Goal: Task Accomplishment & Management: Use online tool/utility

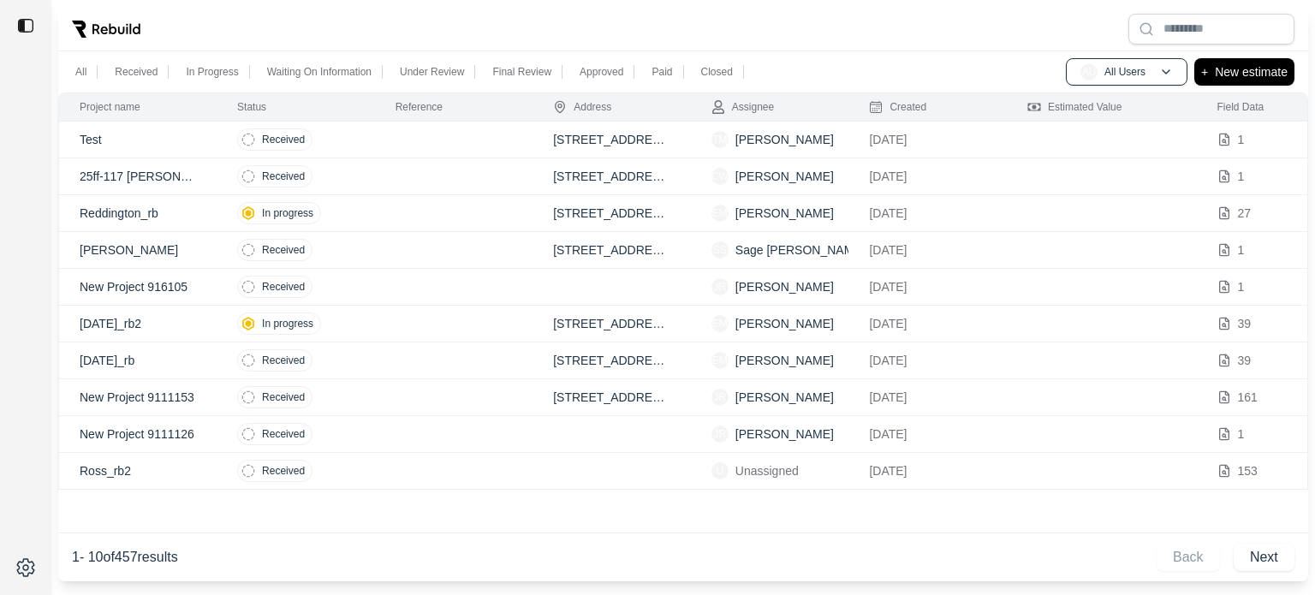
click at [424, 183] on td at bounding box center [454, 176] width 158 height 37
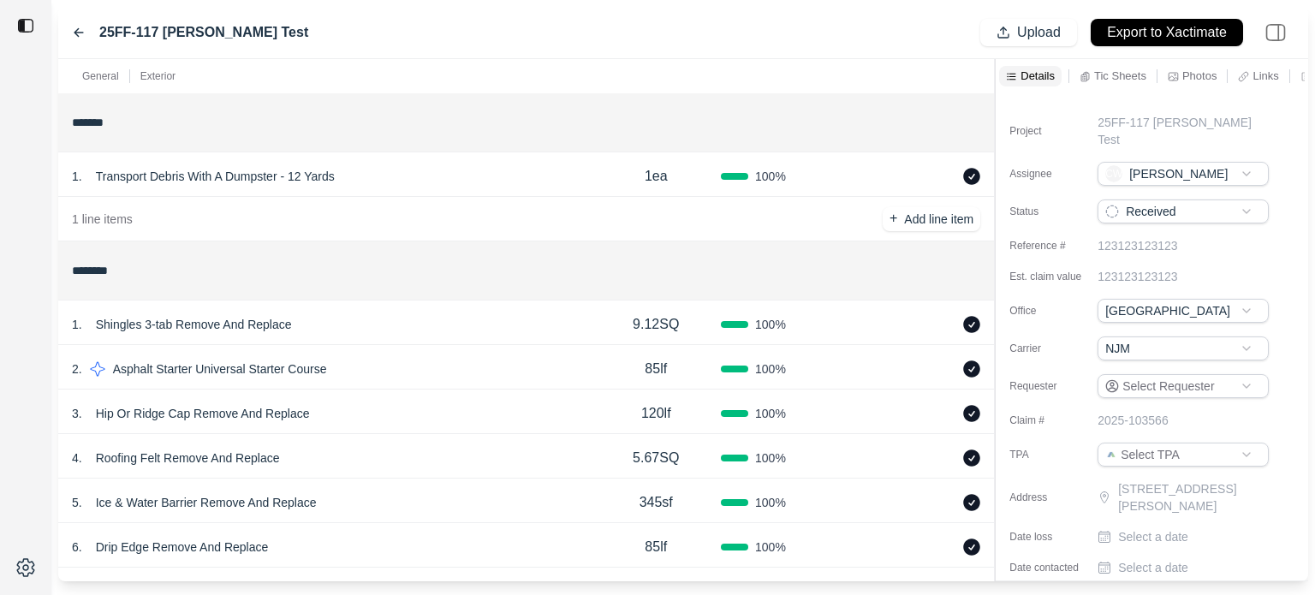
click at [1110, 71] on p "Tic Sheets" at bounding box center [1120, 75] width 52 height 15
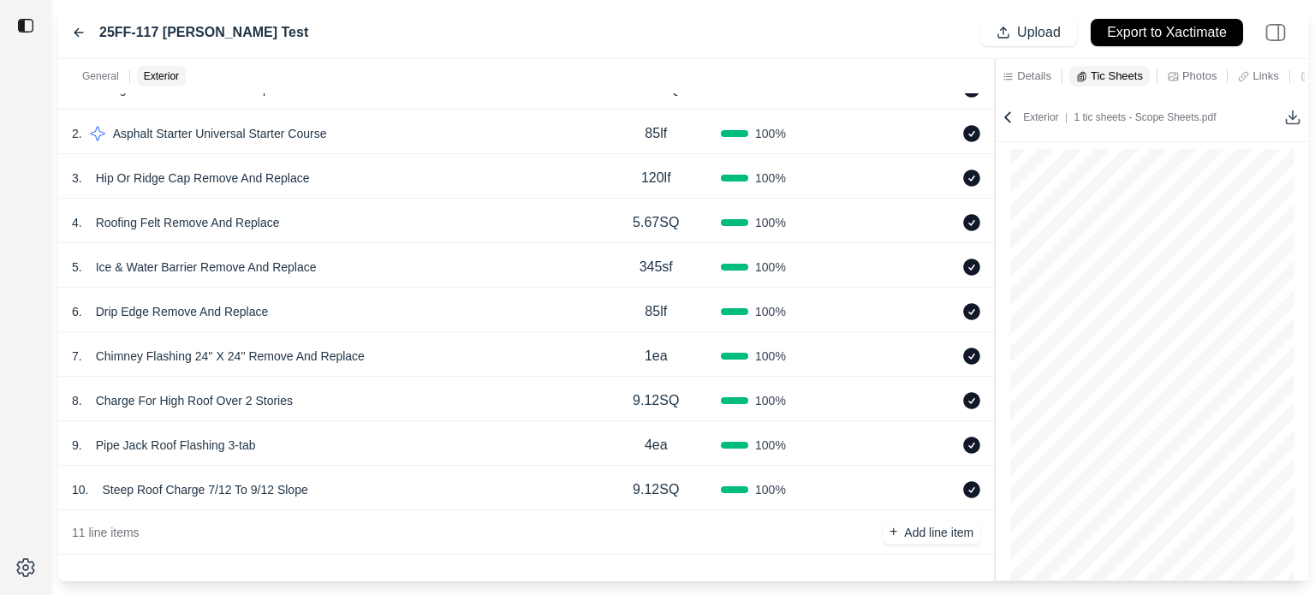
click at [390, 132] on div "2 . Asphalt Starter Universal Starter Course" at bounding box center [331, 134] width 519 height 24
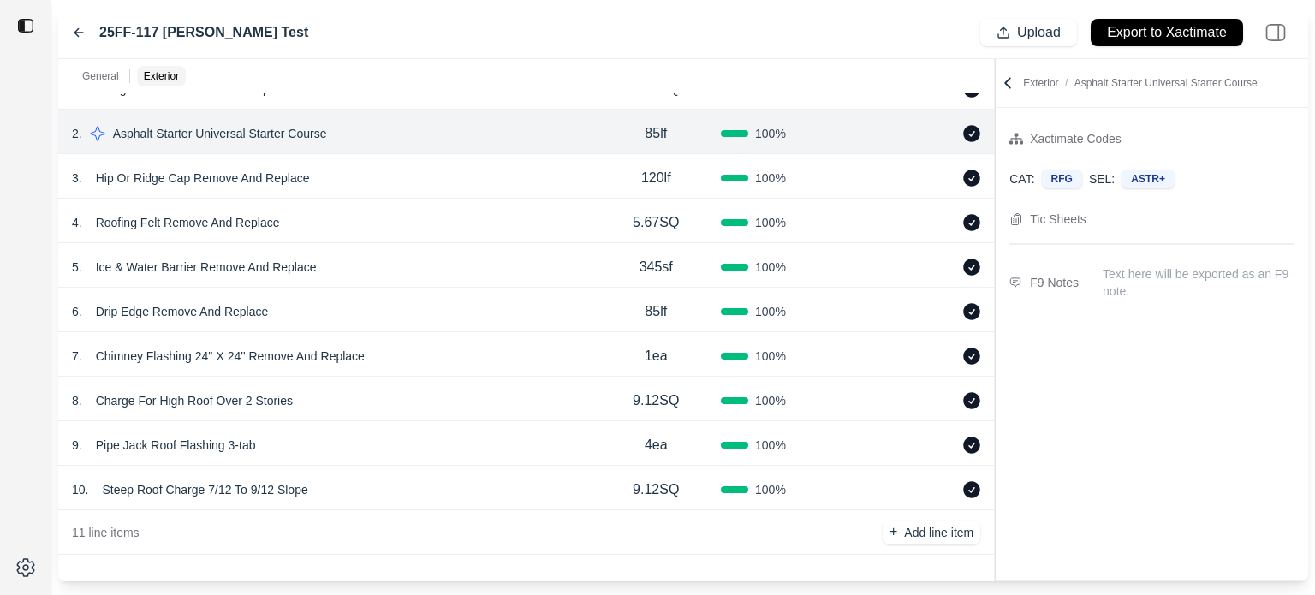
click at [390, 190] on div "3 . Hip Or Ridge Cap Remove And Replace 120lf 100 %" at bounding box center [526, 176] width 936 height 45
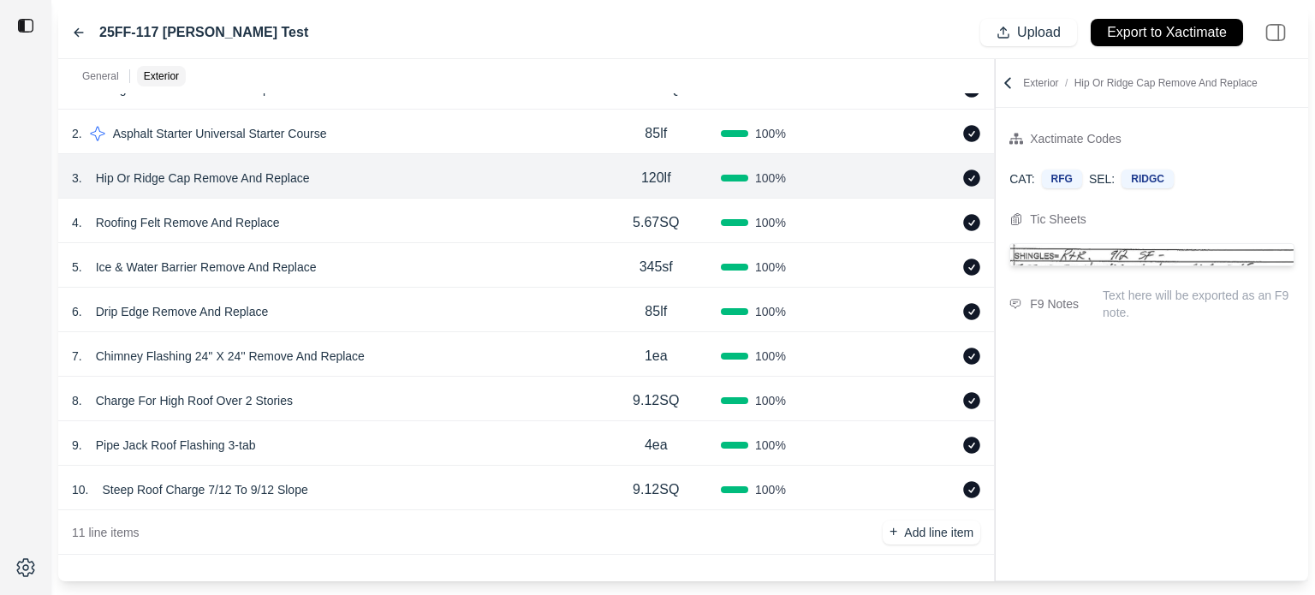
click at [1009, 85] on icon at bounding box center [1007, 82] width 17 height 17
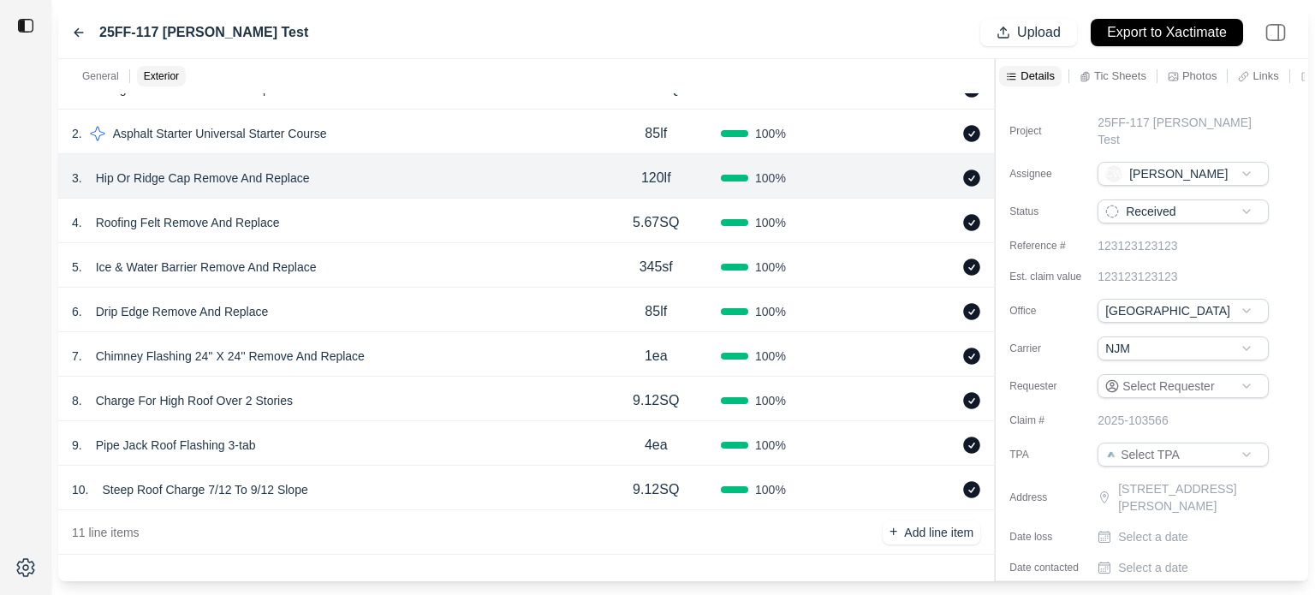
click at [399, 361] on div "7 . Chimney Flashing 24'' X 24'' Remove And Replace" at bounding box center [331, 356] width 519 height 24
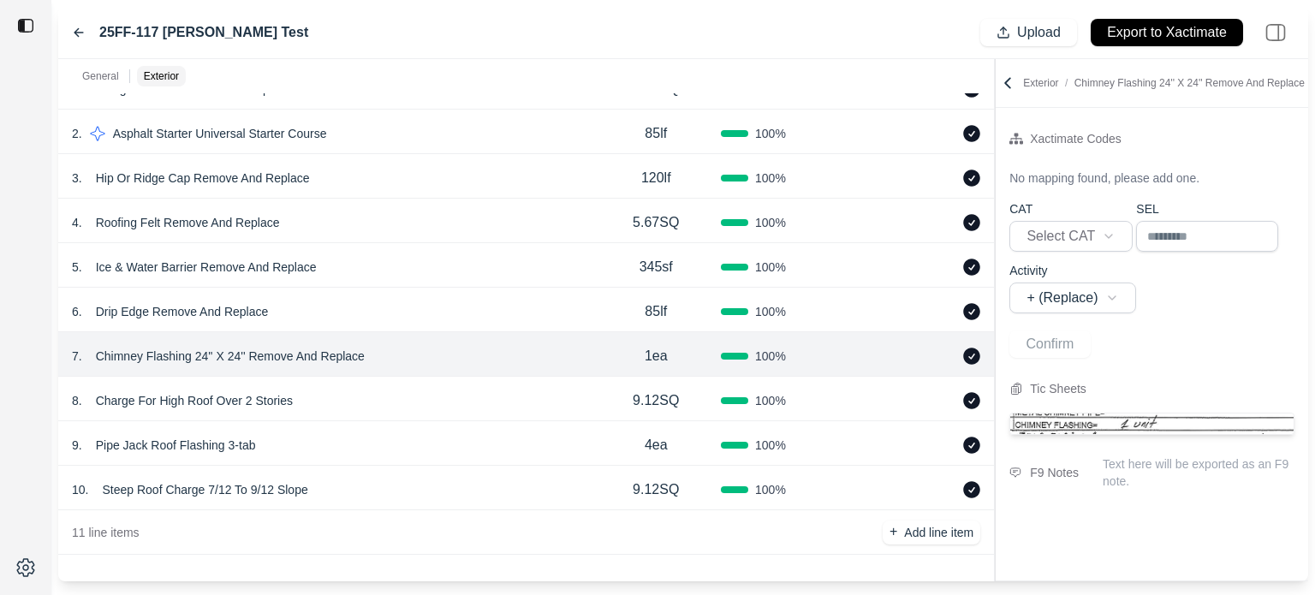
click at [420, 405] on div "8 . Charge For High Roof Over 2 Stories" at bounding box center [331, 401] width 519 height 24
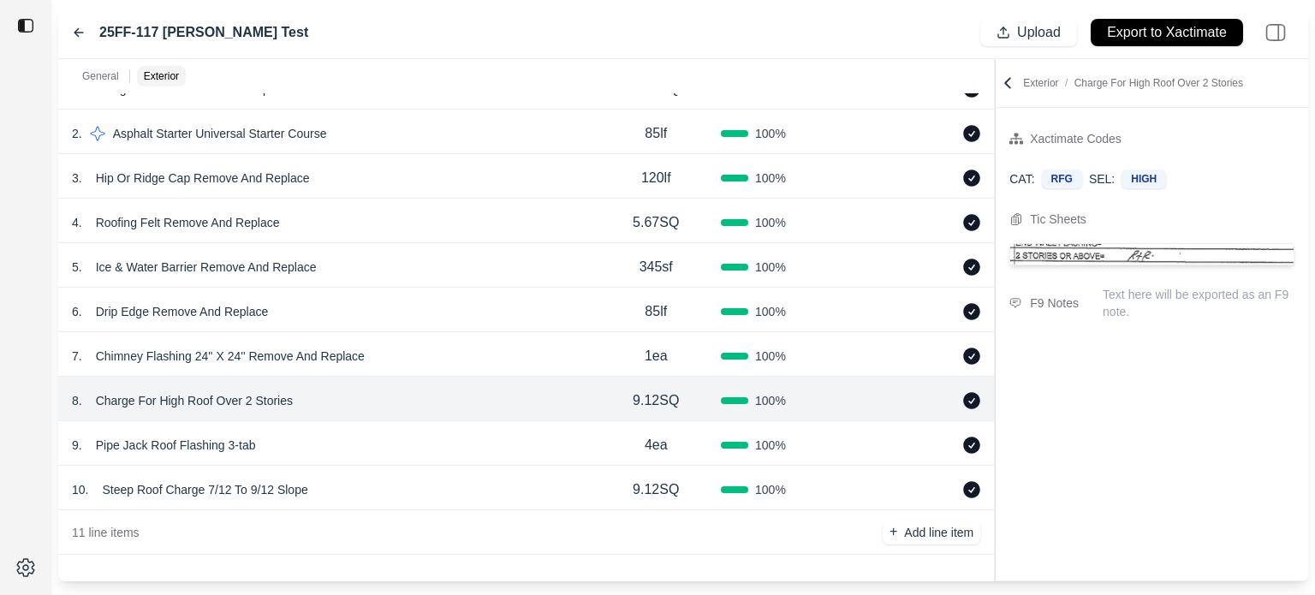
click at [425, 437] on div "9 . Pipe Jack Roof Flashing 3-tab" at bounding box center [331, 445] width 519 height 24
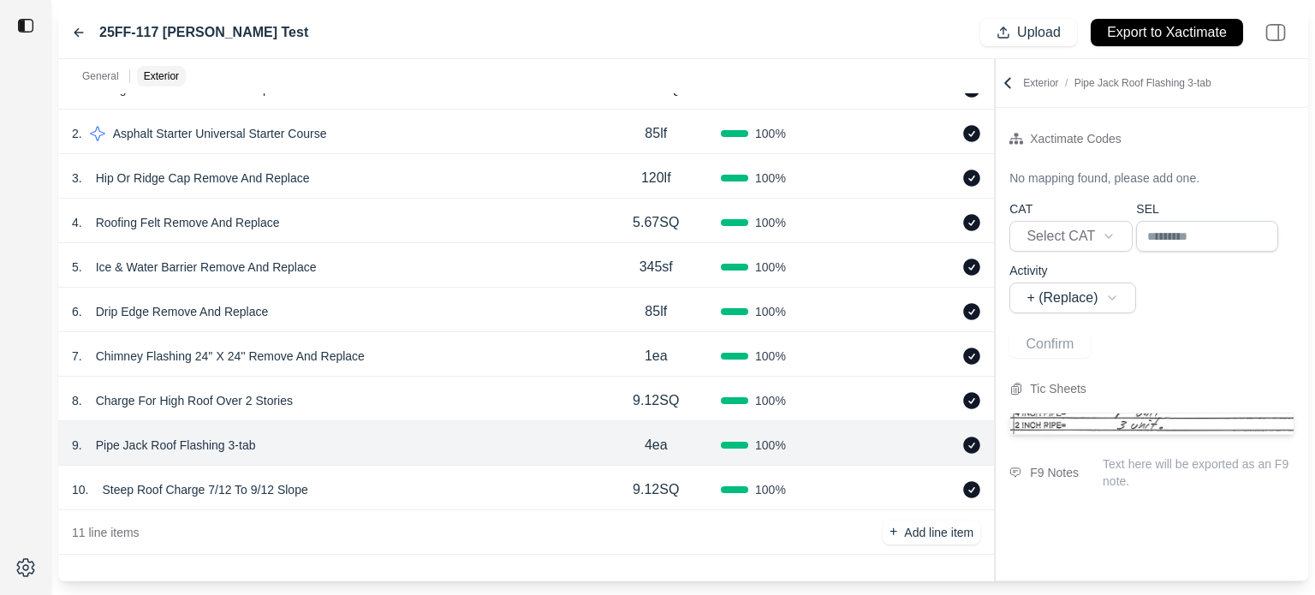
click at [444, 483] on div "10 . Steep Roof Charge 7/12 To 9/12 Slope" at bounding box center [331, 490] width 519 height 24
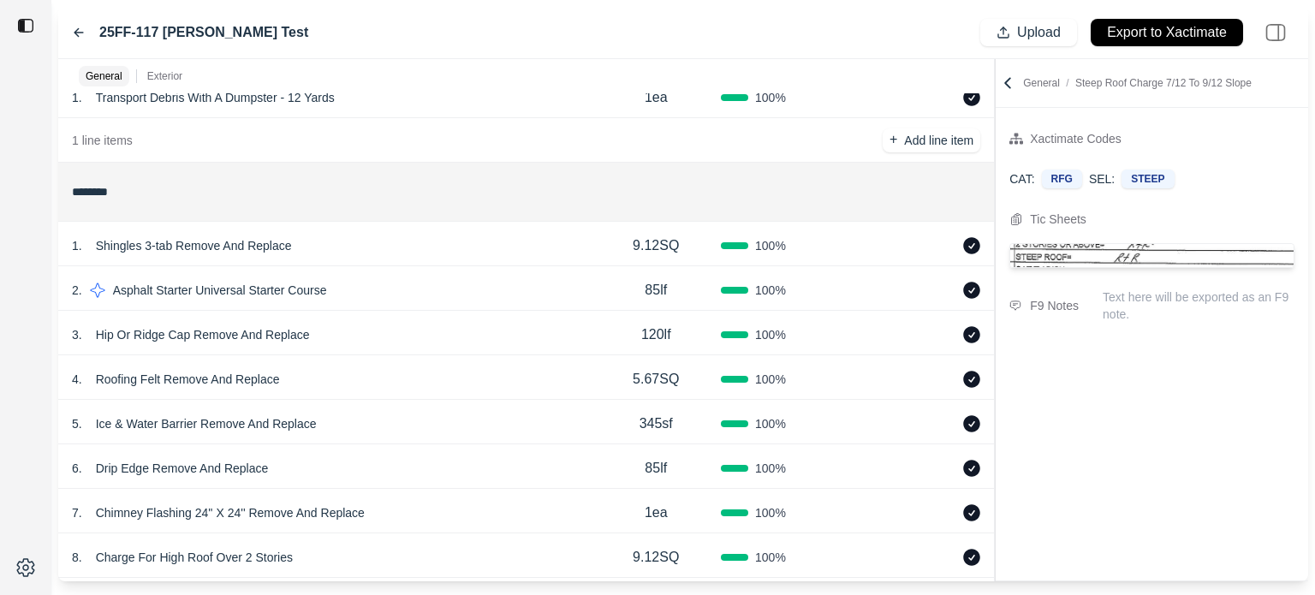
scroll to position [171, 0]
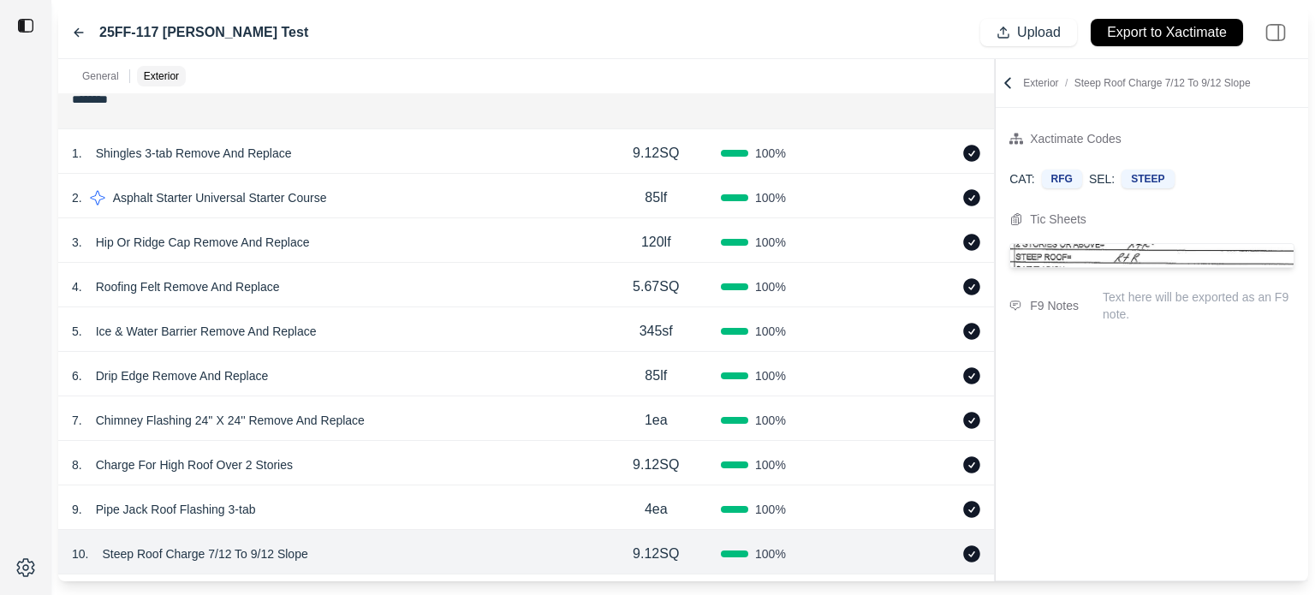
click at [397, 158] on div "1 . Shingles 3-tab Remove And Replace" at bounding box center [331, 153] width 519 height 24
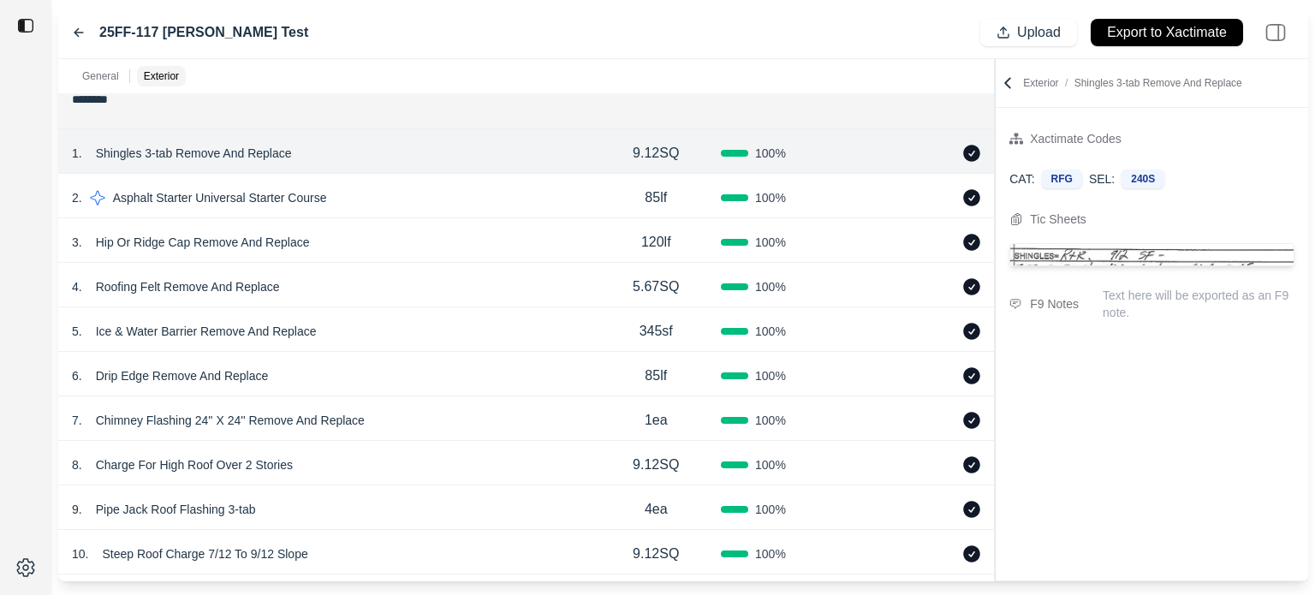
click at [416, 435] on div "7 . Chimney Flashing 24'' X 24'' Remove And Replace 1ea 100 %" at bounding box center [526, 418] width 936 height 45
select select "*"
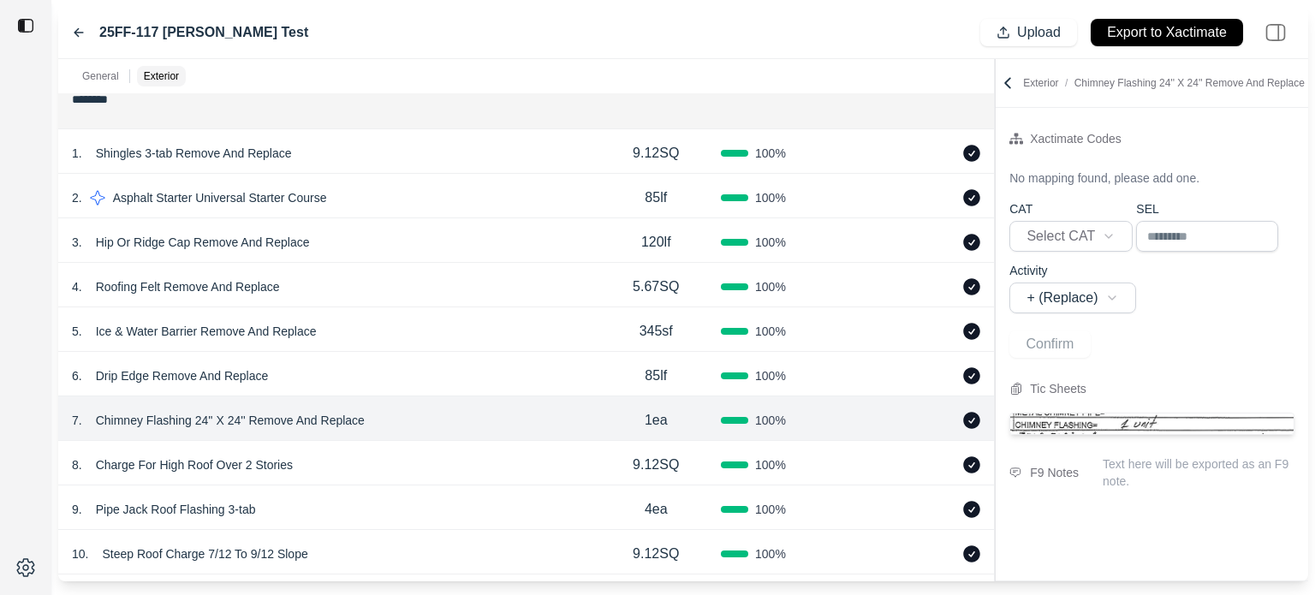
click at [416, 472] on div "8 . Charge For High Roof Over 2 Stories" at bounding box center [331, 465] width 519 height 24
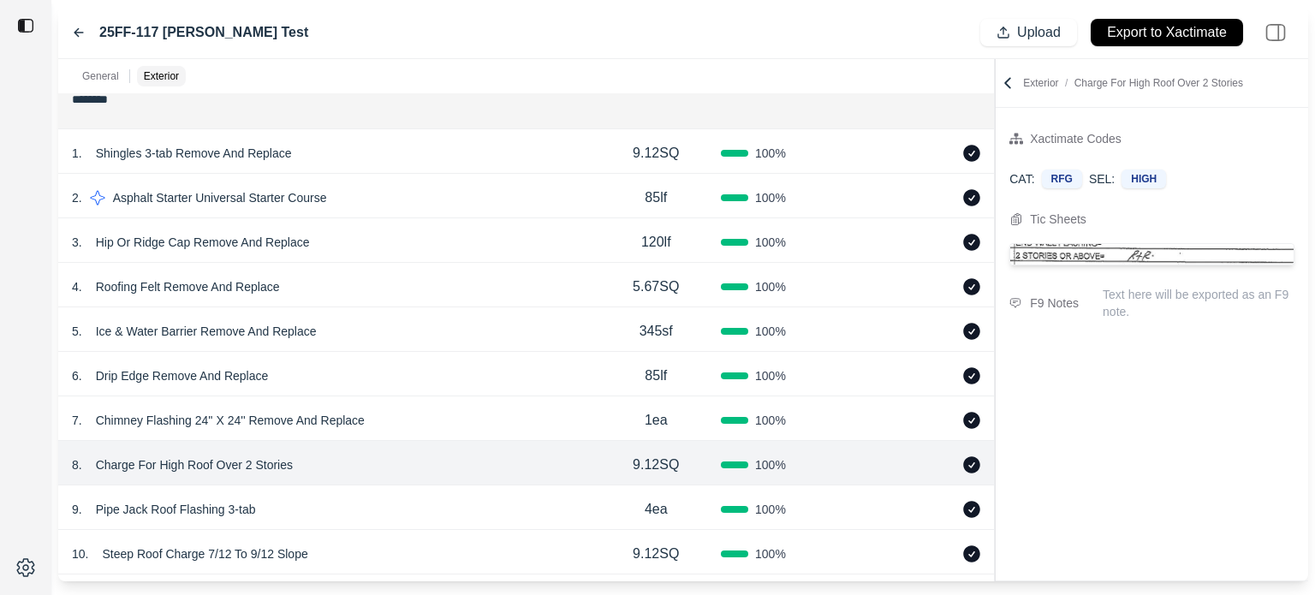
click at [416, 509] on div "9 . Pipe Jack Roof Flashing 3-tab" at bounding box center [331, 509] width 519 height 24
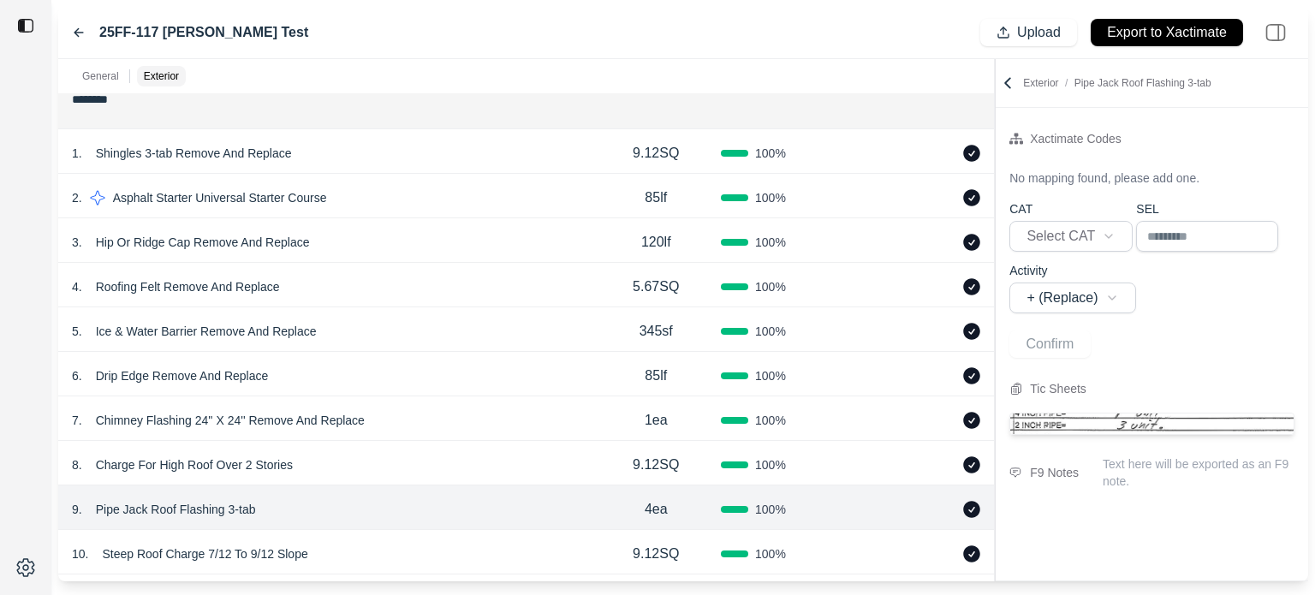
click at [373, 362] on div "6 . Drip Edge Remove And Replace 85lf 100 %" at bounding box center [526, 374] width 936 height 45
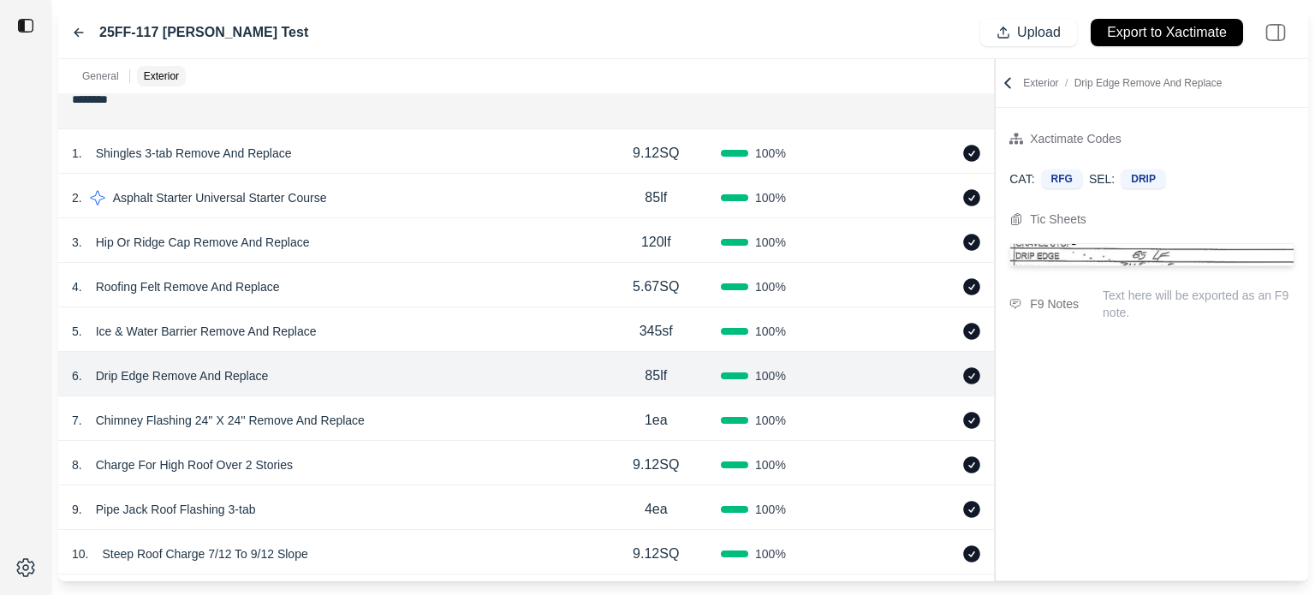
click at [420, 322] on div "5 . Ice & Water Barrier Remove And Replace" at bounding box center [331, 331] width 519 height 24
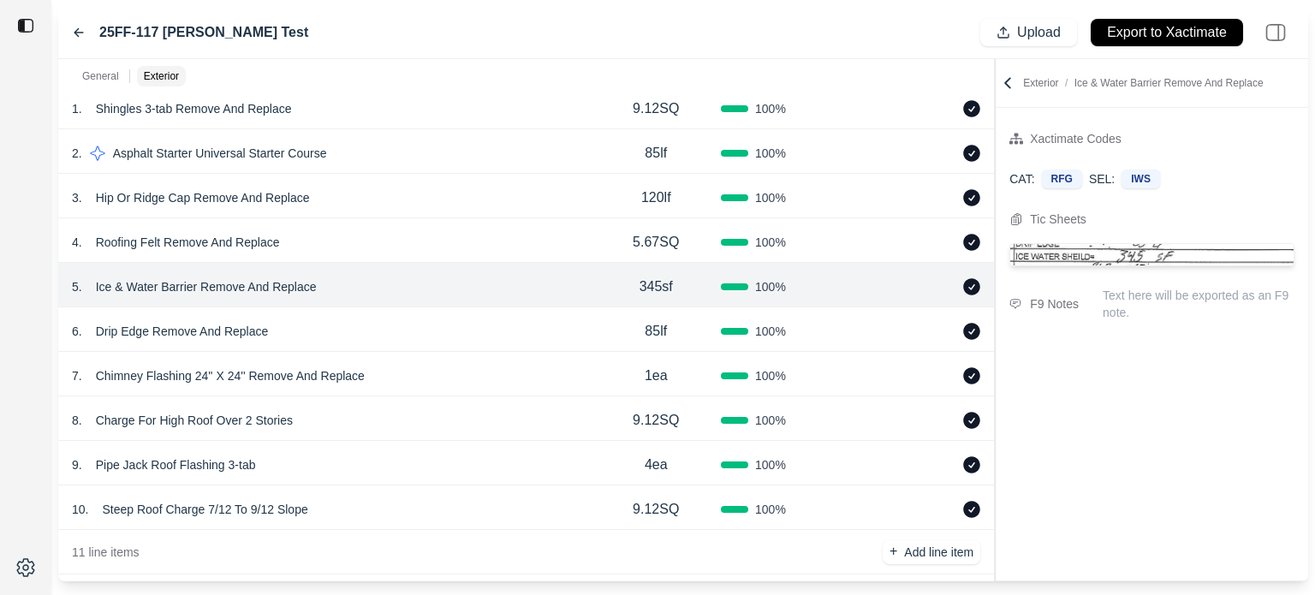
scroll to position [235, 0]
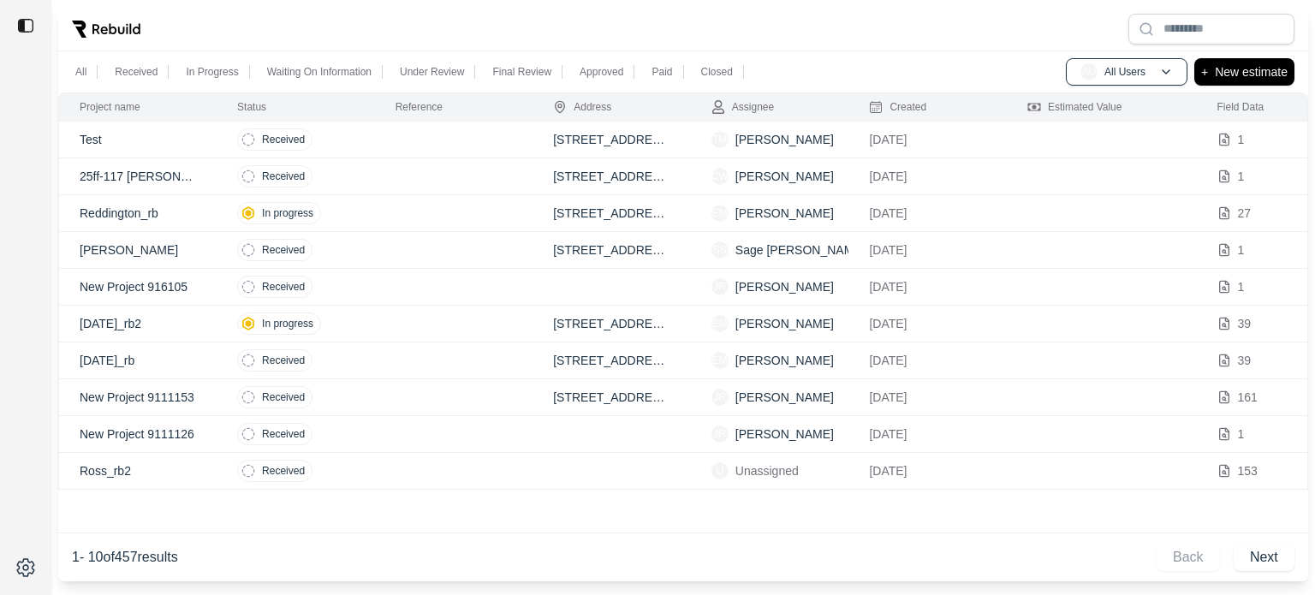
click at [1048, 59] on div "All Received In Progress Waiting On Information Under Review Final Review Appro…" at bounding box center [683, 71] width 1250 height 41
click at [1228, 71] on p "New estimate" at bounding box center [1251, 72] width 73 height 21
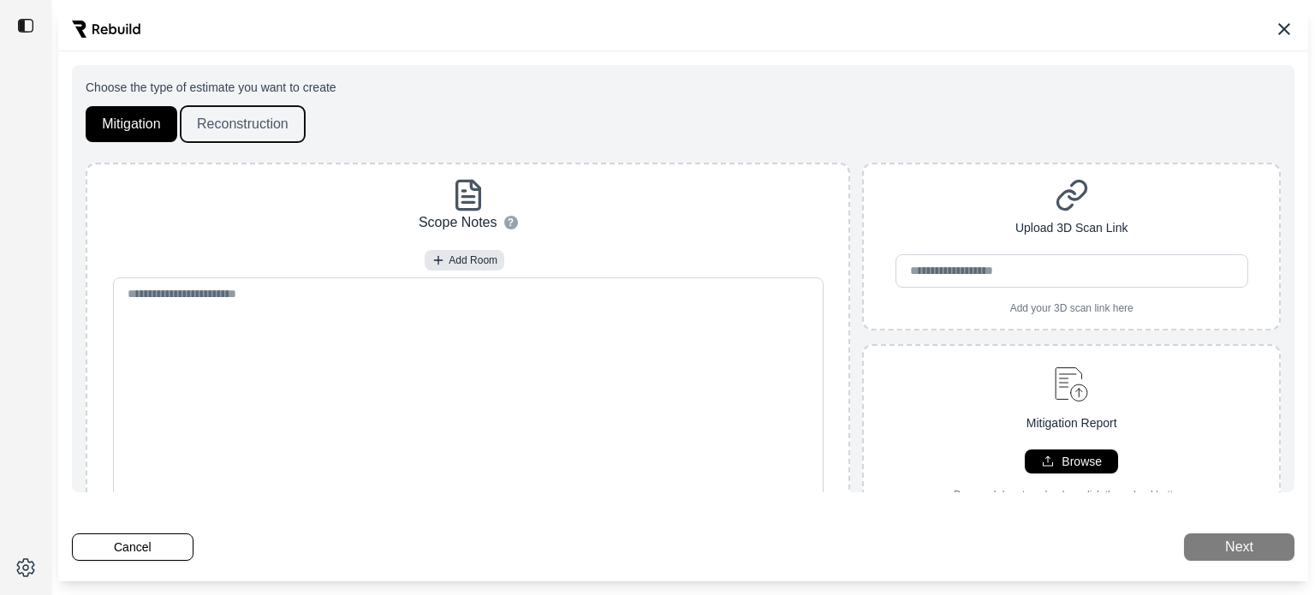
click at [262, 129] on button "Reconstruction" at bounding box center [243, 124] width 124 height 36
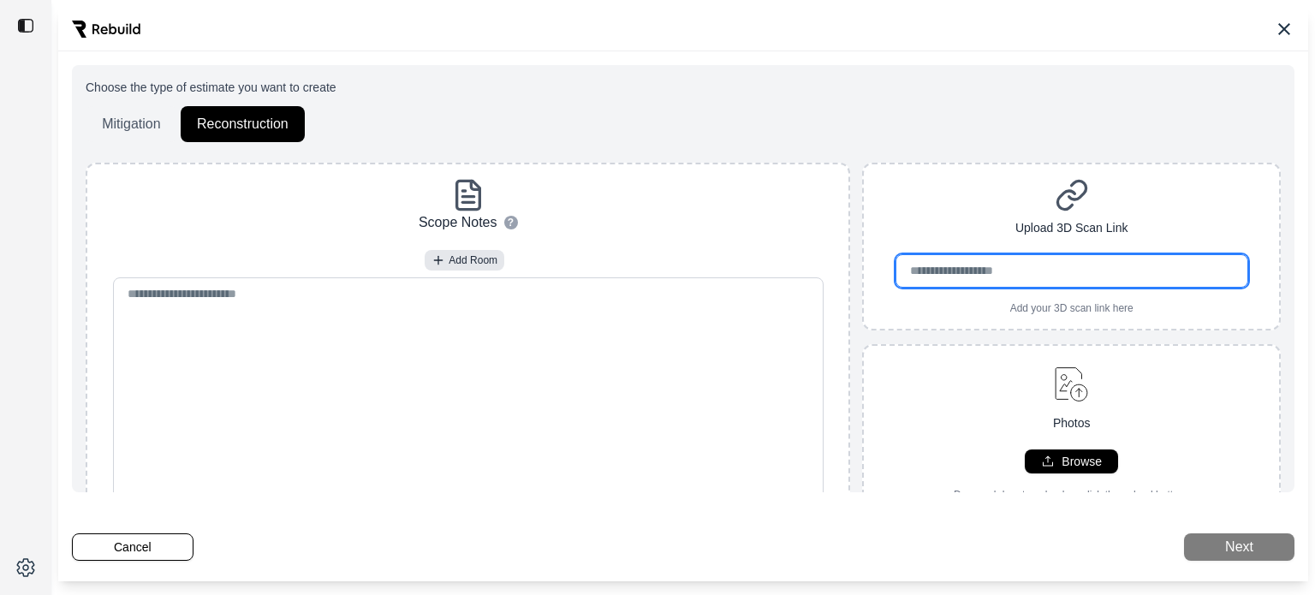
click at [1113, 278] on input "url" at bounding box center [1072, 270] width 353 height 33
paste input "**********"
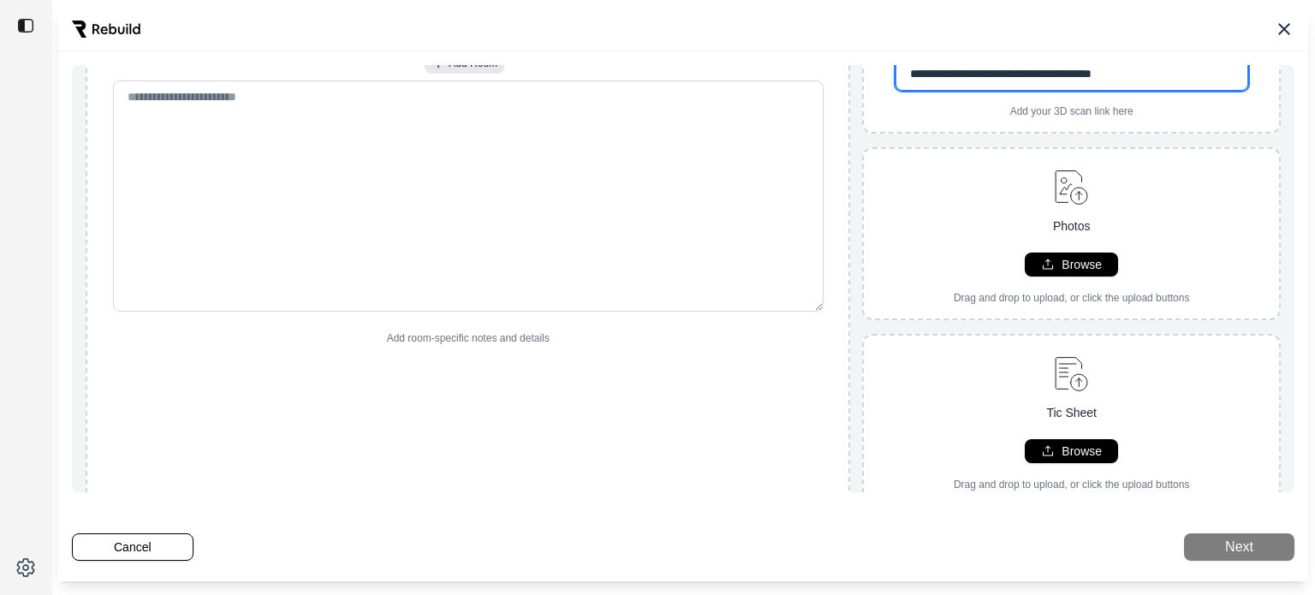
scroll to position [257, 0]
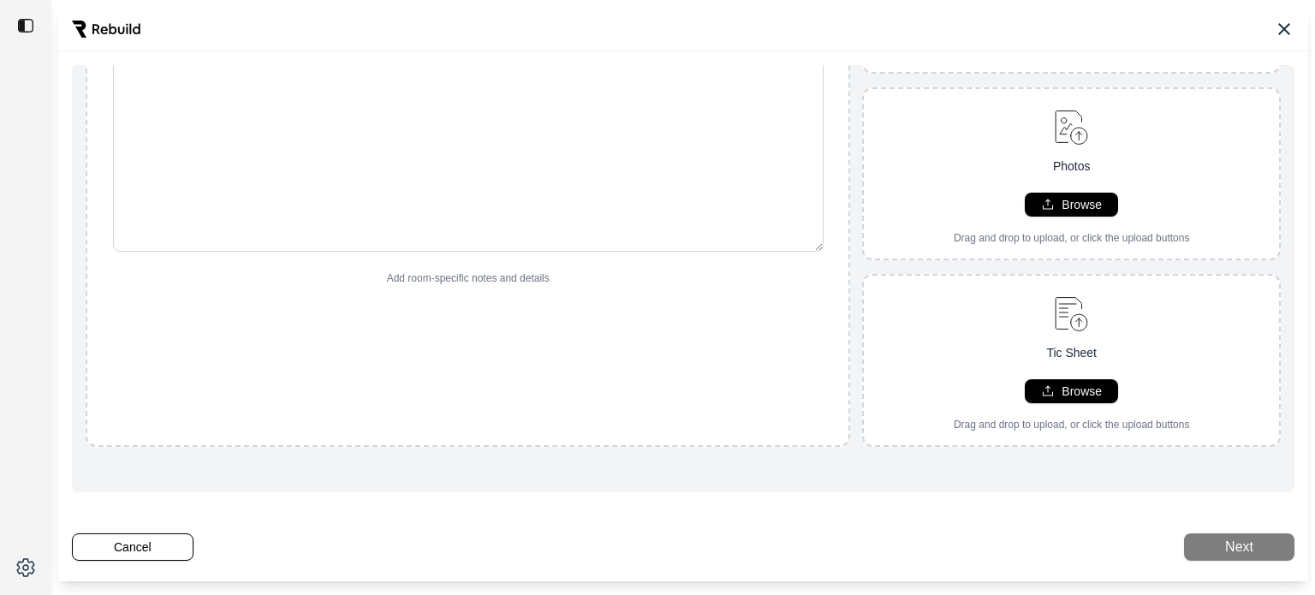
type input "**********"
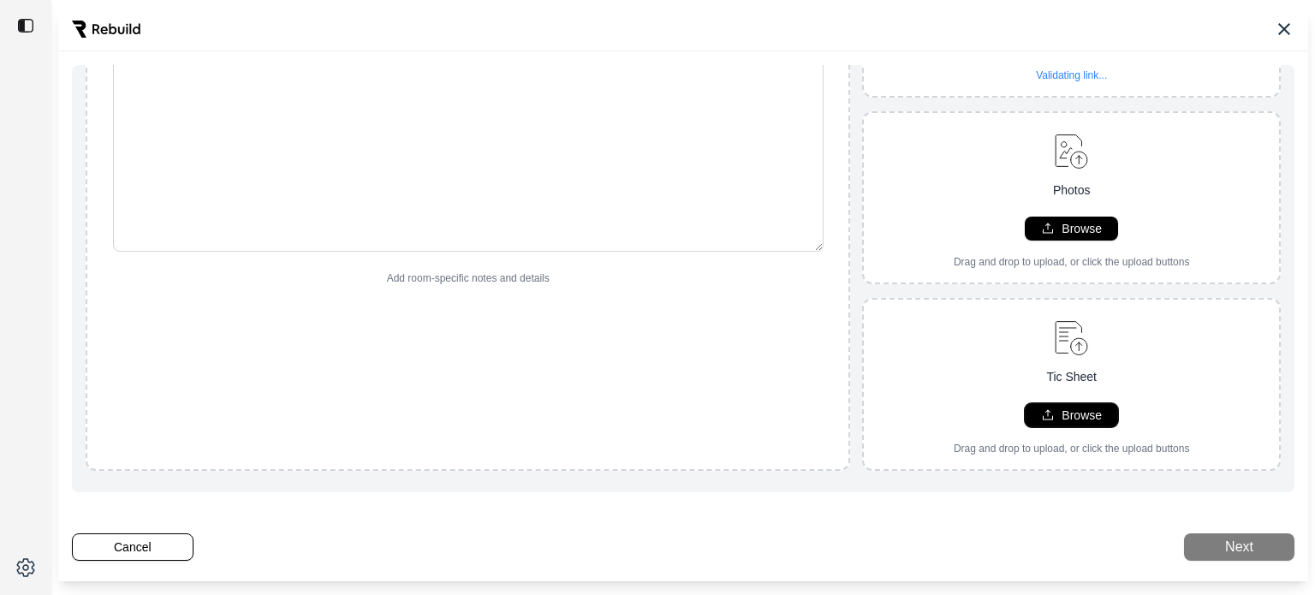
click at [1073, 391] on div "Tic Sheet Browse Drag and drop to upload, or click the upload buttons" at bounding box center [1071, 384] width 415 height 142
type input "**********"
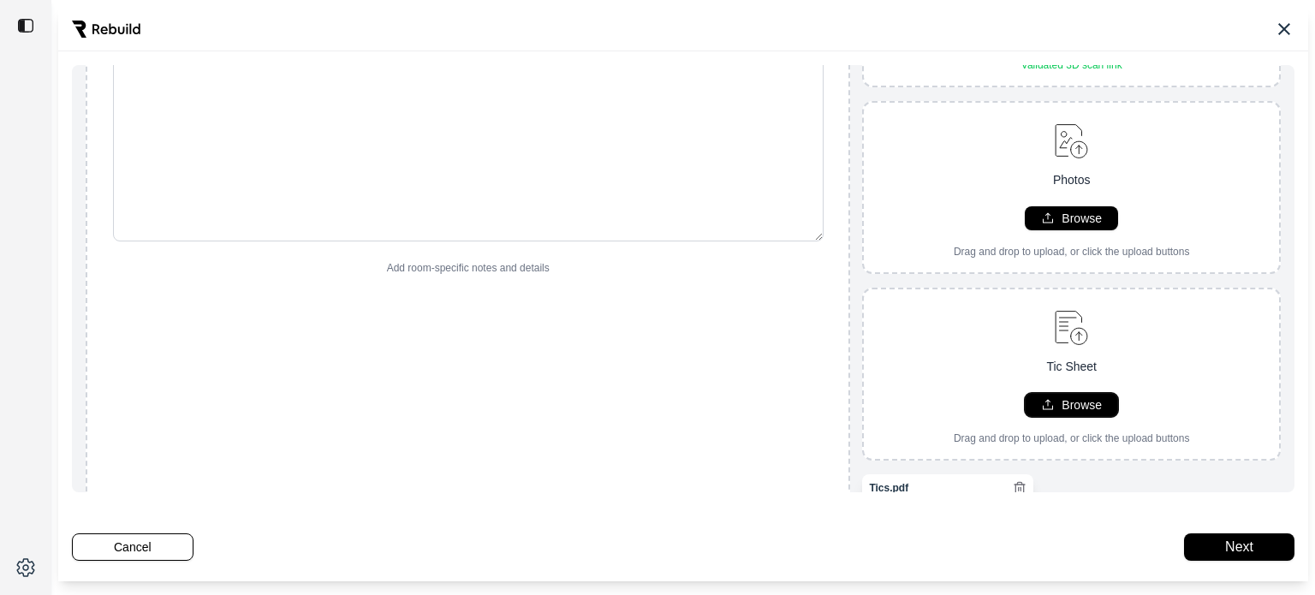
scroll to position [93, 0]
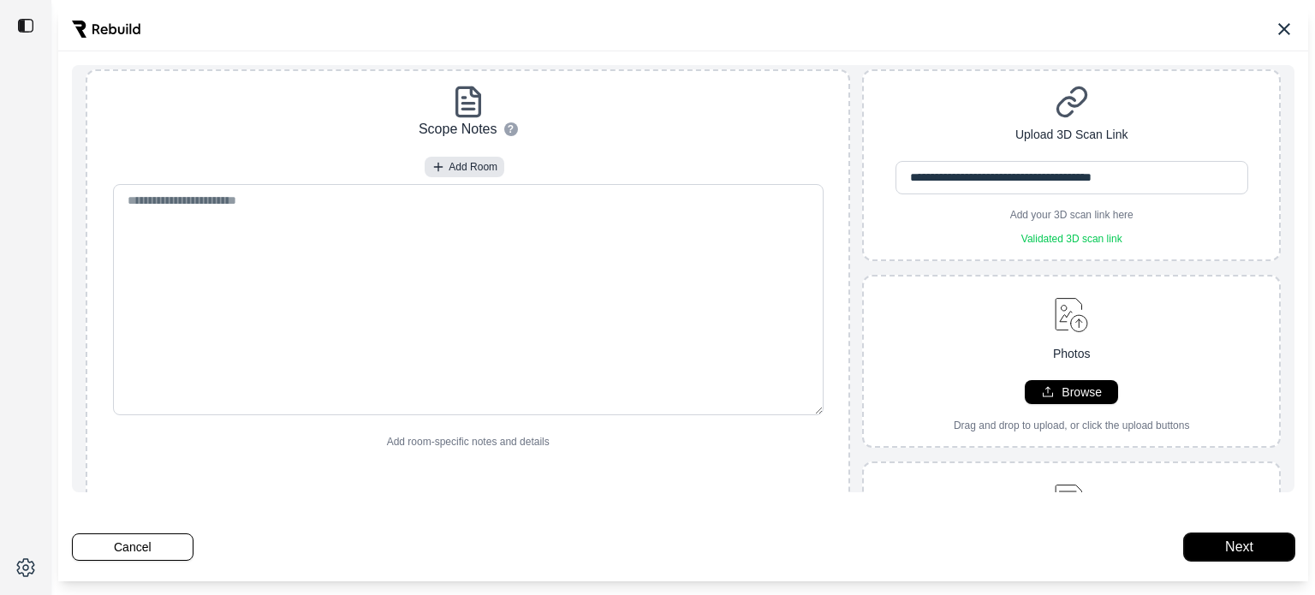
click at [1229, 548] on button "Next" at bounding box center [1239, 546] width 110 height 27
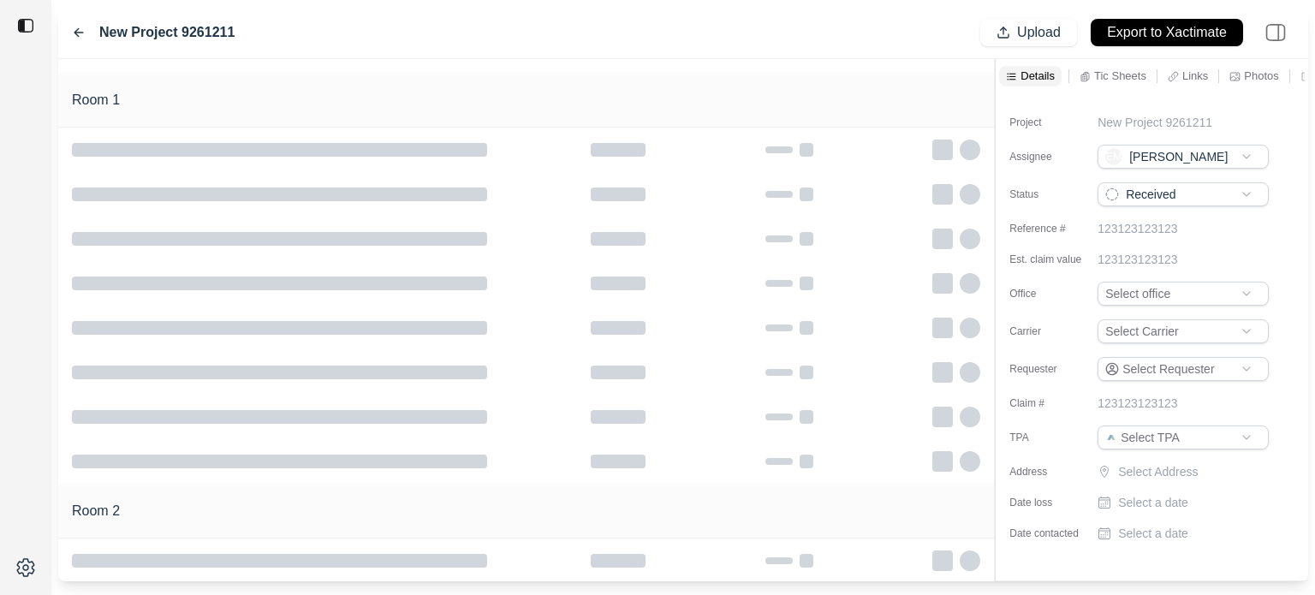
type input "**********"
click at [1157, 329] on html "**********" at bounding box center [657, 297] width 1315 height 595
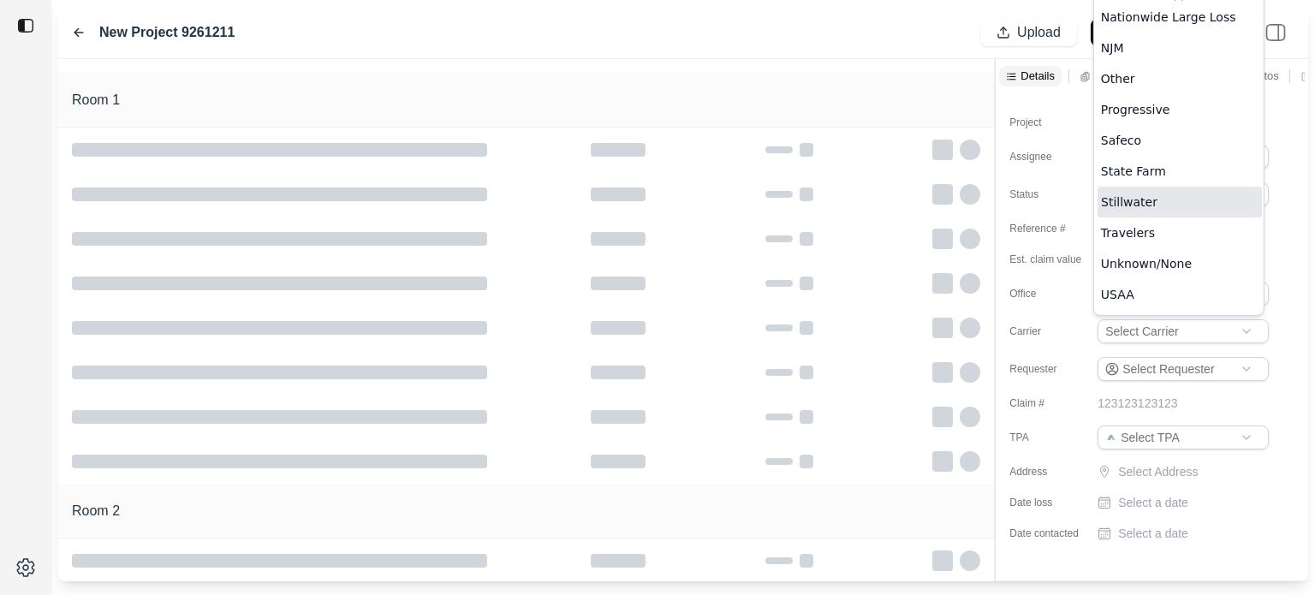
scroll to position [663, 0]
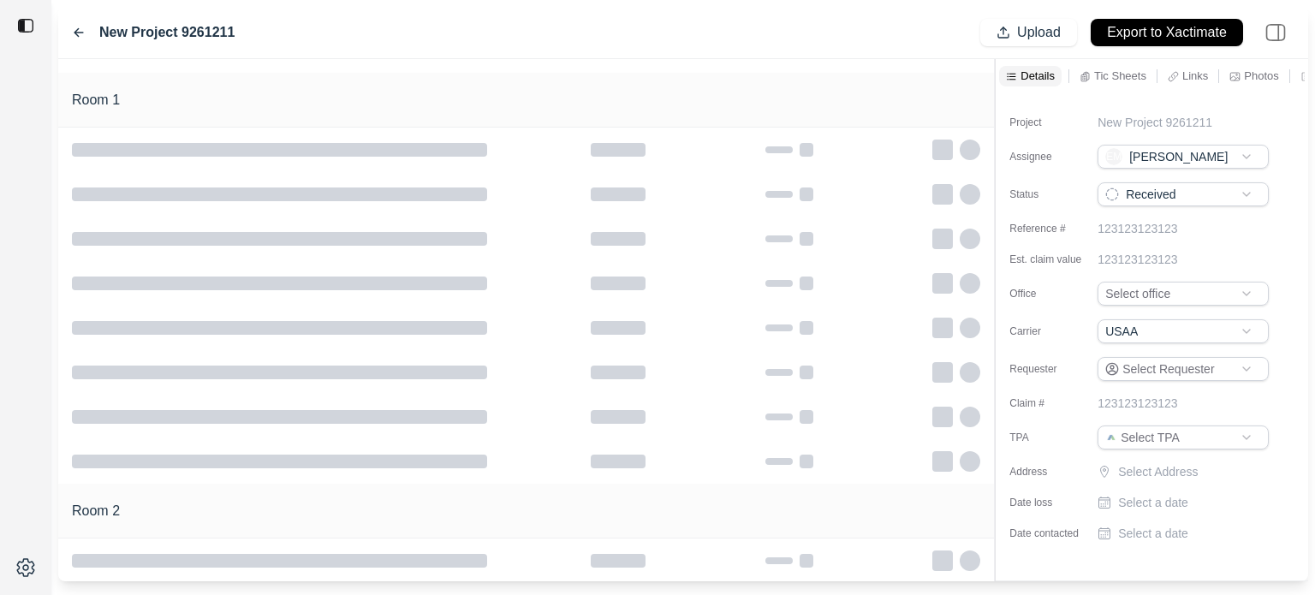
click at [1163, 436] on html "**********" at bounding box center [657, 297] width 1315 height 595
click at [1171, 295] on html "**********" at bounding box center [657, 297] width 1315 height 595
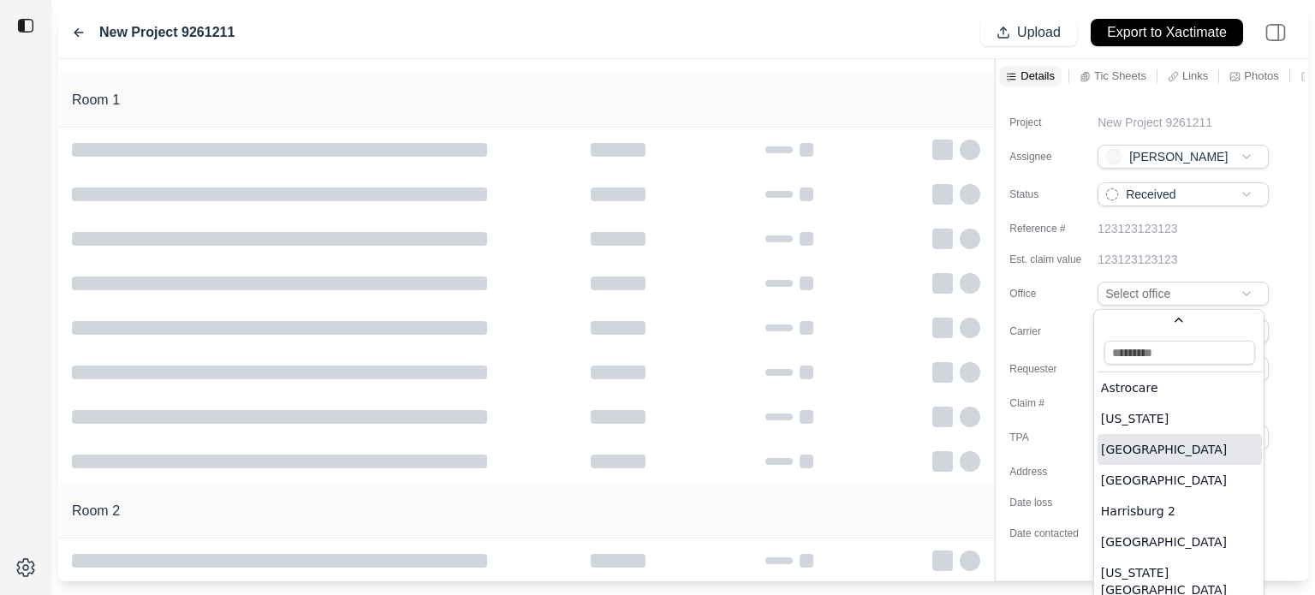
scroll to position [46, 0]
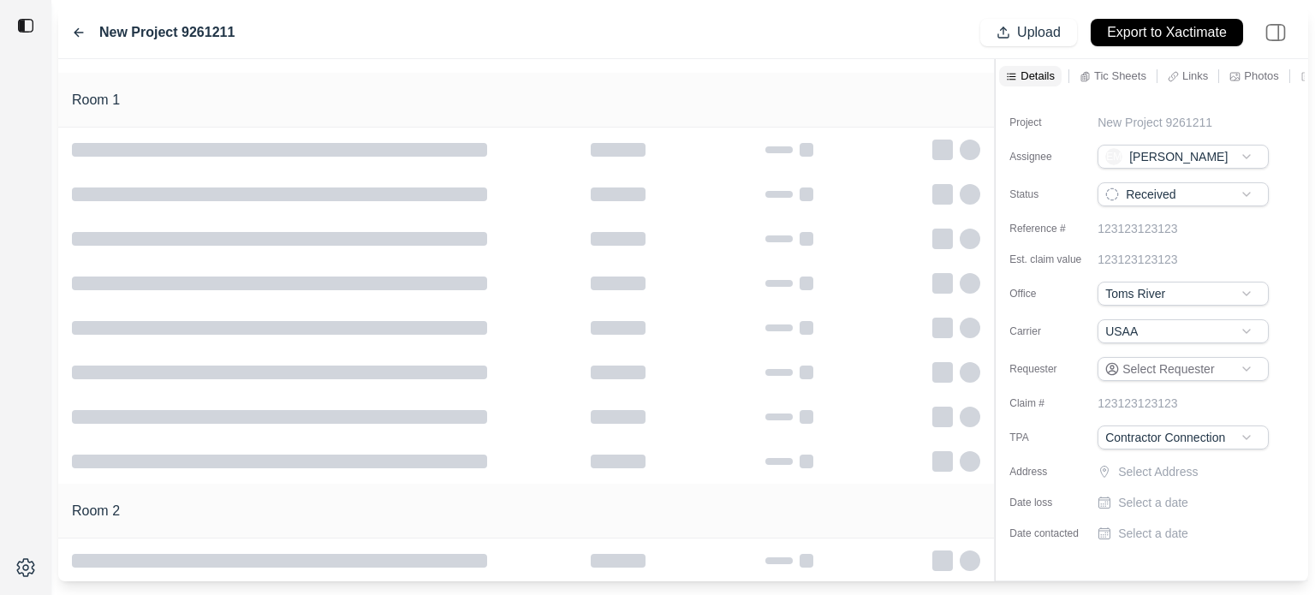
click at [1167, 472] on p "Select Address" at bounding box center [1195, 471] width 154 height 17
click at [1137, 474] on input "text" at bounding box center [1183, 475] width 171 height 24
paste input "**********"
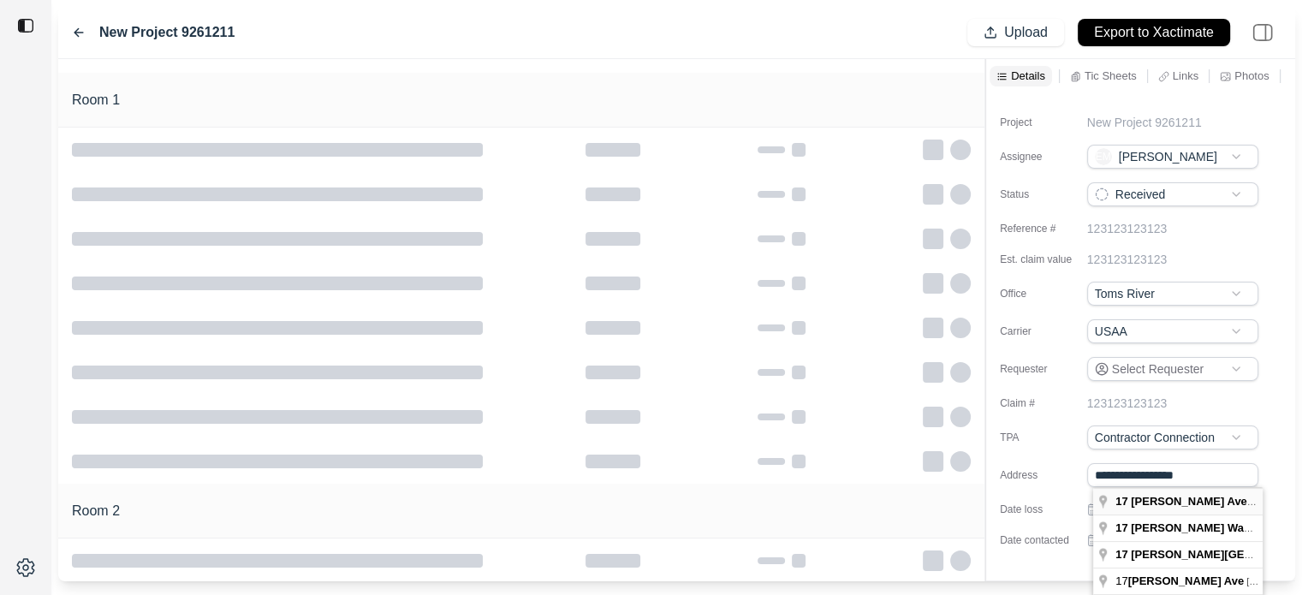
type input "**********"
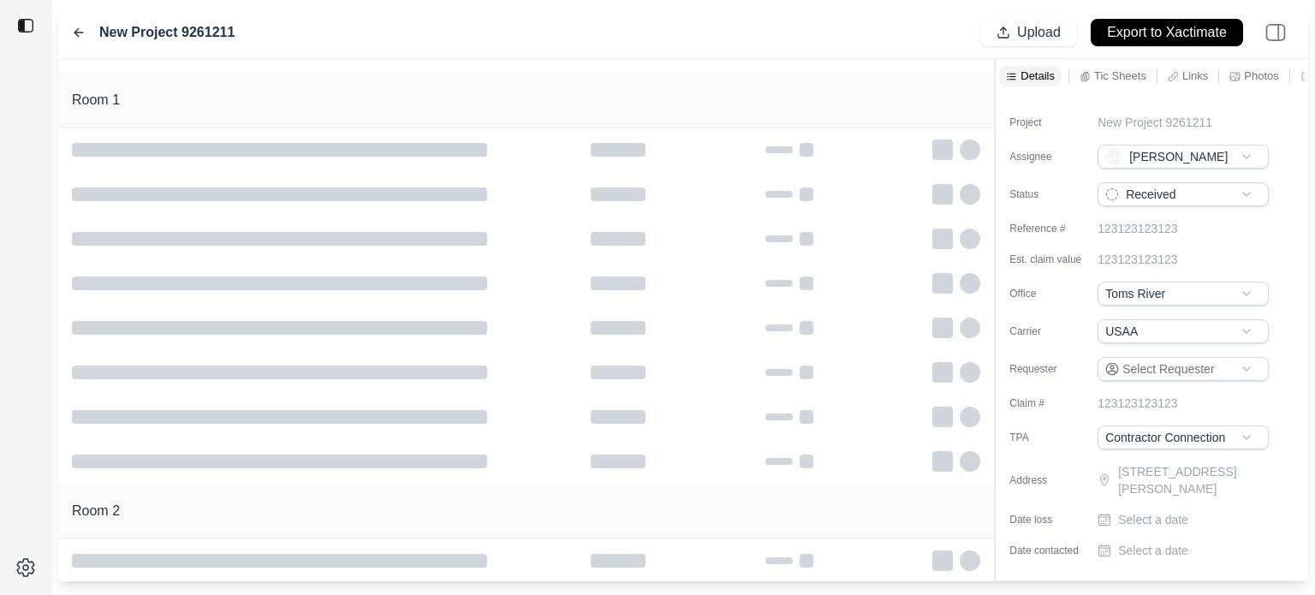
click at [1172, 521] on p "Select a date" at bounding box center [1153, 519] width 70 height 17
type input "**********"
click at [1169, 560] on div "**********" at bounding box center [1152, 332] width 312 height 479
click at [1175, 545] on p "Select a date" at bounding box center [1153, 550] width 70 height 17
type input "**********"
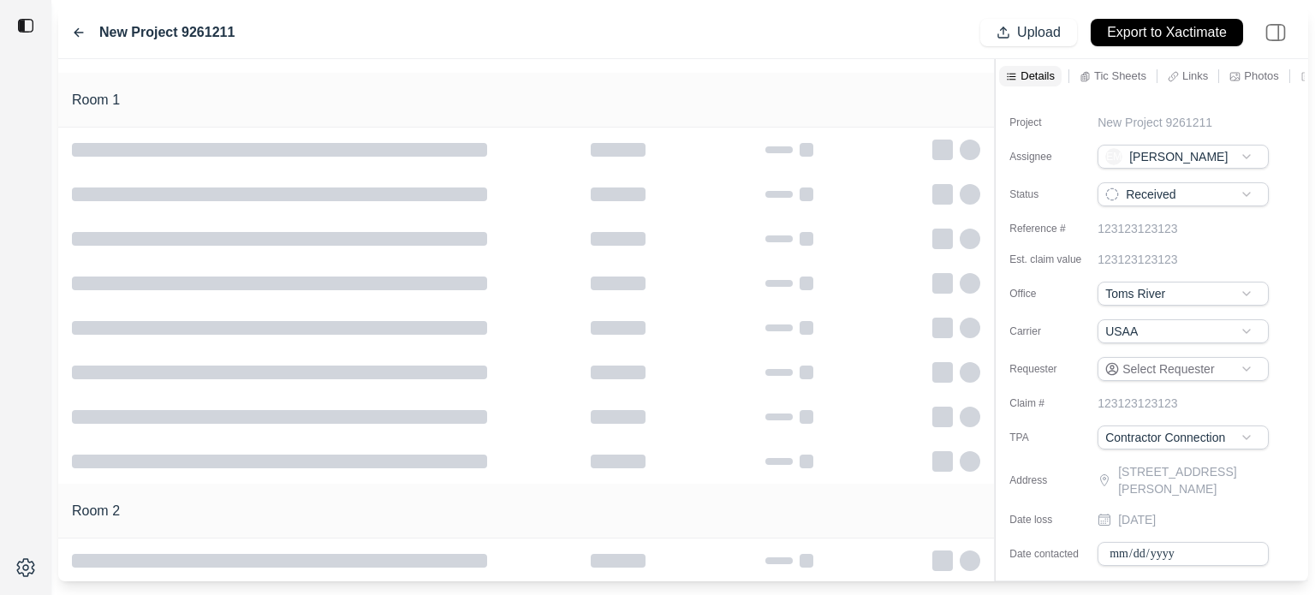
click at [1194, 194] on html "**********" at bounding box center [657, 297] width 1315 height 595
click at [1253, 236] on div "123123123123" at bounding box center [1186, 228] width 176 height 17
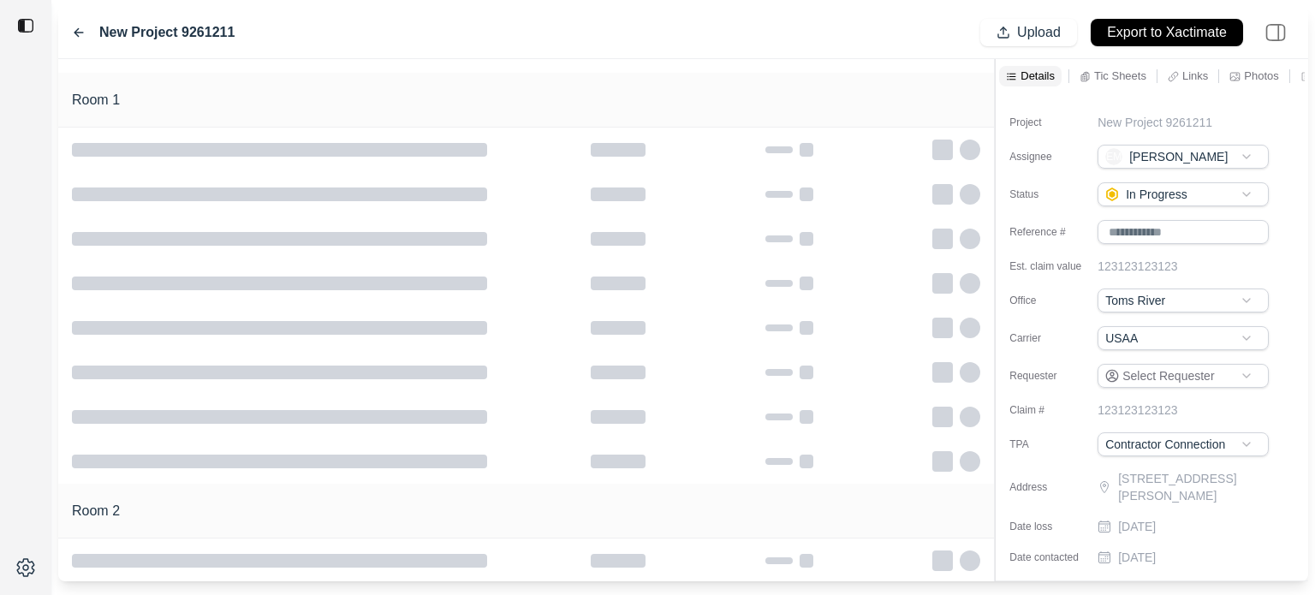
click at [1284, 250] on div "Project New Project 9261211 Assignee EM [PERSON_NAME] Status In Progress Refere…" at bounding box center [1152, 332] width 312 height 479
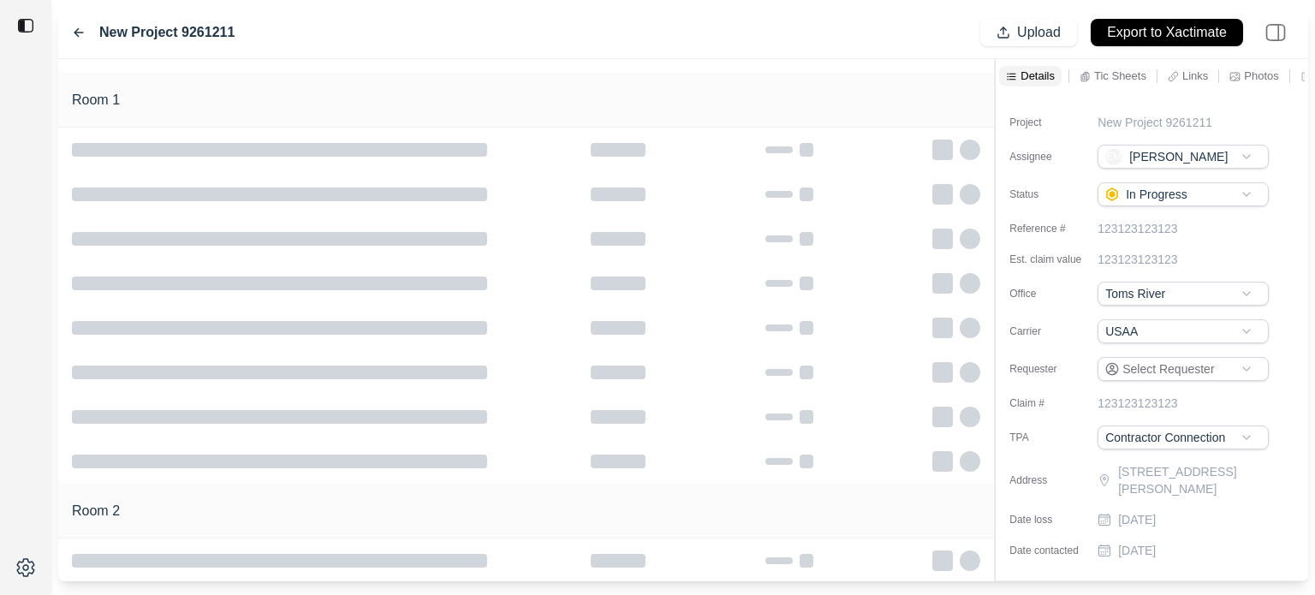
click at [1161, 122] on p "New Project 9261211" at bounding box center [1155, 122] width 115 height 17
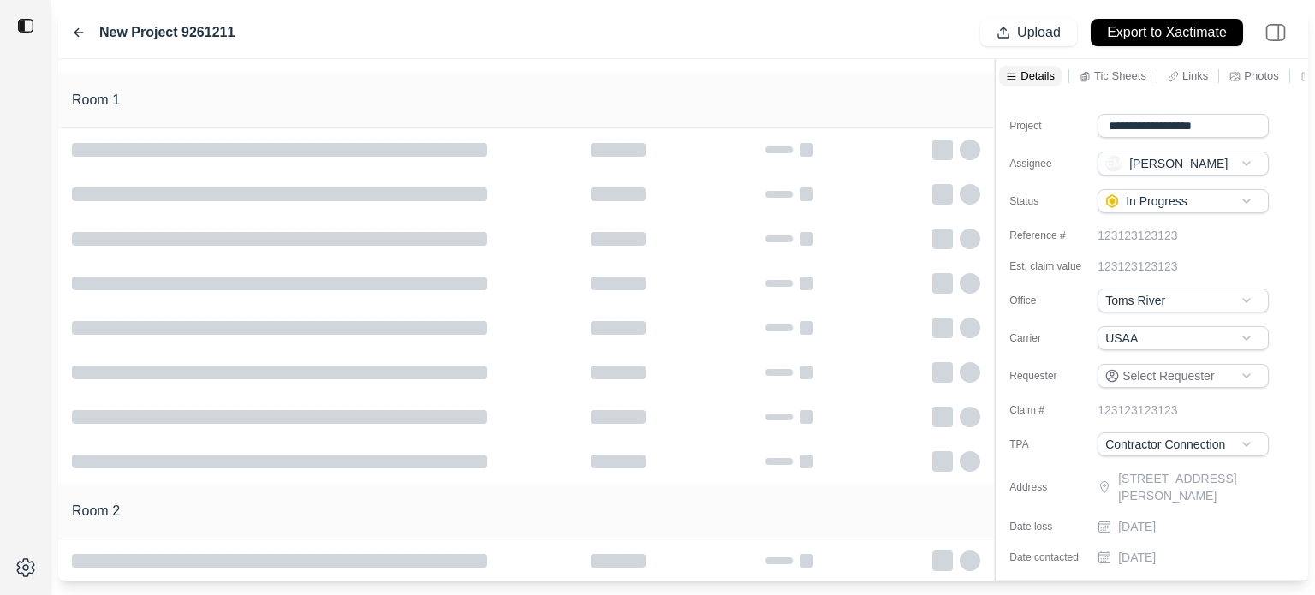
drag, startPoint x: 1229, startPoint y: 123, endPoint x: 949, endPoint y: 116, distance: 280.9
click at [949, 116] on div "**********" at bounding box center [683, 320] width 1250 height 522
type input "********"
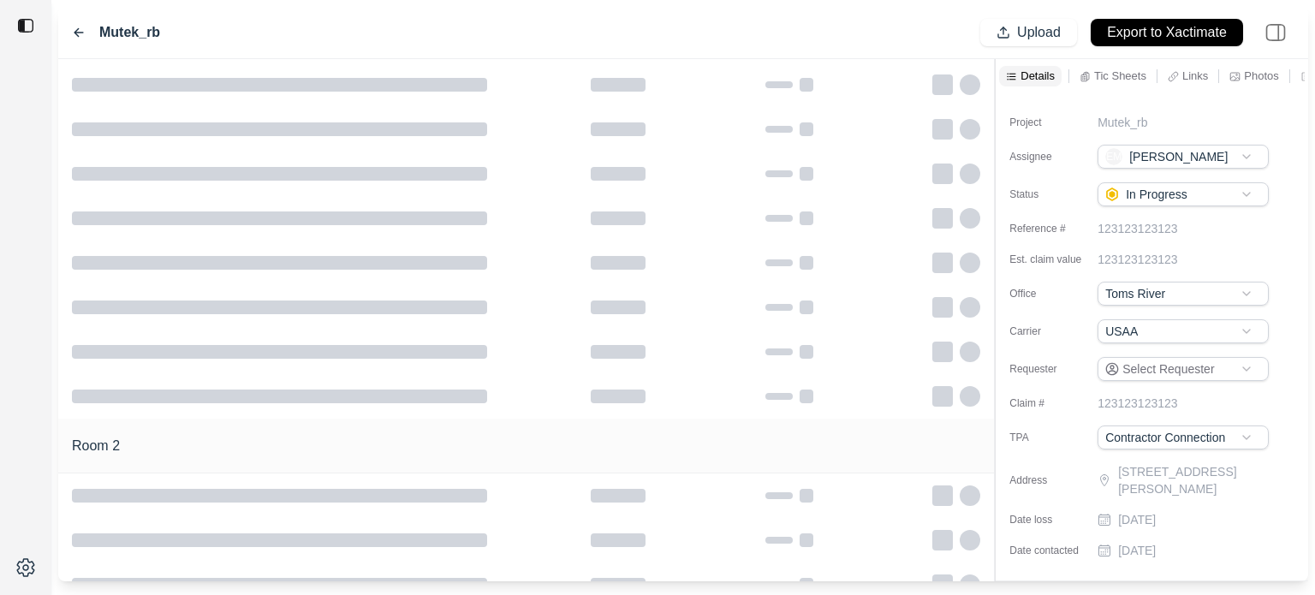
scroll to position [0, 0]
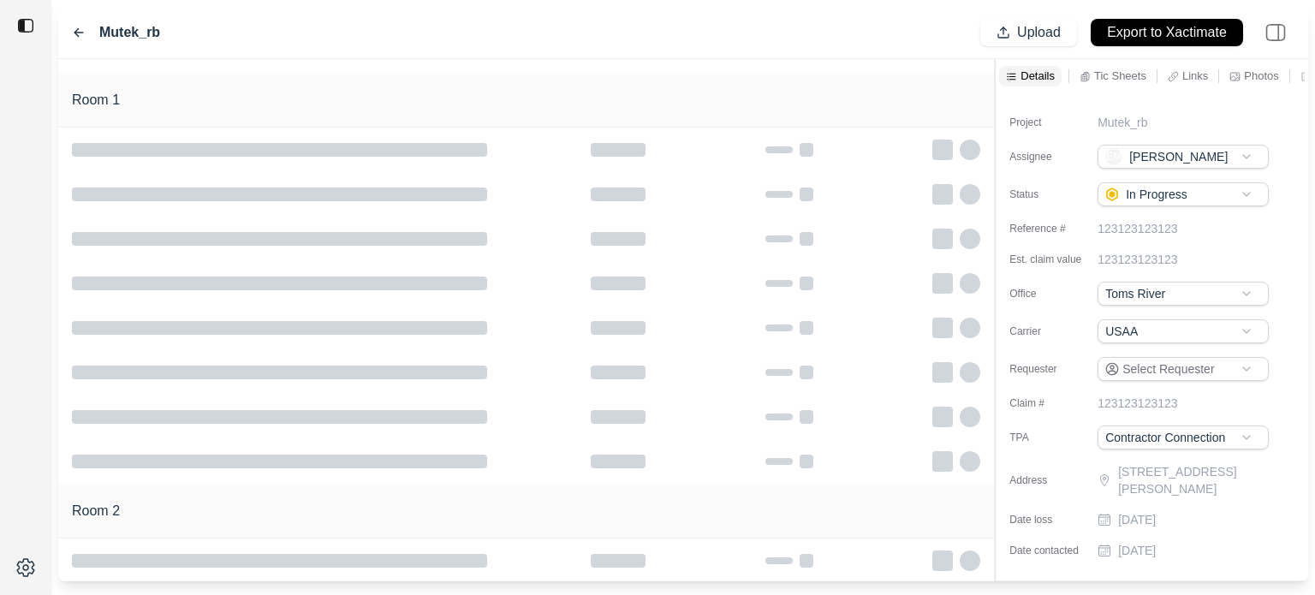
click at [1110, 86] on div "Tic Sheets" at bounding box center [1113, 76] width 74 height 21
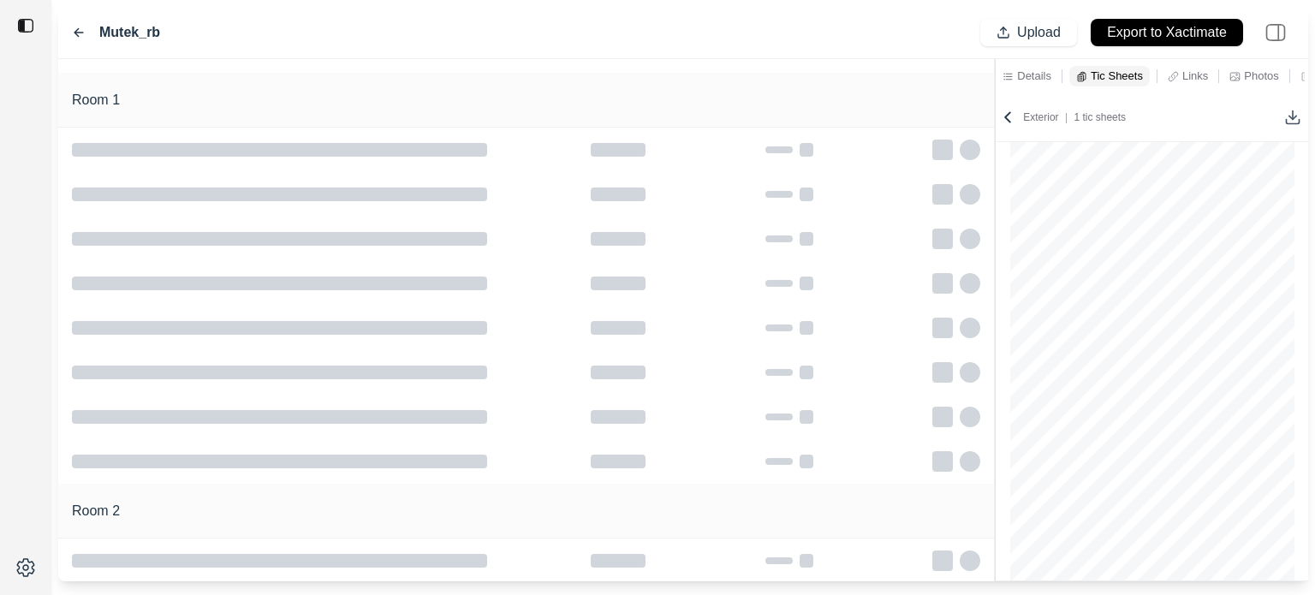
click at [1022, 74] on p "Details" at bounding box center [1034, 75] width 34 height 15
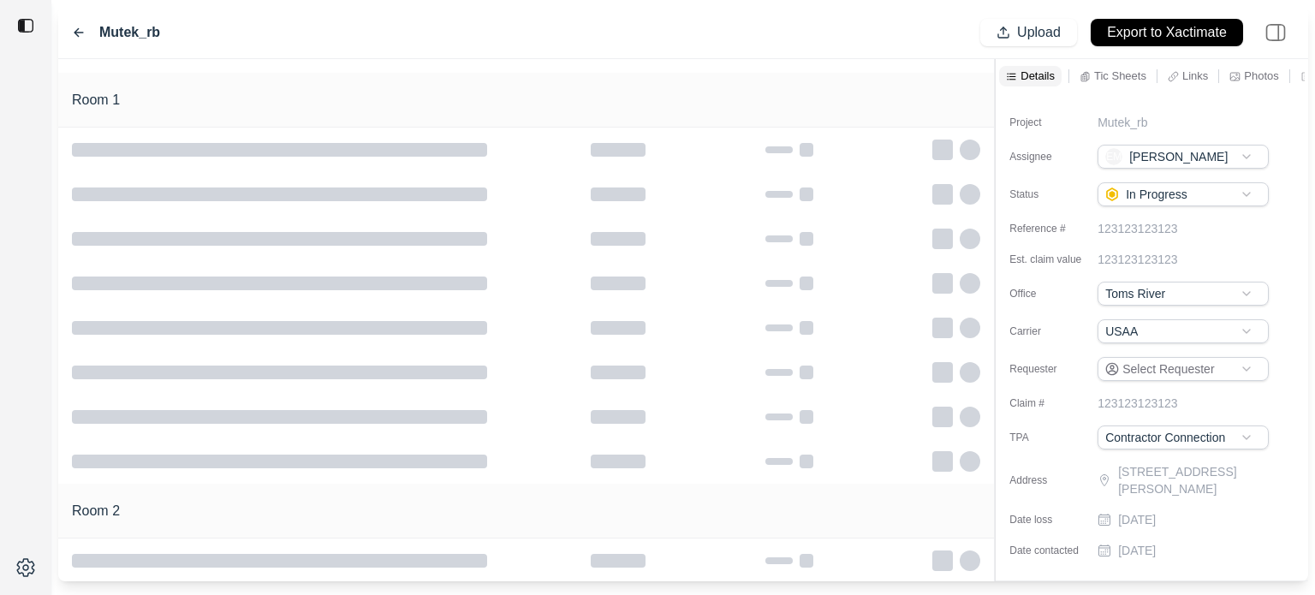
click at [1122, 78] on p "Tic Sheets" at bounding box center [1120, 75] width 52 height 15
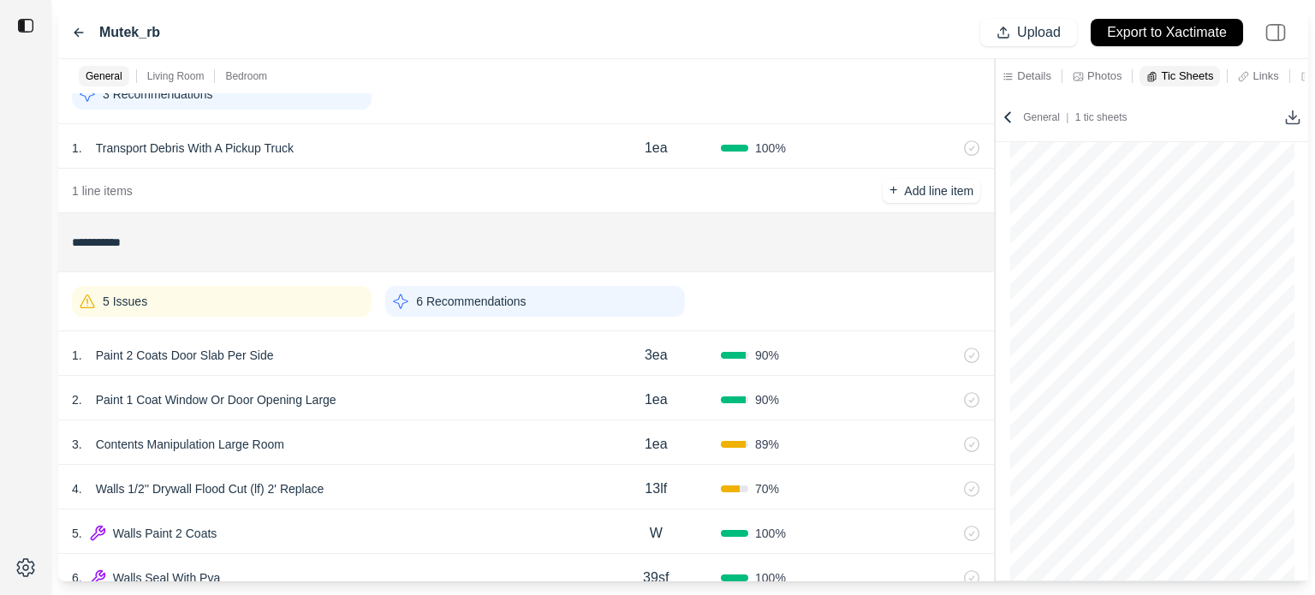
scroll to position [125, 0]
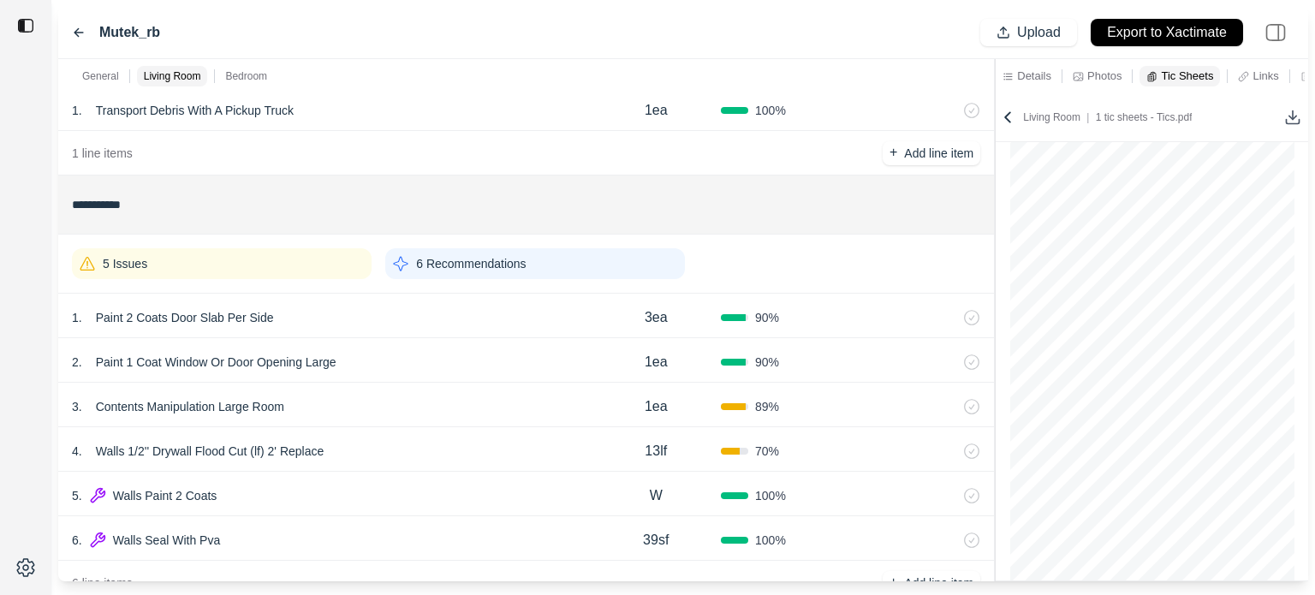
click at [306, 256] on div "5 Issues" at bounding box center [222, 263] width 300 height 31
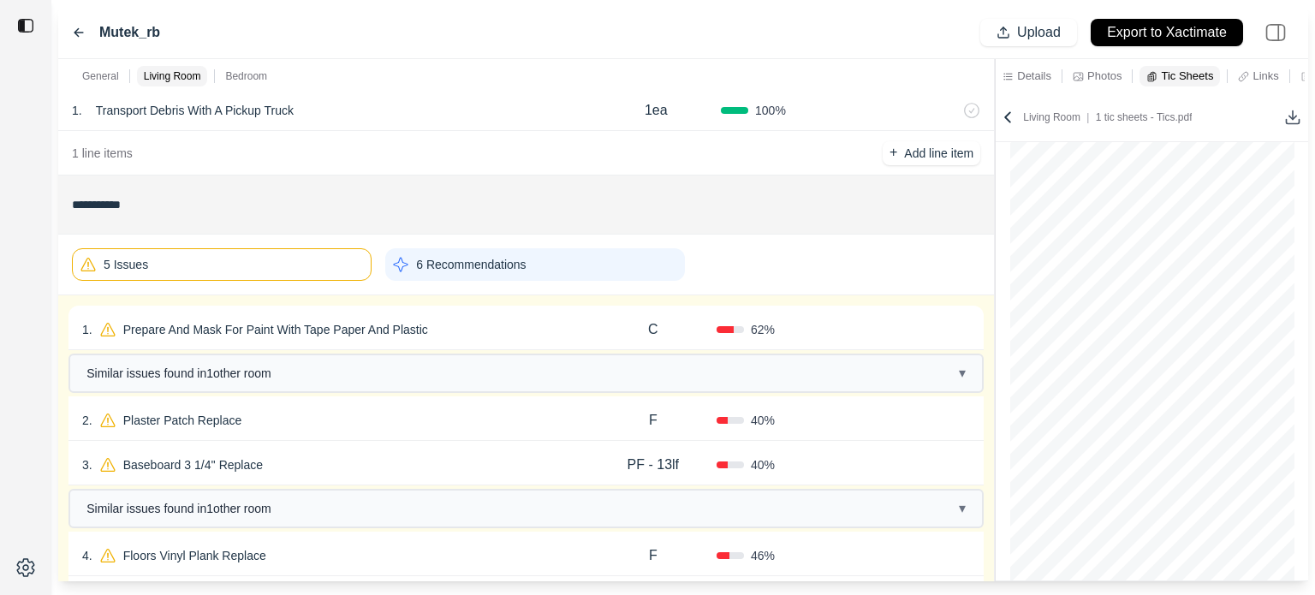
click at [510, 326] on div "1 . Prepare And Mask For Paint With Tape Paper And Plastic" at bounding box center [336, 330] width 508 height 24
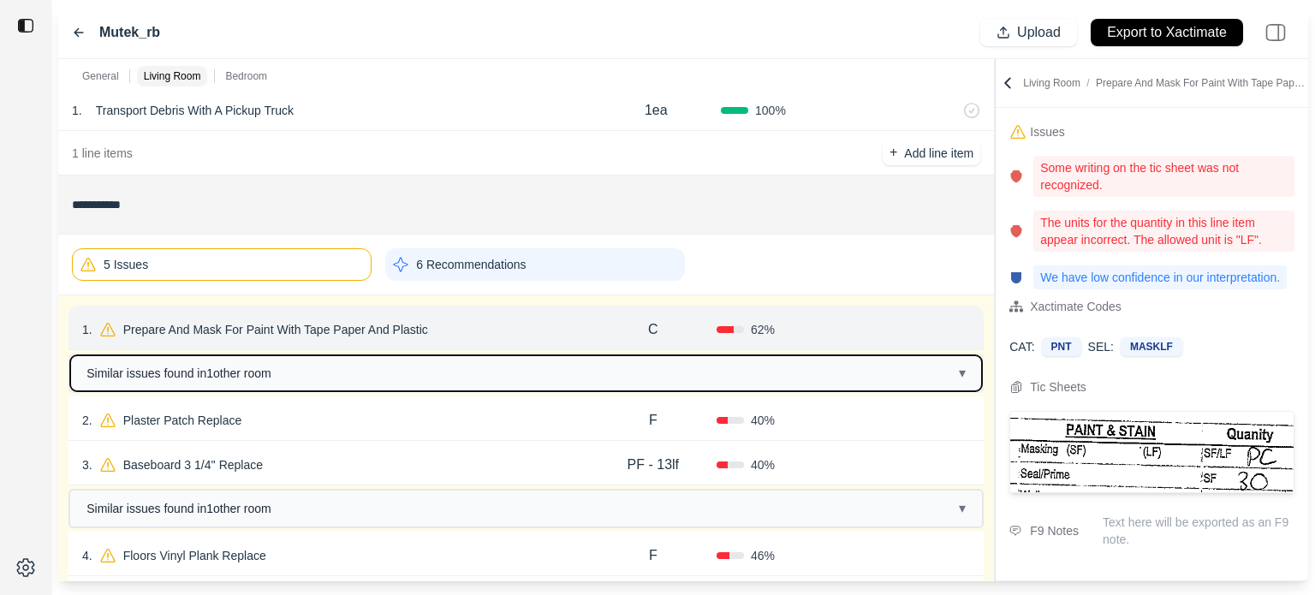
click at [364, 366] on button "Similar issues found in 1 other room ▾" at bounding box center [526, 373] width 912 height 36
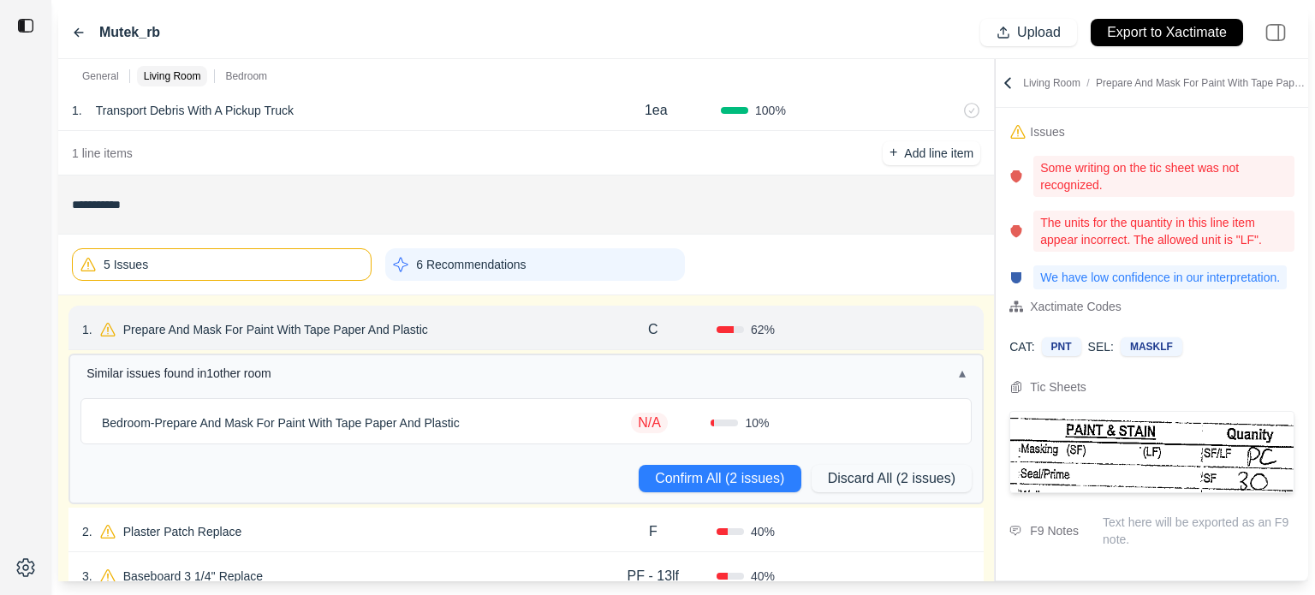
click at [463, 324] on div "1 . Prepare And Mask For Paint With Tape Paper And Plastic" at bounding box center [336, 330] width 508 height 24
click at [291, 327] on p "Prepare And Mask For Paint With Tape Paper And Plastic" at bounding box center [275, 330] width 318 height 24
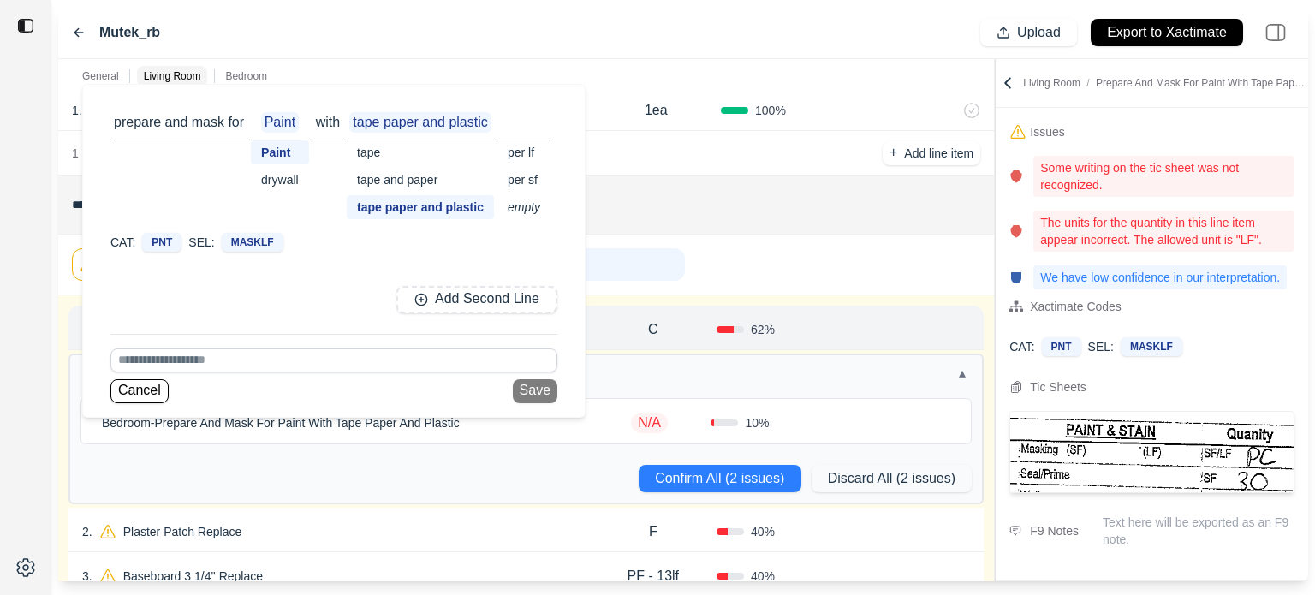
click at [675, 260] on div "6 Recommendations" at bounding box center [535, 264] width 300 height 33
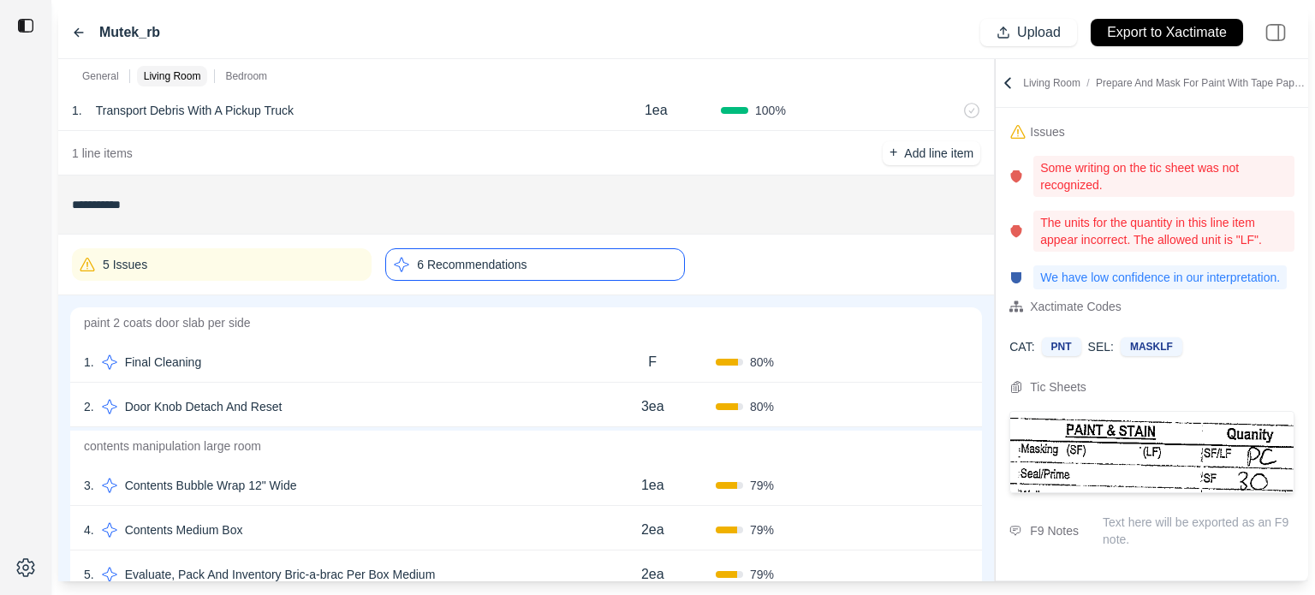
click at [354, 260] on div "5 Issues" at bounding box center [222, 264] width 300 height 33
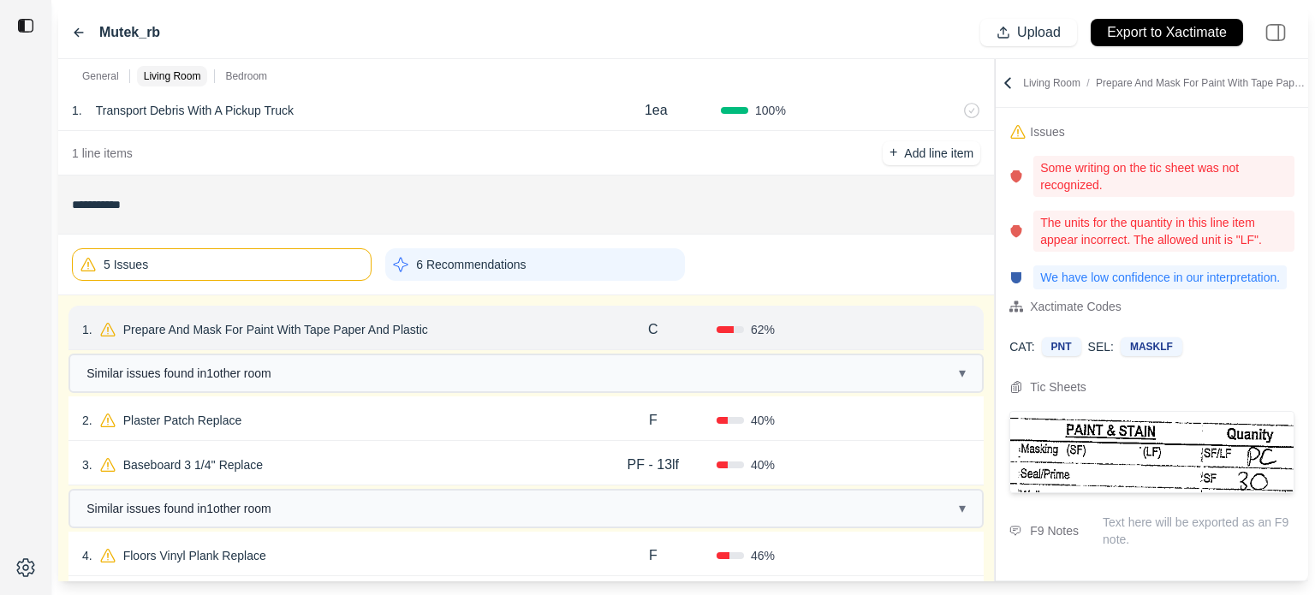
click at [364, 322] on p "Prepare And Mask For Paint With Tape Paper And Plastic" at bounding box center [275, 330] width 318 height 24
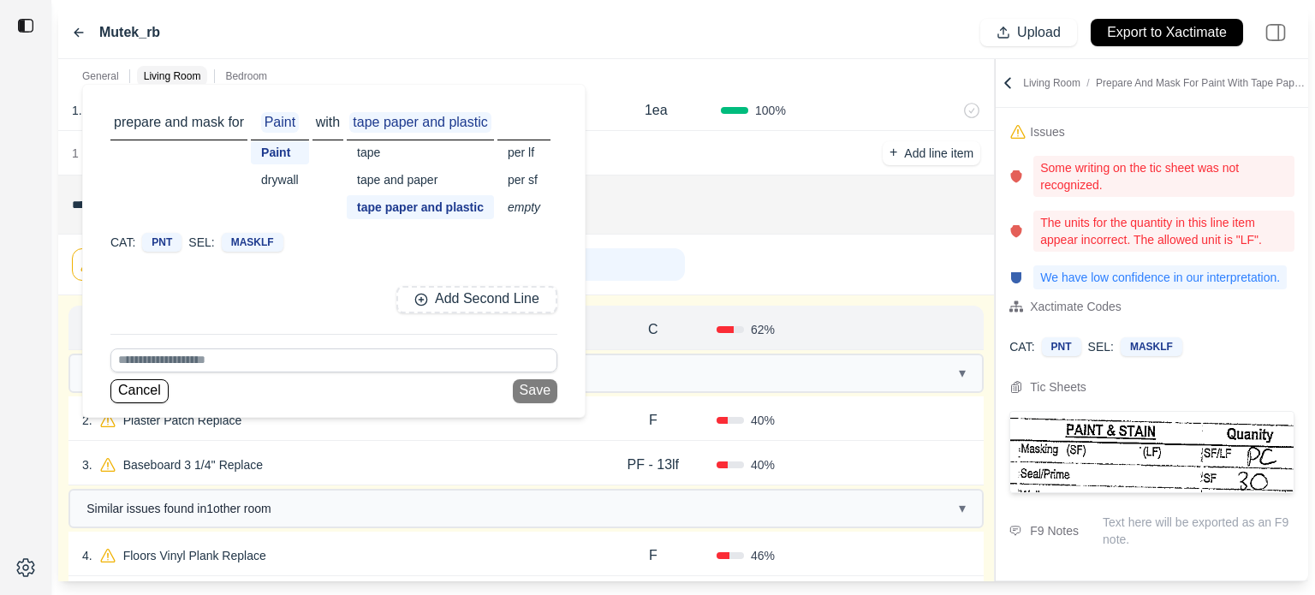
click at [376, 149] on div "tape" at bounding box center [420, 152] width 147 height 24
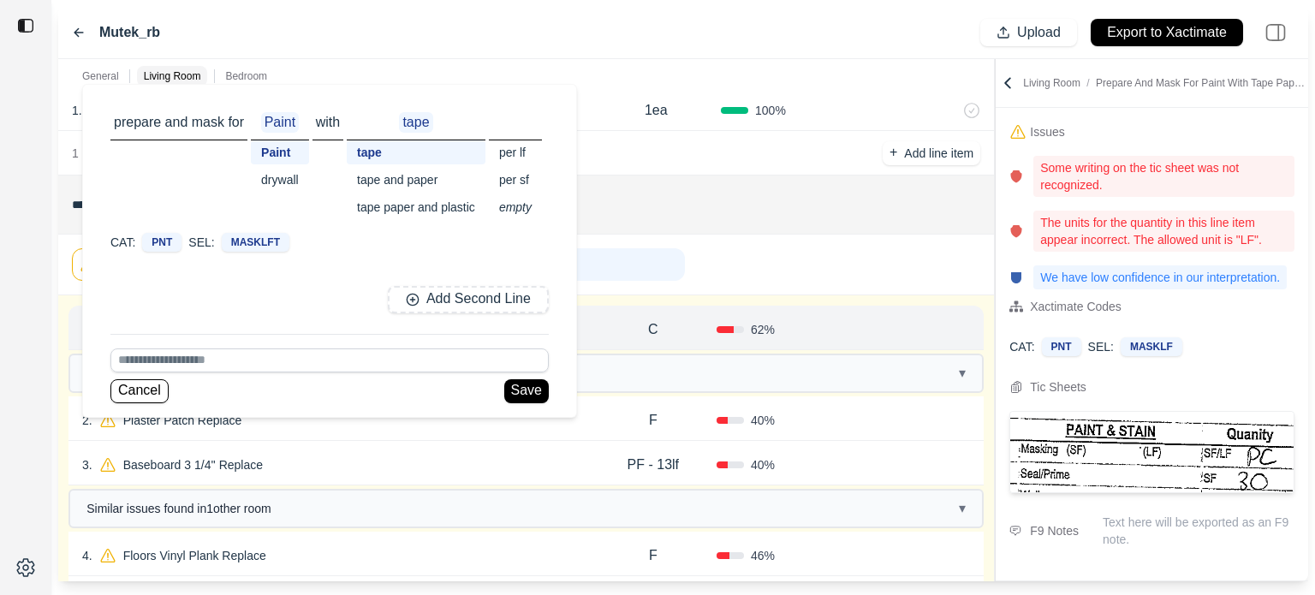
click at [518, 148] on div "per lf" at bounding box center [515, 152] width 53 height 24
click at [518, 394] on button "Save" at bounding box center [526, 391] width 45 height 24
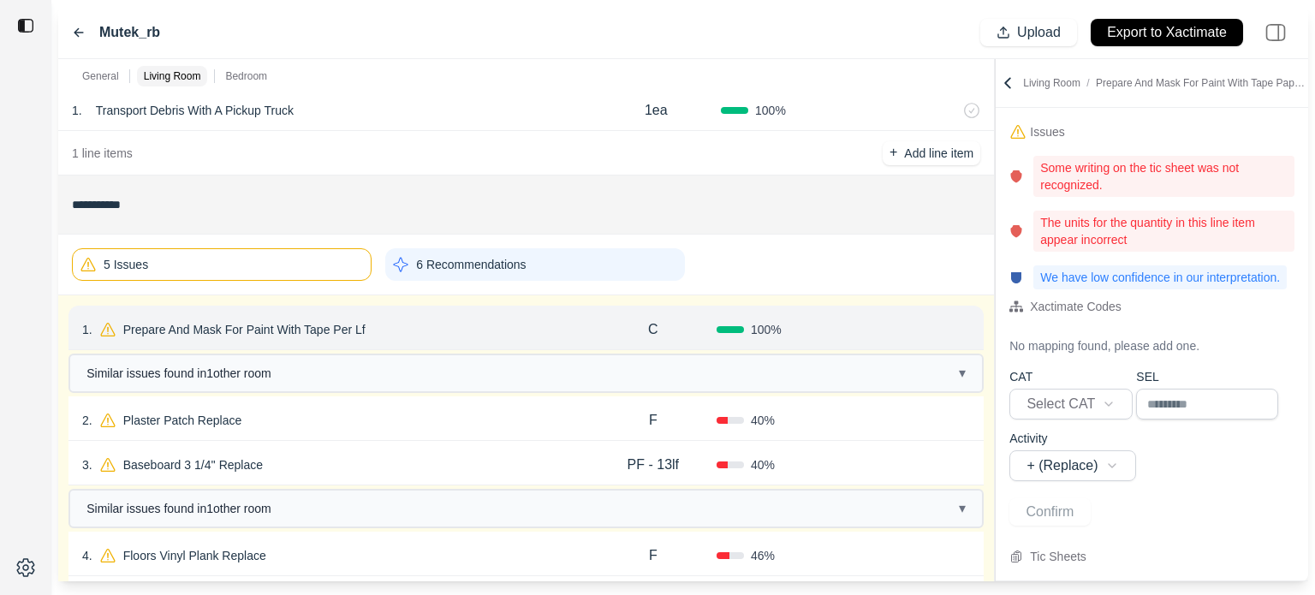
click at [648, 325] on p "C" at bounding box center [653, 329] width 10 height 21
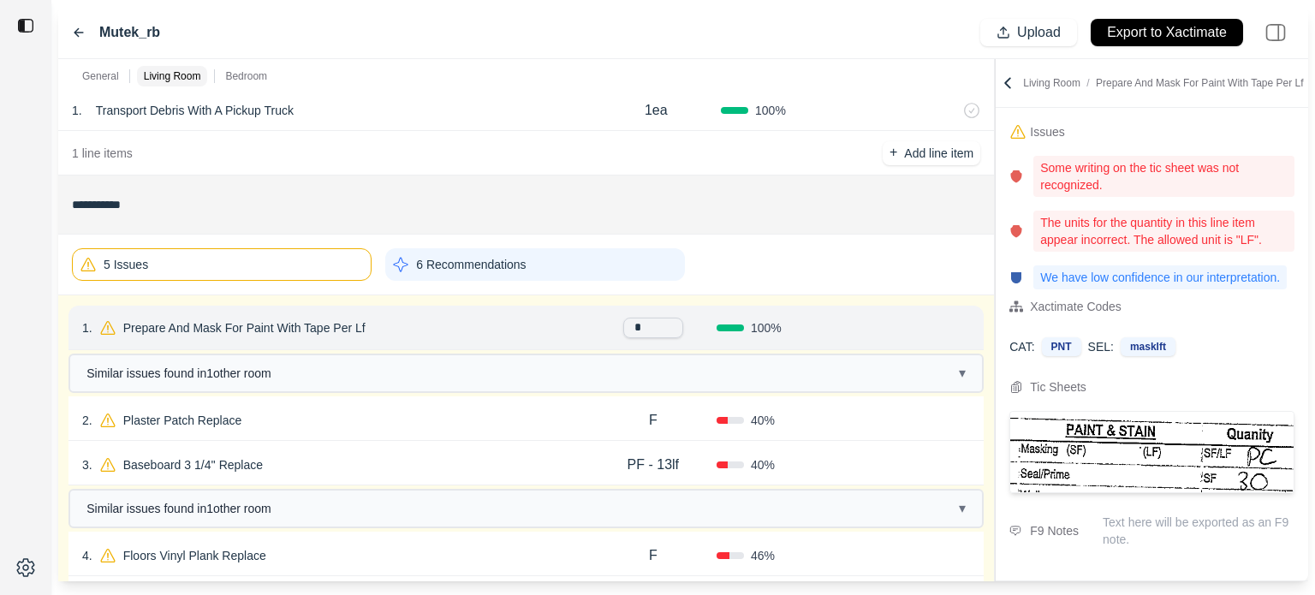
drag, startPoint x: 661, startPoint y: 323, endPoint x: 598, endPoint y: 321, distance: 62.5
click at [601, 321] on div "*" at bounding box center [653, 328] width 127 height 21
type input "**"
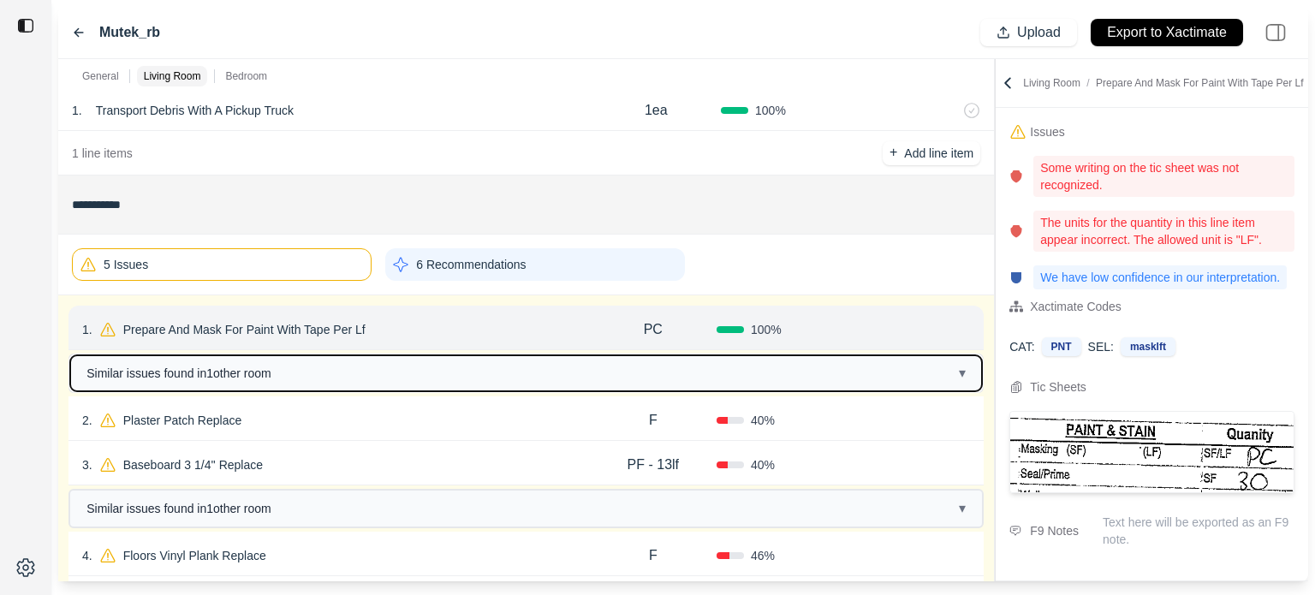
click at [557, 374] on button "Similar issues found in 1 other room ▾" at bounding box center [526, 373] width 912 height 36
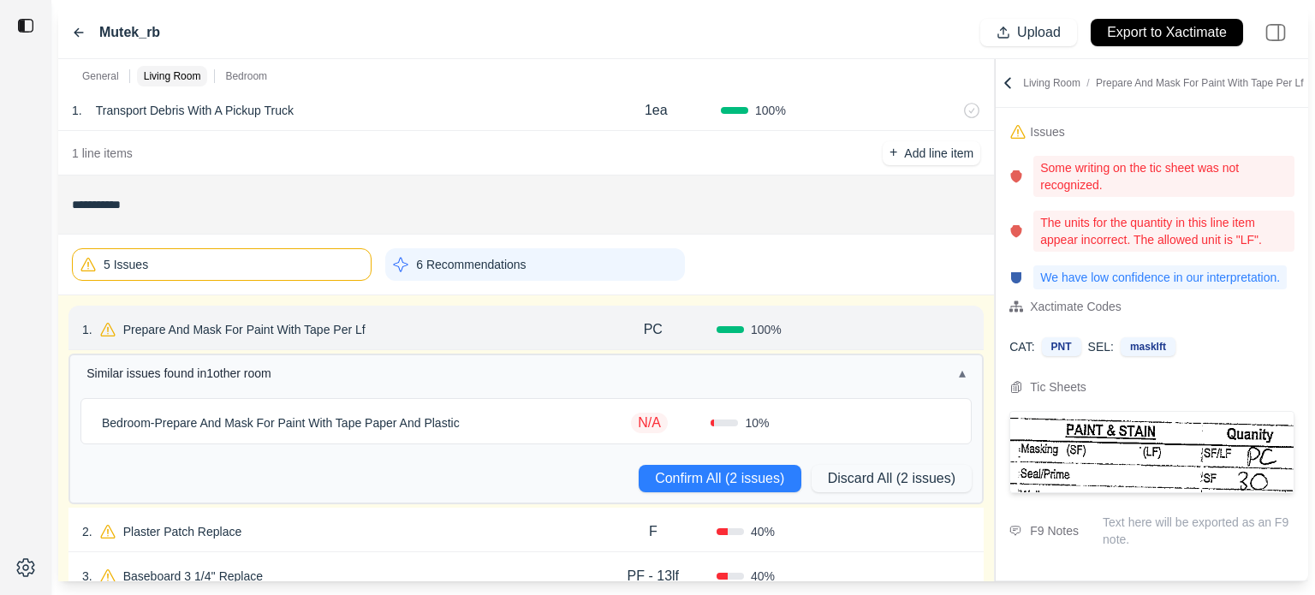
click at [511, 418] on div "Bedroom - Prepare And Mask For Paint With Tape Paper And Plastic" at bounding box center [341, 423] width 493 height 24
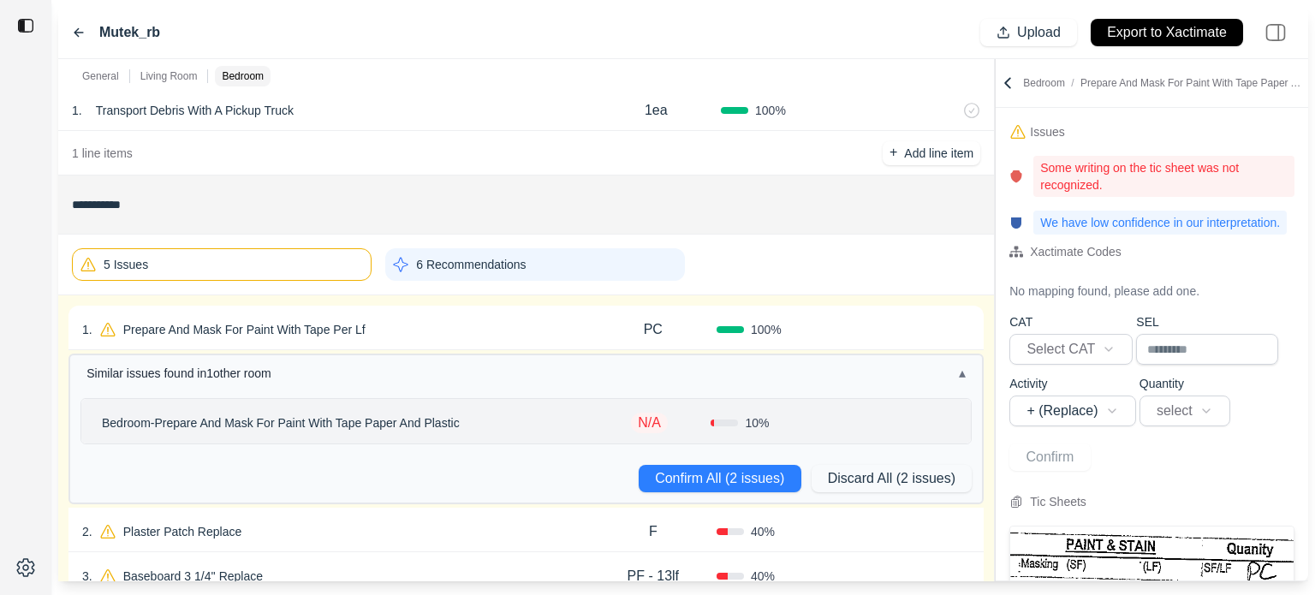
click at [384, 429] on p "Bedroom - Prepare And Mask For Paint With Tape Paper And Plastic" at bounding box center [281, 423] width 372 height 24
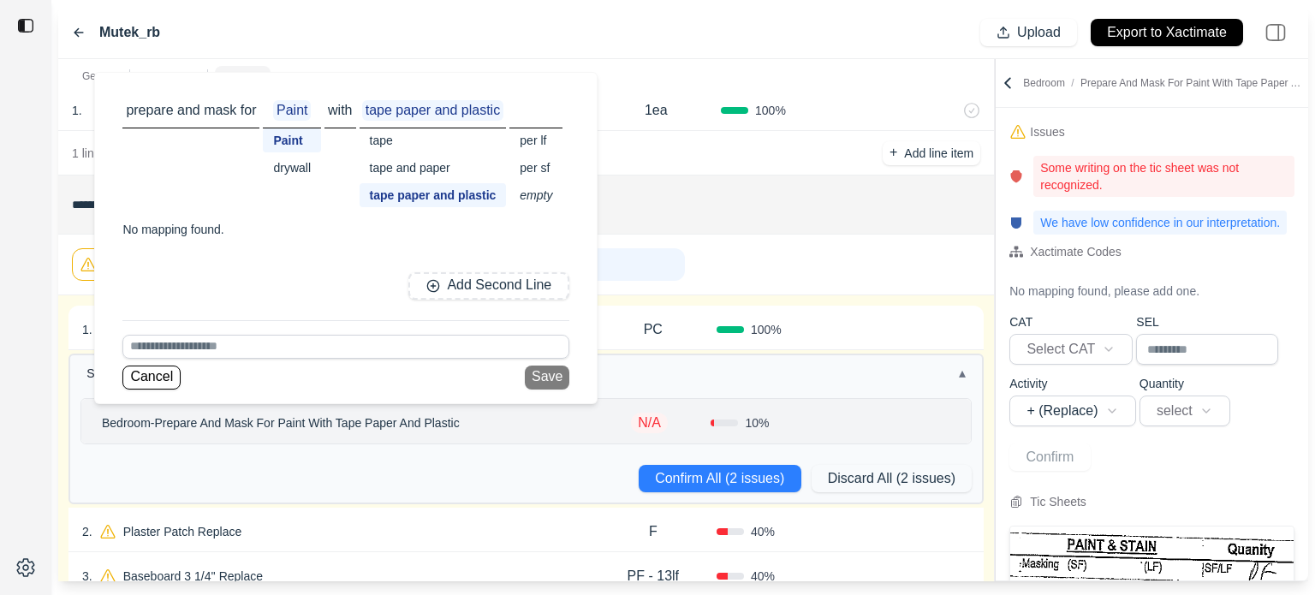
click at [385, 143] on div "tape" at bounding box center [433, 140] width 147 height 24
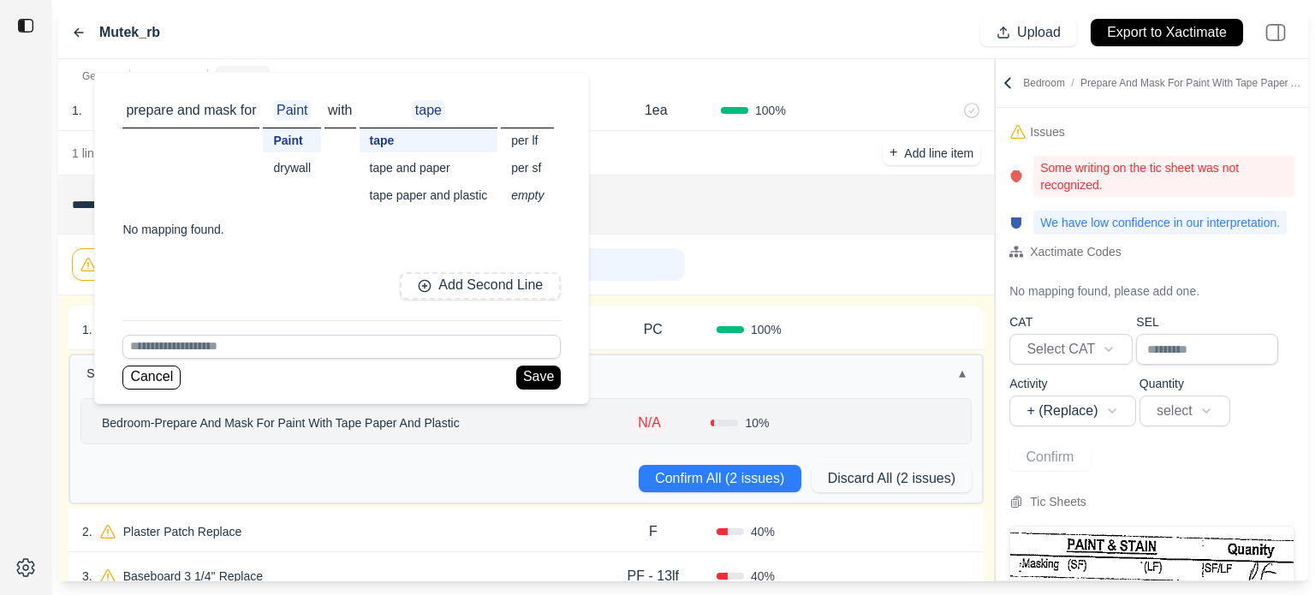
click at [521, 139] on div "per lf" at bounding box center [527, 140] width 53 height 24
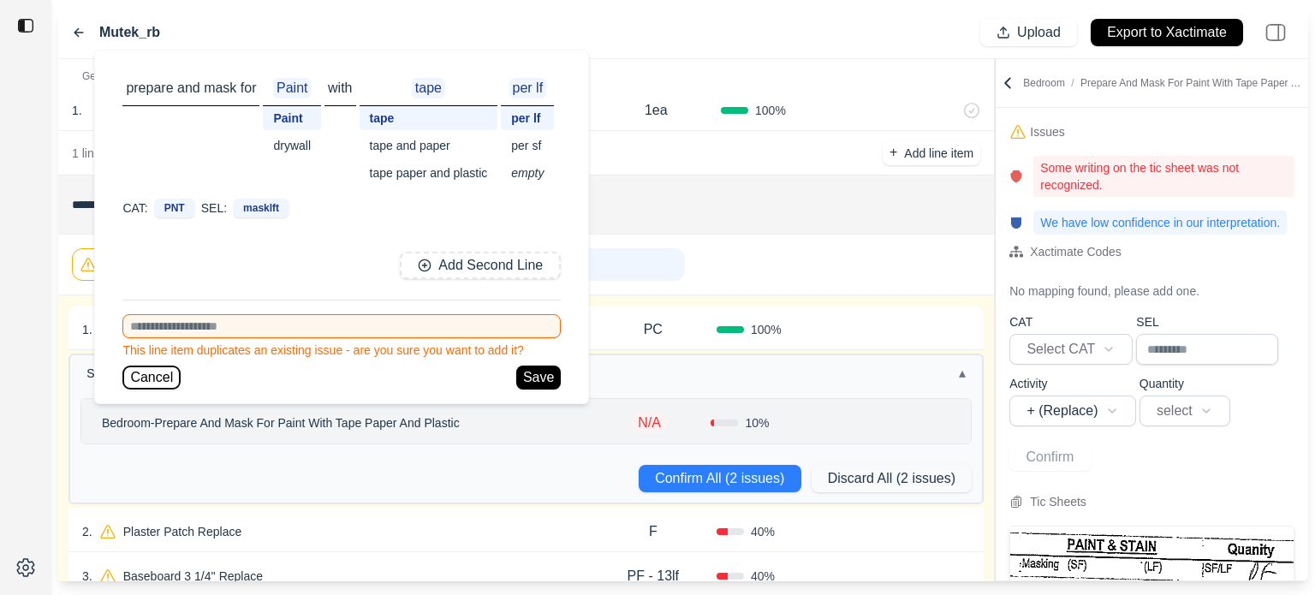
click at [168, 380] on button "Cancel" at bounding box center [151, 378] width 58 height 24
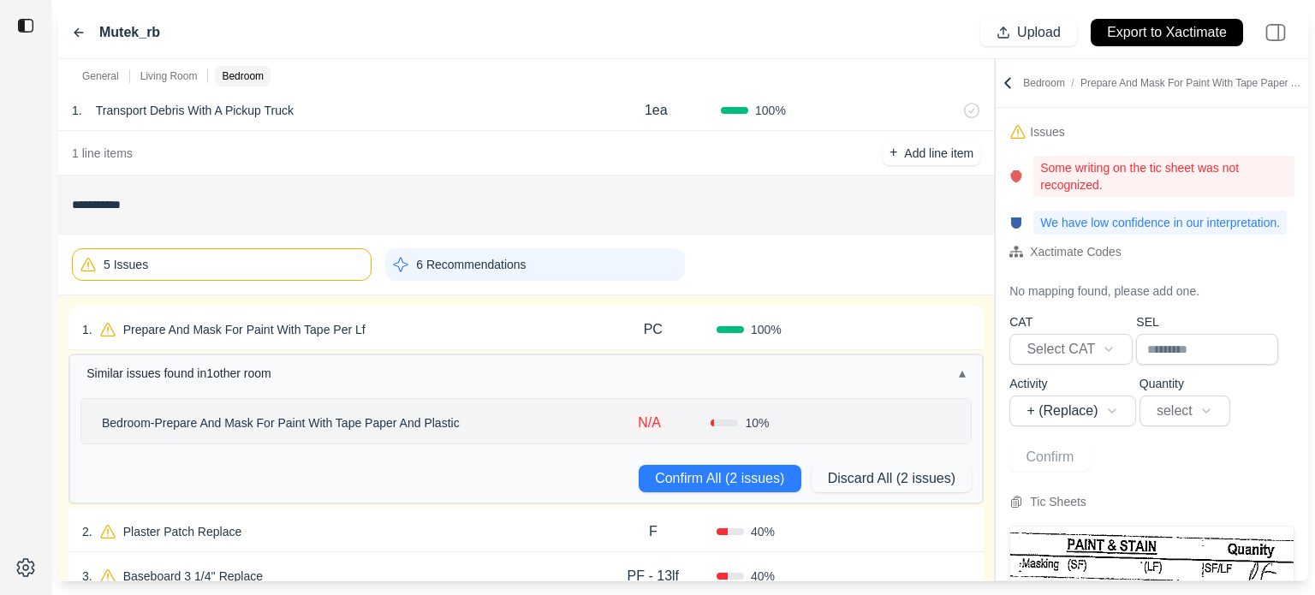
click at [781, 426] on div "10 %" at bounding box center [772, 422] width 123 height 17
click at [808, 332] on div "100 %" at bounding box center [780, 329] width 127 height 17
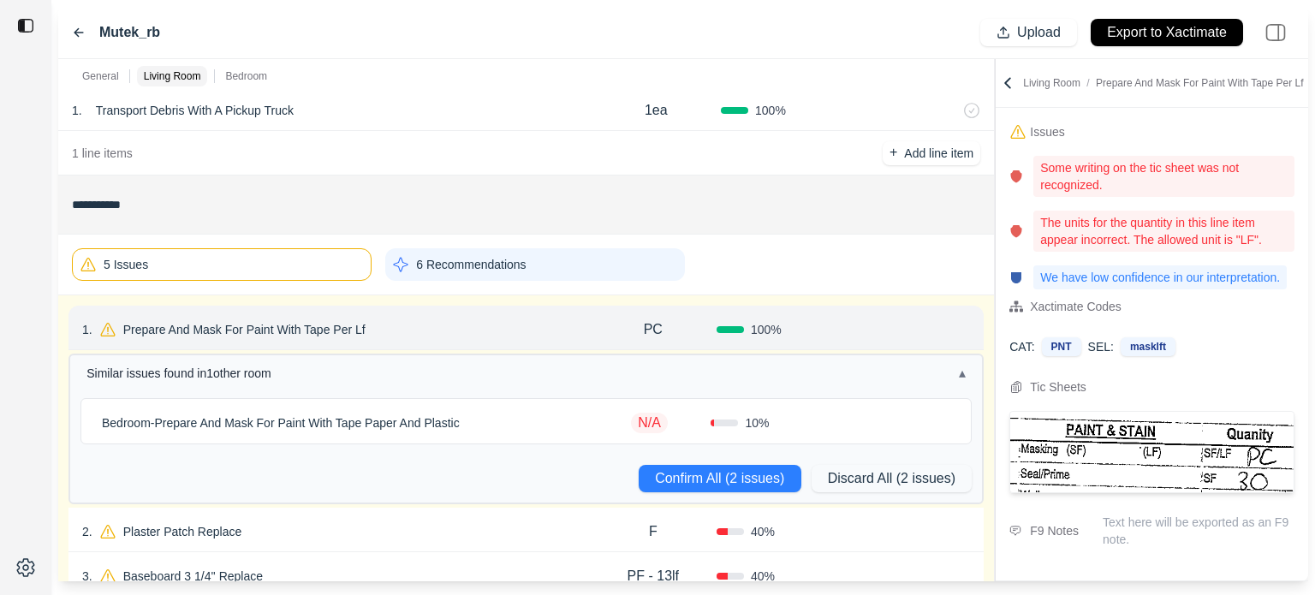
click at [916, 334] on button "Confirm" at bounding box center [922, 329] width 56 height 27
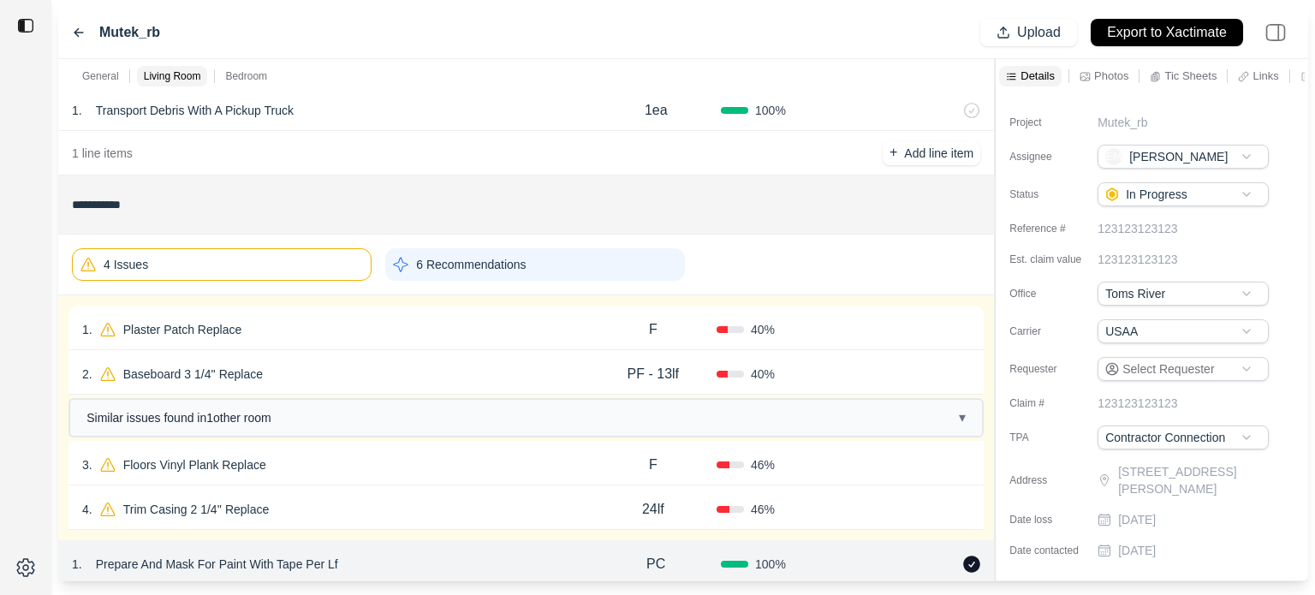
click at [475, 330] on div "1 . Plaster Patch Replace" at bounding box center [336, 330] width 508 height 24
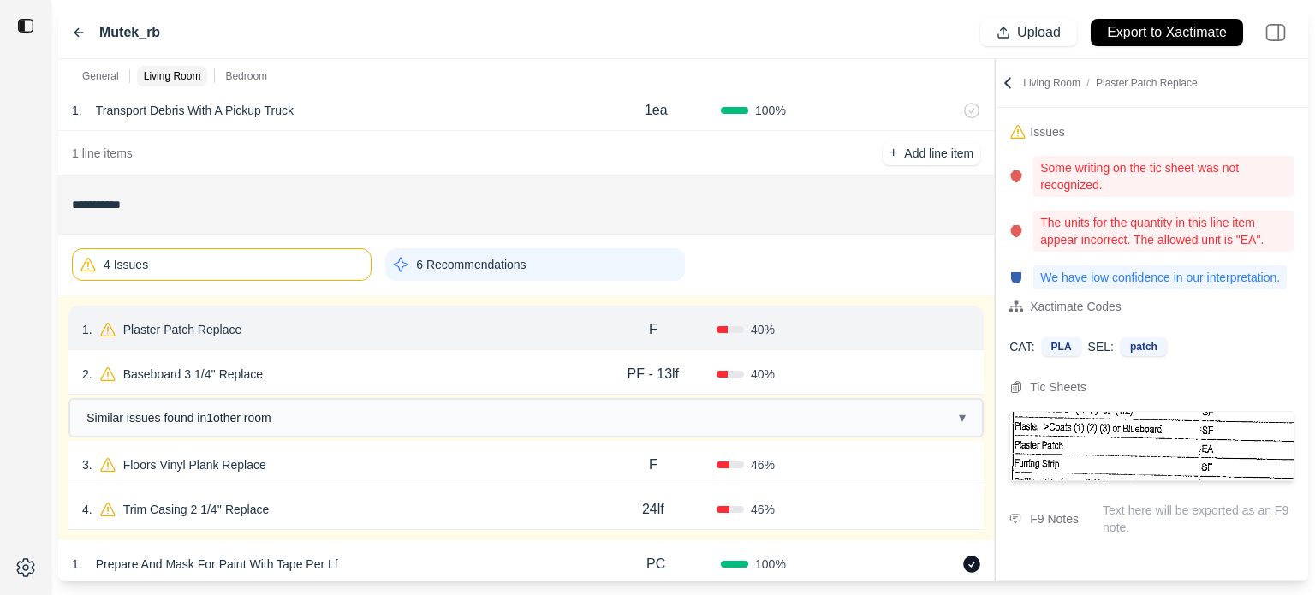
click at [961, 326] on icon at bounding box center [963, 328] width 4 height 9
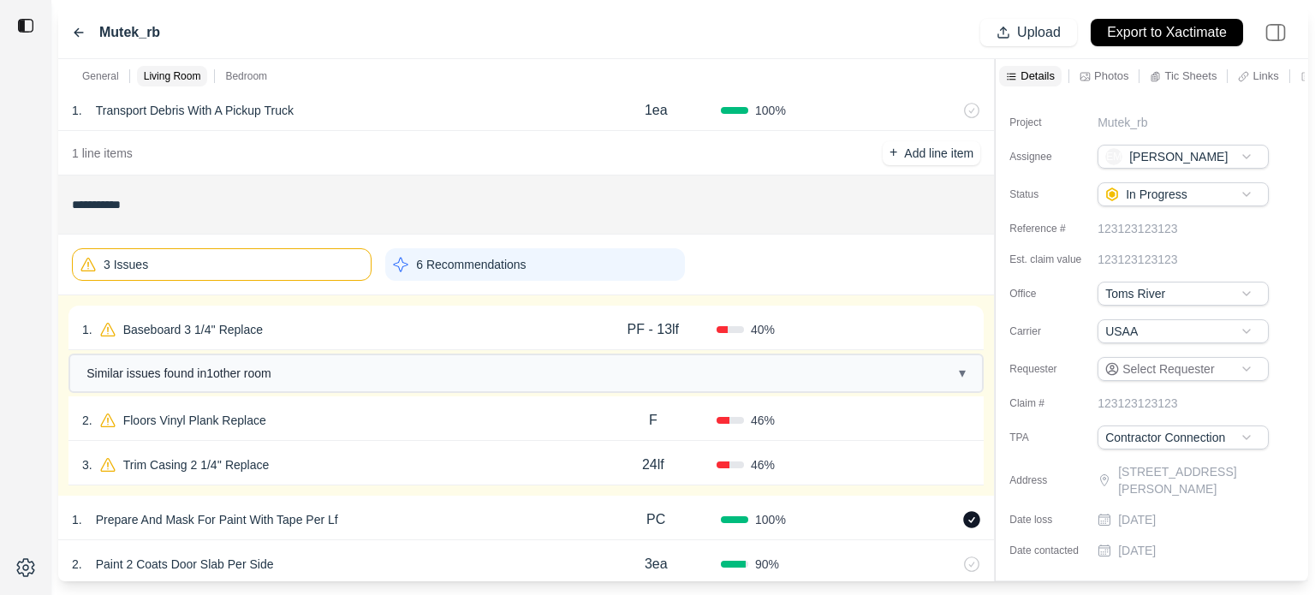
click at [550, 327] on div "1 . Baseboard 3 1/4'' Replace" at bounding box center [336, 330] width 508 height 24
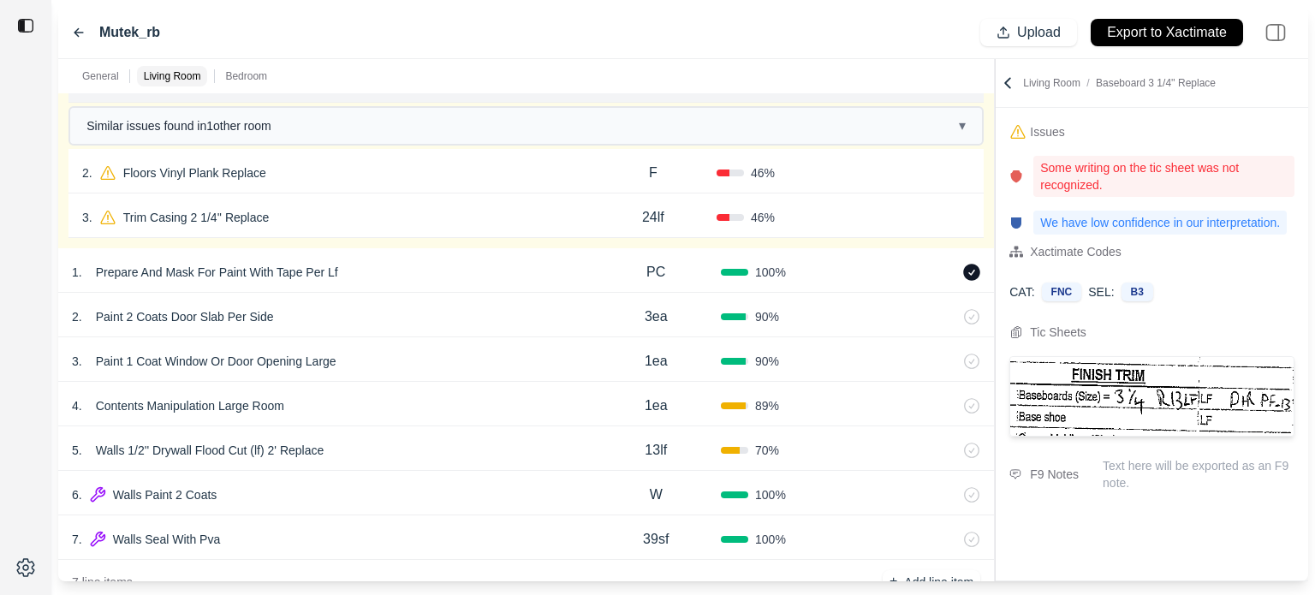
scroll to position [39, 0]
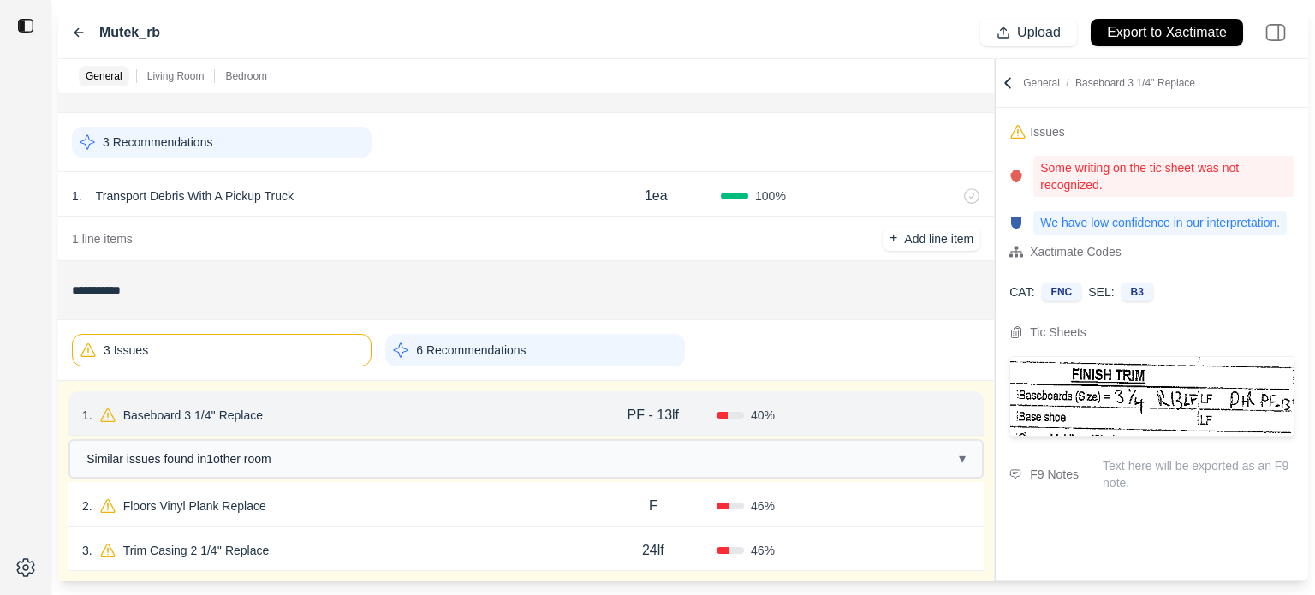
click at [251, 415] on p "Baseboard 3 1/4'' Replace" at bounding box center [192, 415] width 153 height 24
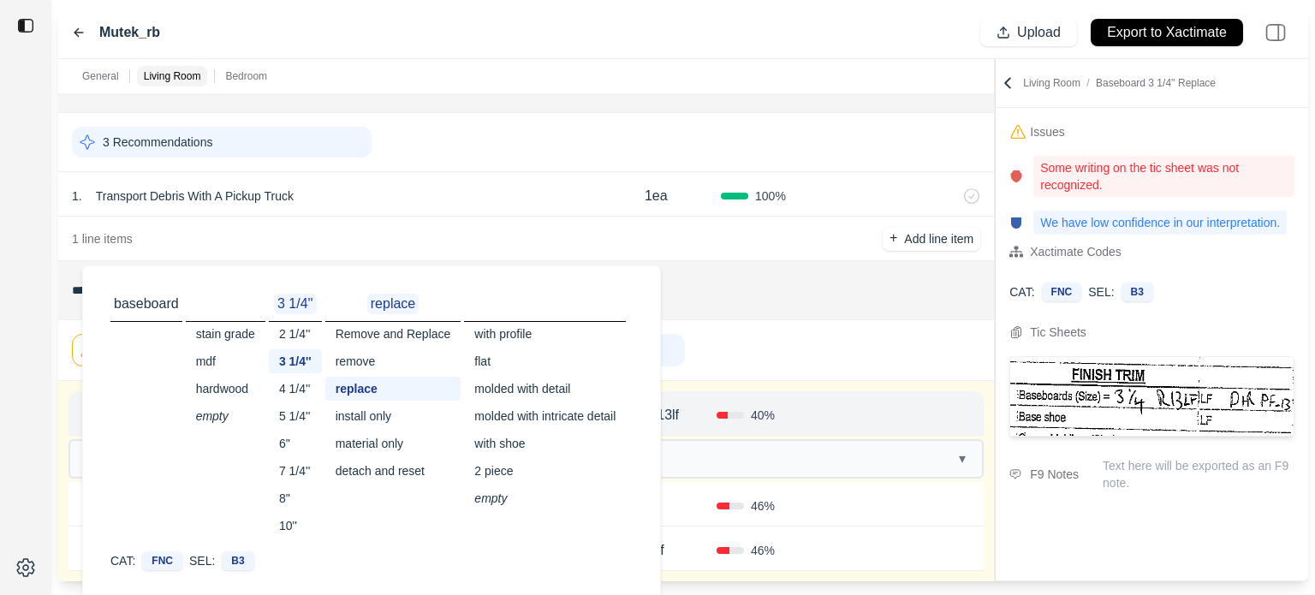
click at [391, 473] on div "detach and reset" at bounding box center [393, 471] width 136 height 24
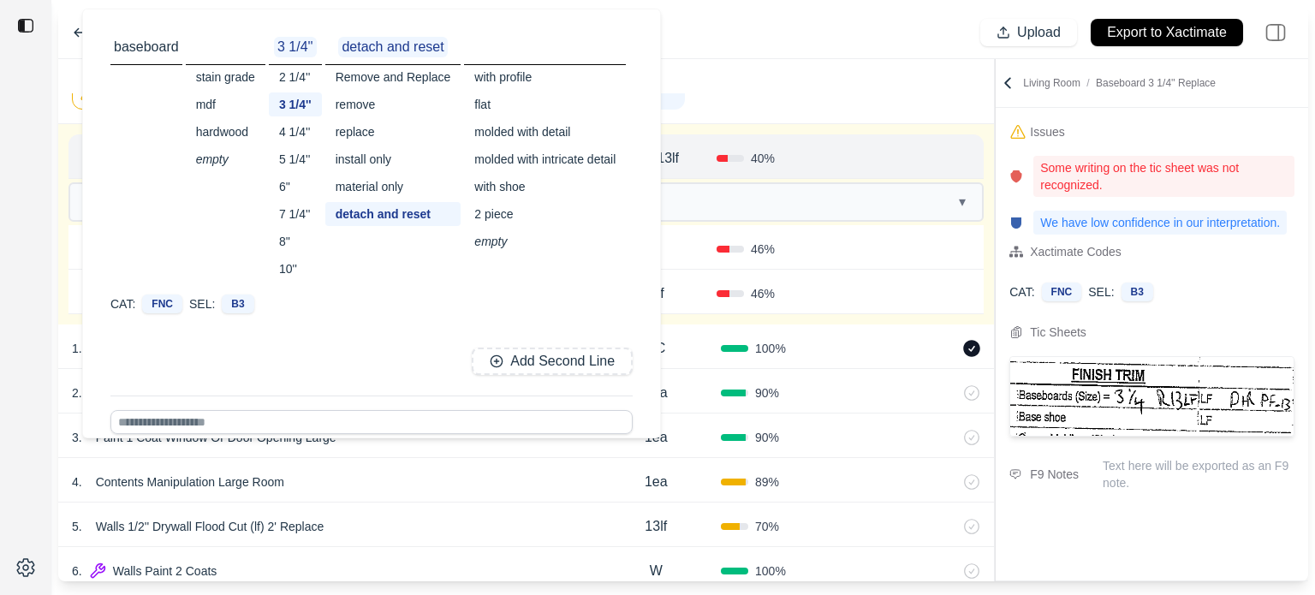
scroll to position [40, 0]
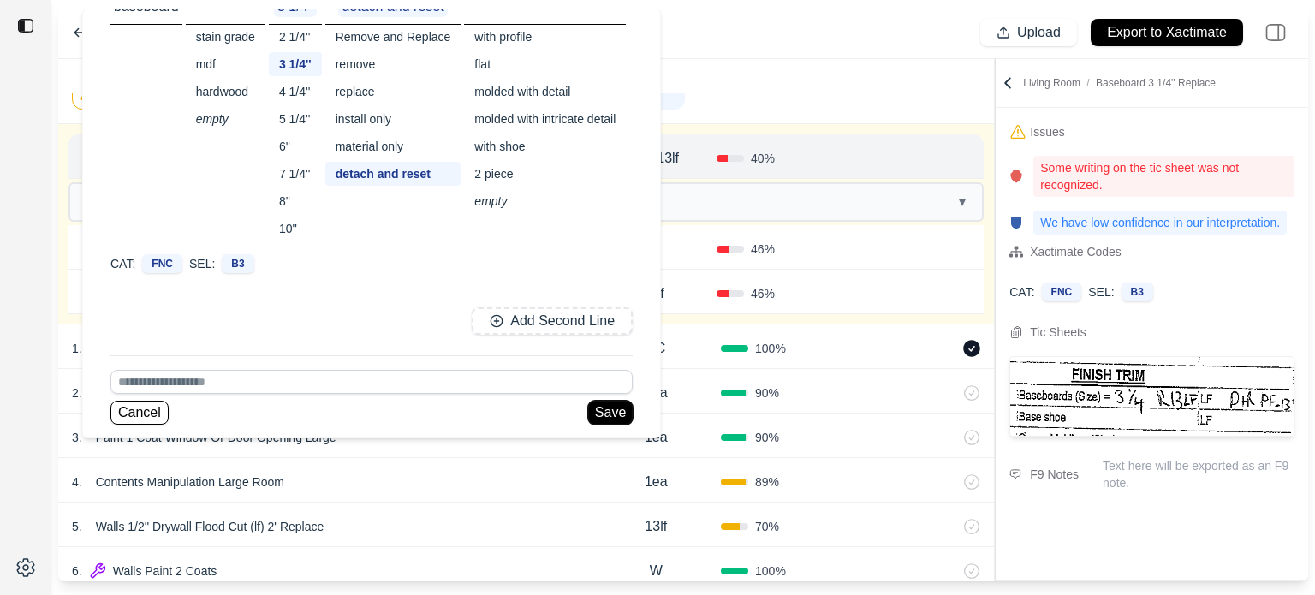
click at [618, 403] on button "Save" at bounding box center [610, 413] width 45 height 24
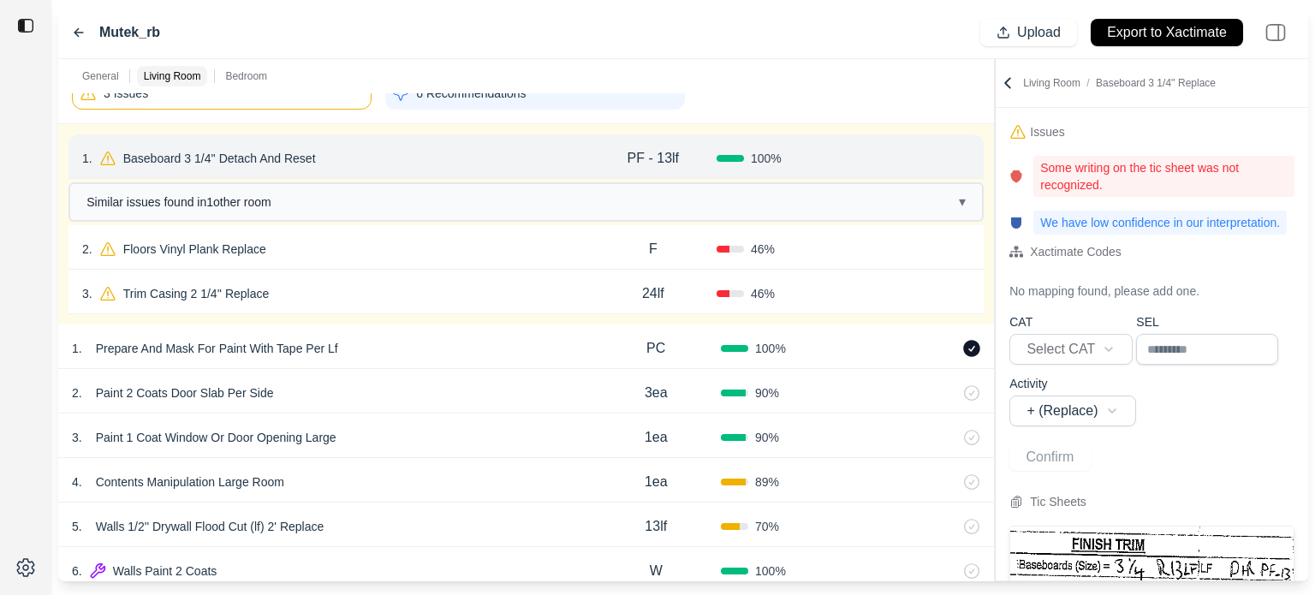
click at [291, 154] on p "Baseboard 3 1/4'' Detach And Reset" at bounding box center [219, 158] width 206 height 24
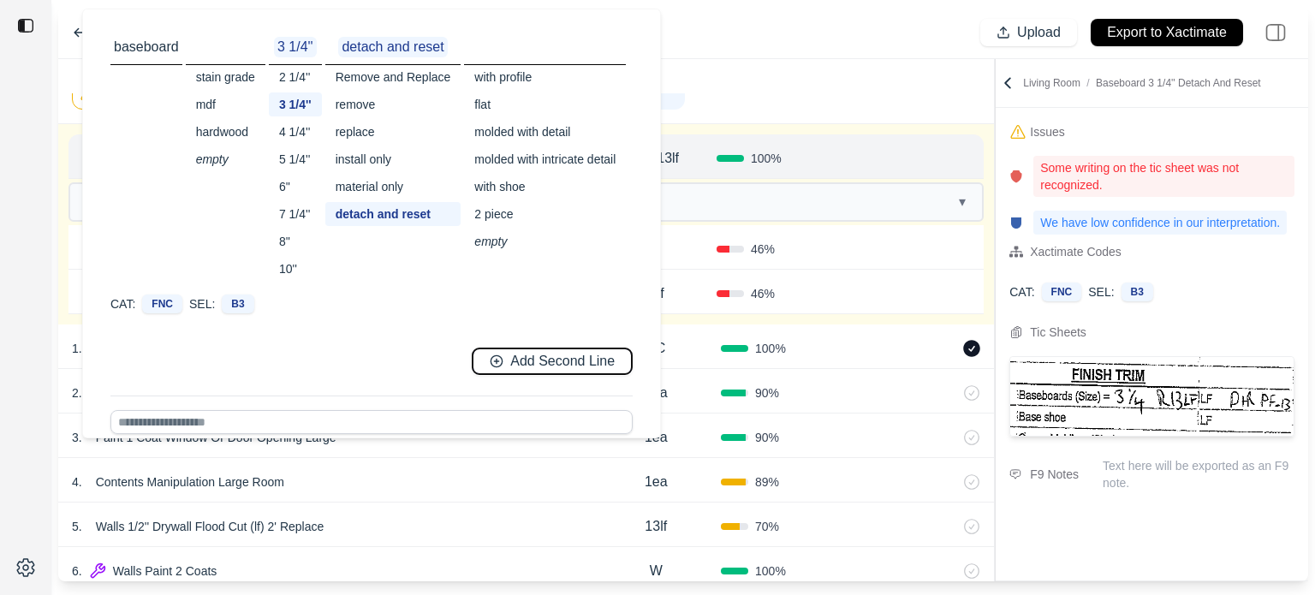
click at [509, 360] on div "Add Second Line" at bounding box center [552, 362] width 125 height 20
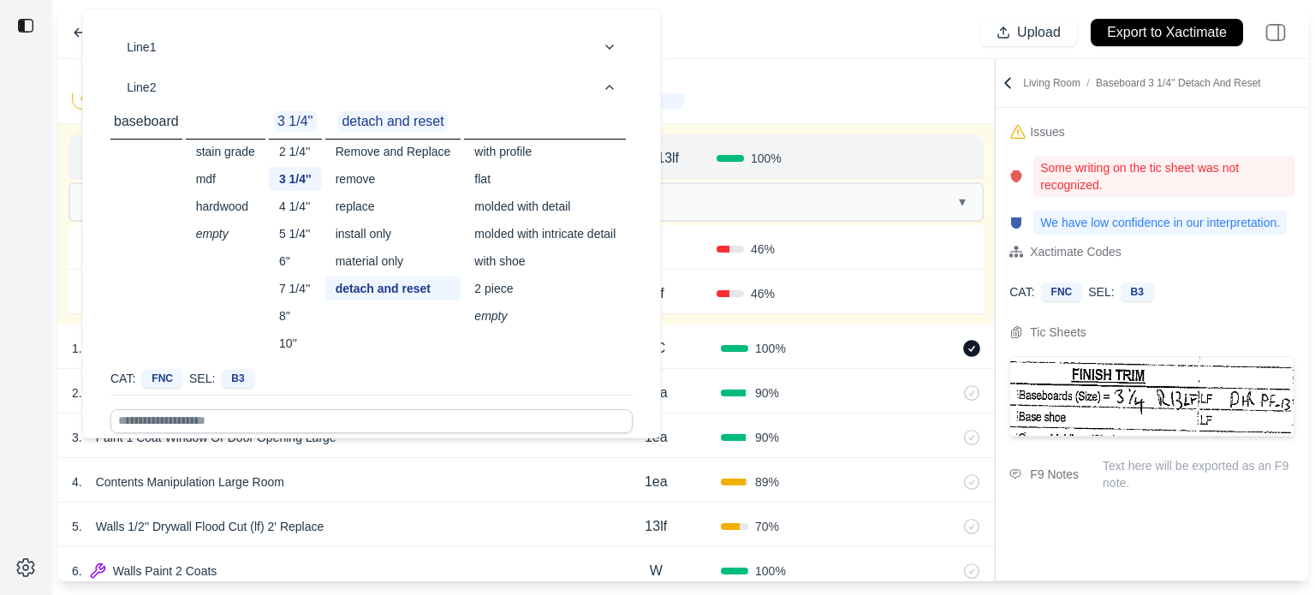
click at [366, 202] on div "replace" at bounding box center [393, 206] width 136 height 24
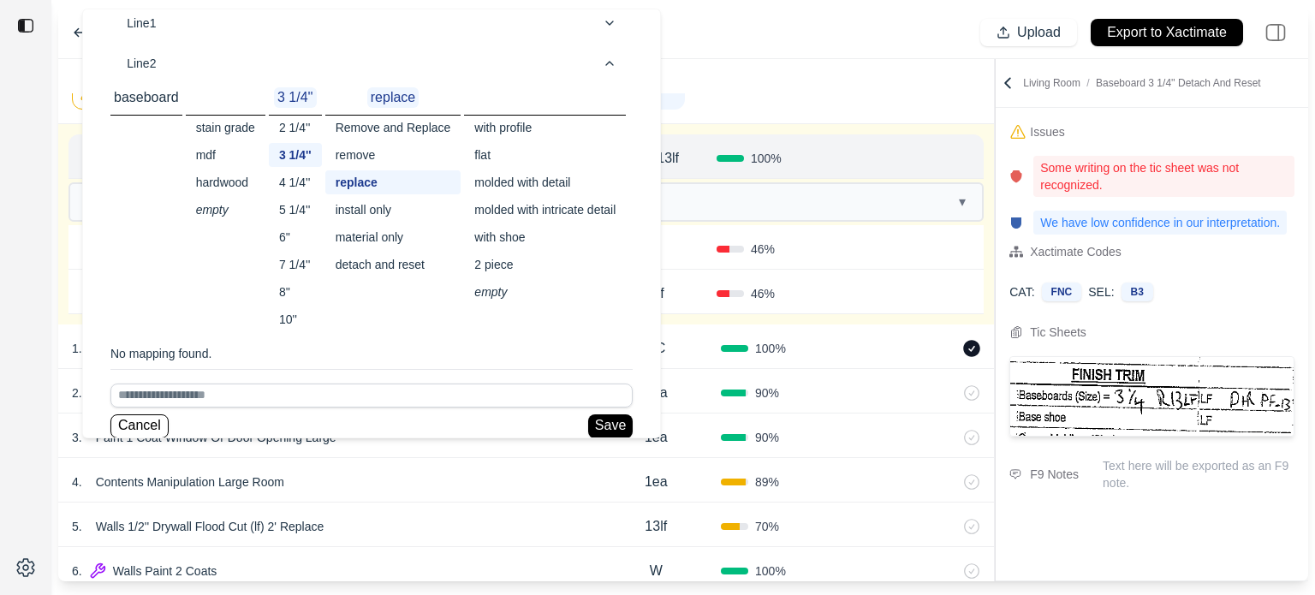
scroll to position [38, 0]
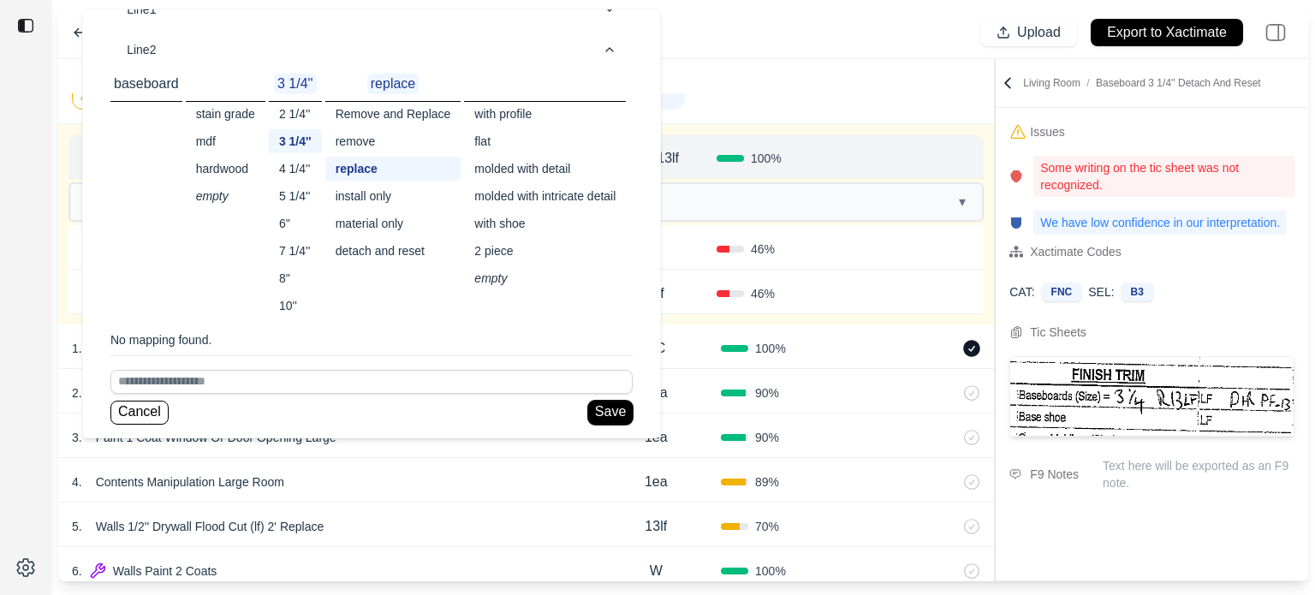
click at [604, 411] on button "Save" at bounding box center [610, 413] width 45 height 24
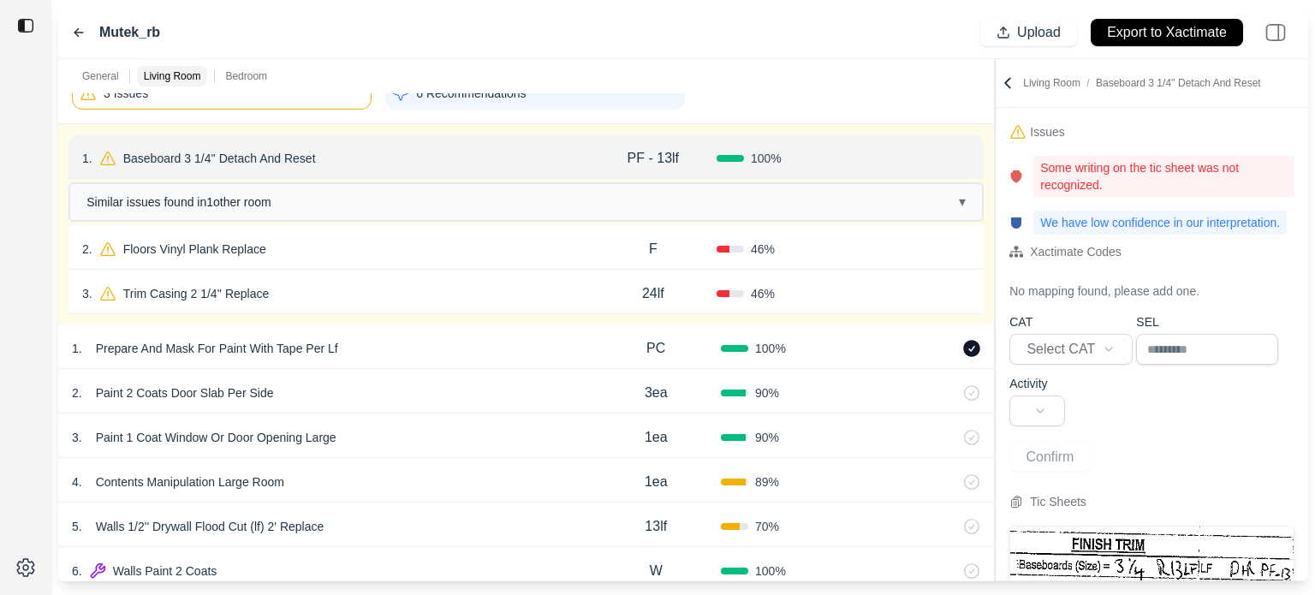
click at [929, 152] on button "Confirm" at bounding box center [922, 158] width 56 height 27
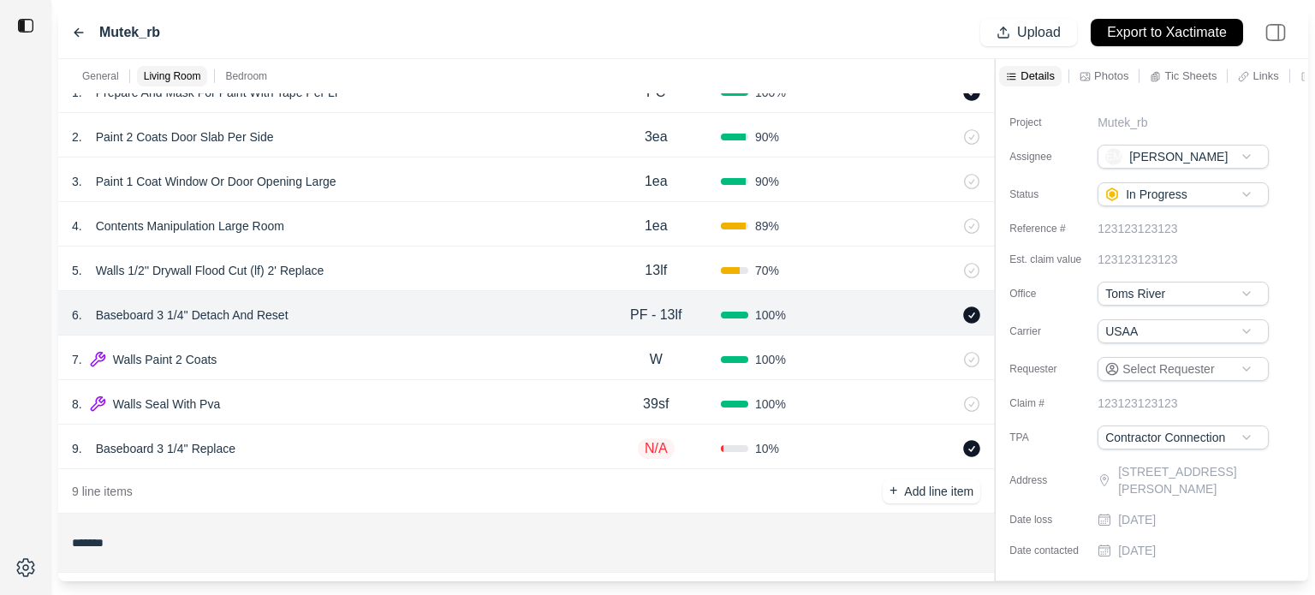
scroll to position [467, 0]
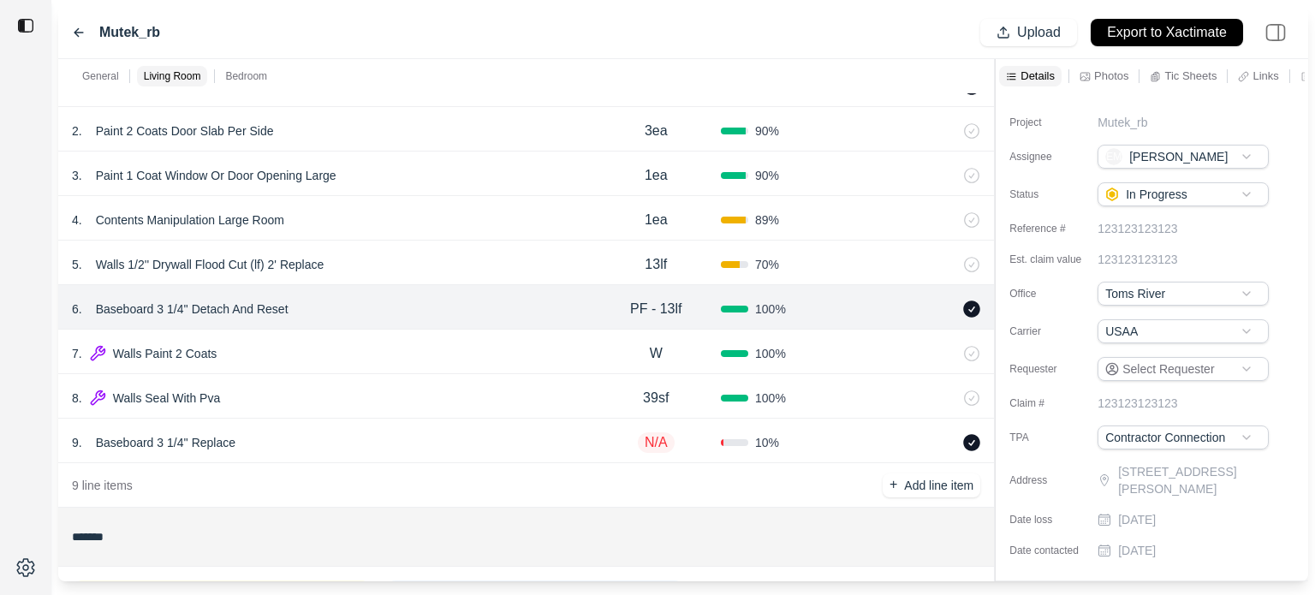
click at [657, 437] on p "N/A" at bounding box center [656, 442] width 37 height 21
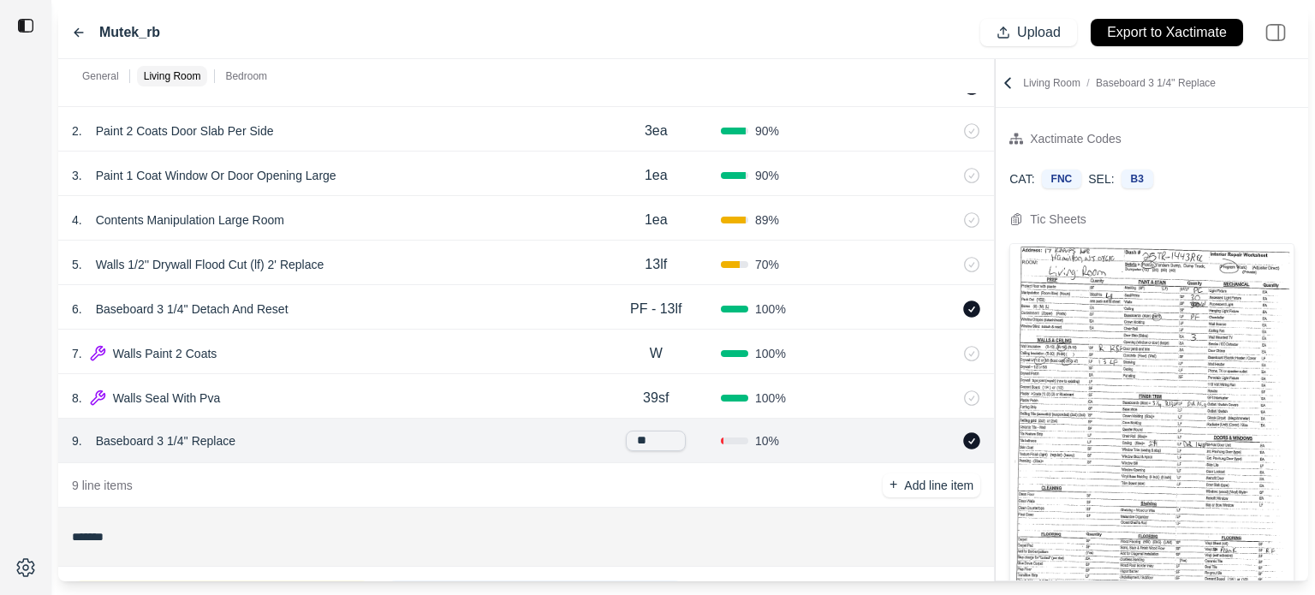
click at [777, 479] on div "9 line items + Add line item" at bounding box center [526, 485] width 936 height 45
click at [671, 431] on input "**" at bounding box center [656, 435] width 60 height 21
type input "****"
click at [565, 390] on div "8 . Walls Seal With Pva" at bounding box center [331, 398] width 519 height 24
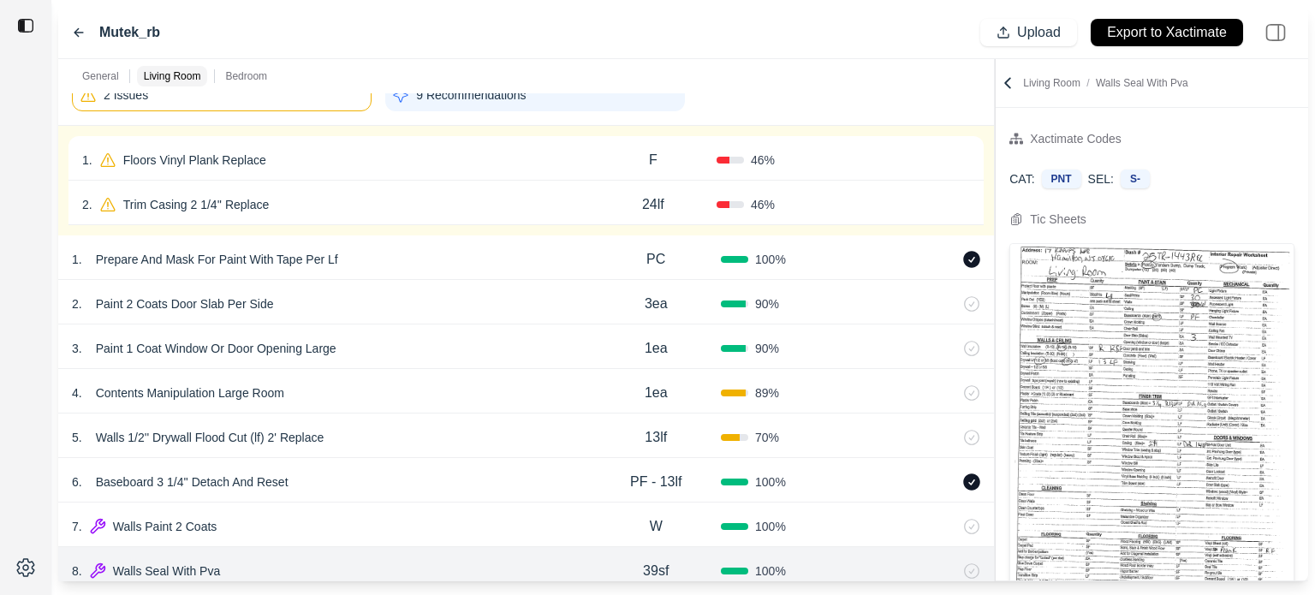
scroll to position [211, 0]
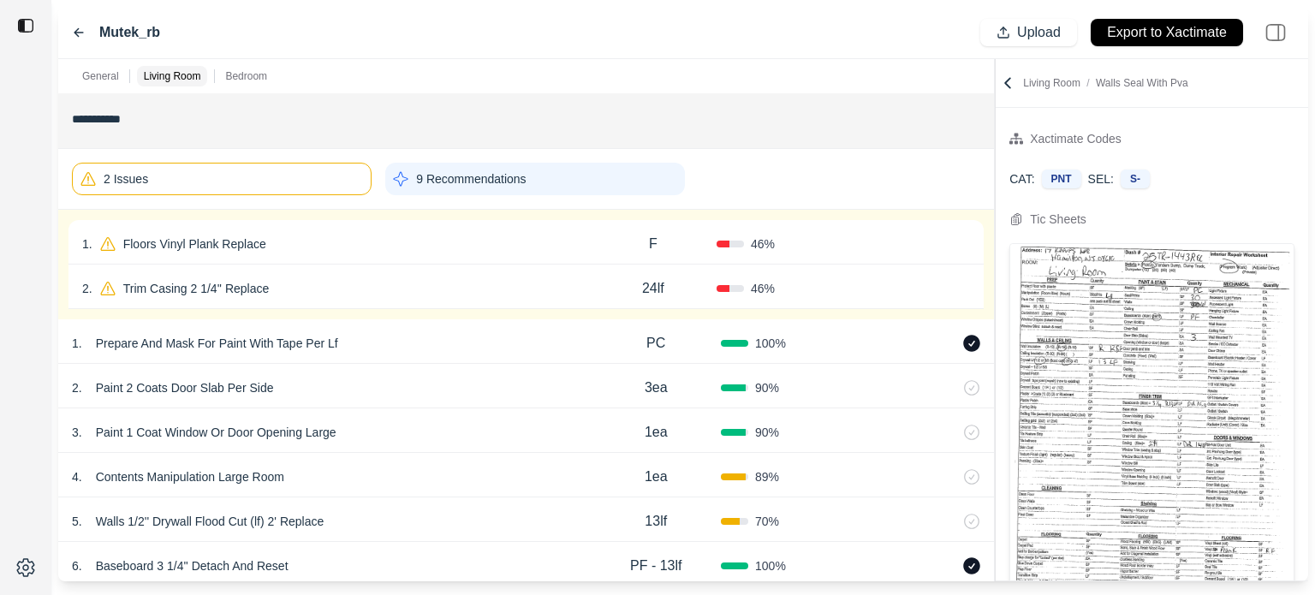
click at [521, 277] on div "2 . Trim Casing 2 1/4'' Replace" at bounding box center [336, 289] width 508 height 24
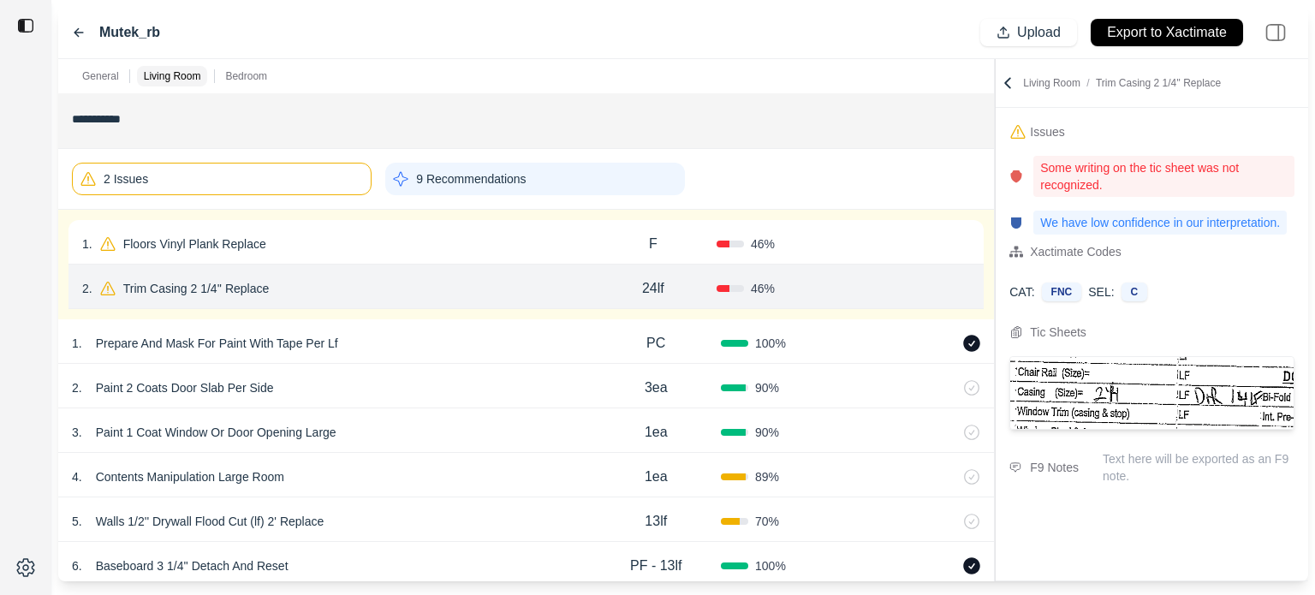
click at [257, 283] on p "Trim Casing 2 1/4'' Replace" at bounding box center [196, 289] width 160 height 24
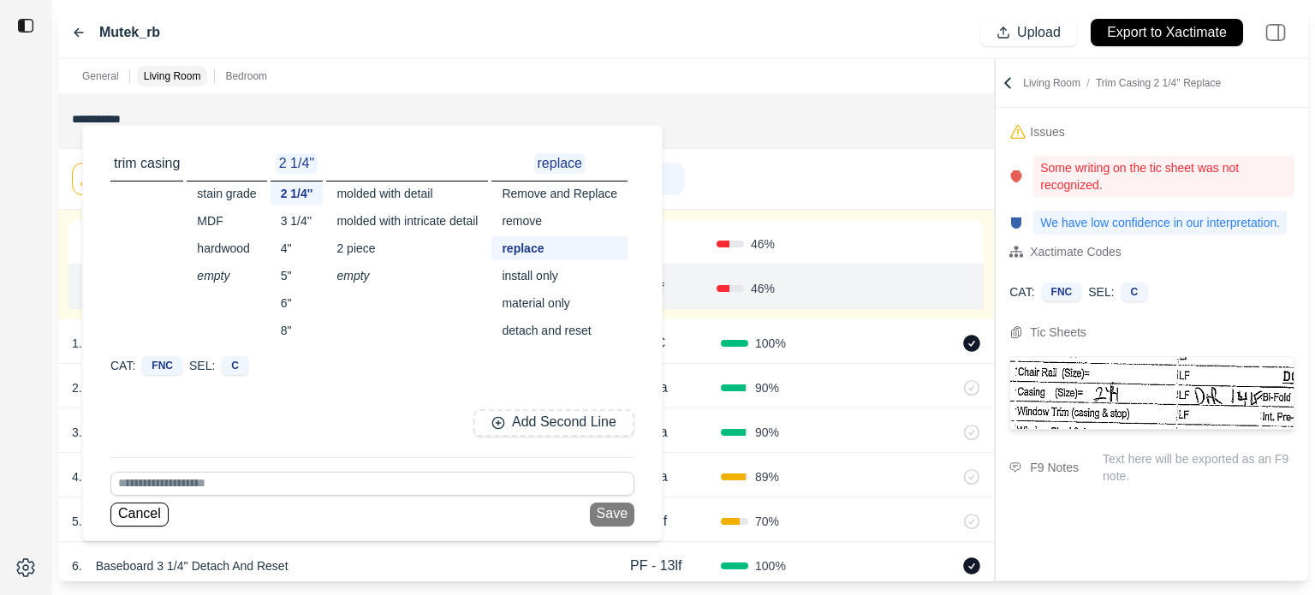
click at [539, 326] on div "detach and reset" at bounding box center [559, 330] width 136 height 24
click at [613, 511] on button "Save" at bounding box center [612, 515] width 45 height 24
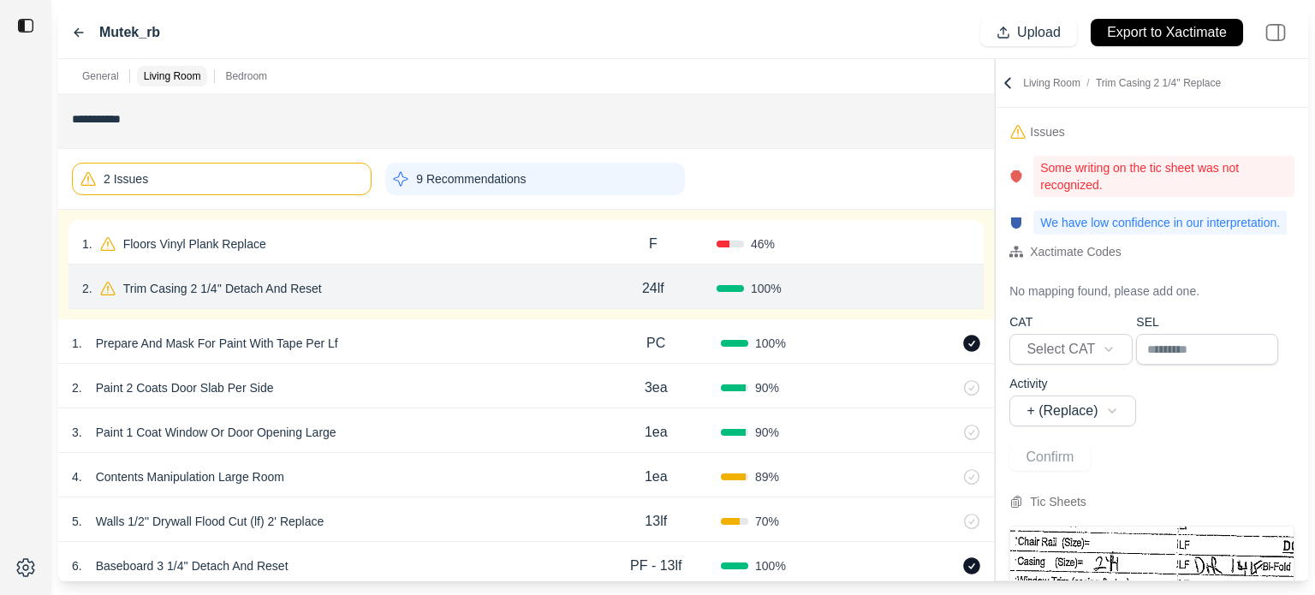
click at [664, 283] on div "24lf" at bounding box center [653, 288] width 127 height 34
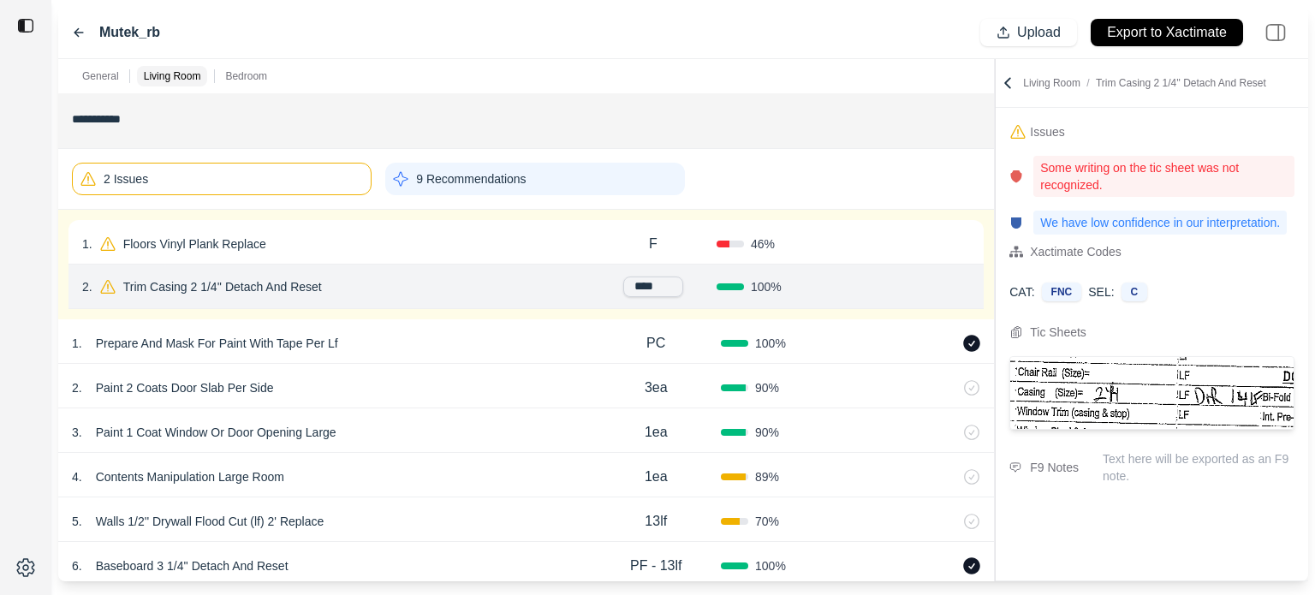
drag, startPoint x: 600, startPoint y: 278, endPoint x: 586, endPoint y: 277, distance: 14.7
click at [590, 277] on div "****" at bounding box center [653, 287] width 127 height 21
type input "**"
click at [901, 289] on button "Confirm" at bounding box center [922, 288] width 56 height 27
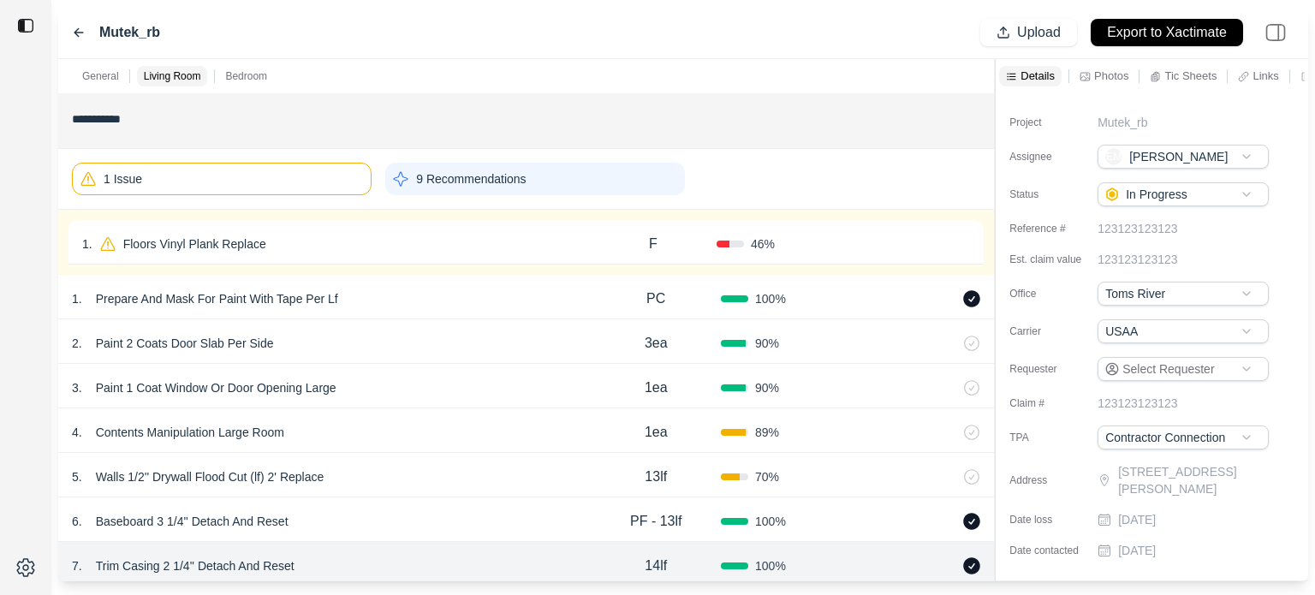
click at [471, 235] on div "1 . Floors Vinyl Plank Replace" at bounding box center [336, 244] width 508 height 24
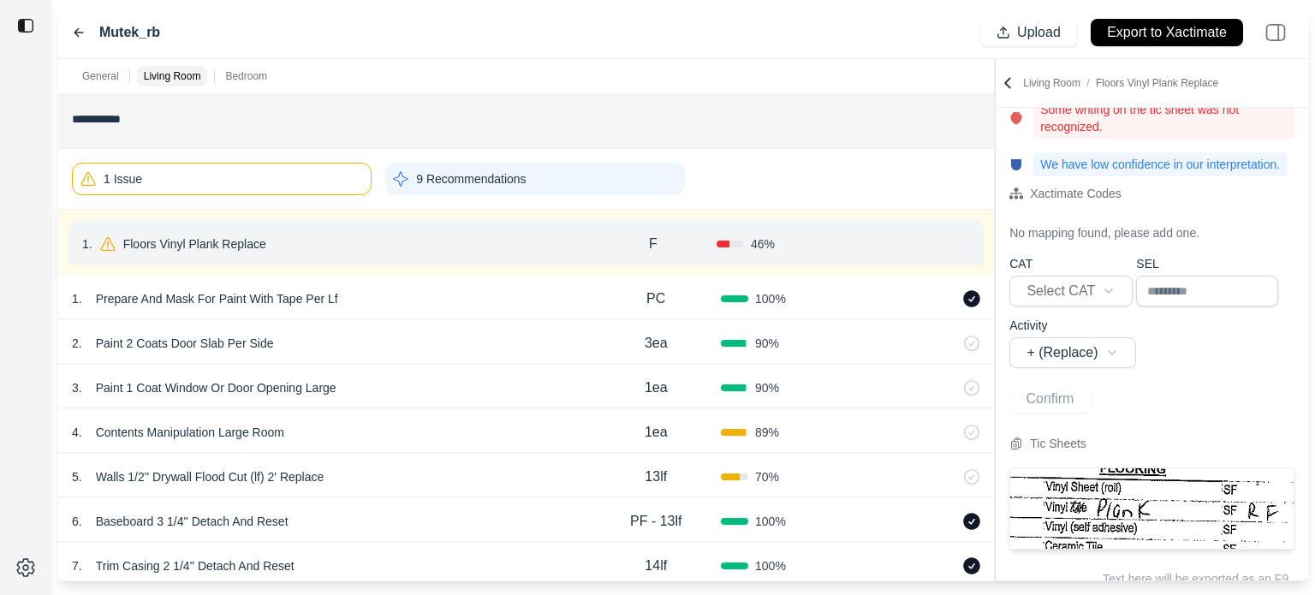
scroll to position [122, 0]
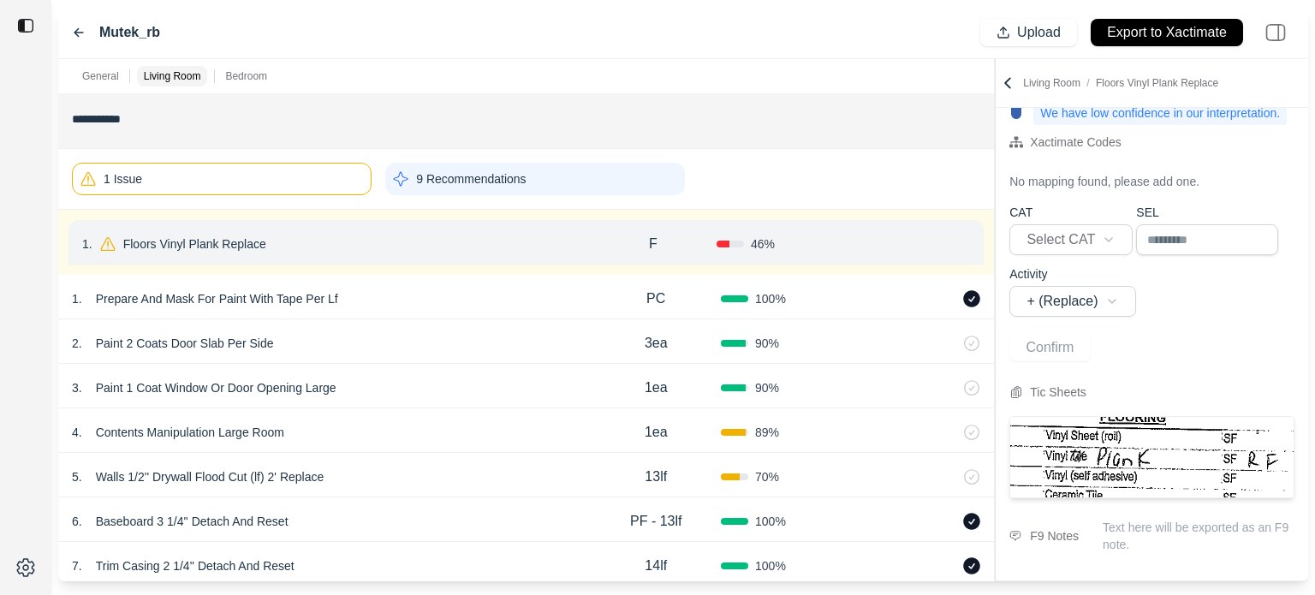
click at [925, 246] on button "Confirm" at bounding box center [922, 243] width 56 height 27
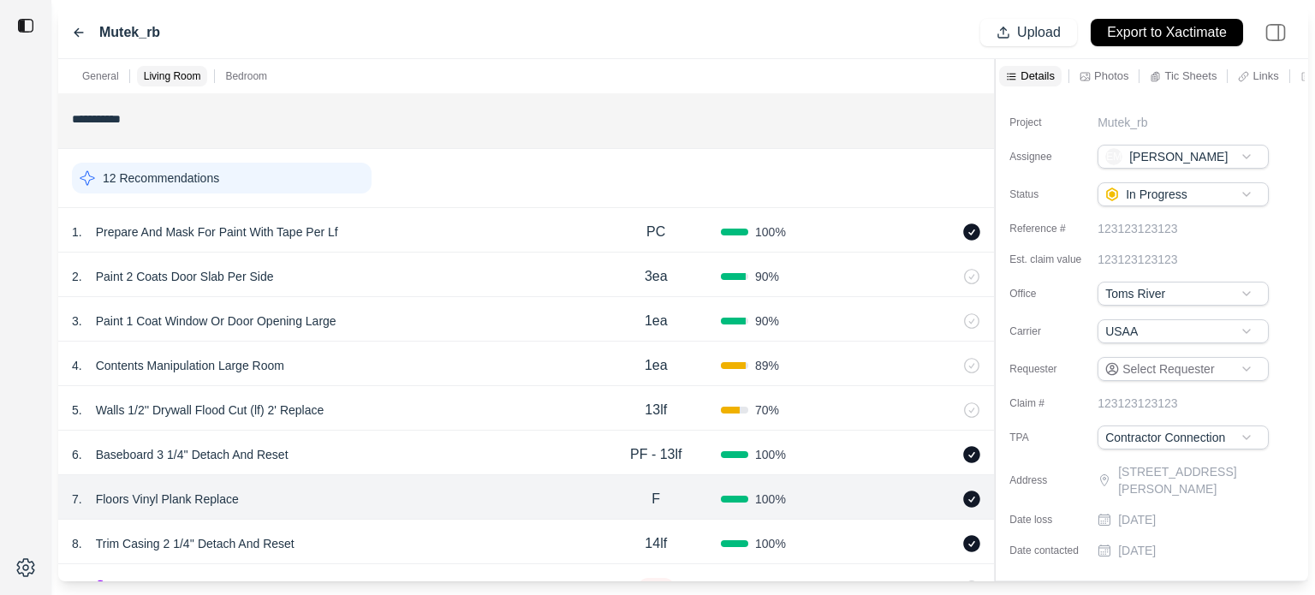
scroll to position [553, 0]
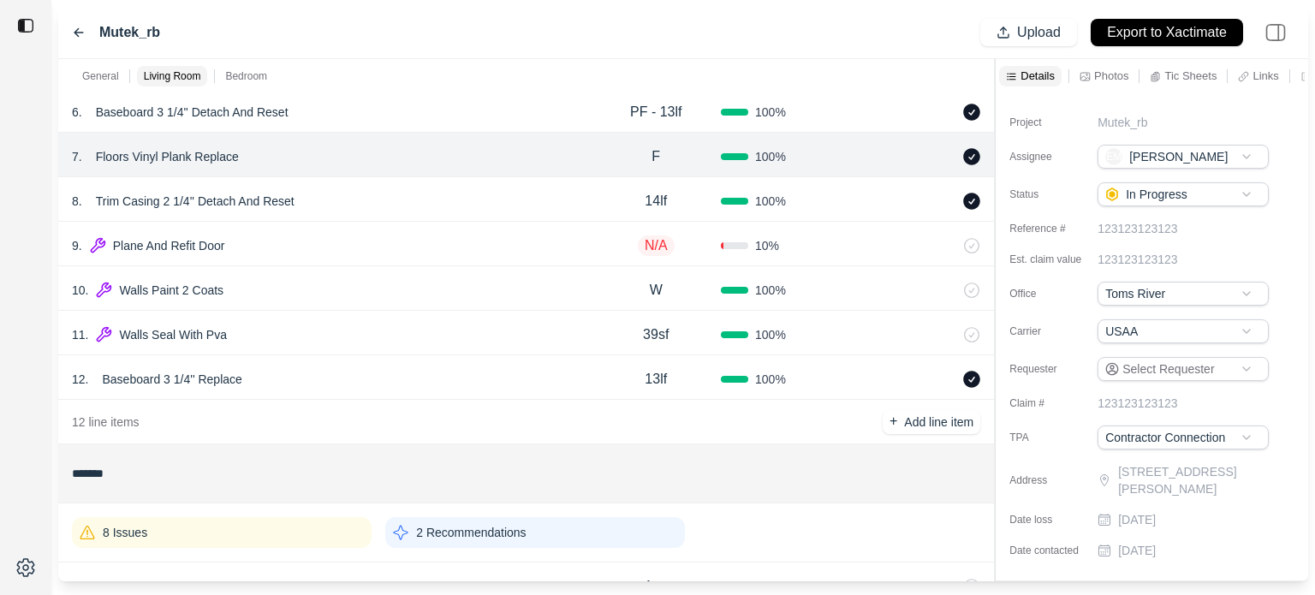
click at [342, 301] on div "10 . Walls Paint 2 Coats" at bounding box center [331, 290] width 519 height 24
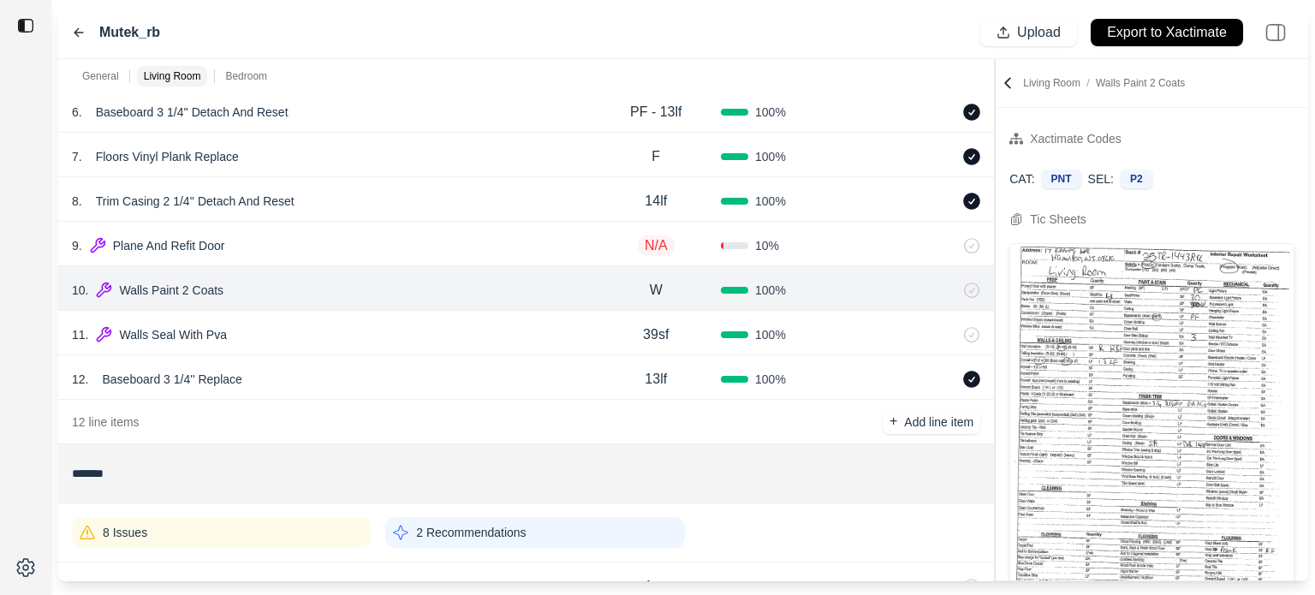
click at [342, 241] on div "9 . Plane And Refit Door" at bounding box center [331, 246] width 519 height 24
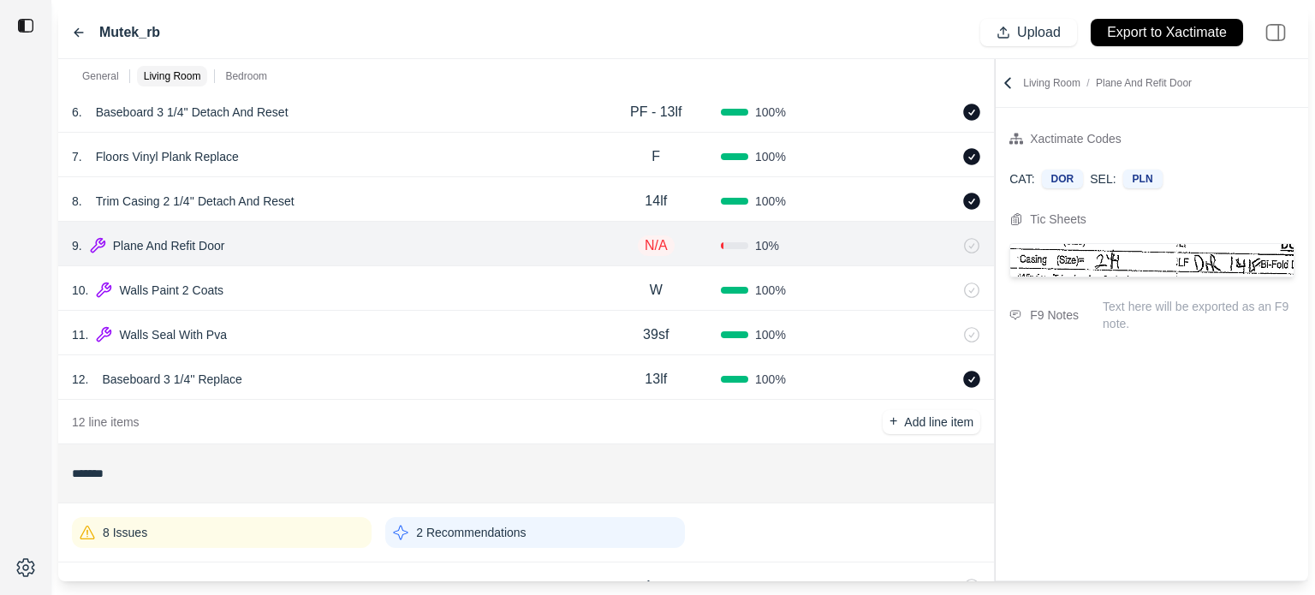
click at [952, 245] on icon at bounding box center [950, 245] width 4 height 9
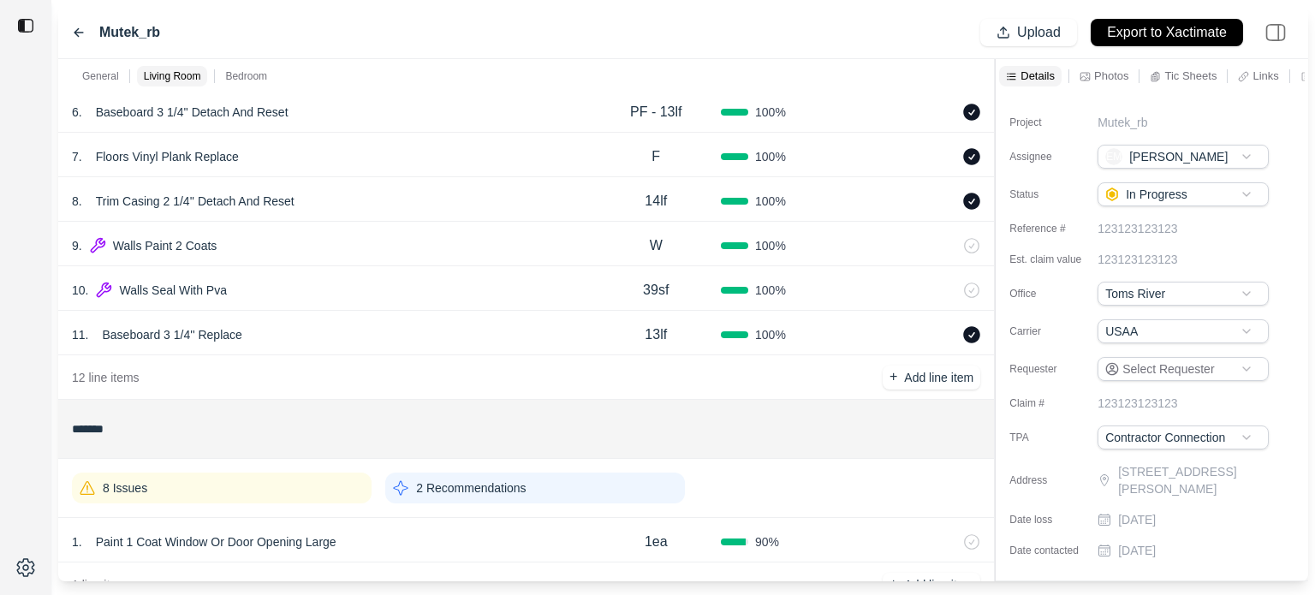
click at [400, 297] on div "10 . Walls Seal With Pva" at bounding box center [331, 290] width 519 height 24
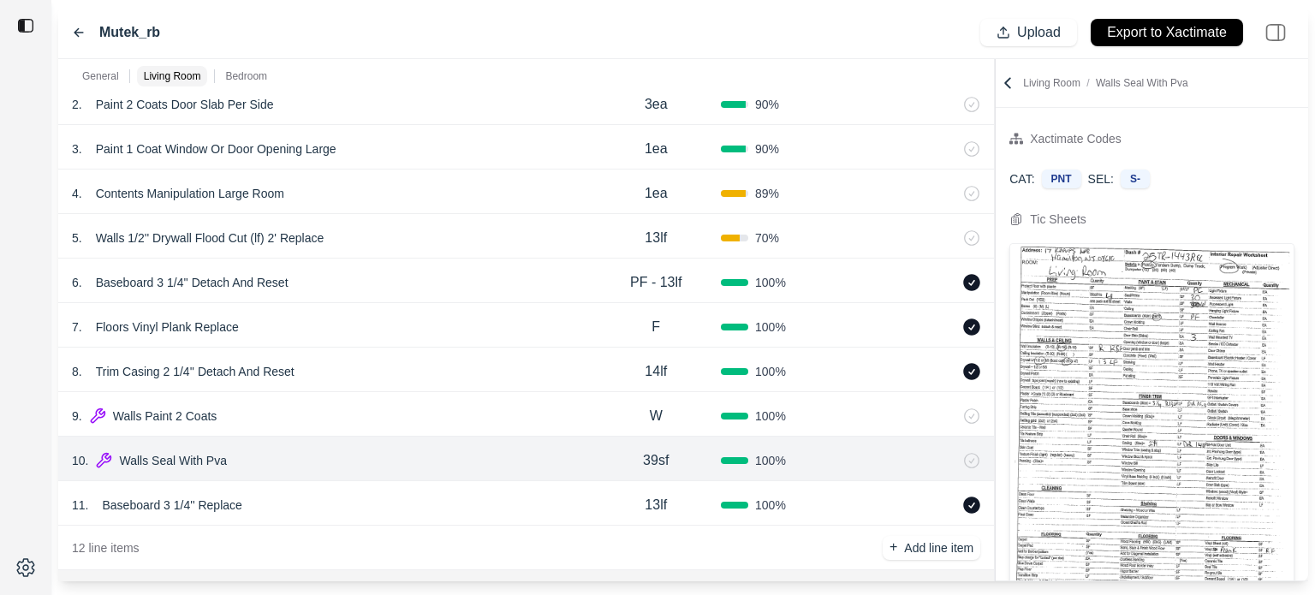
scroll to position [382, 0]
click at [447, 231] on div "5 . Walls 1/2'' Drywall Flood Cut (lf) 2' Replace" at bounding box center [331, 239] width 519 height 24
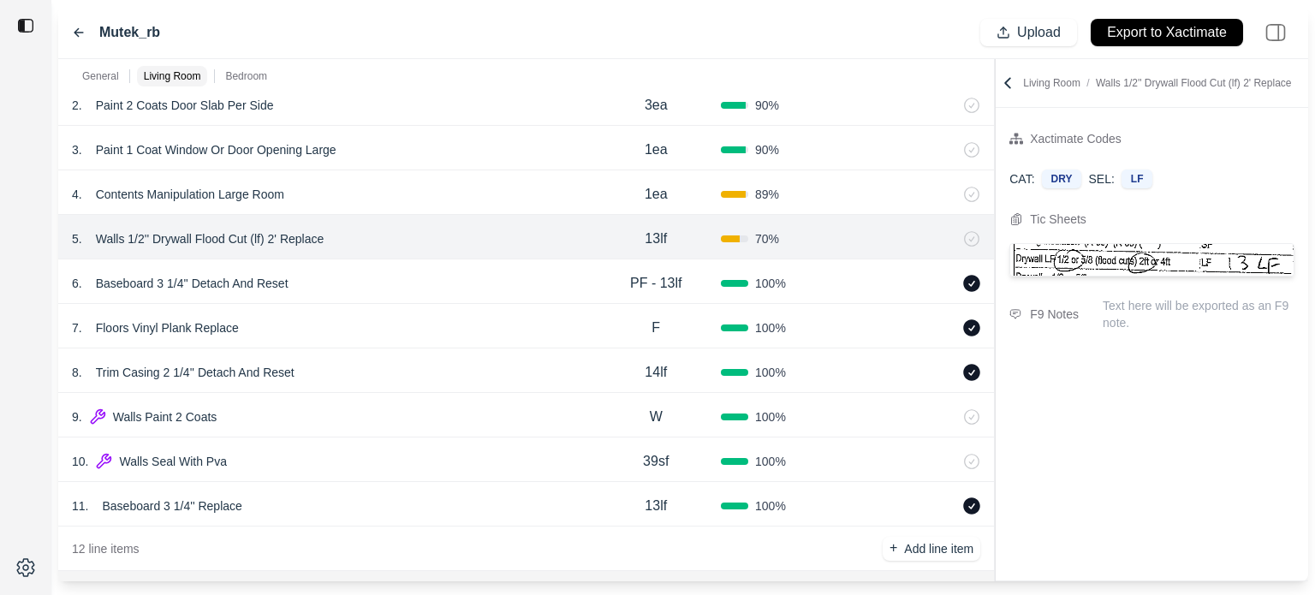
scroll to position [211, 0]
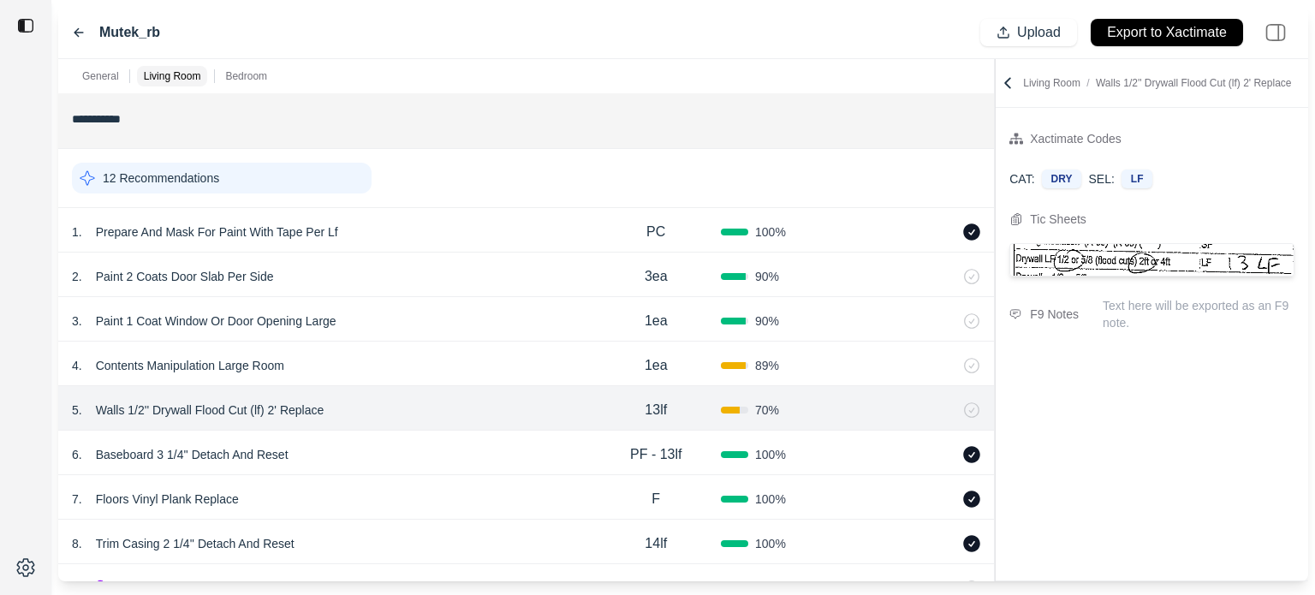
click at [247, 182] on div "12 Recommendations" at bounding box center [222, 178] width 300 height 31
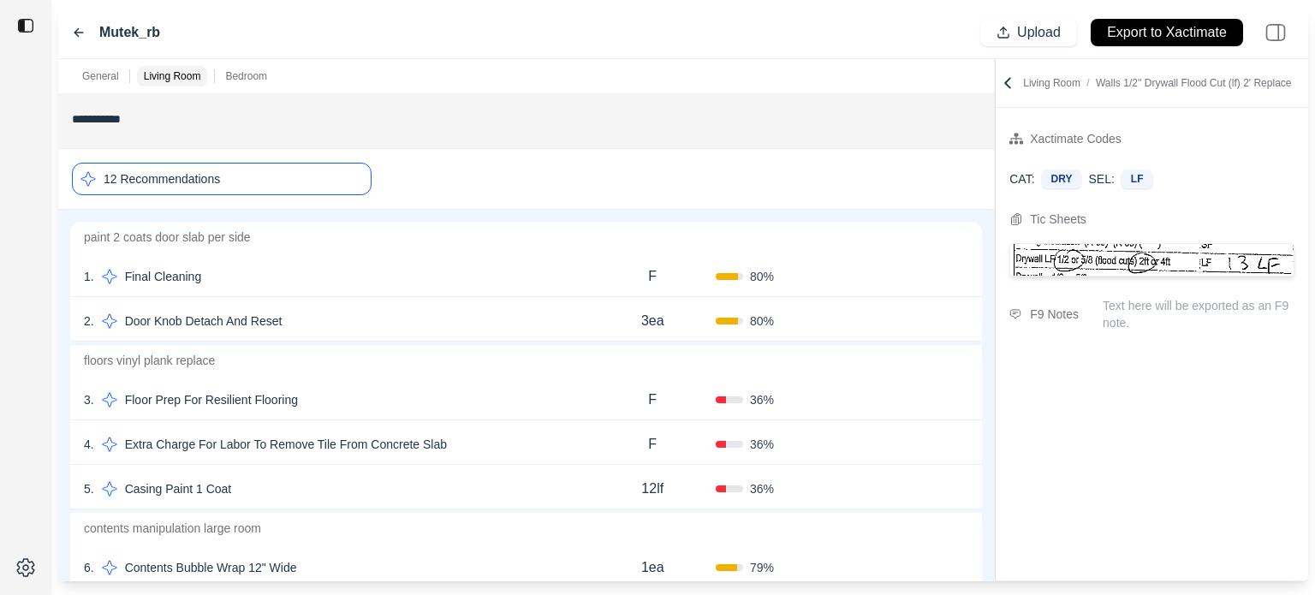
click at [390, 402] on div "3 . Floor Prep For Resilient Flooring" at bounding box center [336, 400] width 505 height 24
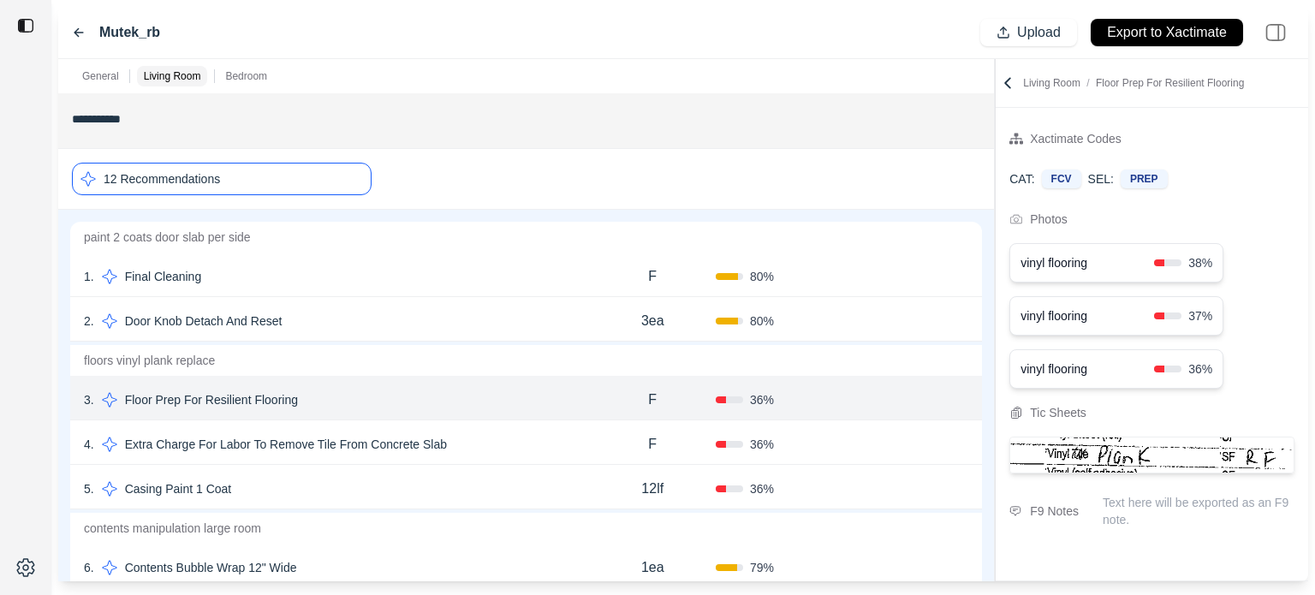
click at [902, 399] on button "Confirm" at bounding box center [920, 399] width 56 height 27
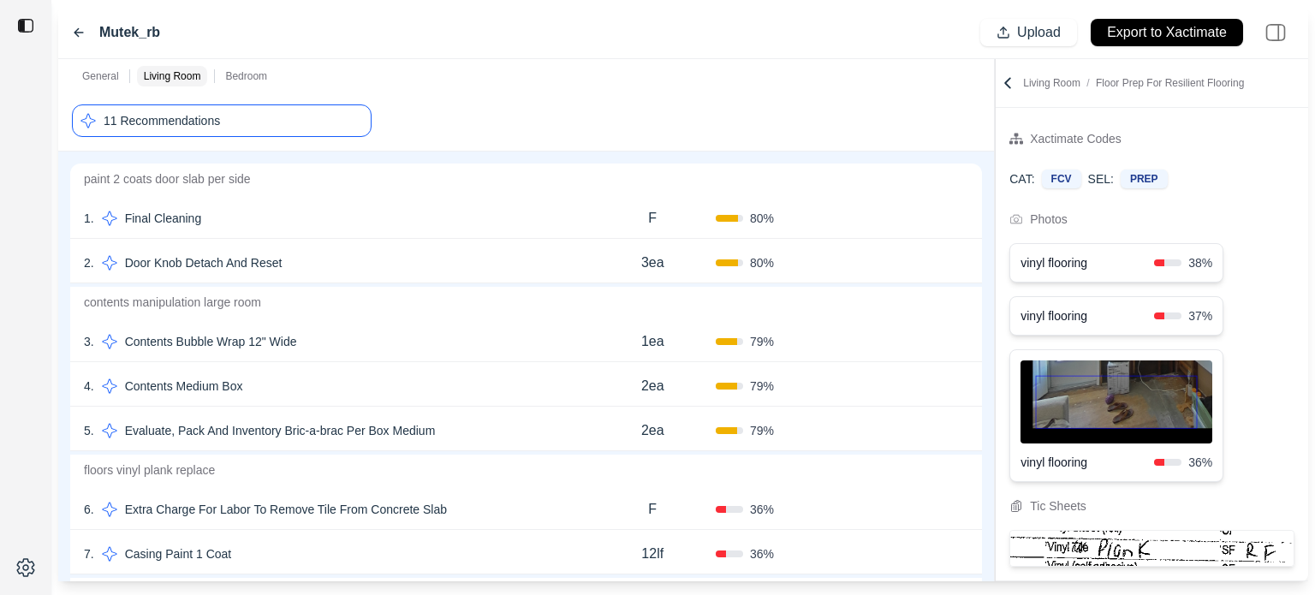
scroll to position [382, 0]
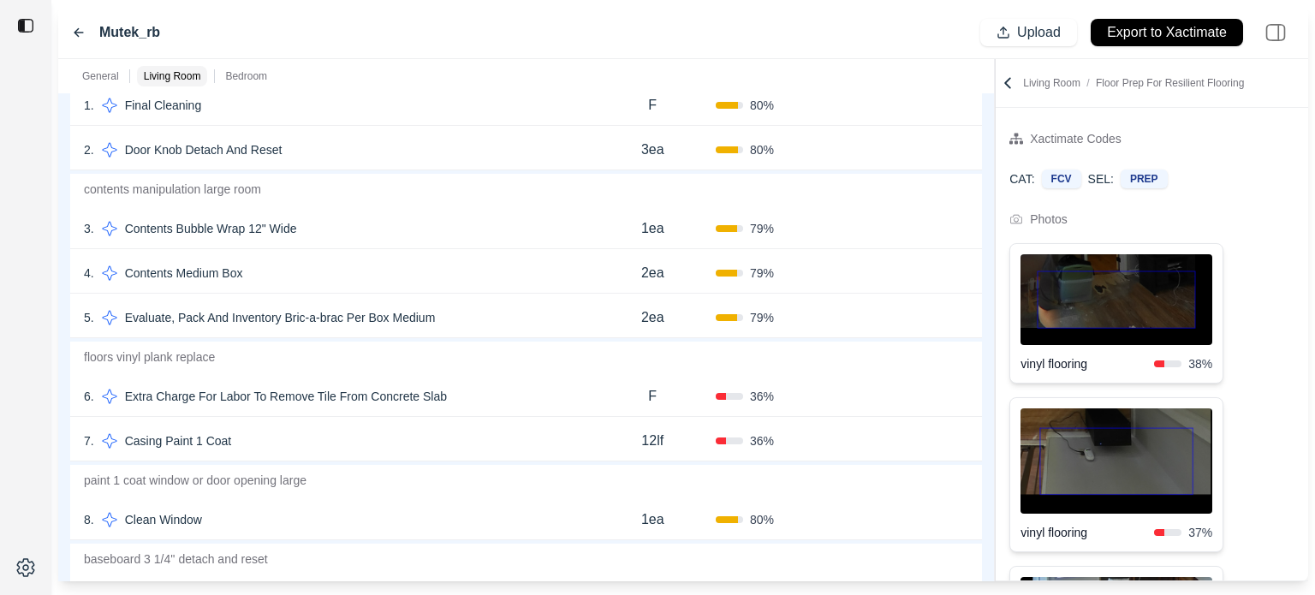
click at [473, 440] on div "7 . Casing Paint 1 Coat" at bounding box center [336, 441] width 505 height 24
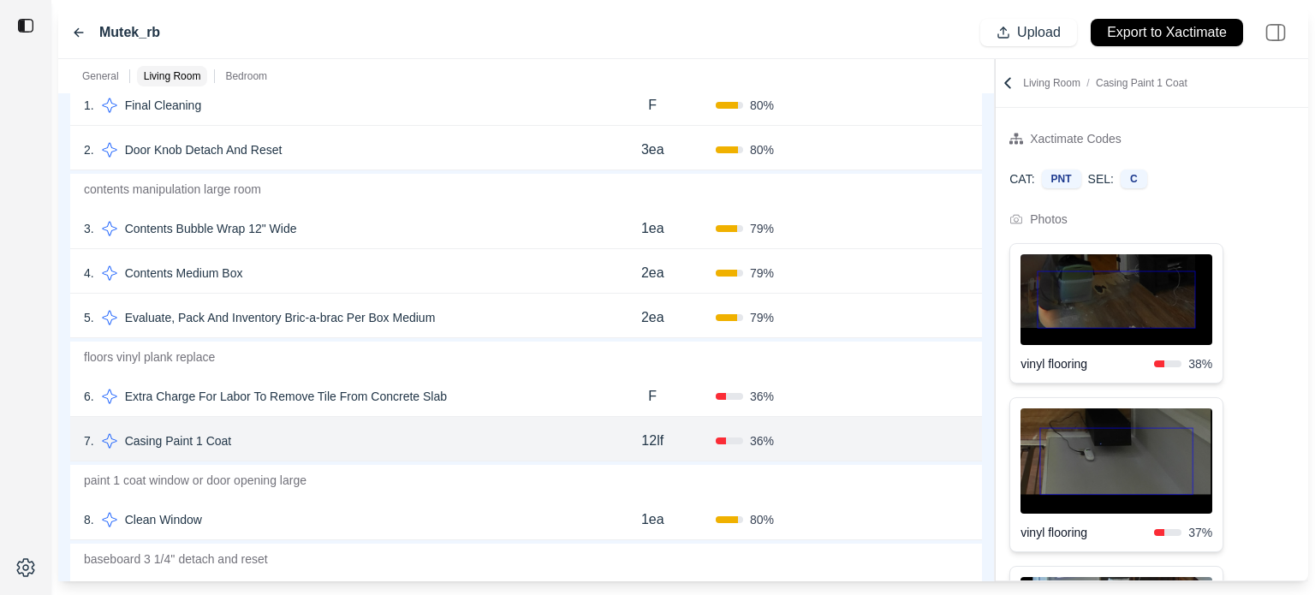
click at [914, 440] on button "Confirm" at bounding box center [920, 440] width 56 height 27
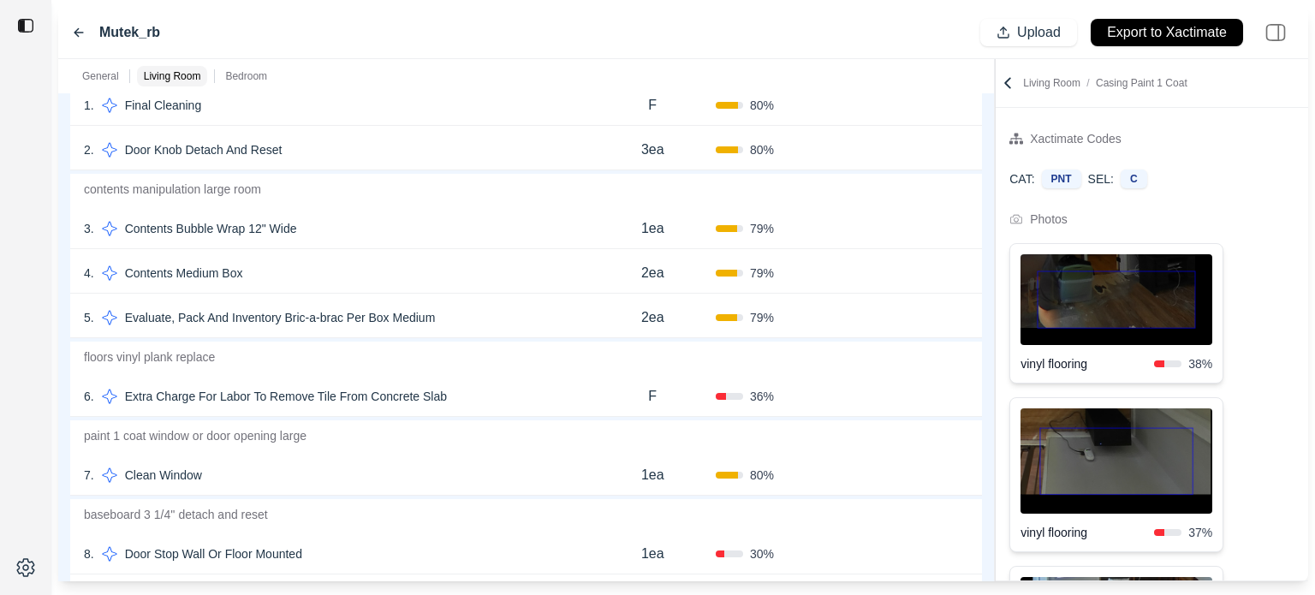
click at [431, 467] on div "7 . Clean Window" at bounding box center [336, 475] width 505 height 24
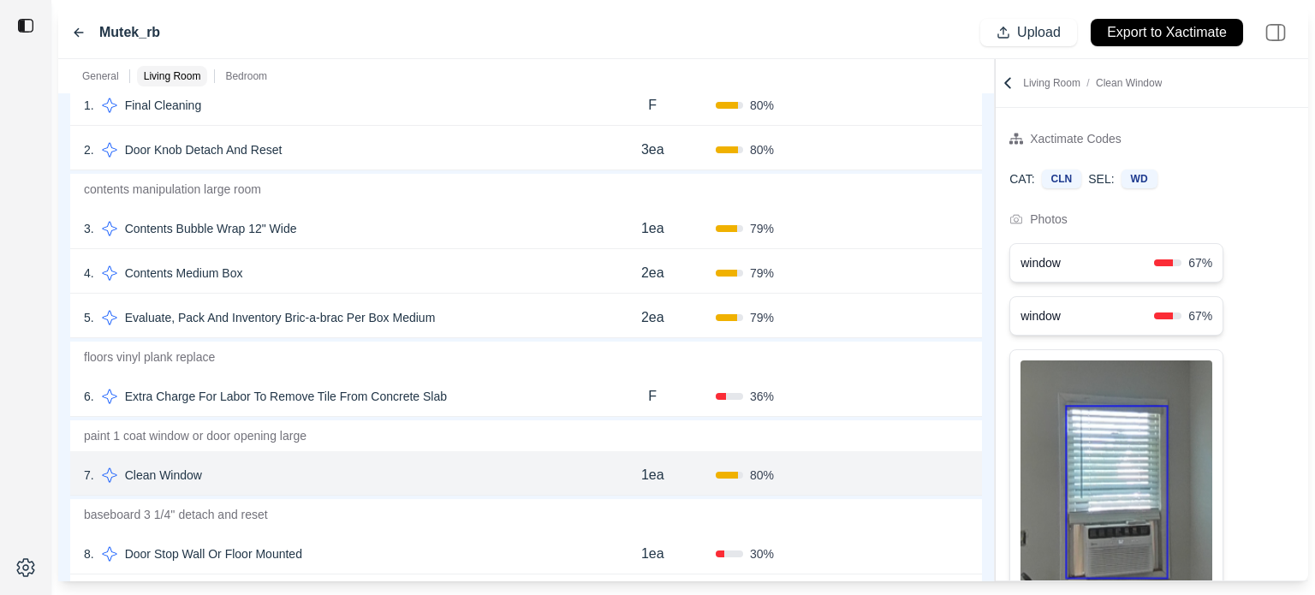
scroll to position [553, 0]
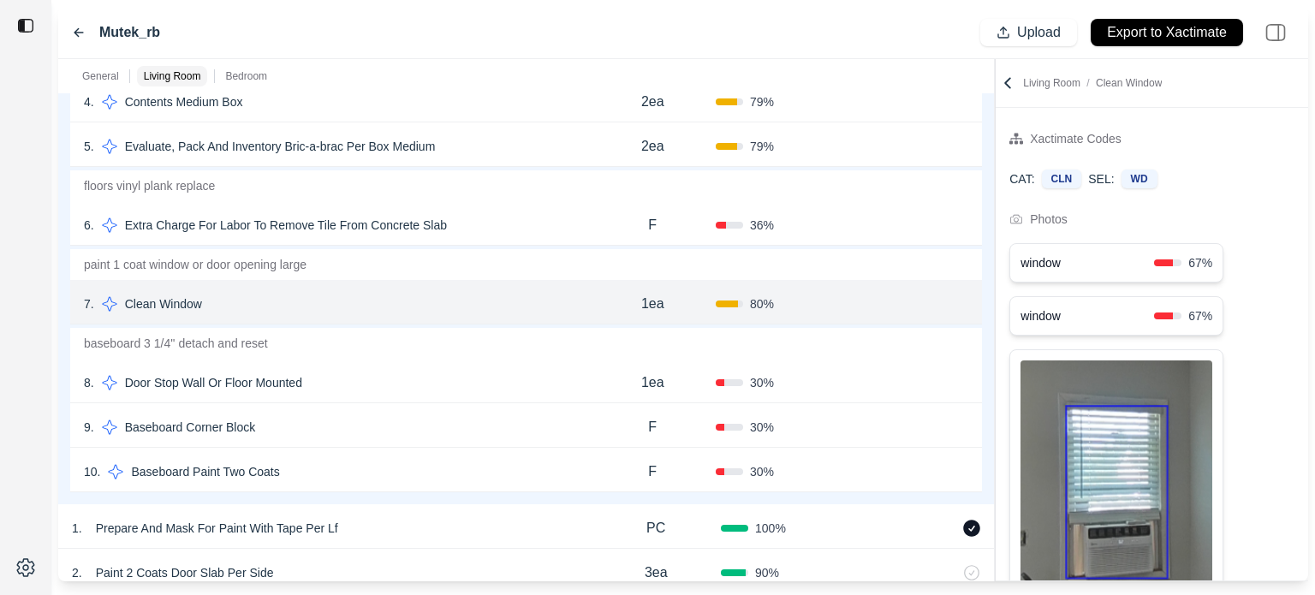
click at [657, 300] on p "1ea" at bounding box center [652, 304] width 23 height 21
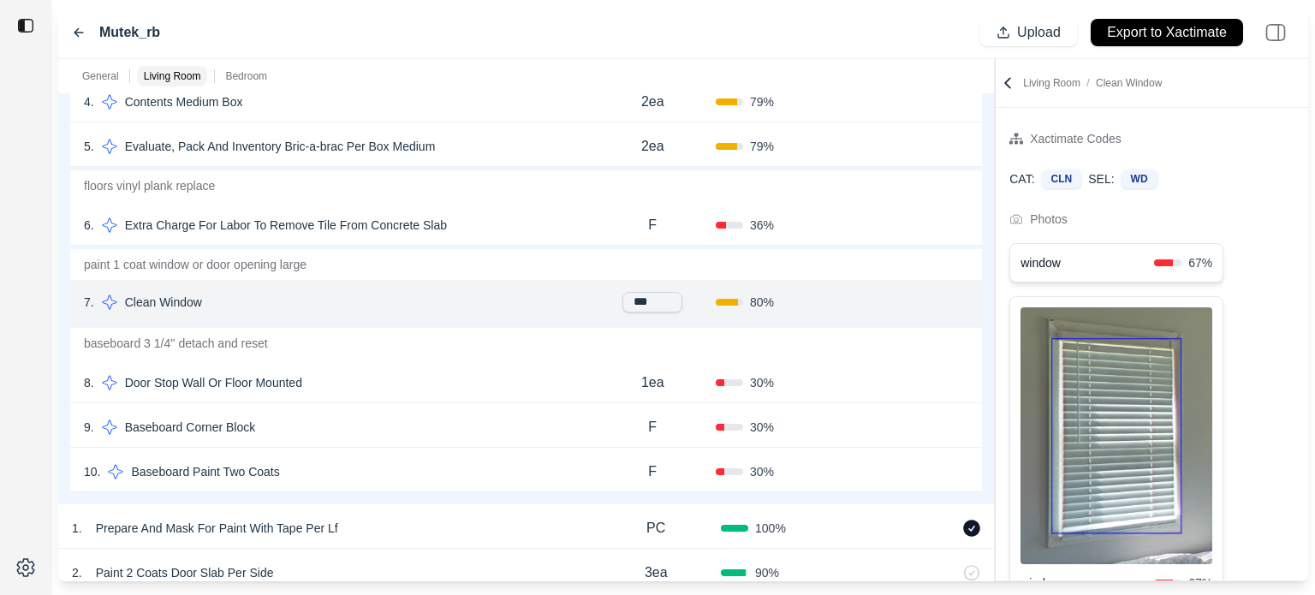
drag, startPoint x: 600, startPoint y: 296, endPoint x: 586, endPoint y: 295, distance: 14.6
click at [582, 297] on div "7 . Clean Window *** 80 % Confirm" at bounding box center [526, 302] width 912 height 45
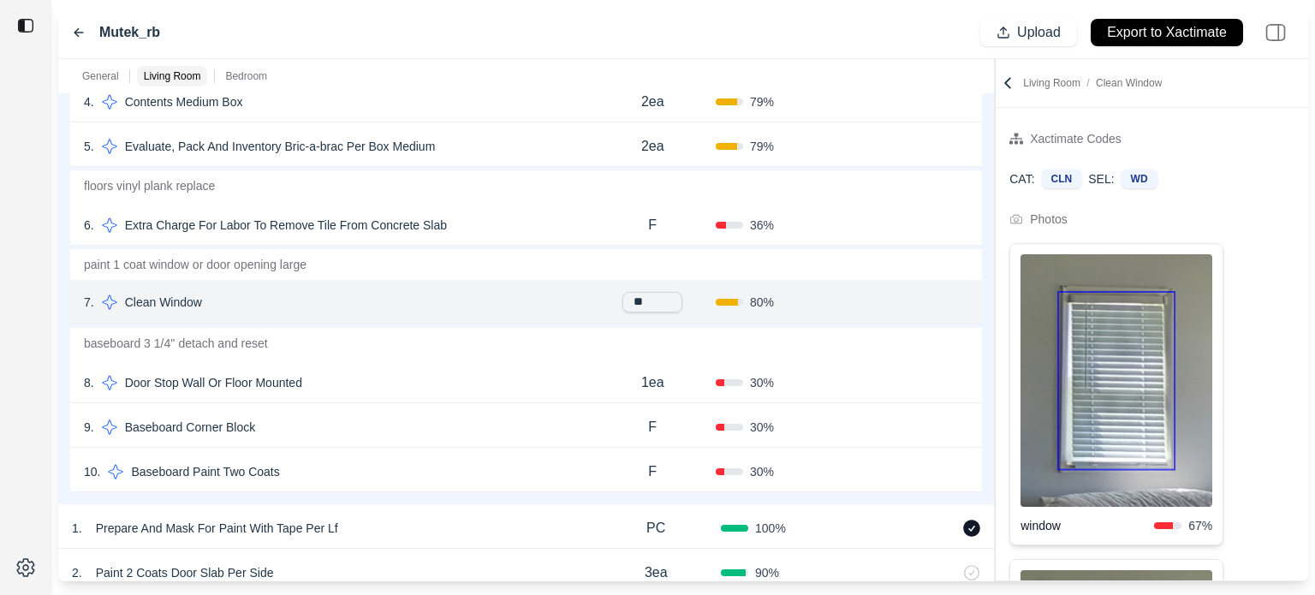
type input "***"
click at [904, 300] on button "Confirm" at bounding box center [920, 303] width 56 height 27
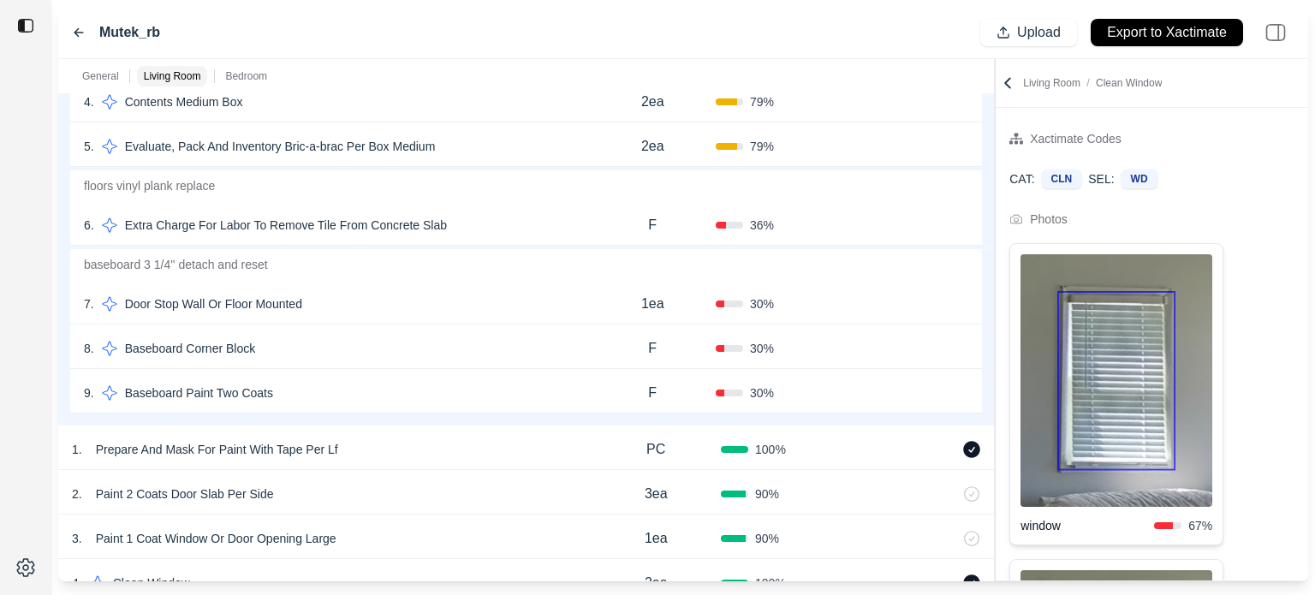
click at [431, 386] on div "9 . Baseboard Paint Two Coats" at bounding box center [336, 393] width 505 height 24
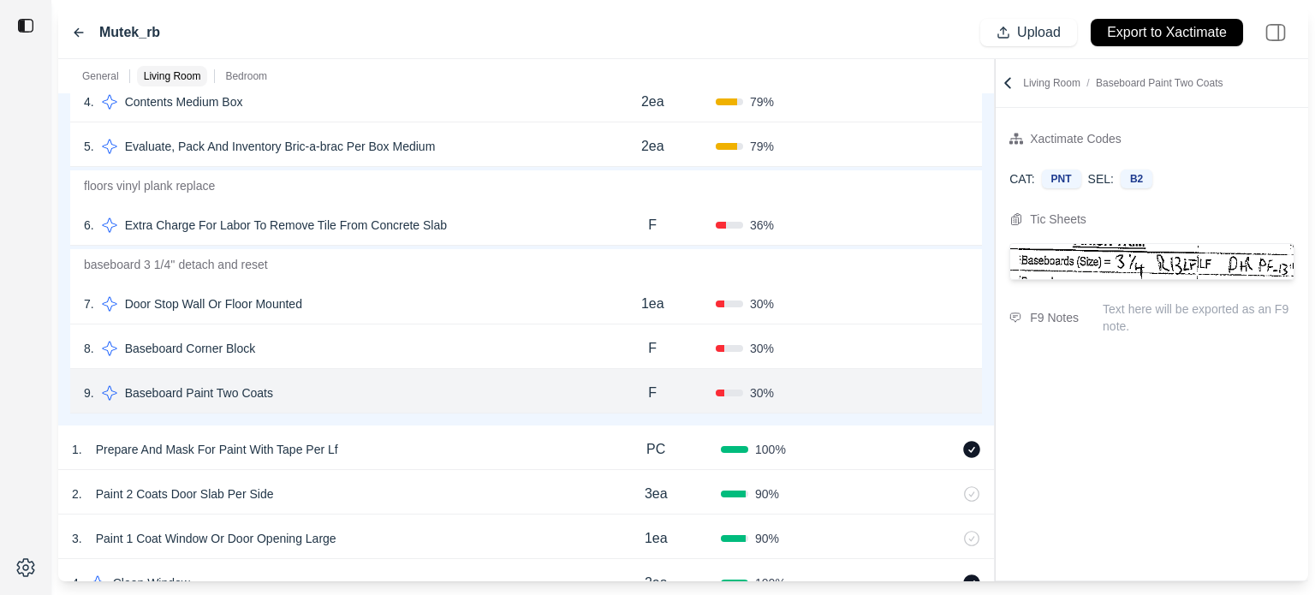
click at [655, 388] on p "F" at bounding box center [652, 393] width 9 height 21
drag, startPoint x: 662, startPoint y: 387, endPoint x: 569, endPoint y: 389, distance: 92.5
click at [570, 385] on div "9 . Baseboard Paint Two Coats * 30 % Confirm" at bounding box center [526, 391] width 912 height 45
type input "**"
click at [902, 391] on button "Confirm" at bounding box center [920, 392] width 56 height 27
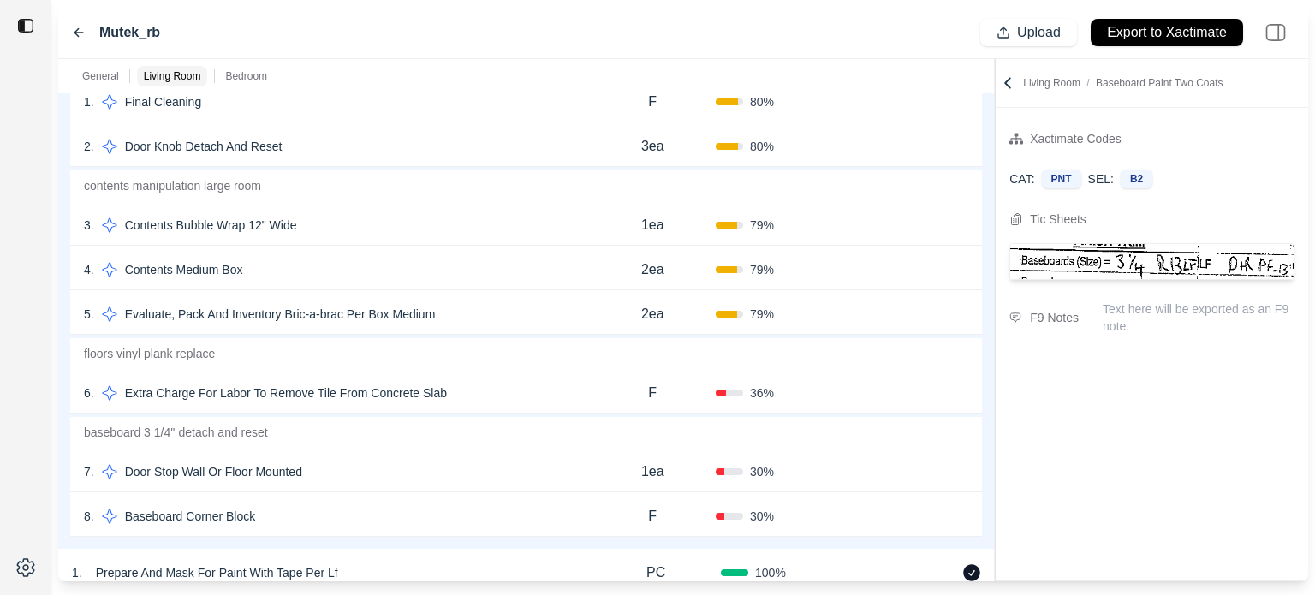
scroll to position [382, 0]
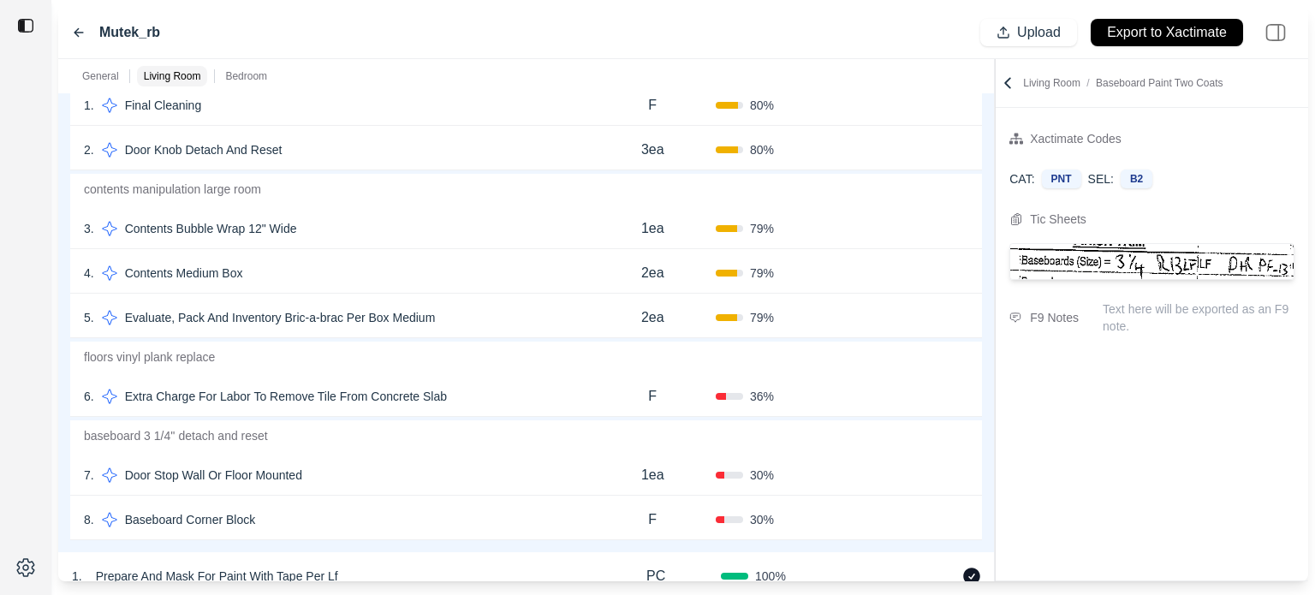
click at [460, 333] on div "5 . Evaluate, Pack And Inventory Bric-a-brac Per Box Medium 2ea 79 % Confirm" at bounding box center [526, 316] width 912 height 45
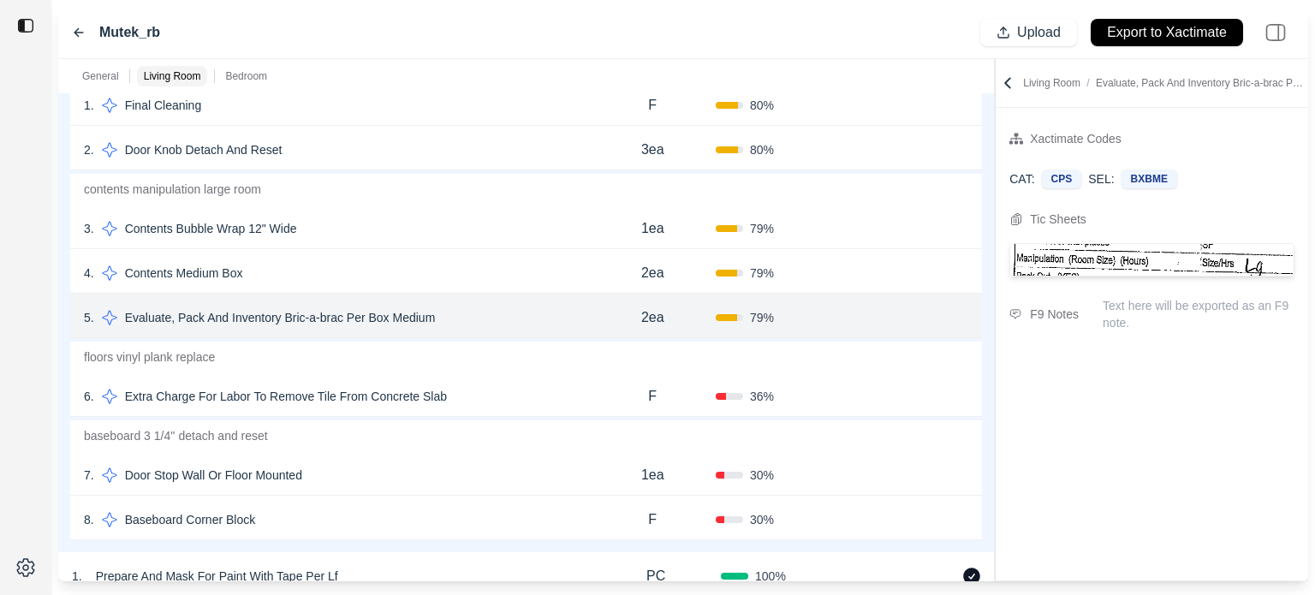
click at [486, 282] on div "4 . Contents Medium Box" at bounding box center [336, 273] width 505 height 24
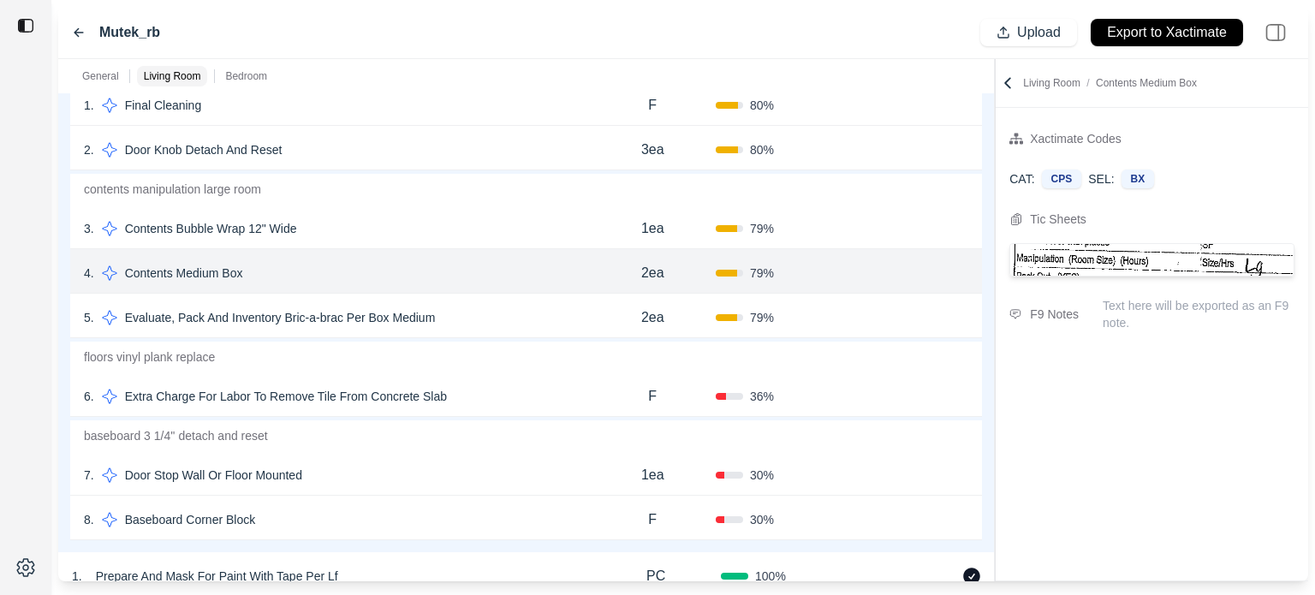
click at [487, 221] on div "3 . Contents Bubble Wrap 12" Wide" at bounding box center [336, 229] width 505 height 24
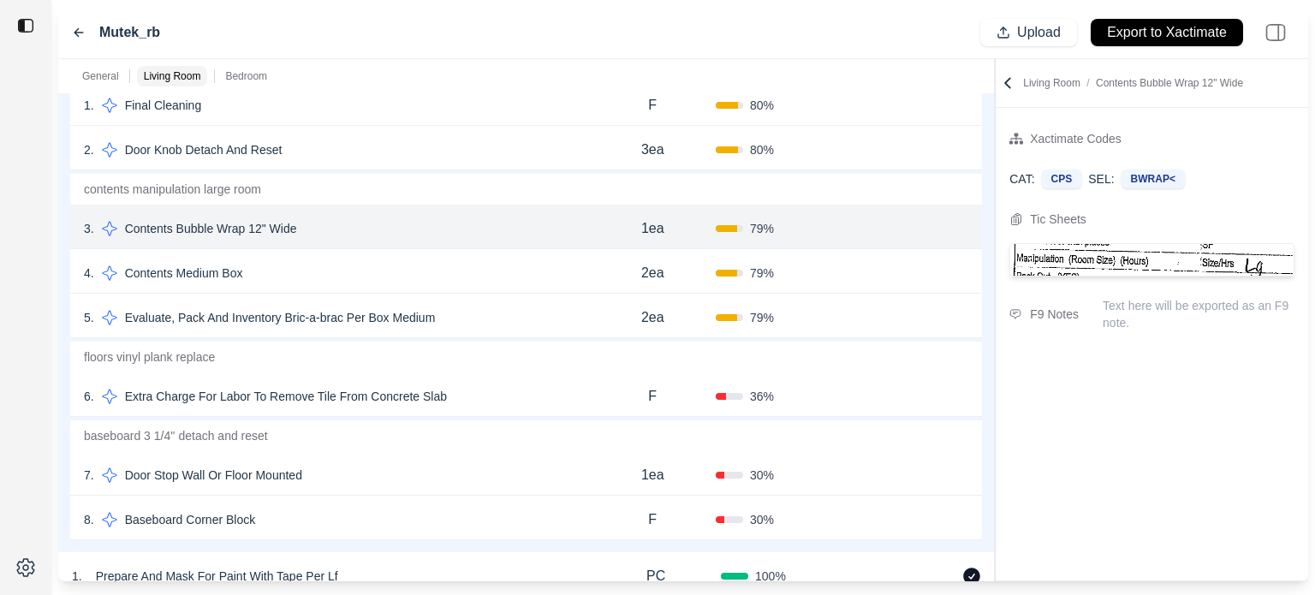
scroll to position [296, 0]
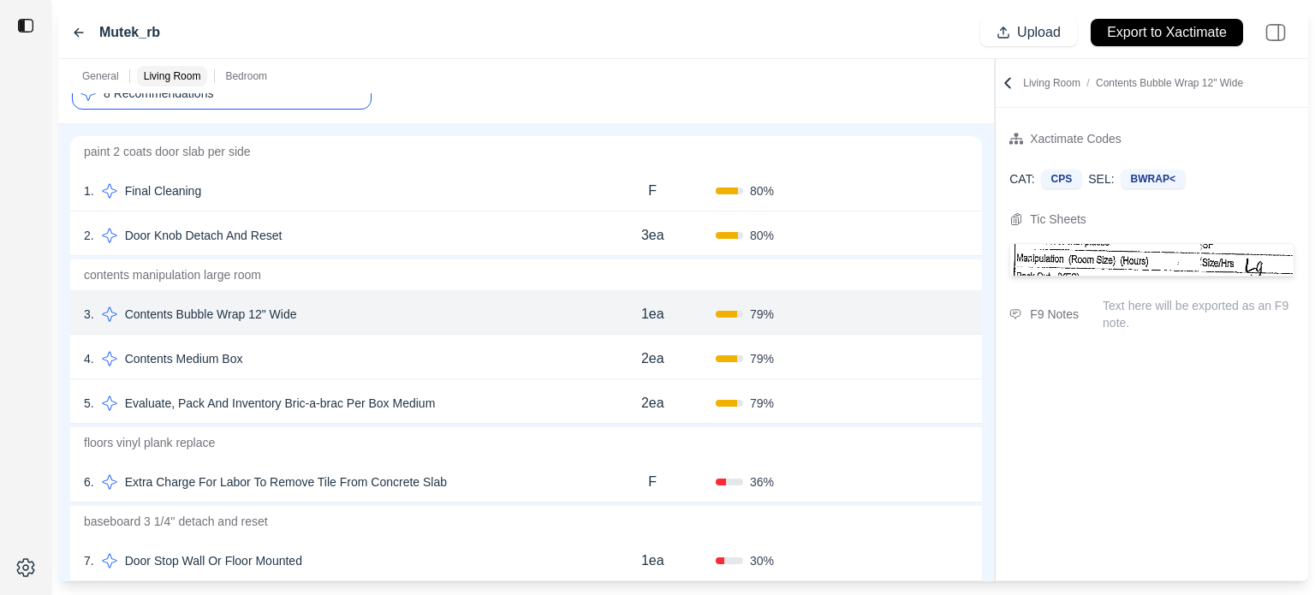
click at [456, 189] on div "1 . Final Cleaning" at bounding box center [336, 191] width 505 height 24
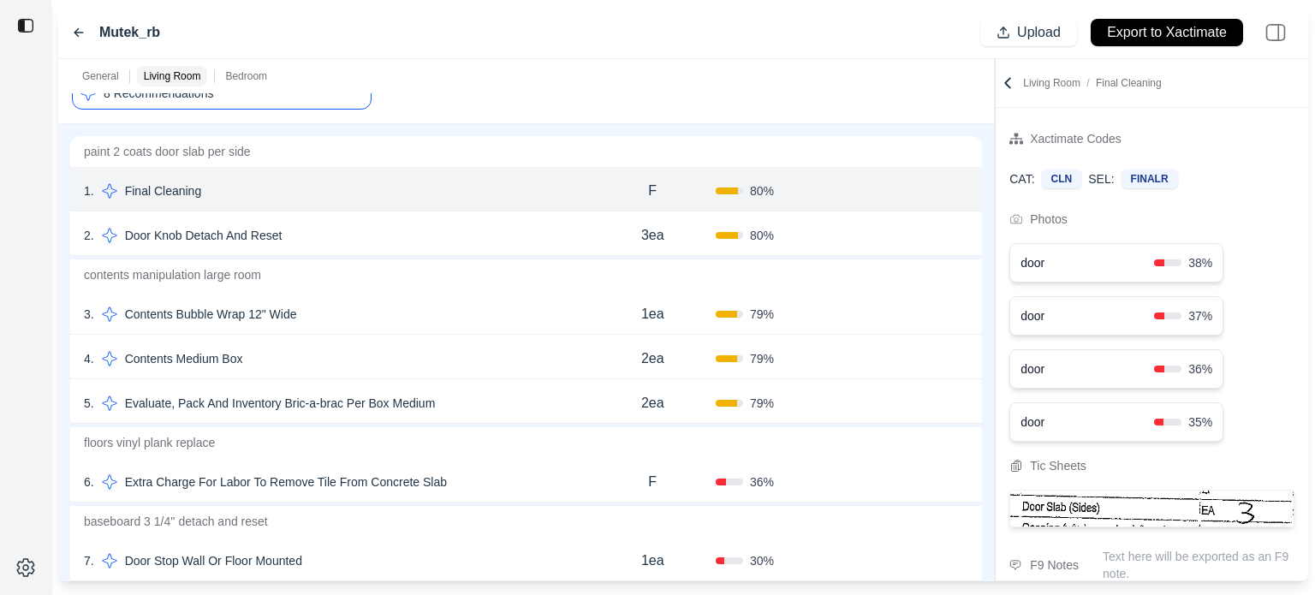
click at [916, 182] on button "Confirm" at bounding box center [920, 190] width 56 height 27
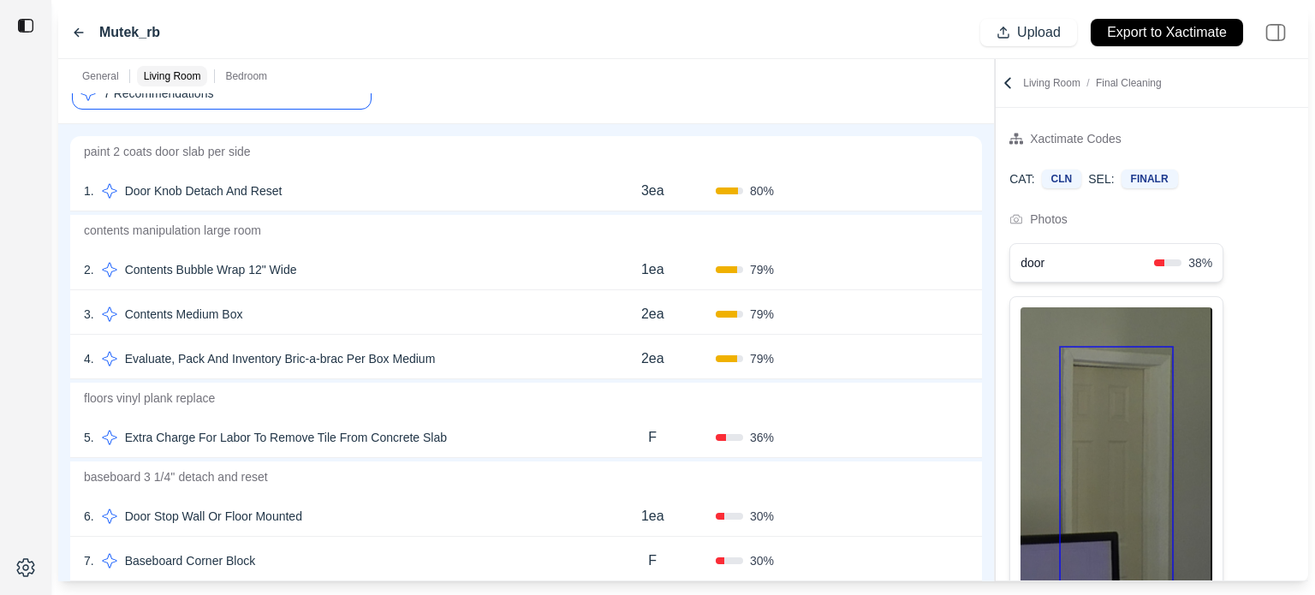
click at [533, 268] on div "2 . Contents Bubble Wrap 12" Wide" at bounding box center [336, 270] width 505 height 24
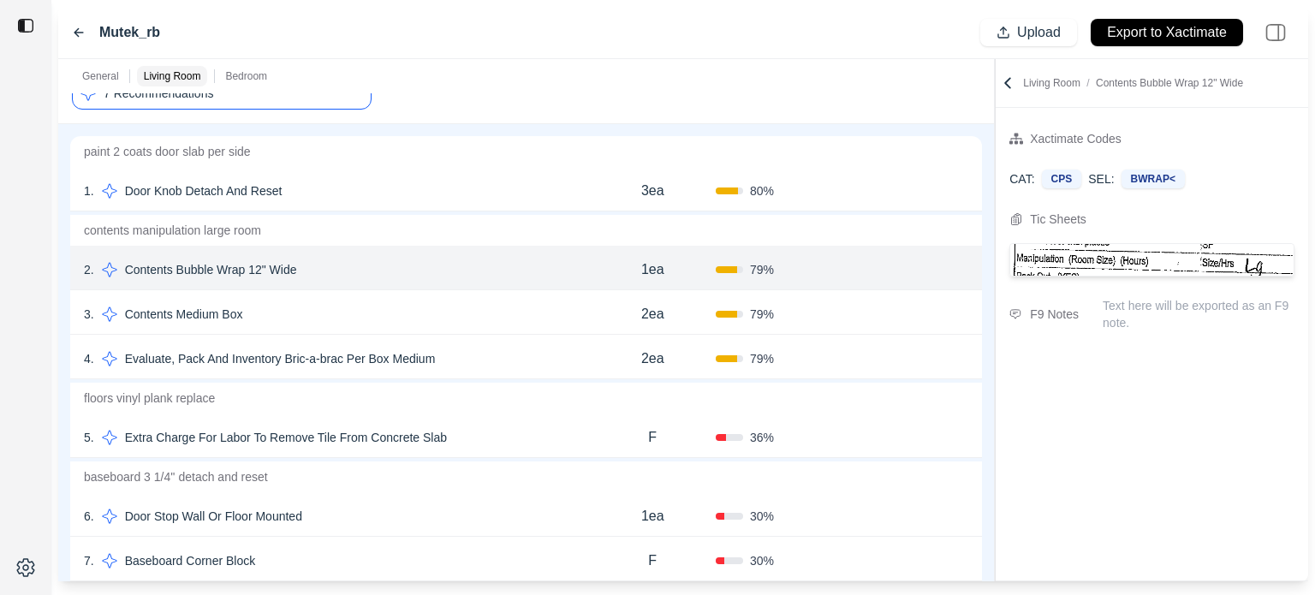
click at [533, 304] on div "3 . Contents Medium Box" at bounding box center [336, 314] width 505 height 24
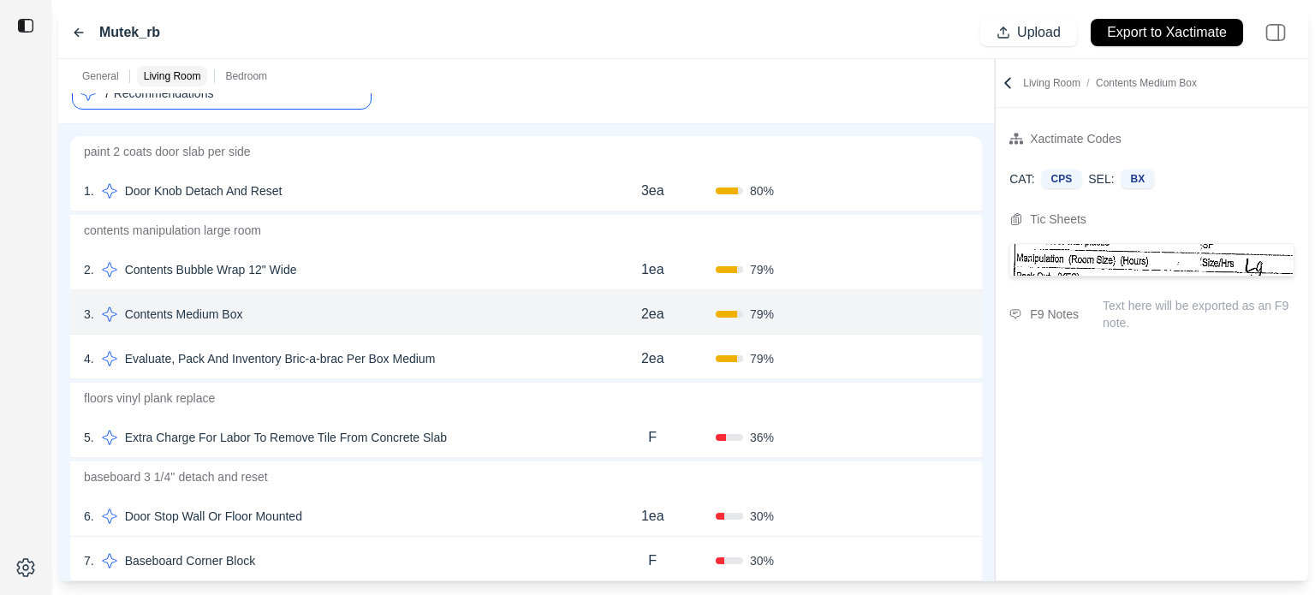
click at [533, 360] on div "4 . Evaluate, Pack And Inventory Bric-a-brac Per Box Medium" at bounding box center [336, 359] width 505 height 24
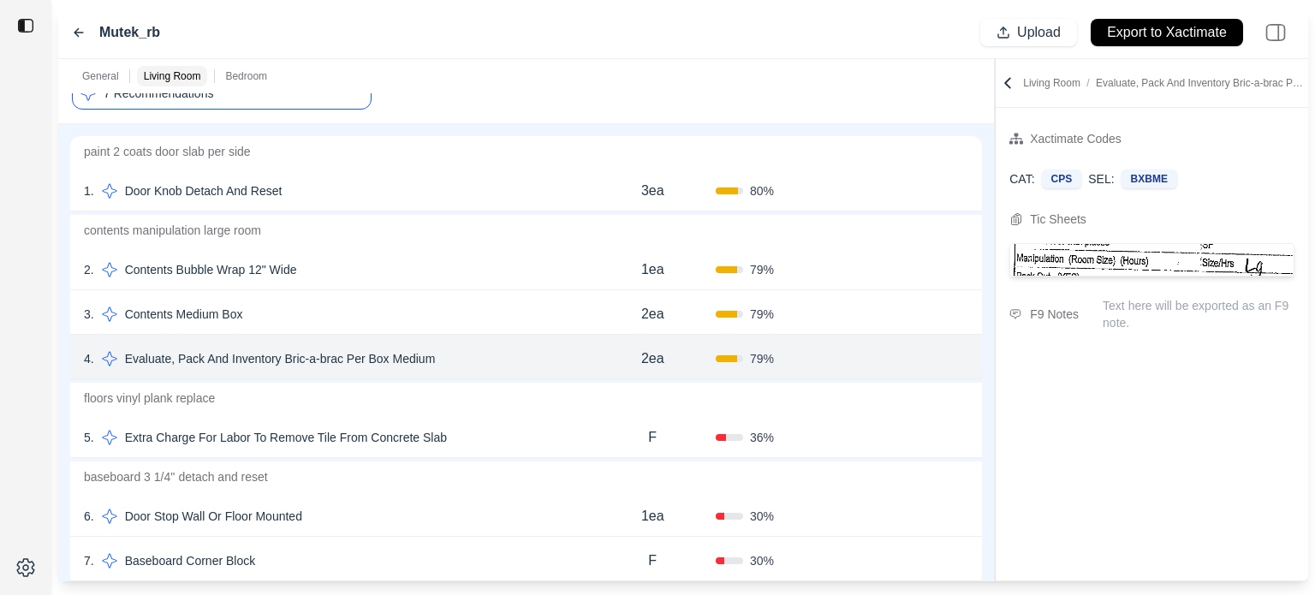
click at [535, 318] on div "3 . Contents Medium Box" at bounding box center [336, 314] width 505 height 24
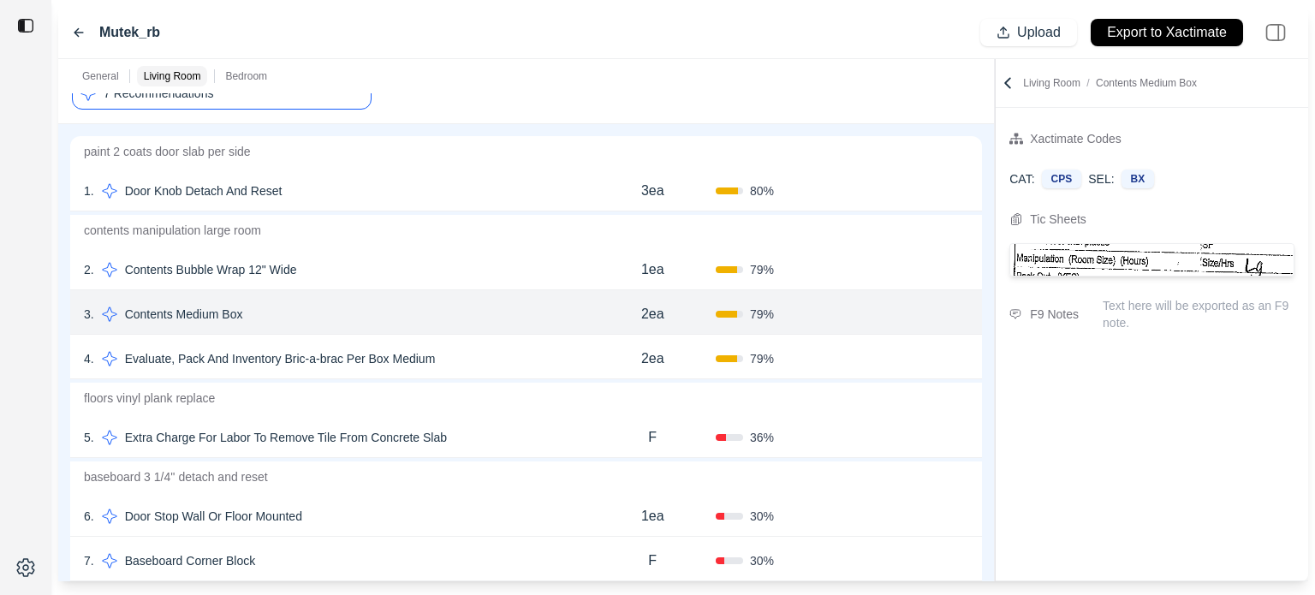
click at [535, 271] on div "2 . Contents Bubble Wrap 12" Wide" at bounding box center [336, 270] width 505 height 24
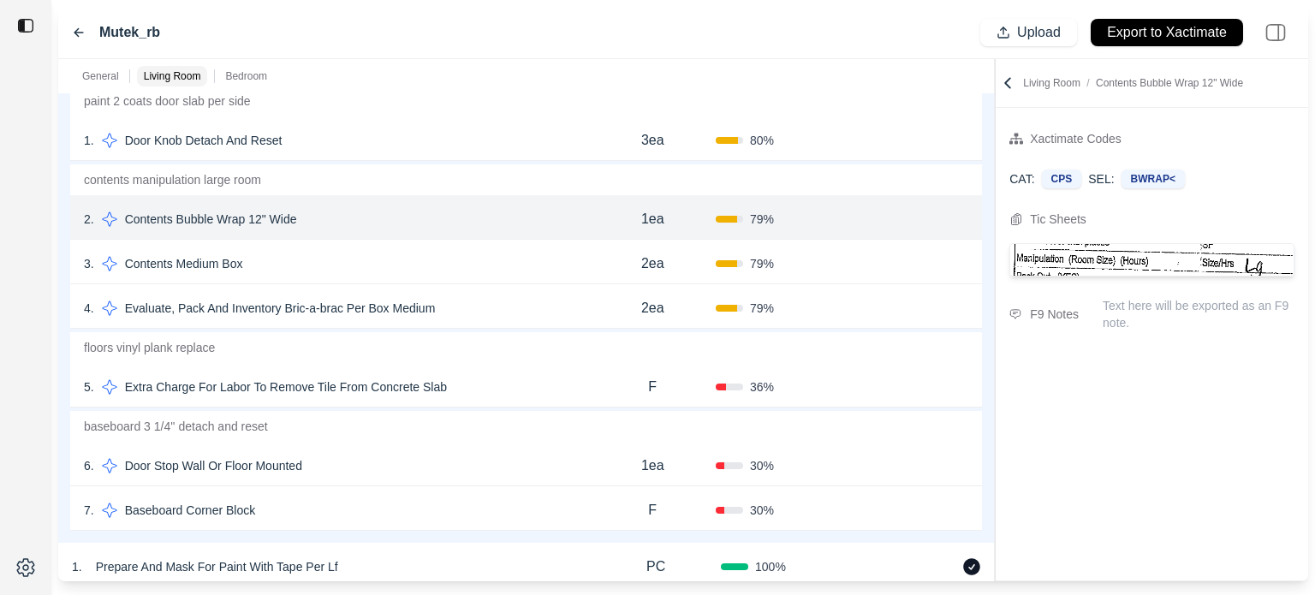
scroll to position [125, 0]
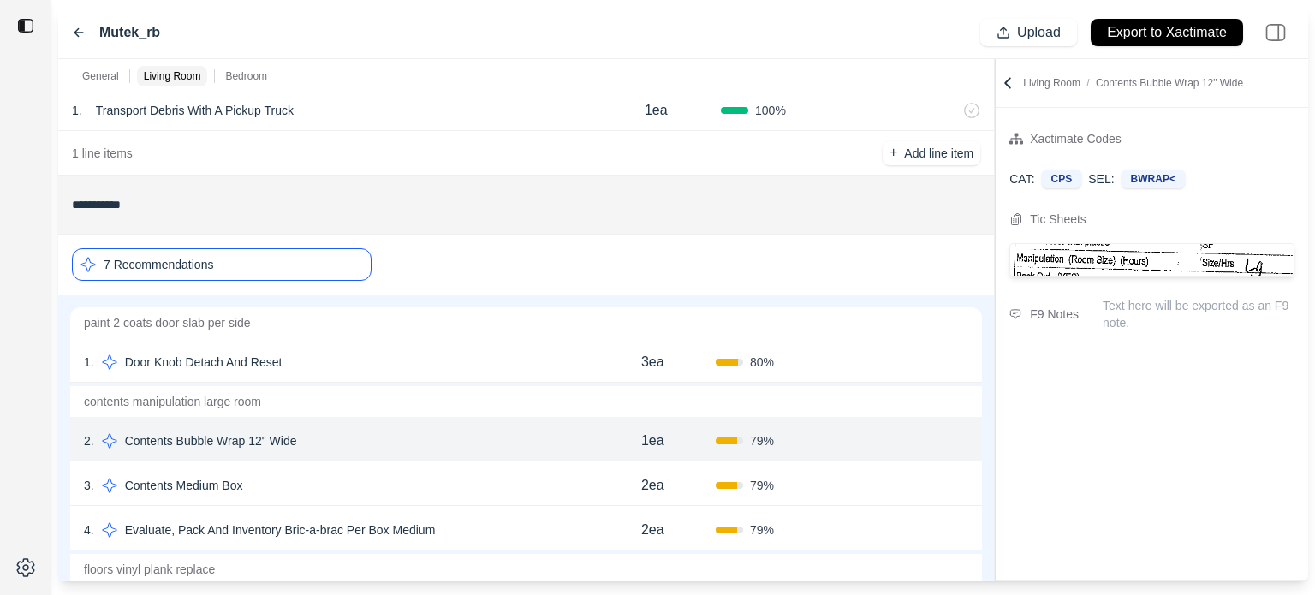
click at [308, 265] on div "7 Recommendations" at bounding box center [222, 264] width 300 height 33
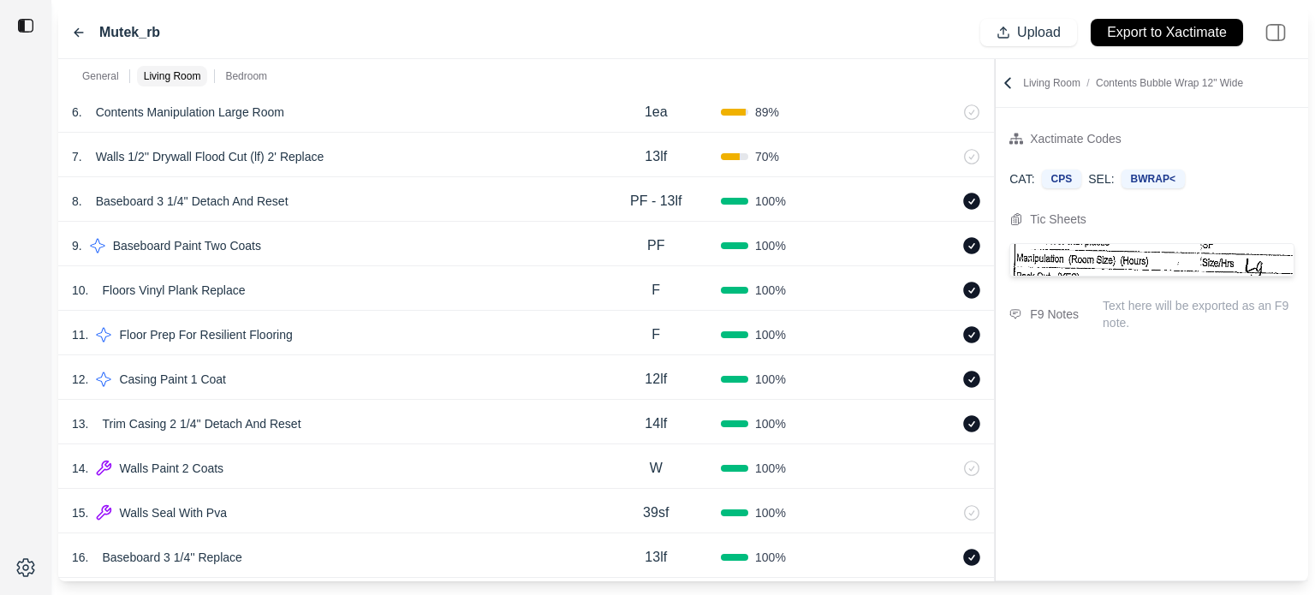
scroll to position [827, 0]
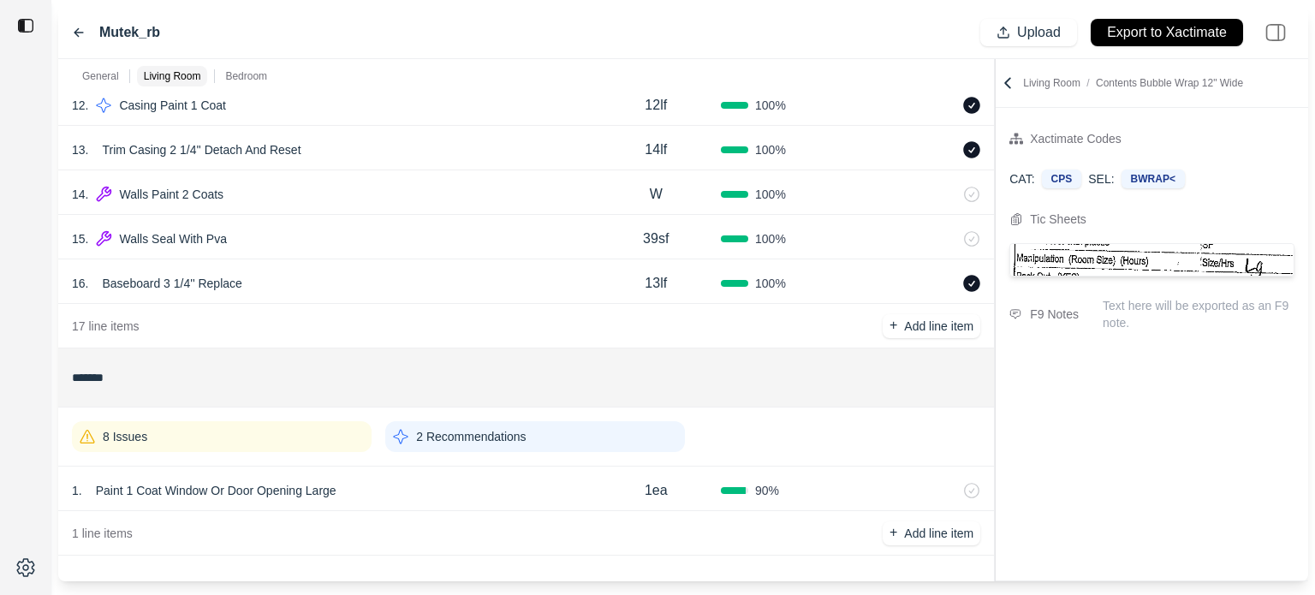
click at [323, 430] on div "8 Issues" at bounding box center [222, 436] width 300 height 31
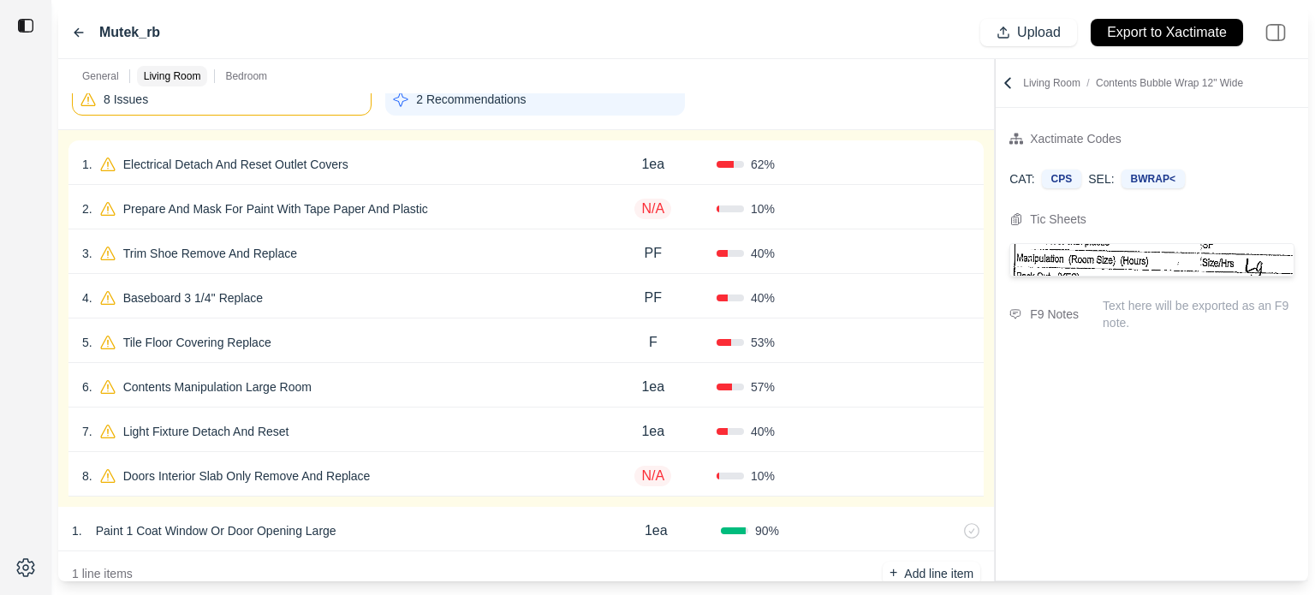
scroll to position [1169, 0]
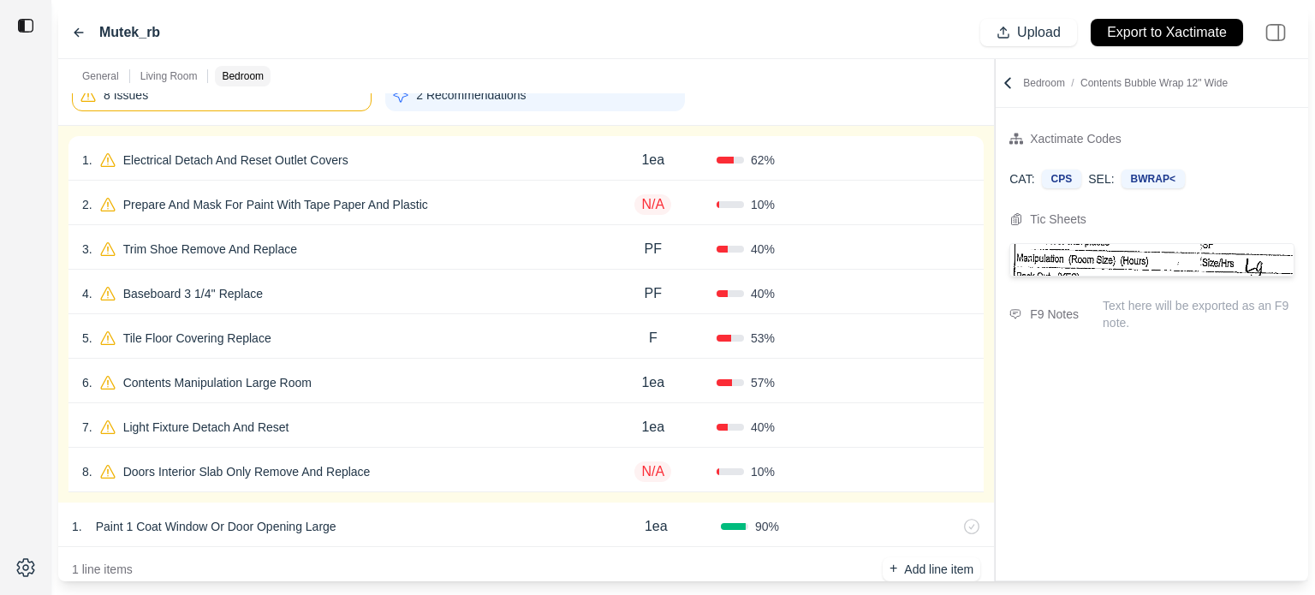
click at [503, 157] on div "1 . Electrical Detach And Reset Outlet Covers" at bounding box center [336, 160] width 508 height 24
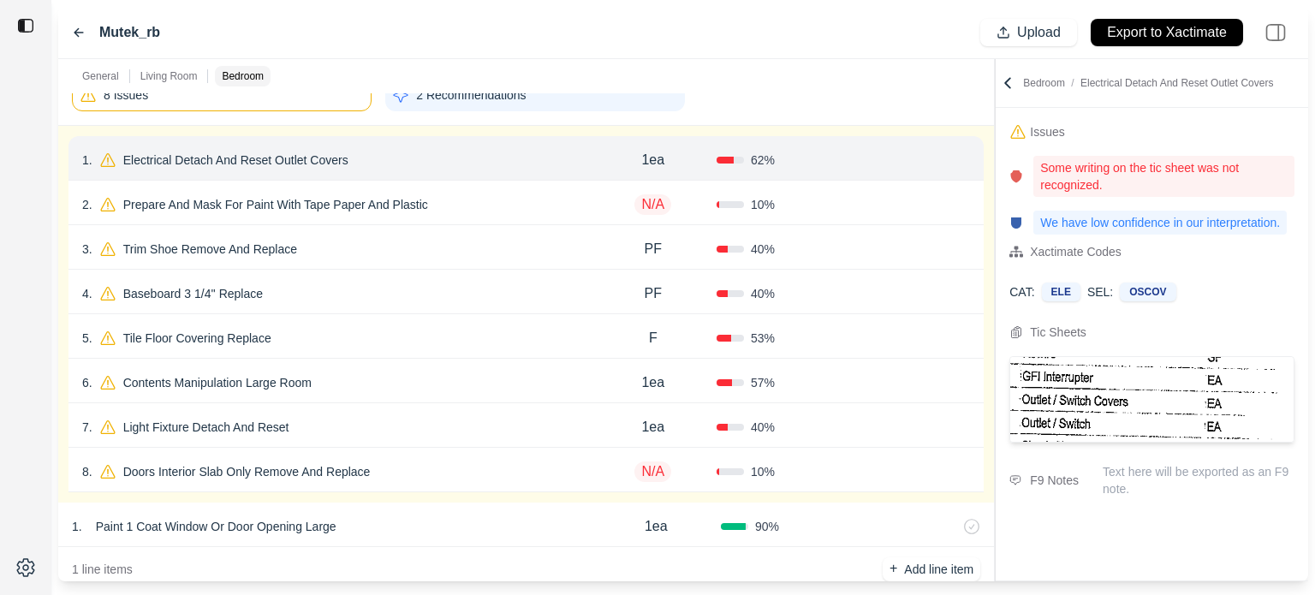
click at [967, 159] on icon at bounding box center [963, 160] width 14 height 14
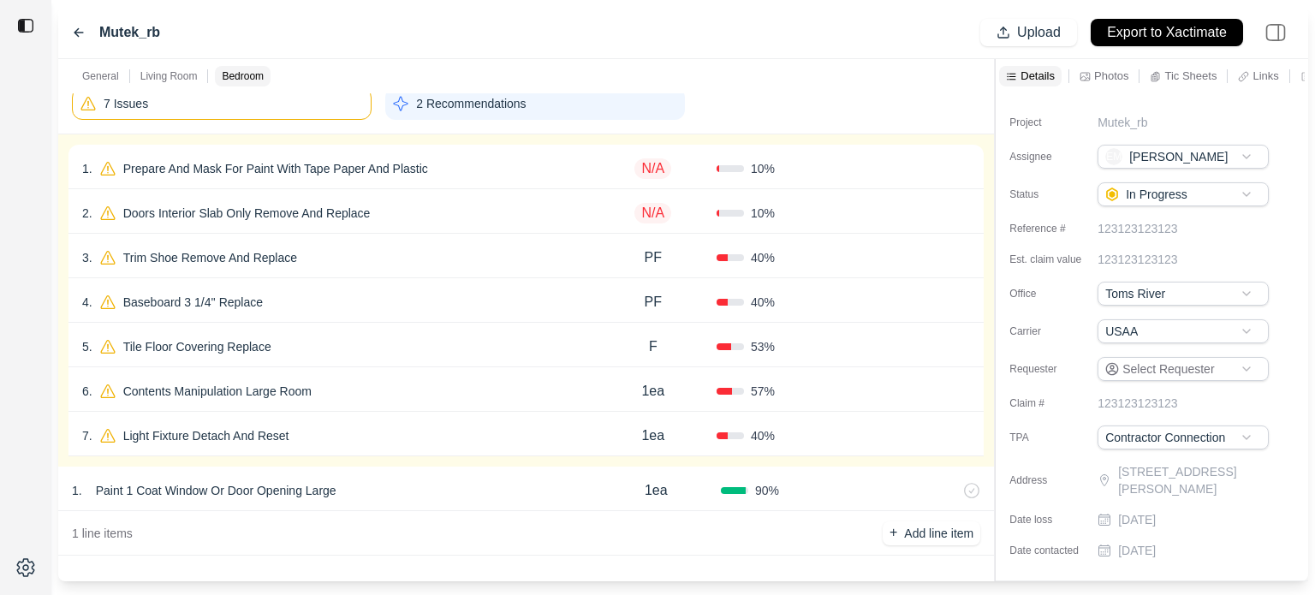
click at [515, 166] on div "1 . Prepare And Mask For Paint With Tape Paper And Plastic" at bounding box center [336, 169] width 508 height 24
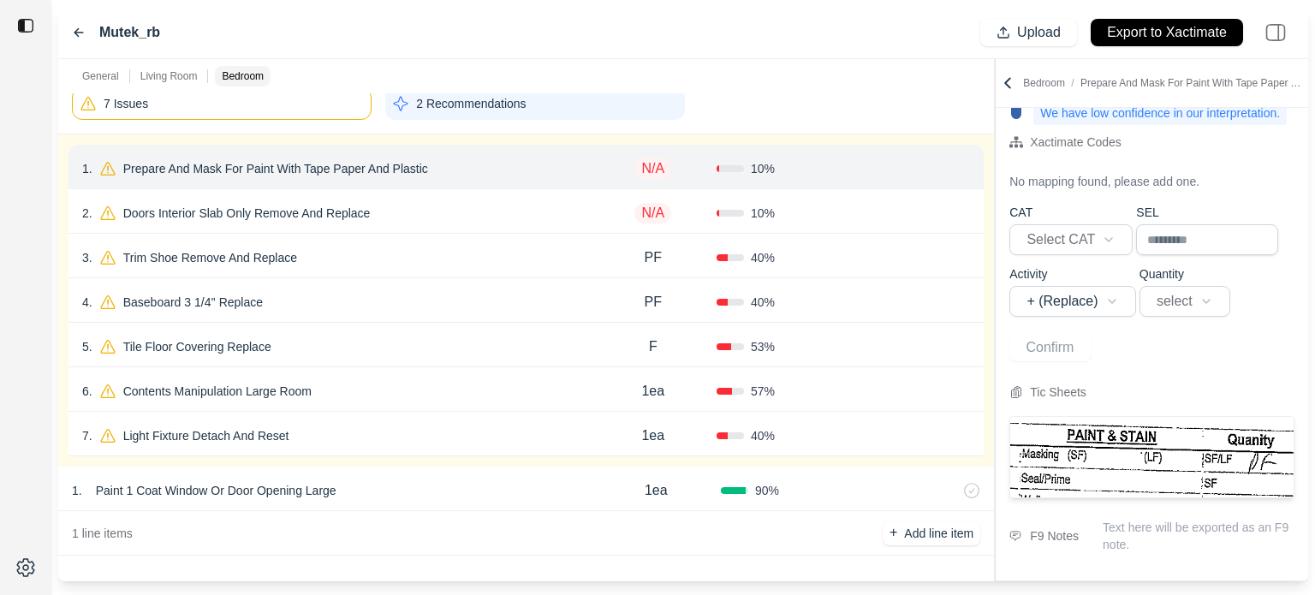
scroll to position [122, 0]
click at [658, 165] on p "N/A" at bounding box center [652, 168] width 37 height 21
type input "***"
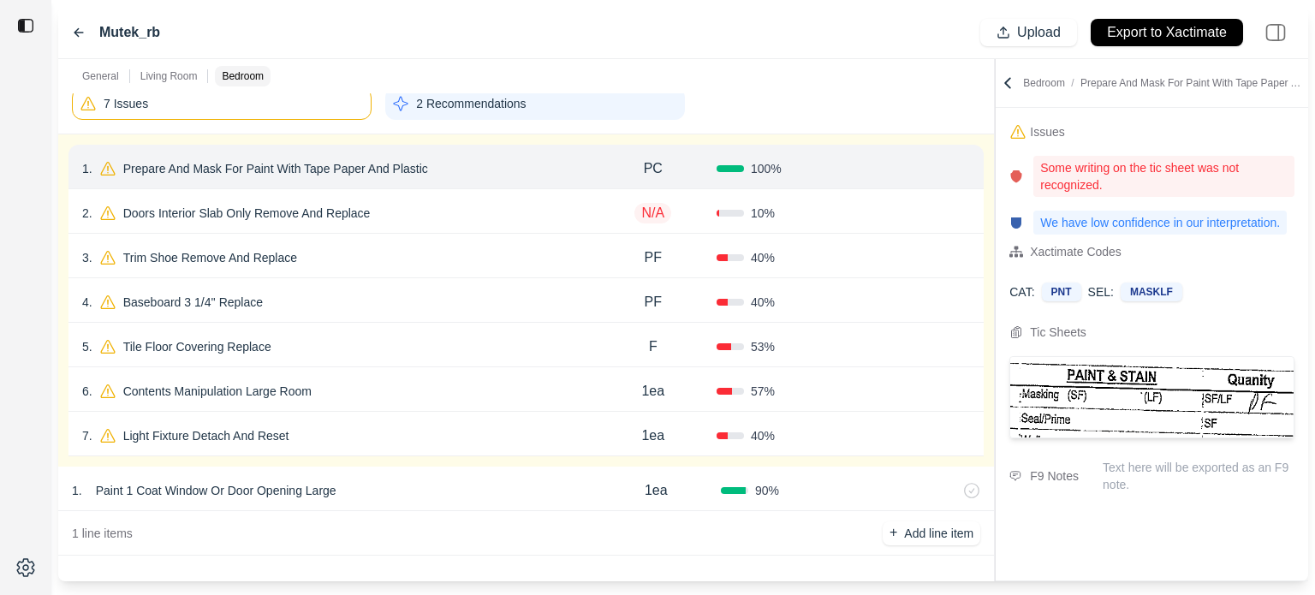
click at [654, 158] on p "PC" at bounding box center [653, 168] width 19 height 21
drag, startPoint x: 662, startPoint y: 164, endPoint x: 514, endPoint y: 174, distance: 148.4
click at [500, 168] on div "1 . Prepare And Mask For Paint With Tape Paper And Plastic ** 100 % Confirm" at bounding box center [525, 167] width 915 height 45
type input "**"
click at [407, 163] on p "Prepare And Mask For Paint With Tape Paper And Plastic" at bounding box center [275, 169] width 318 height 24
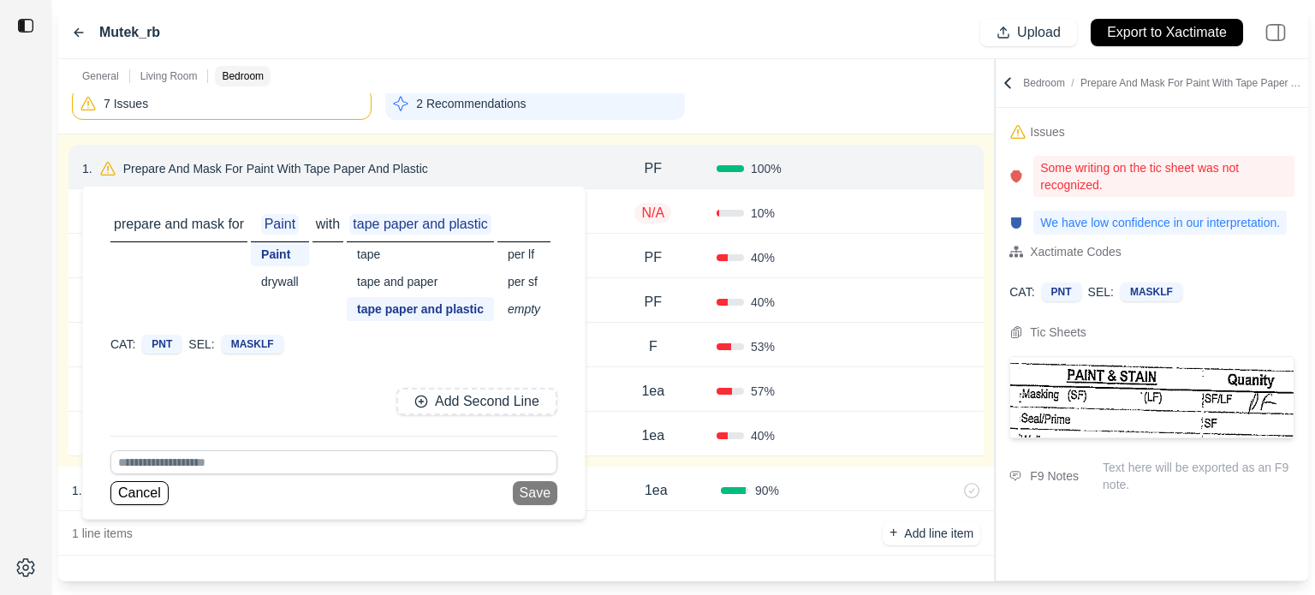
click at [373, 253] on div "tape" at bounding box center [420, 254] width 147 height 24
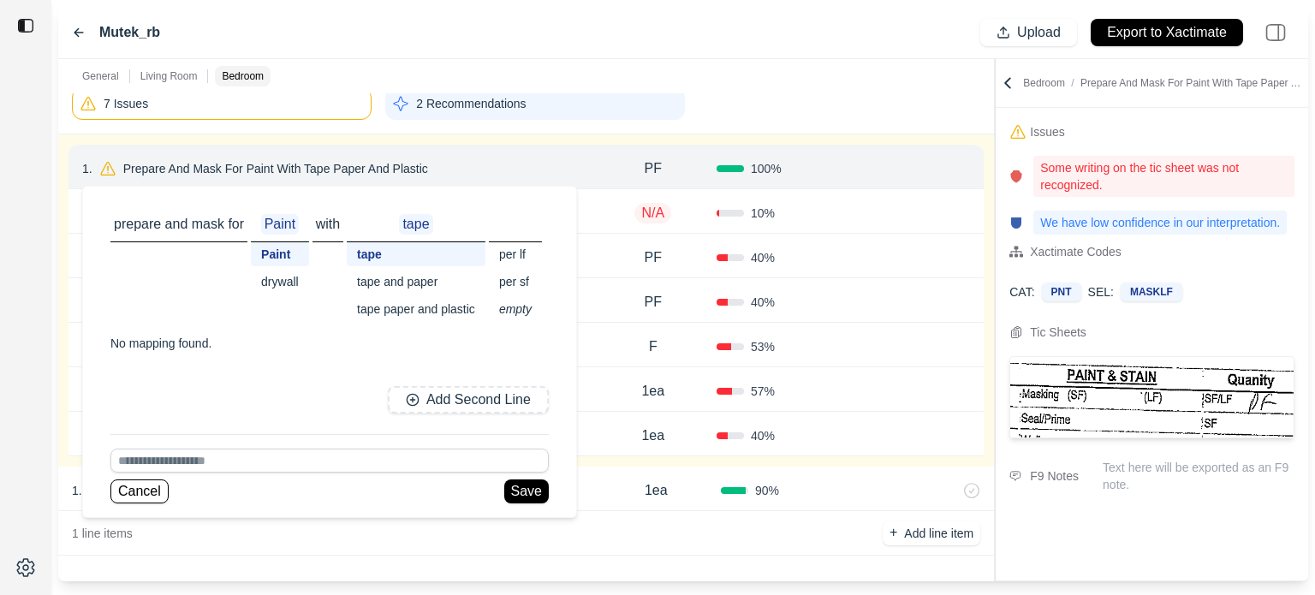
click at [512, 259] on div "per lf" at bounding box center [515, 254] width 53 height 24
click at [521, 489] on button "Save" at bounding box center [526, 491] width 45 height 24
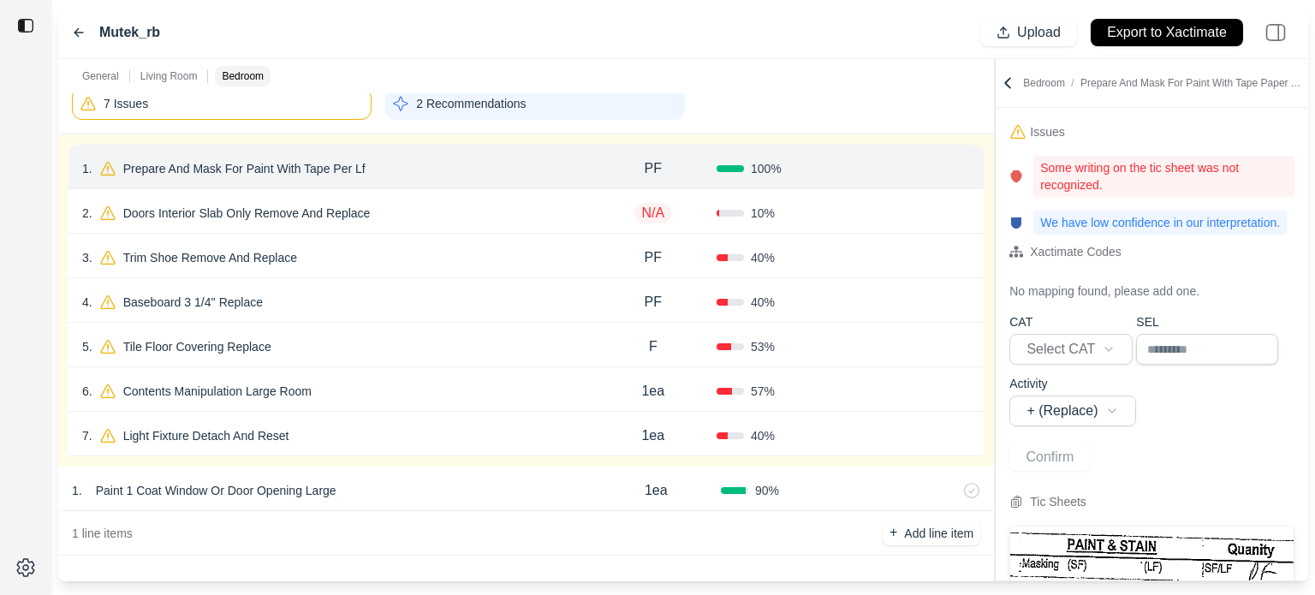
click at [911, 167] on button "Confirm" at bounding box center [922, 168] width 56 height 27
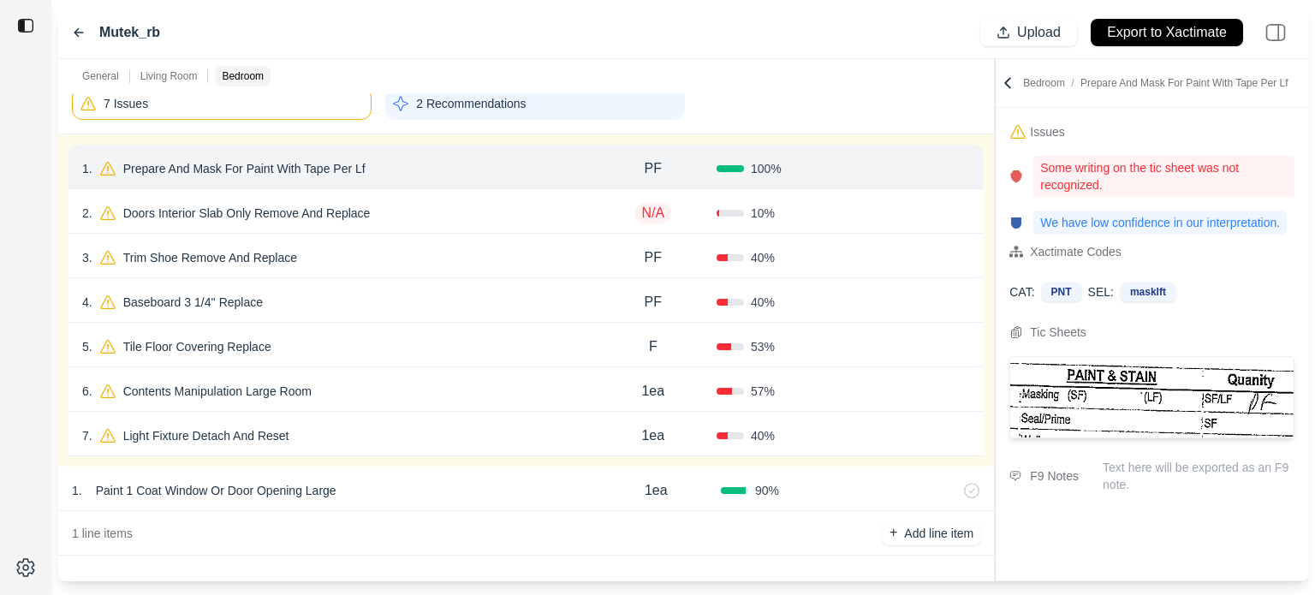
scroll to position [1161, 0]
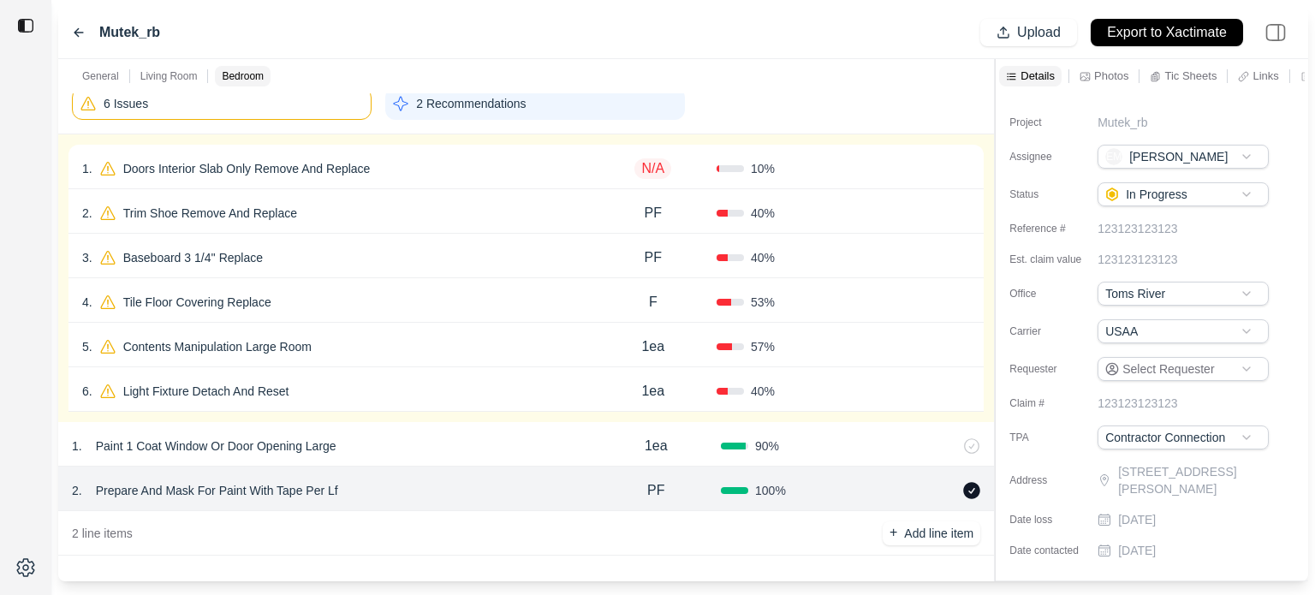
click at [449, 173] on div "1 . Doors Interior Slab Only Remove And Replace" at bounding box center [336, 169] width 508 height 24
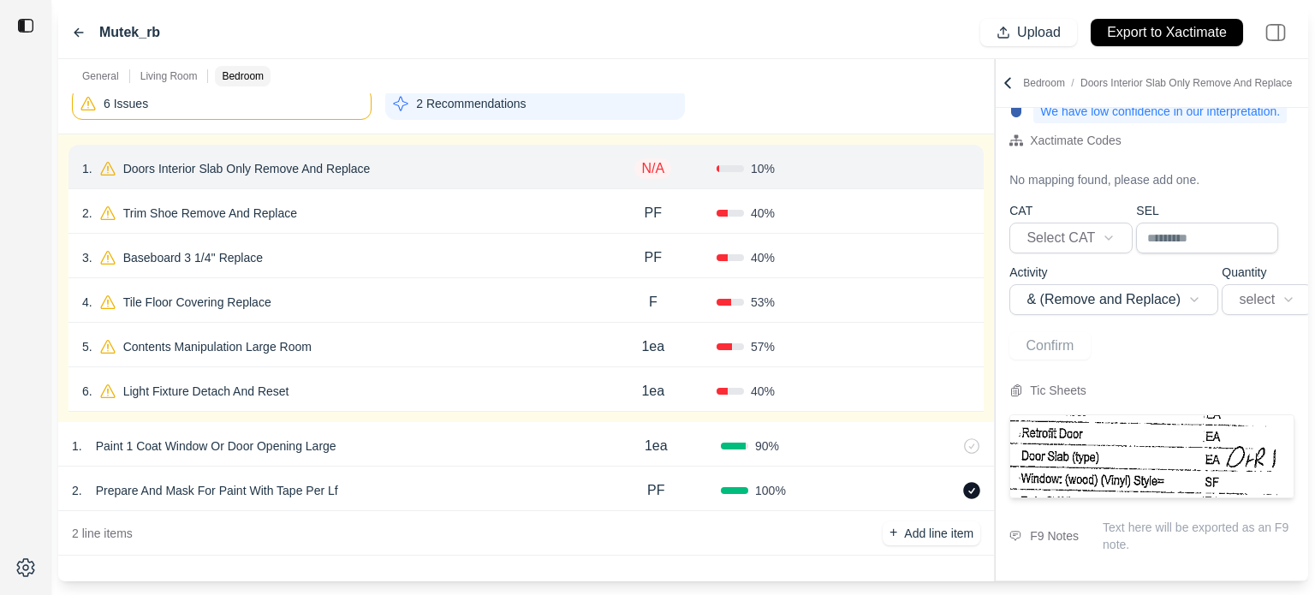
scroll to position [137, 0]
click at [356, 164] on p "Doors Interior Slab Only Remove And Replace" at bounding box center [246, 169] width 261 height 24
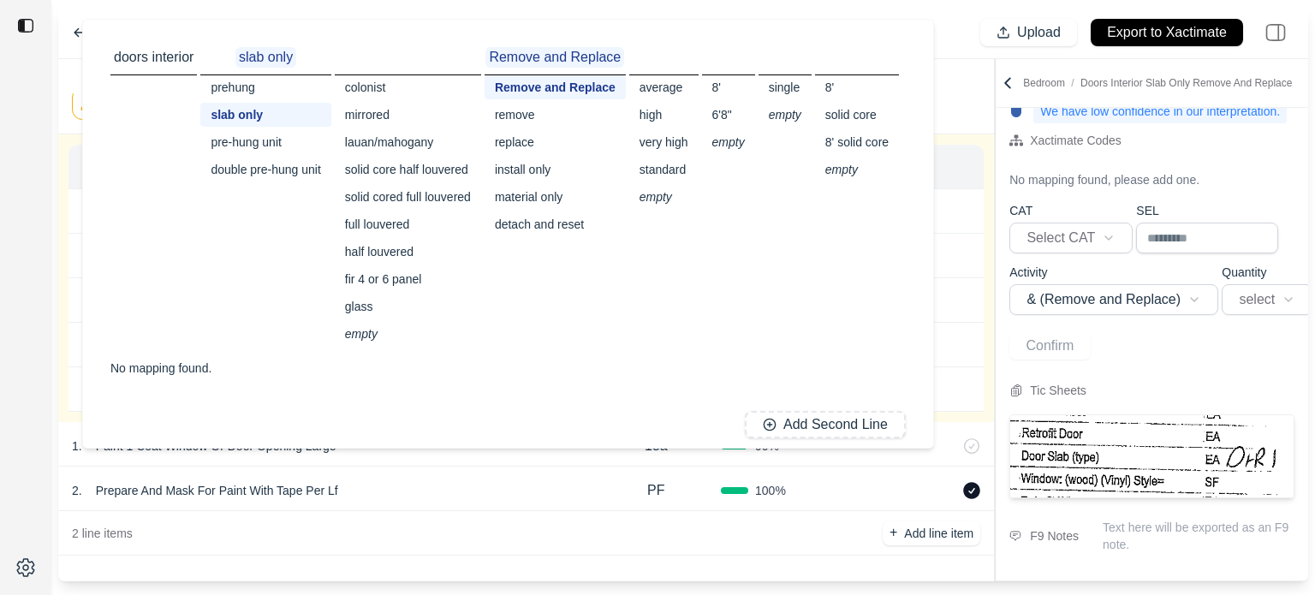
click at [527, 225] on div "detach and reset" at bounding box center [555, 224] width 141 height 24
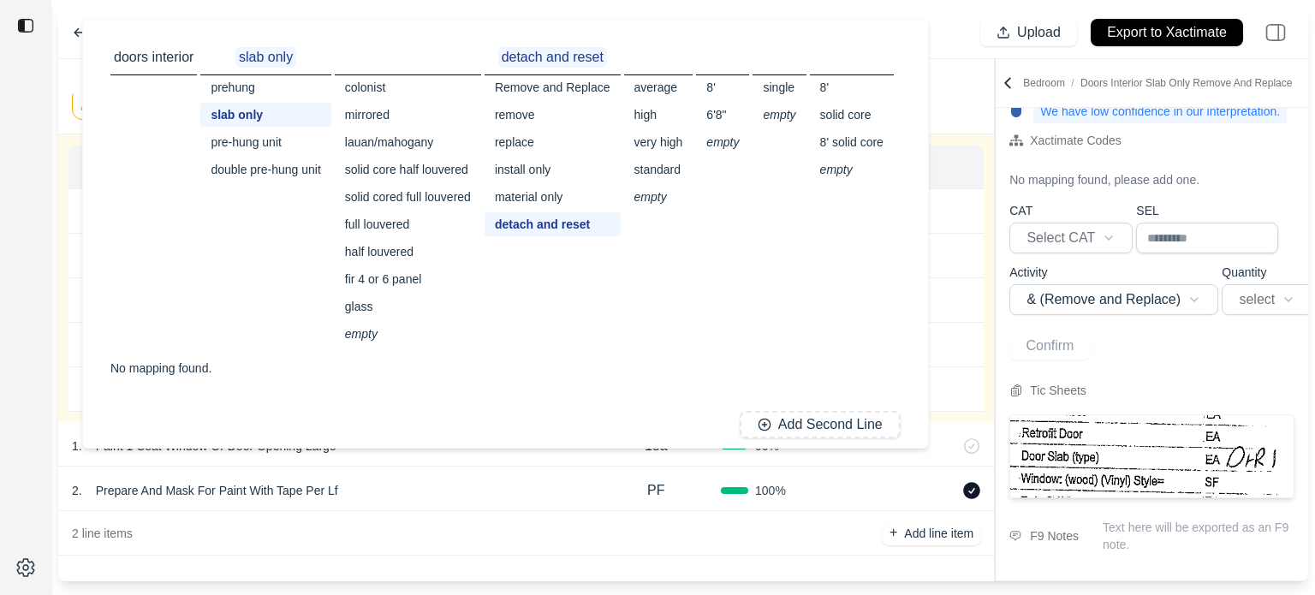
scroll to position [106, 0]
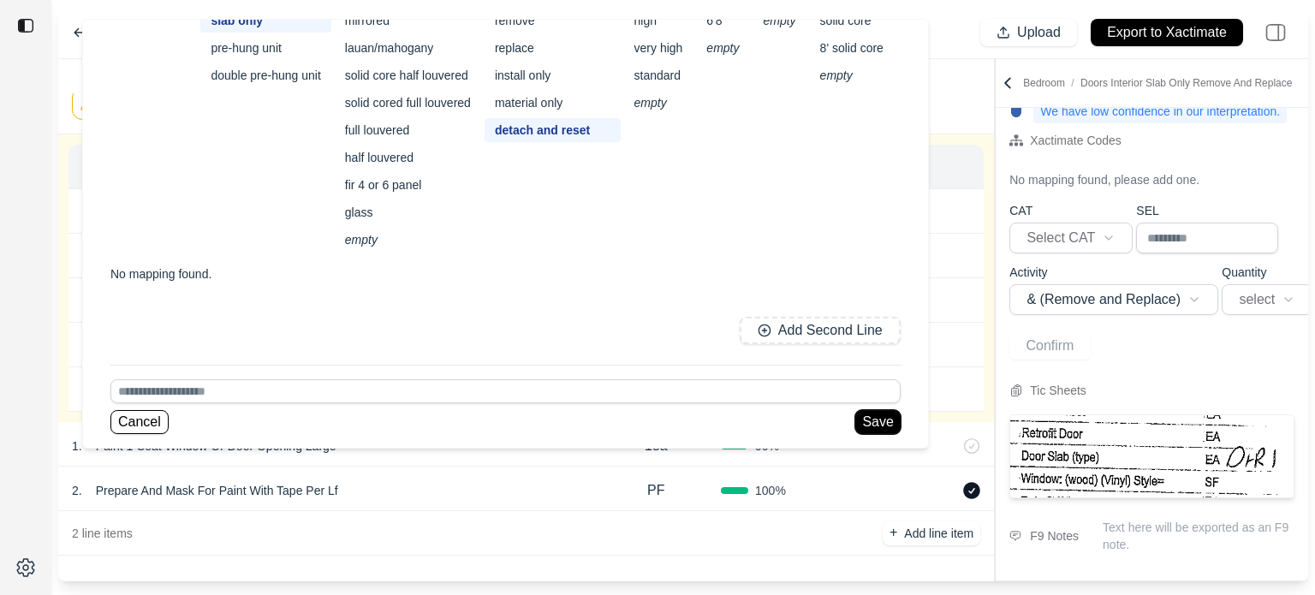
click at [868, 420] on button "Save" at bounding box center [877, 422] width 45 height 24
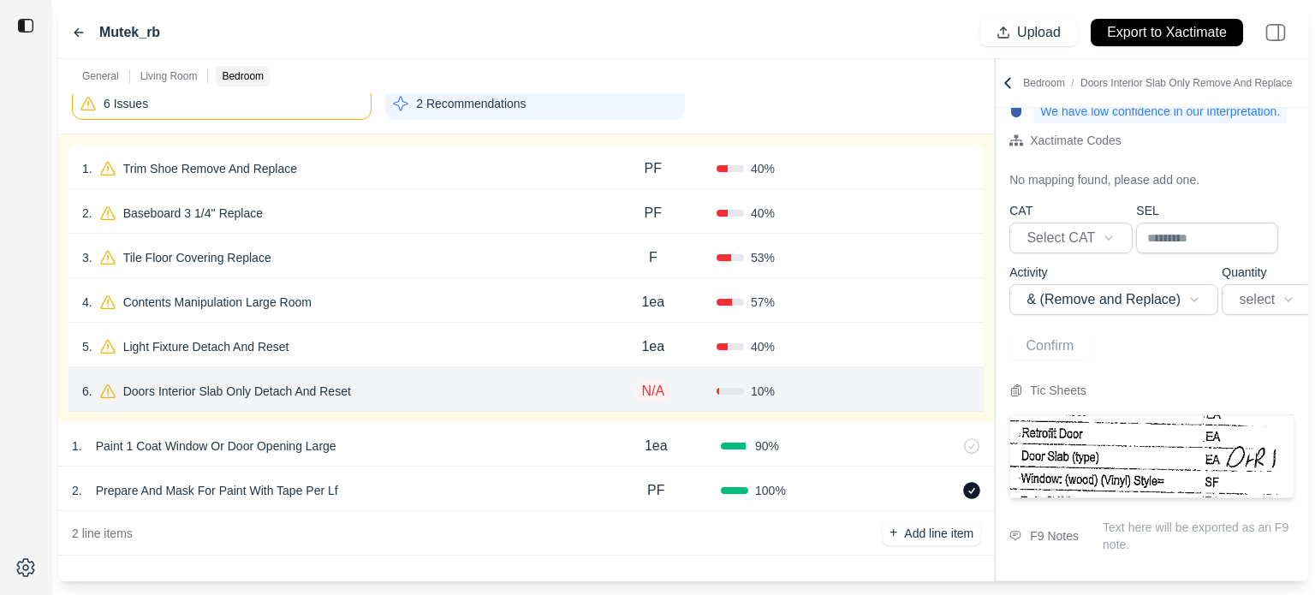
click at [652, 395] on p "N/A" at bounding box center [652, 391] width 37 height 21
select select
click at [654, 393] on input "text" at bounding box center [653, 389] width 60 height 21
type input "***"
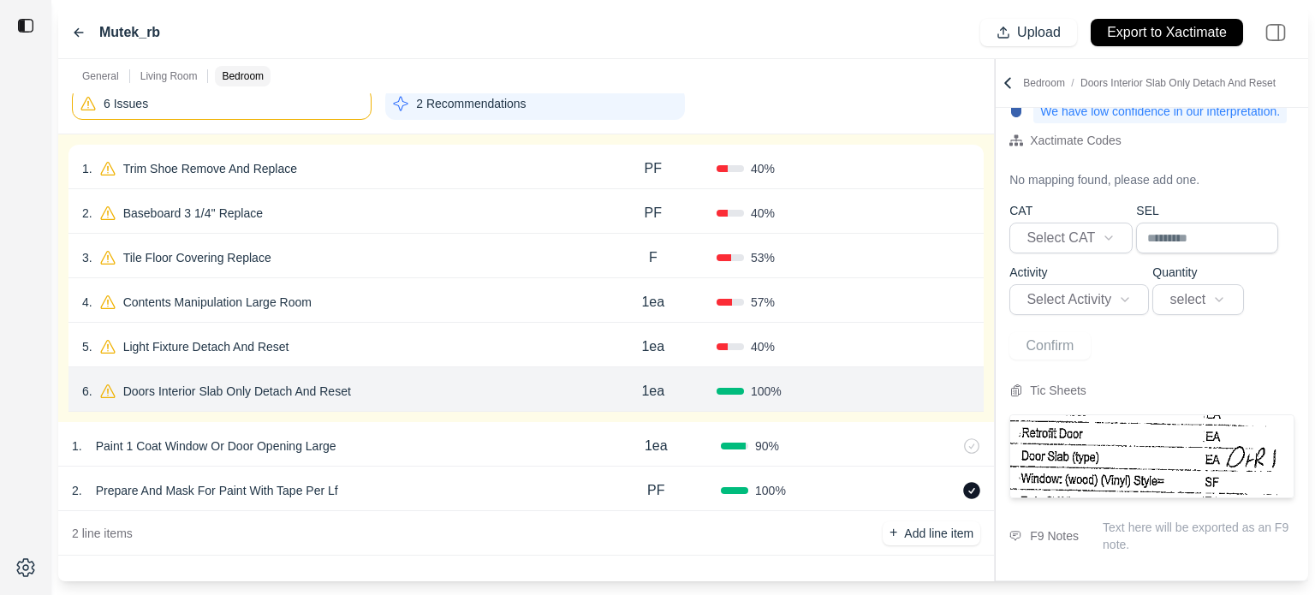
click at [912, 389] on button "Confirm" at bounding box center [922, 391] width 56 height 27
select select
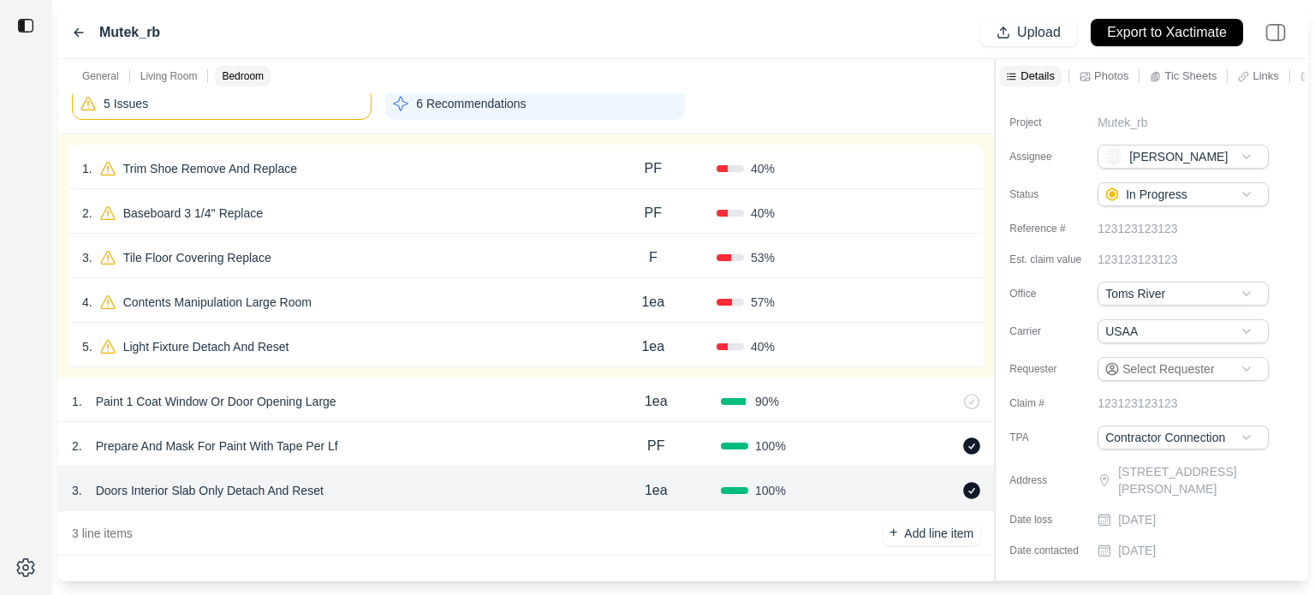
scroll to position [0, 0]
click at [401, 161] on div "1 . Trim Shoe Remove And Replace" at bounding box center [336, 169] width 508 height 24
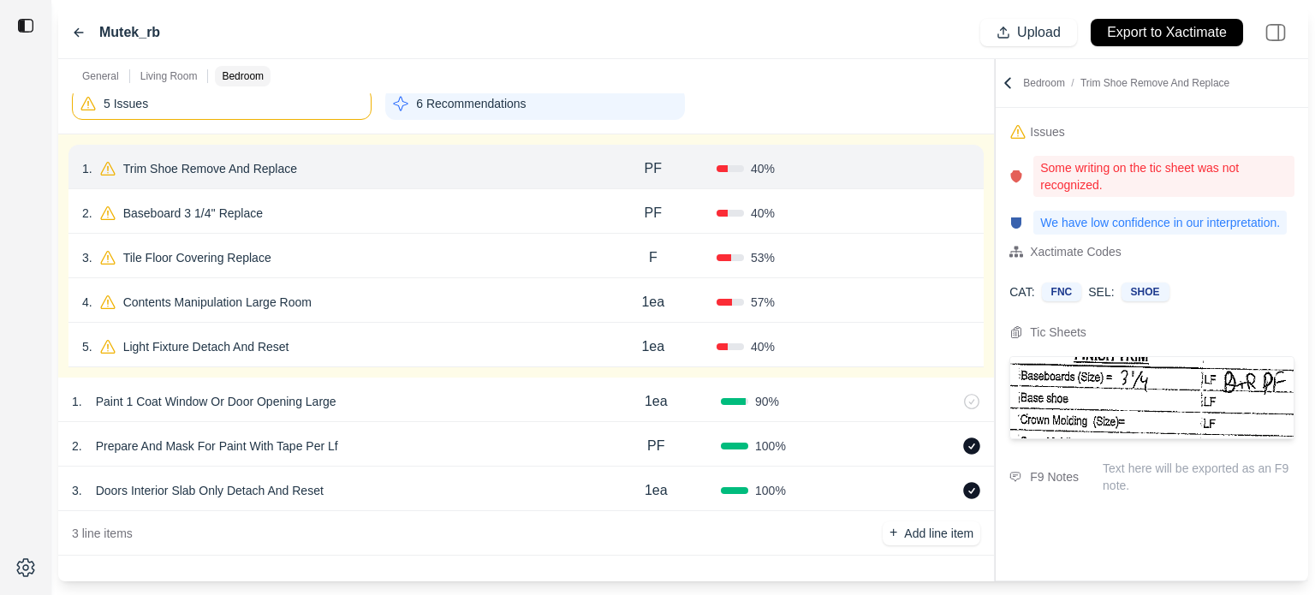
click at [285, 165] on p "Trim Shoe Remove And Replace" at bounding box center [209, 169] width 187 height 24
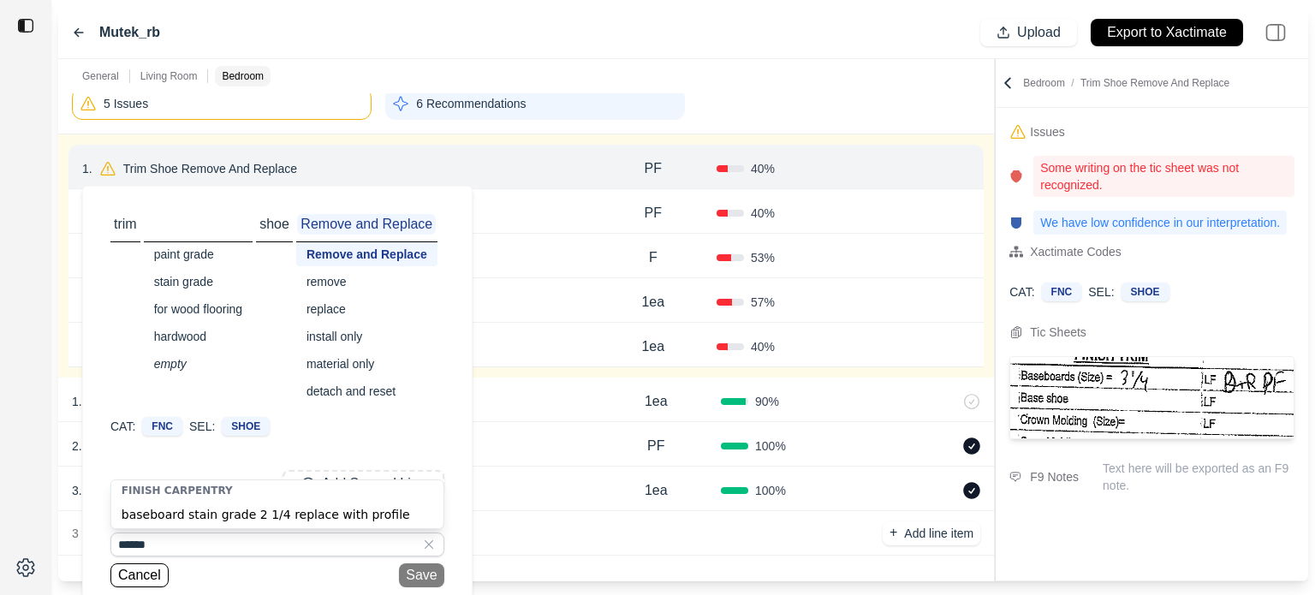
click at [188, 516] on div "baseboard stain grade 2 1/4 replace with profile" at bounding box center [277, 514] width 332 height 27
type input "**********"
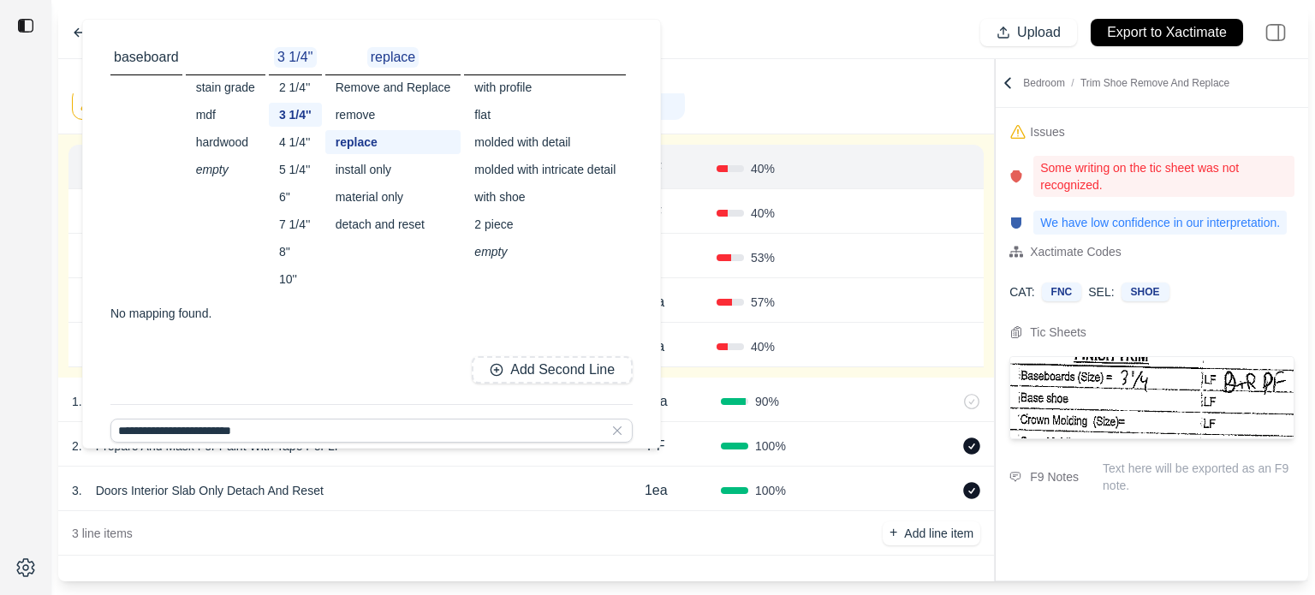
click at [381, 225] on div "detach and reset" at bounding box center [393, 224] width 136 height 24
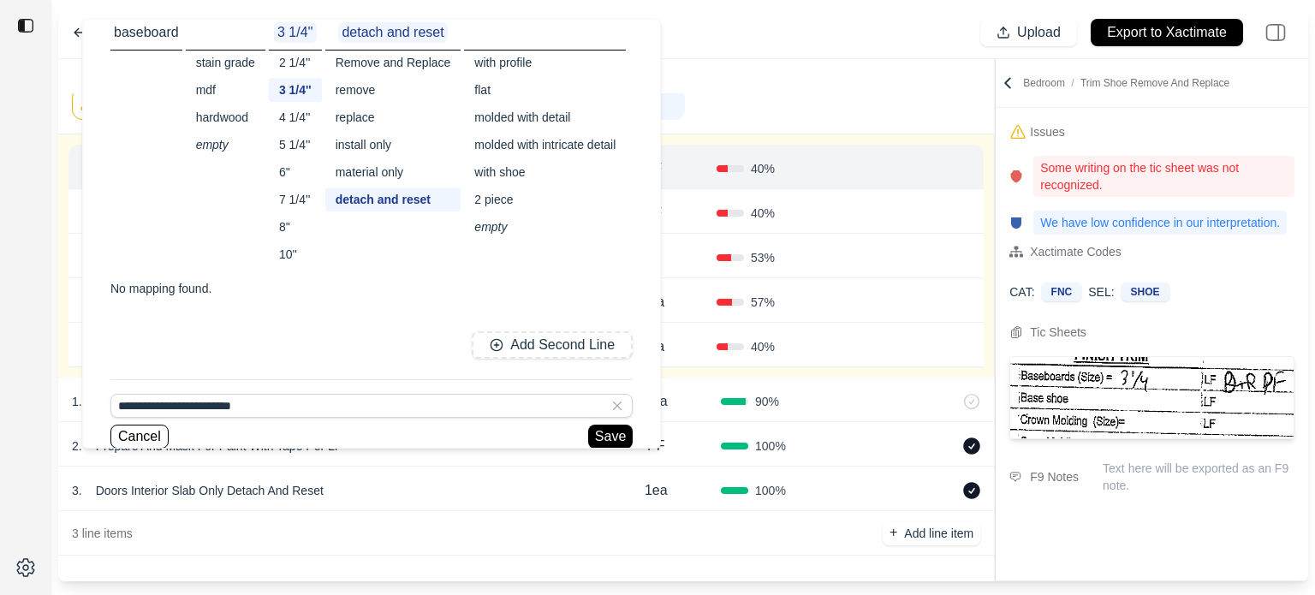
scroll to position [39, 0]
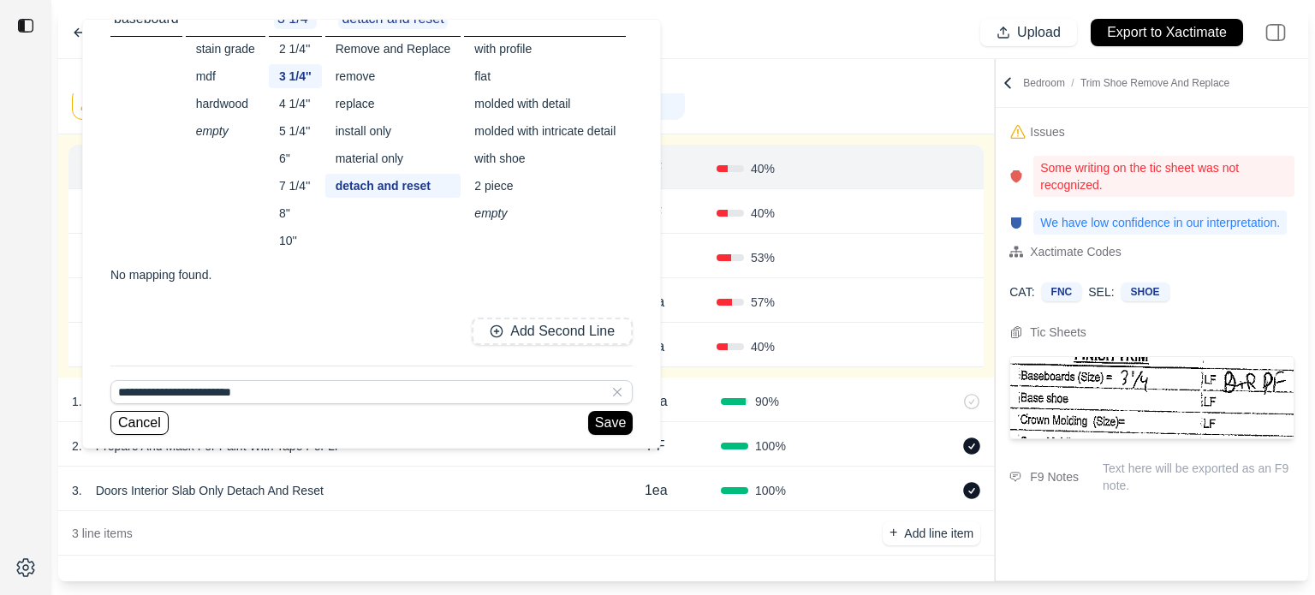
click at [607, 437] on div "**********" at bounding box center [371, 234] width 577 height 428
click at [607, 422] on button "Save" at bounding box center [610, 423] width 45 height 24
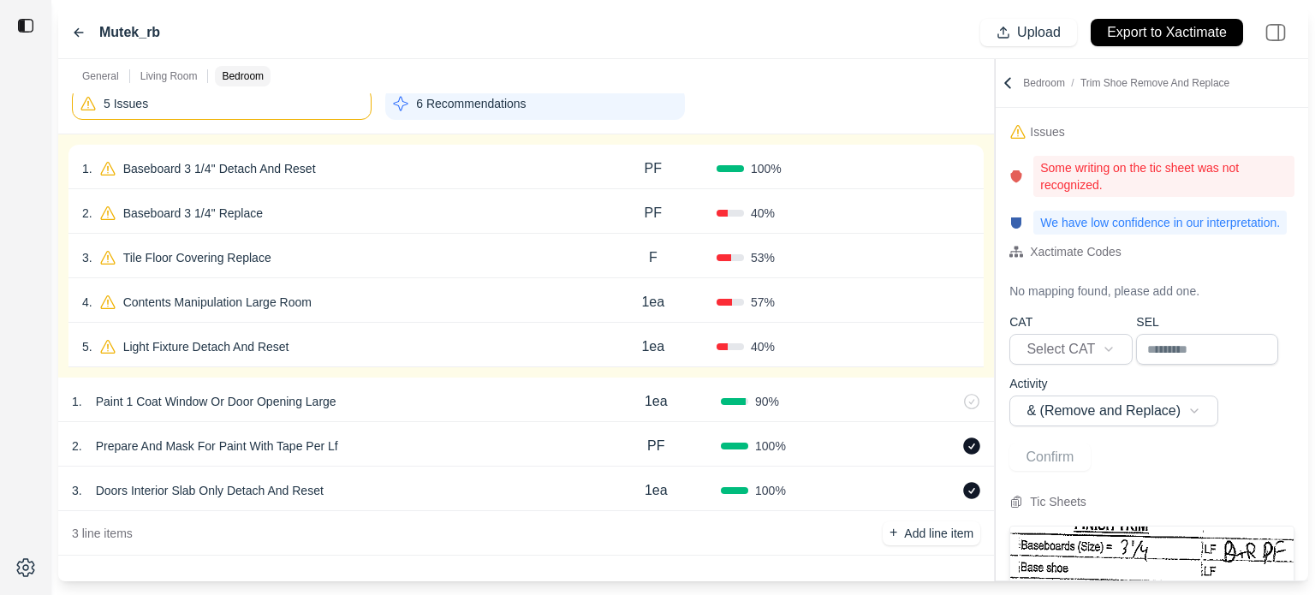
click at [914, 162] on button "Confirm" at bounding box center [922, 168] width 56 height 27
select select
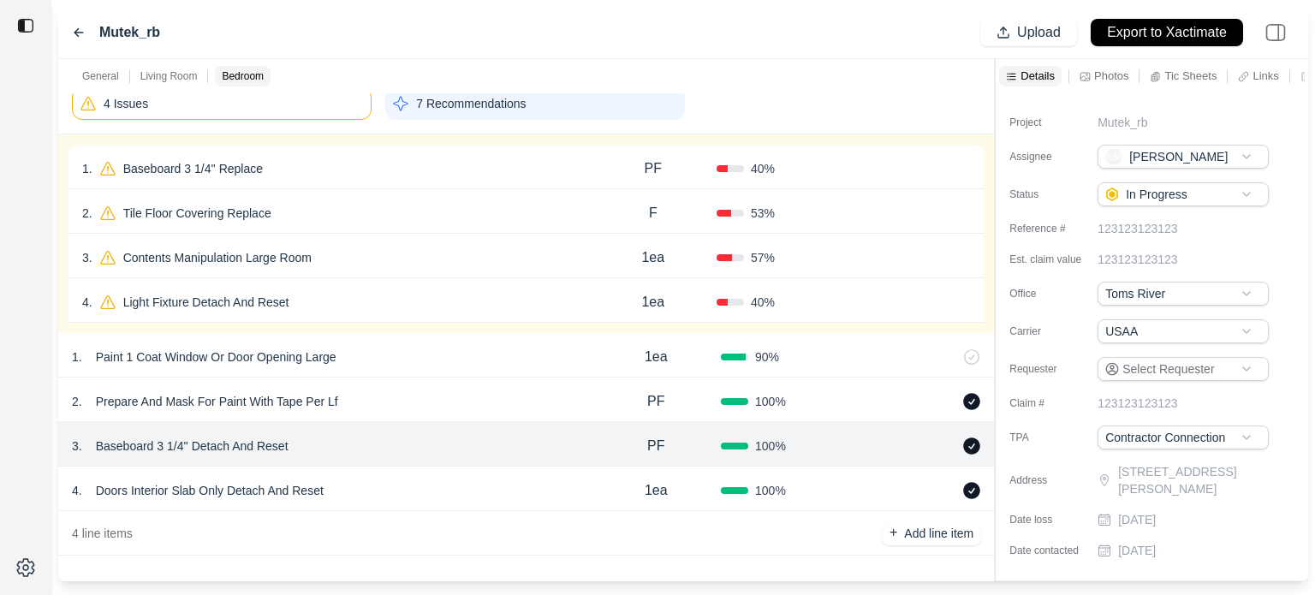
scroll to position [1161, 0]
click at [493, 172] on div "1 . Baseboard 3 1/4'' Replace" at bounding box center [336, 169] width 508 height 24
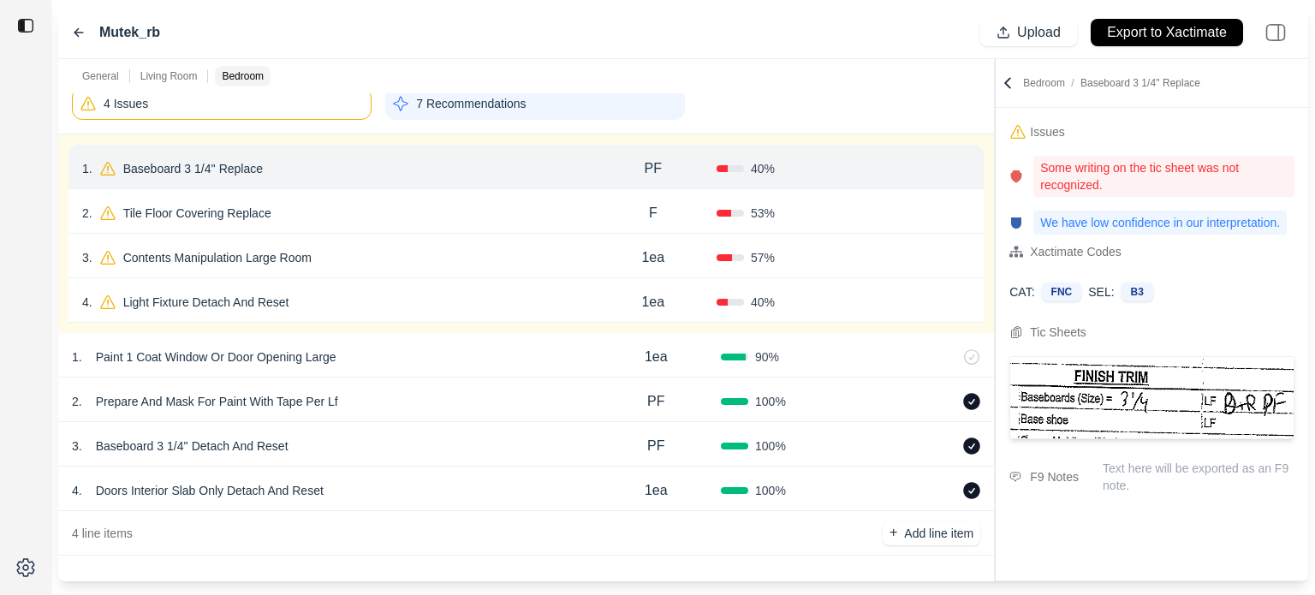
click at [967, 168] on icon at bounding box center [963, 169] width 14 height 14
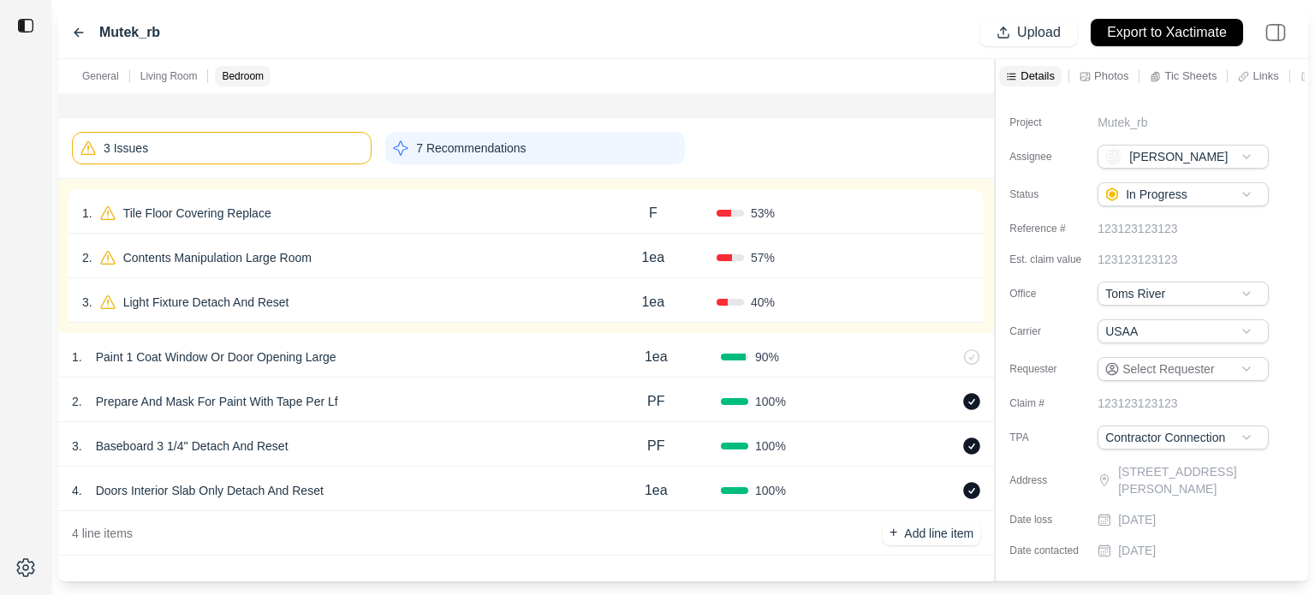
click at [563, 189] on div "1 . Tile Floor Covering Replace F 53 % Confirm" at bounding box center [525, 211] width 915 height 45
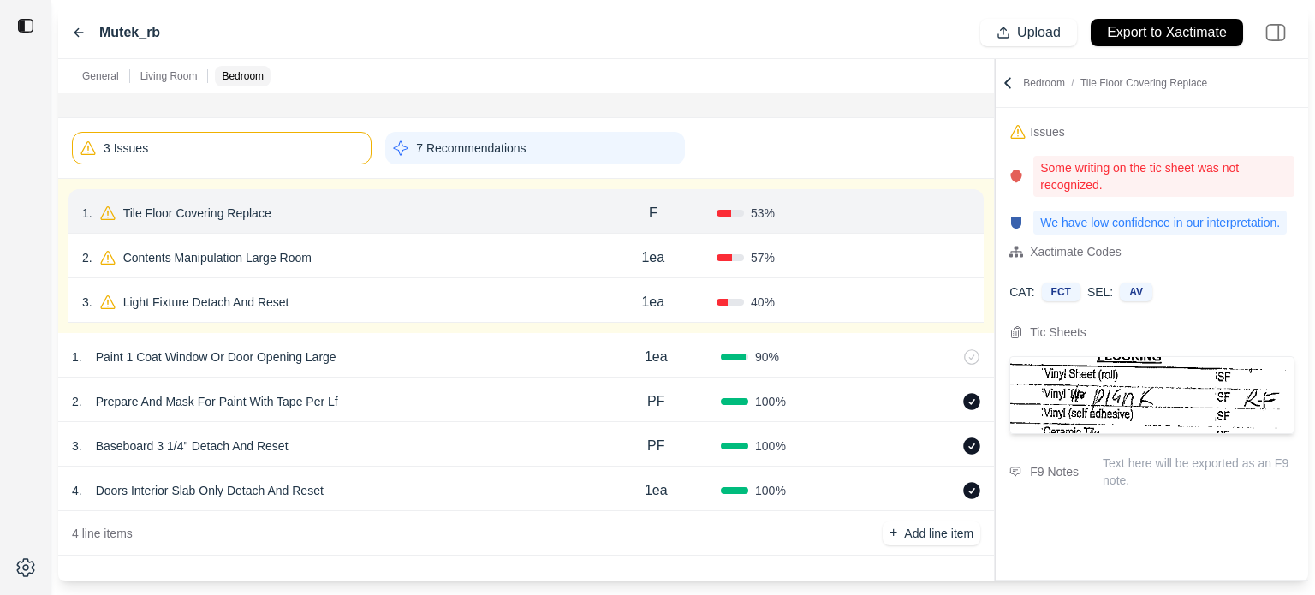
click at [229, 210] on p "Tile Floor Covering Replace" at bounding box center [197, 213] width 162 height 24
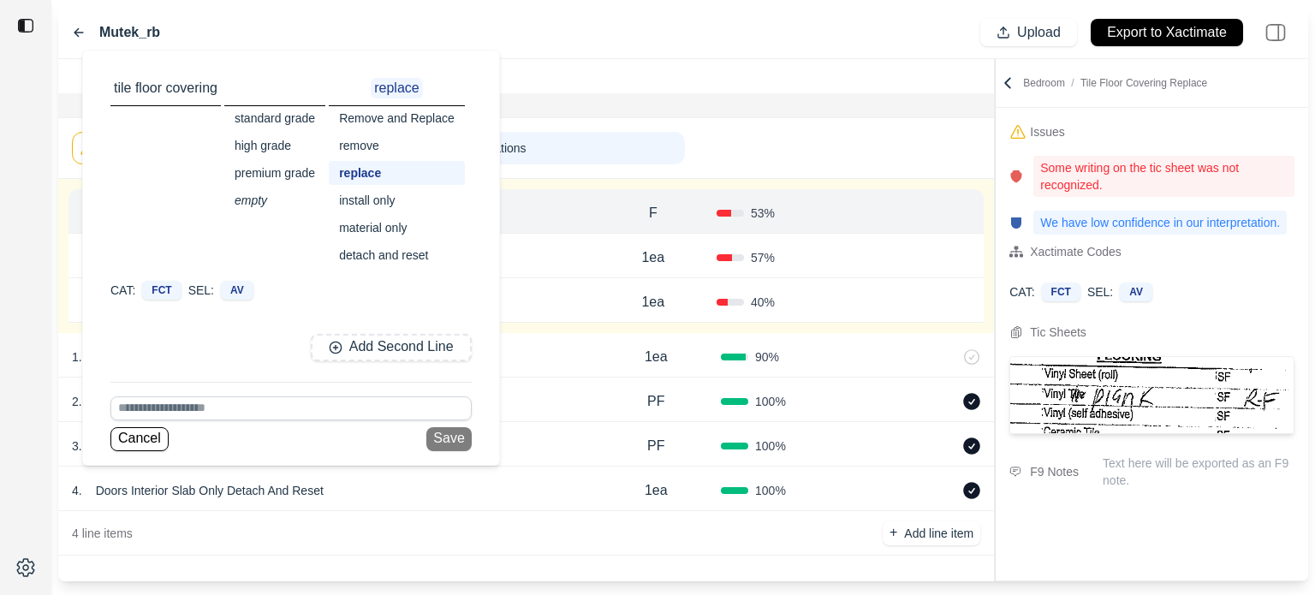
click at [196, 400] on input at bounding box center [290, 408] width 361 height 24
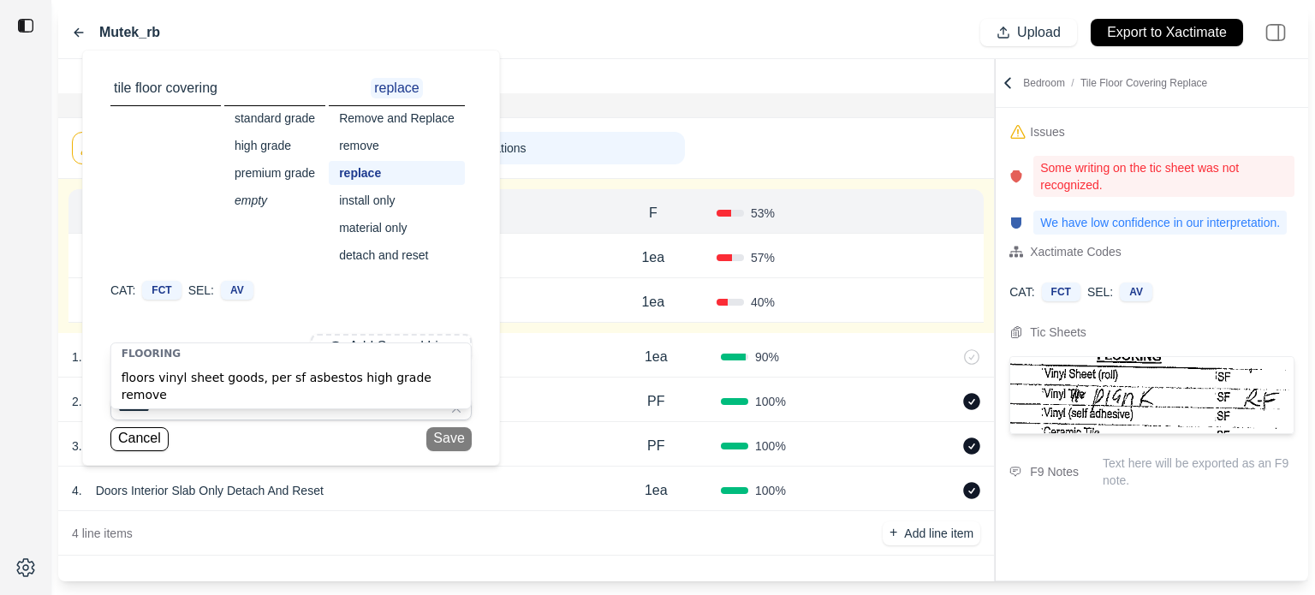
click at [218, 383] on div "floors vinyl sheet goods, per sf asbestos high grade remove" at bounding box center [291, 386] width 360 height 45
type input "**********"
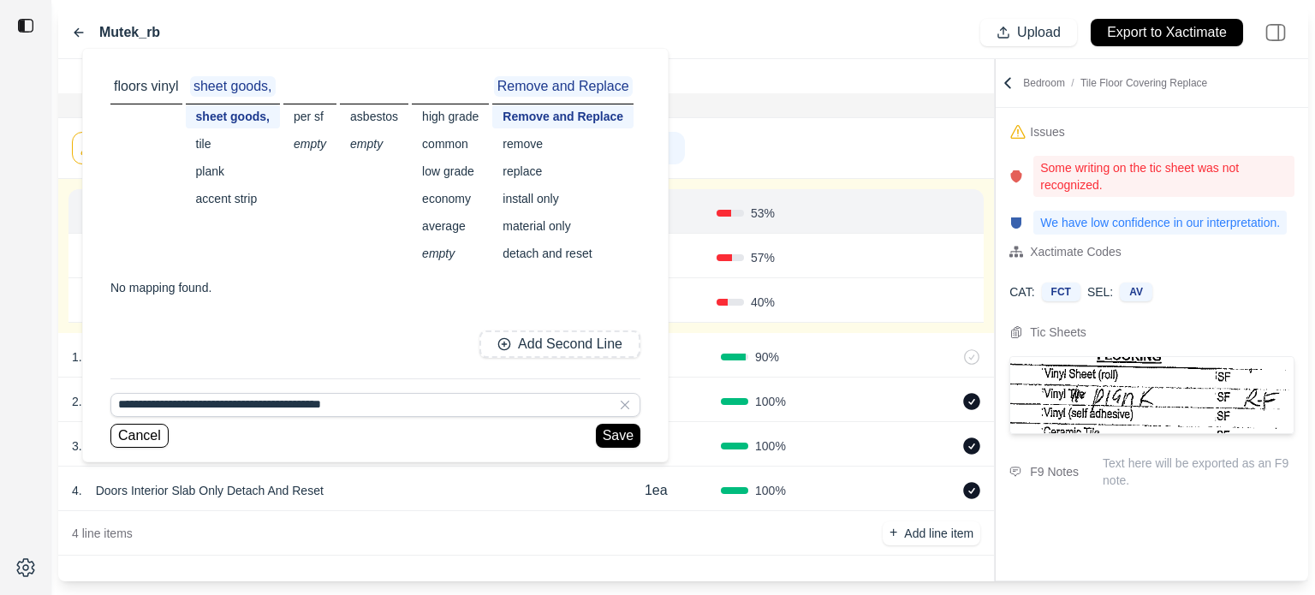
click at [207, 171] on div "plank" at bounding box center [233, 171] width 94 height 24
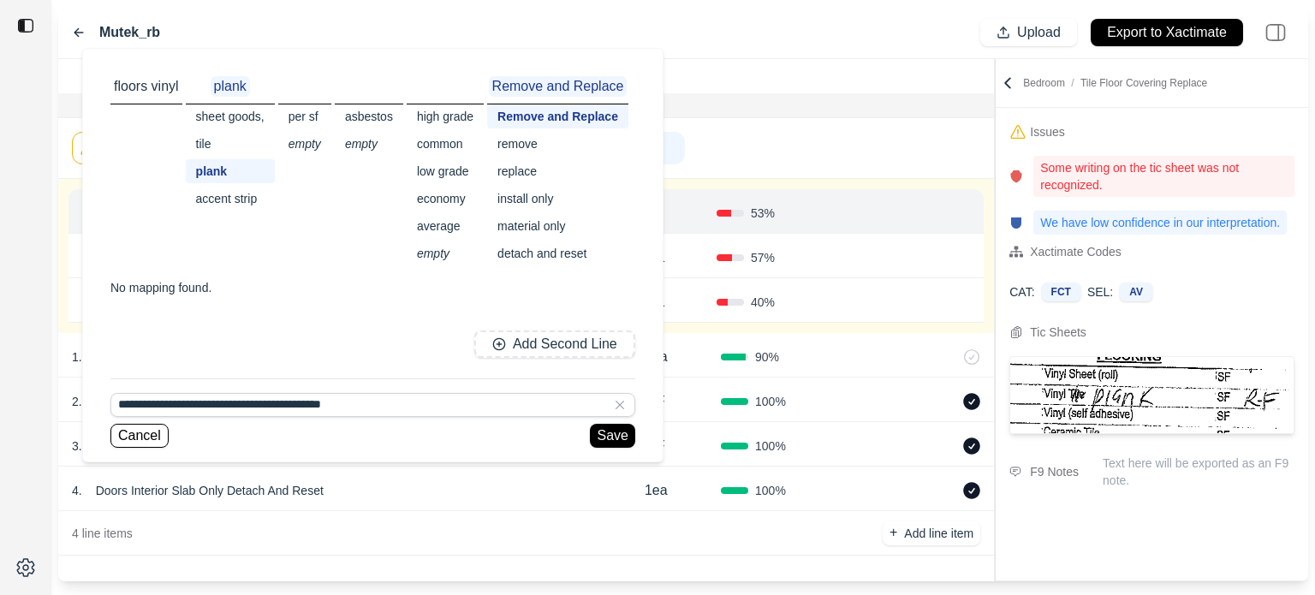
click at [519, 170] on div "replace" at bounding box center [557, 171] width 141 height 24
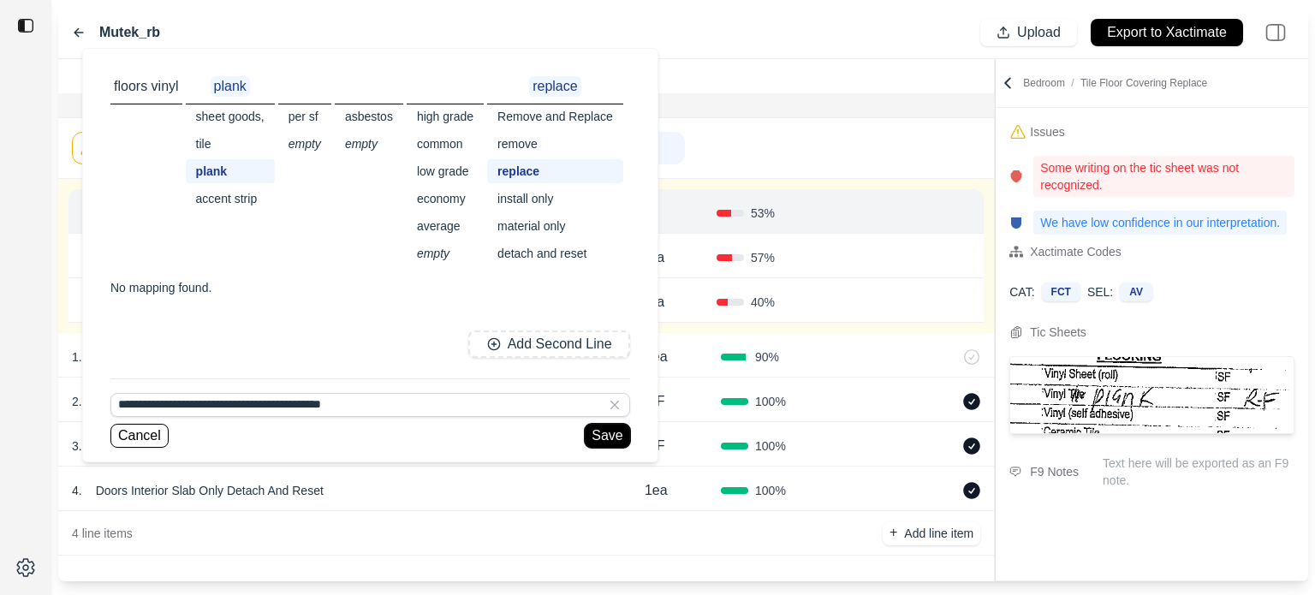
click at [604, 445] on button "Save" at bounding box center [607, 436] width 45 height 24
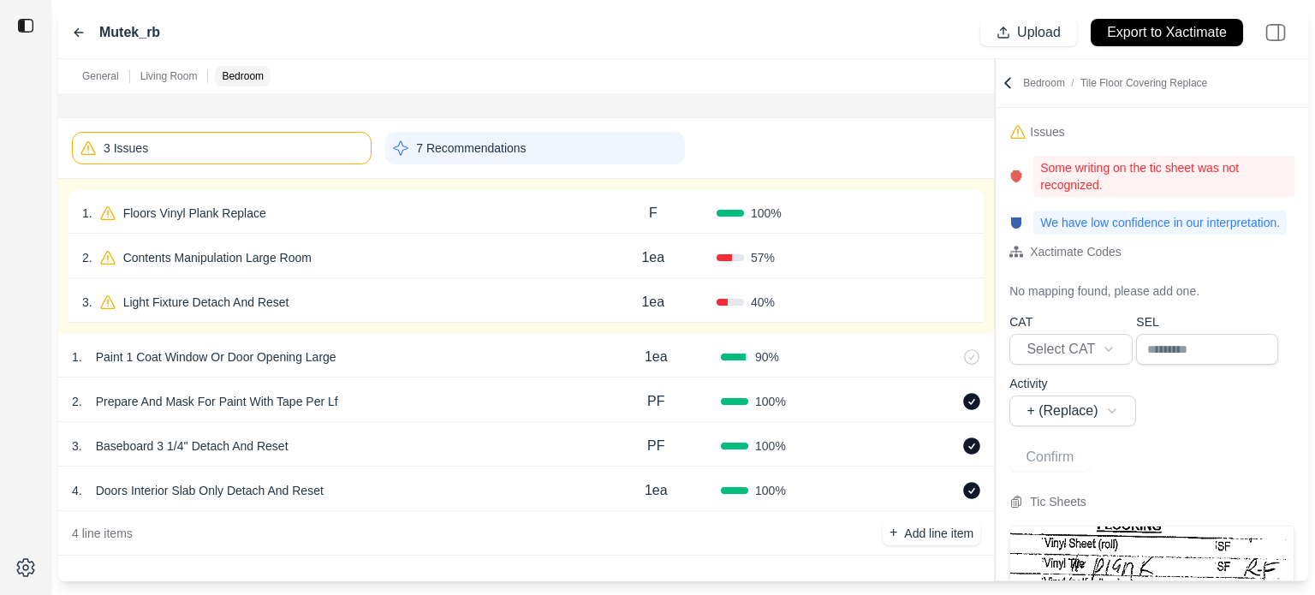
click at [912, 209] on button "Confirm" at bounding box center [922, 212] width 56 height 27
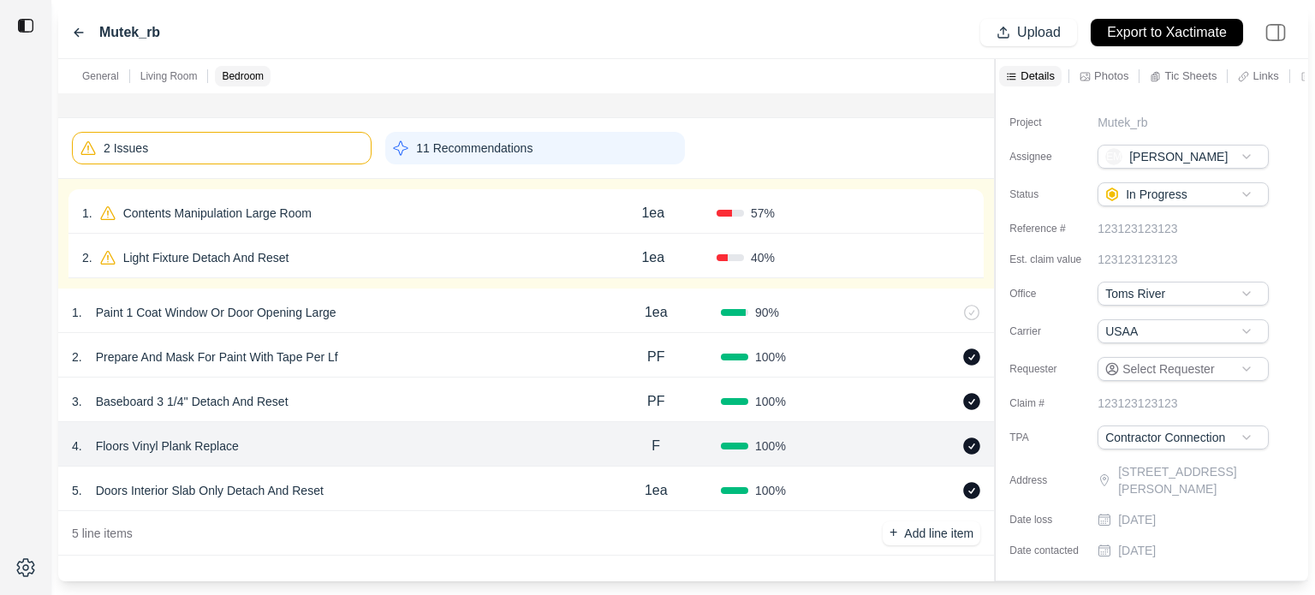
click at [409, 187] on div "1 . Contents Manipulation Large Room 1ea 57 % Confirm 2 . Light Fixture Detach …" at bounding box center [526, 234] width 936 height 110
click at [413, 211] on div "1 . Contents Manipulation Large Room" at bounding box center [336, 213] width 508 height 24
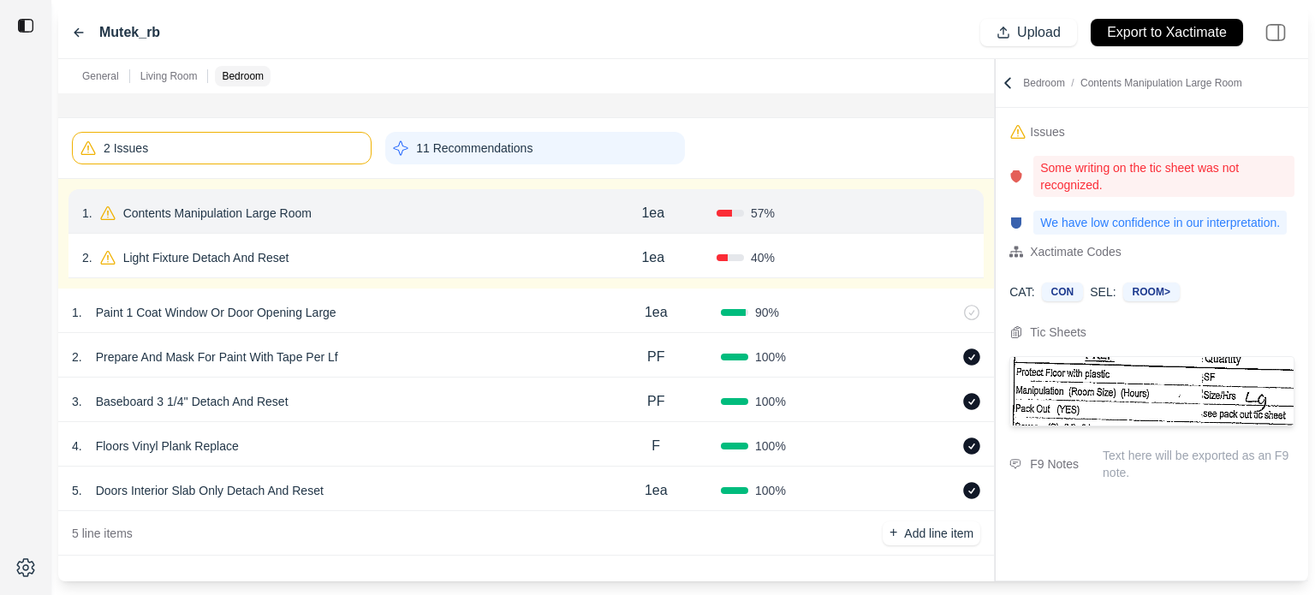
click at [906, 210] on button "Confirm" at bounding box center [922, 212] width 56 height 27
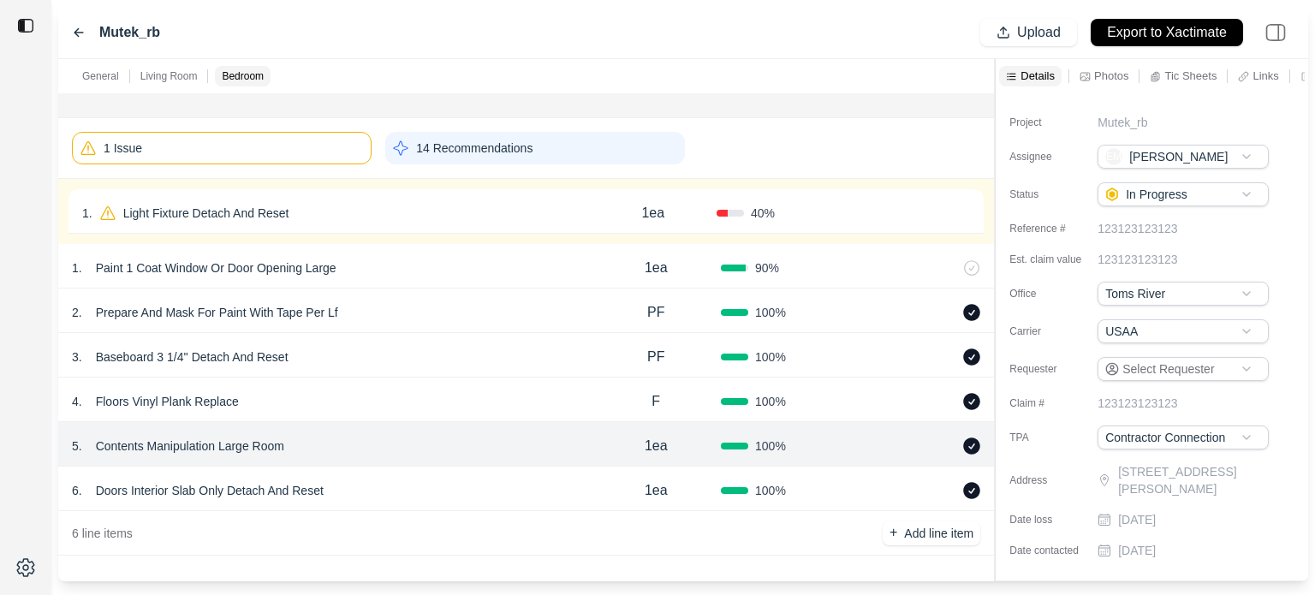
click at [487, 222] on div "1 . Light Fixture Detach And Reset" at bounding box center [336, 213] width 508 height 24
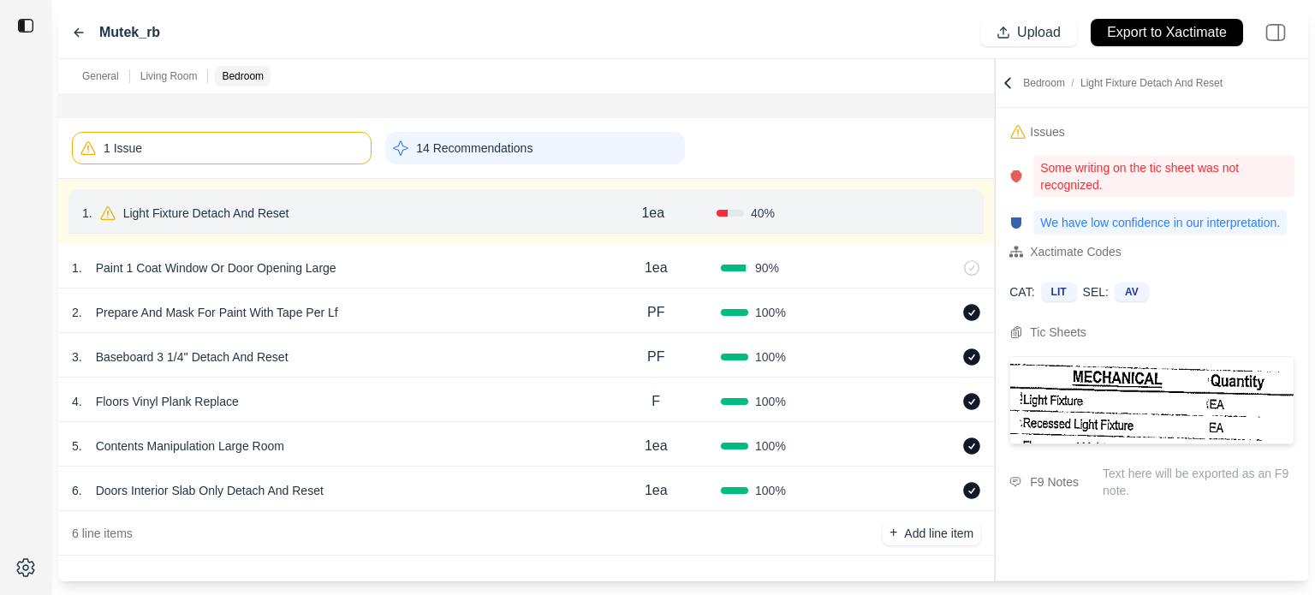
click at [961, 210] on icon at bounding box center [963, 213] width 14 height 14
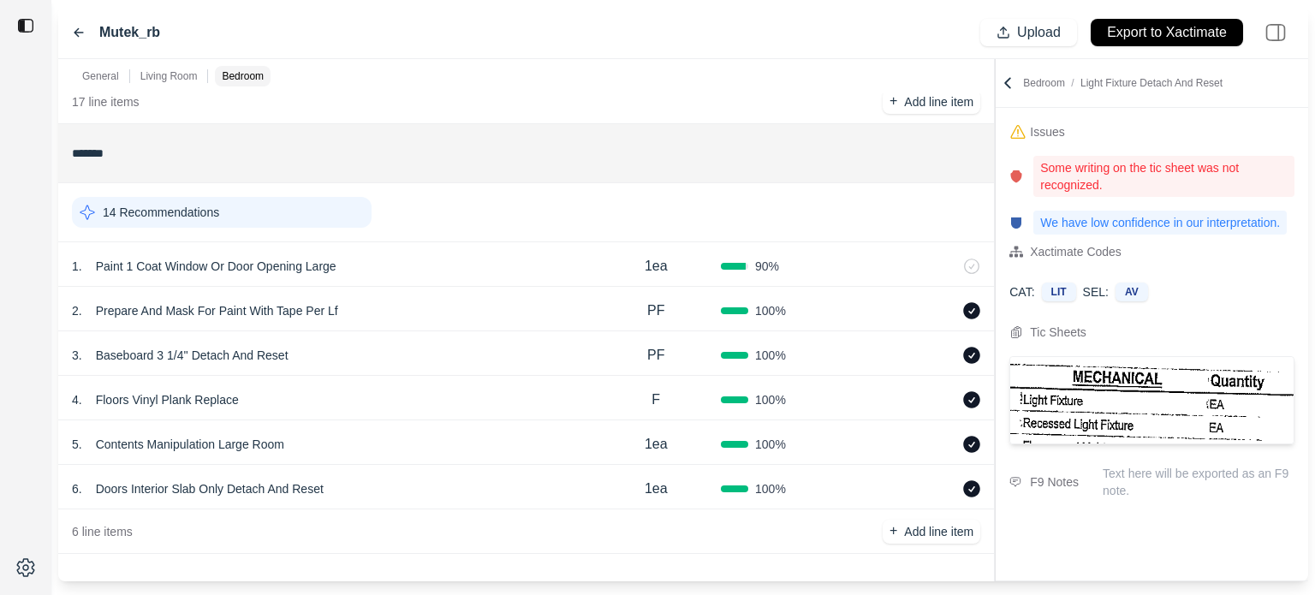
scroll to position [1050, 0]
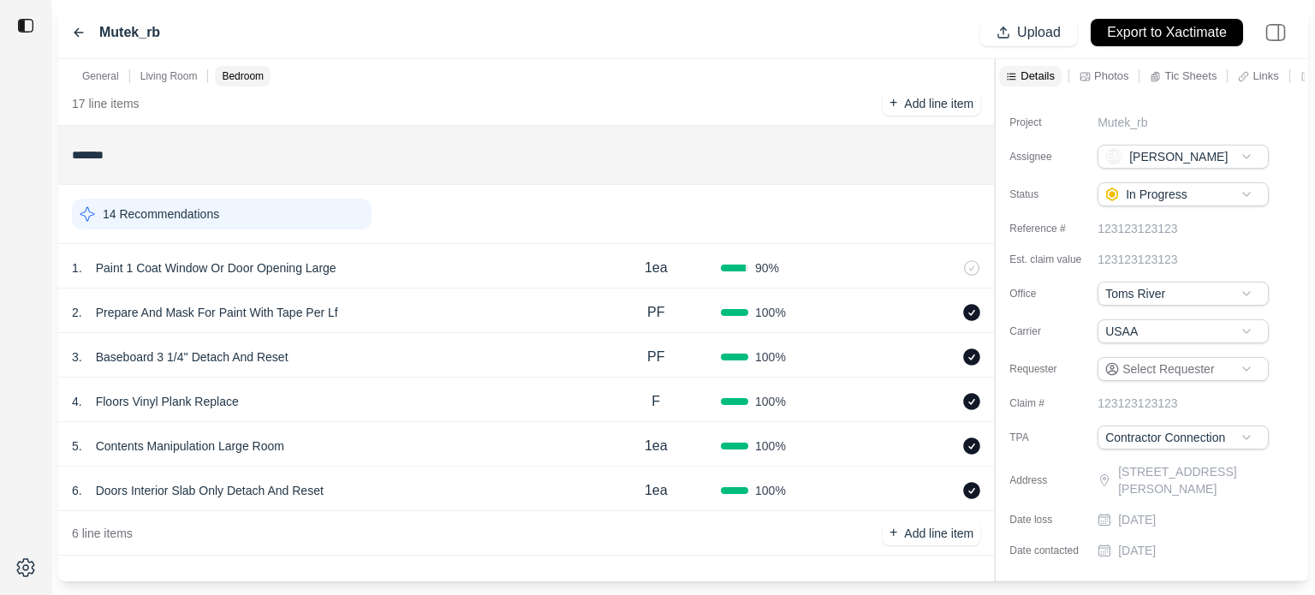
click at [324, 212] on div "14 Recommendations" at bounding box center [222, 214] width 300 height 31
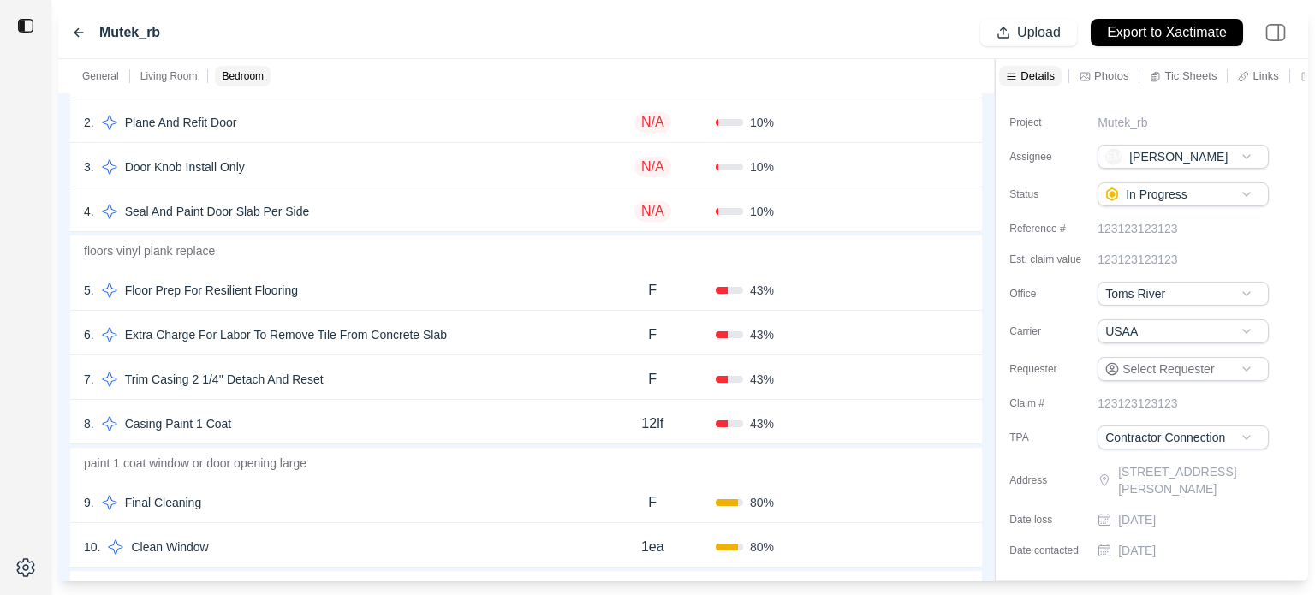
scroll to position [1288, 0]
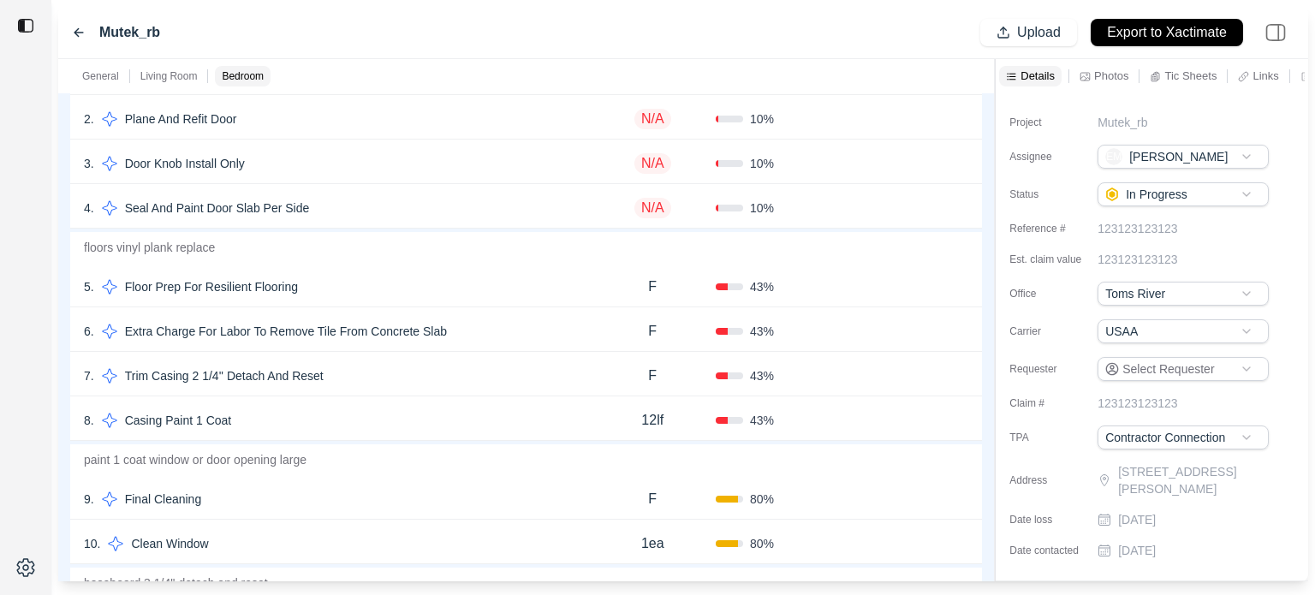
click at [397, 284] on div "5 . Floor Prep For Resilient Flooring" at bounding box center [336, 287] width 505 height 24
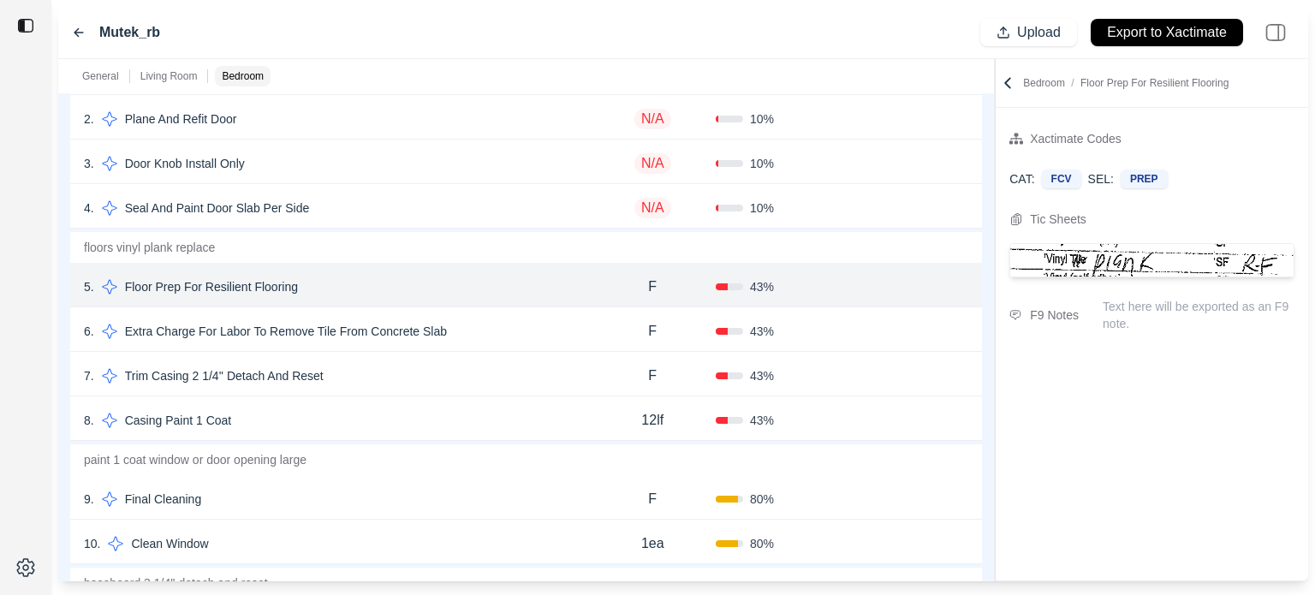
click at [913, 281] on button "Confirm" at bounding box center [920, 286] width 56 height 27
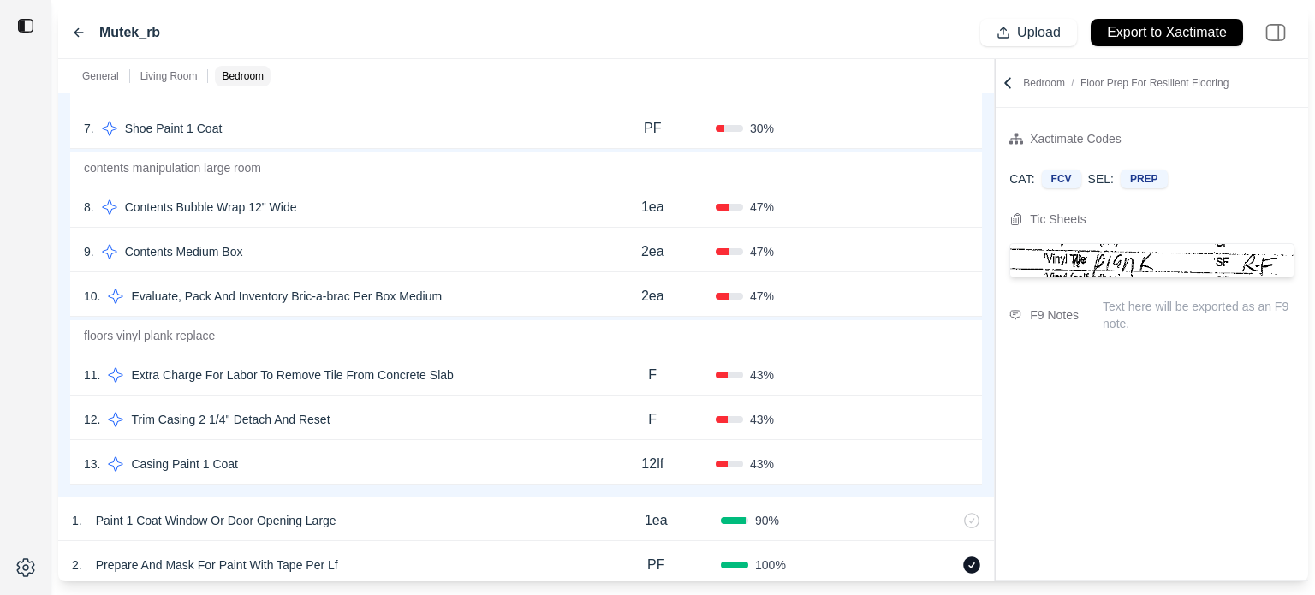
scroll to position [1544, 0]
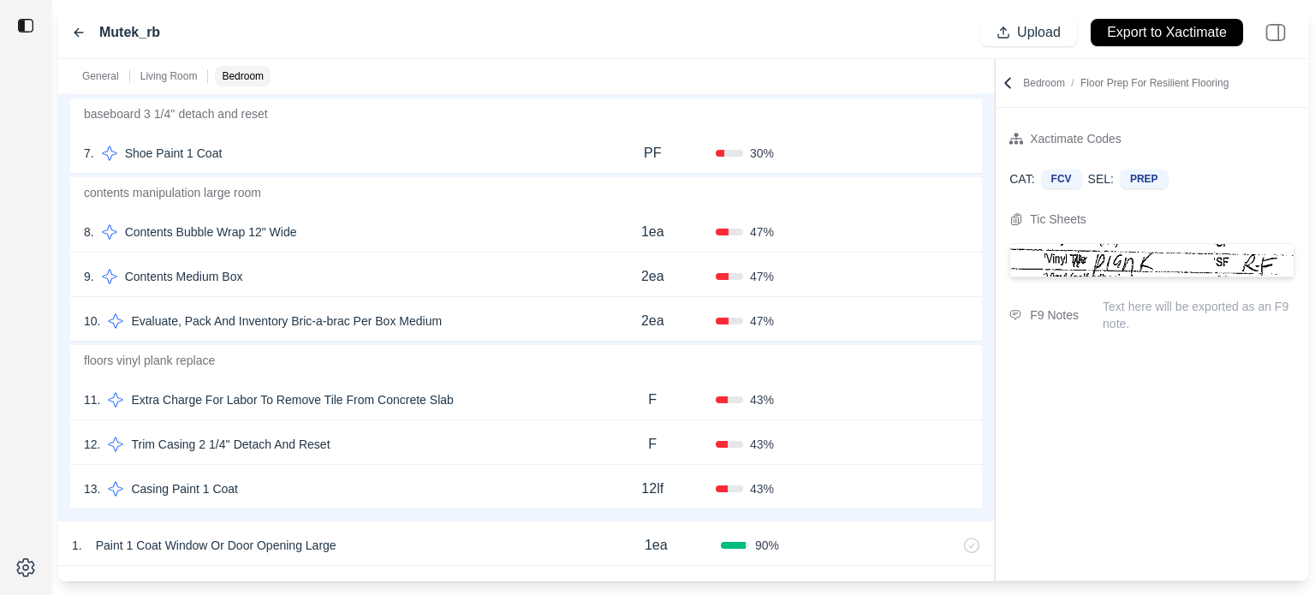
drag, startPoint x: 0, startPoint y: 224, endPoint x: 109, endPoint y: 249, distance: 111.5
click at [0, 224] on div at bounding box center [25, 297] width 51 height 595
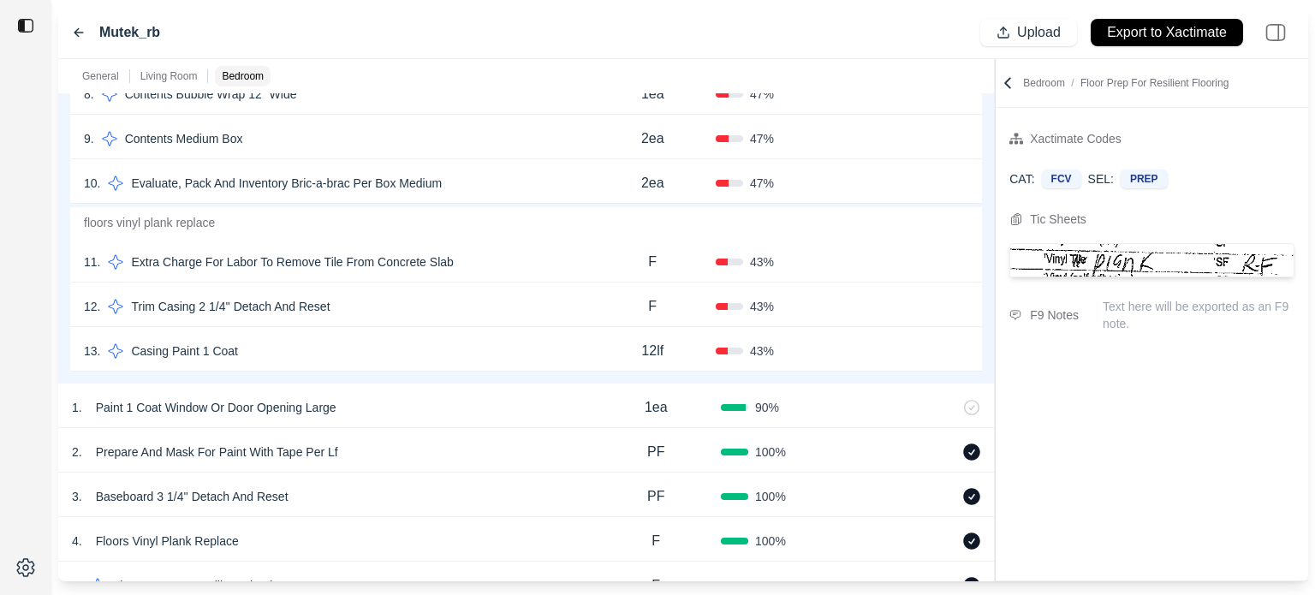
scroll to position [1438, 0]
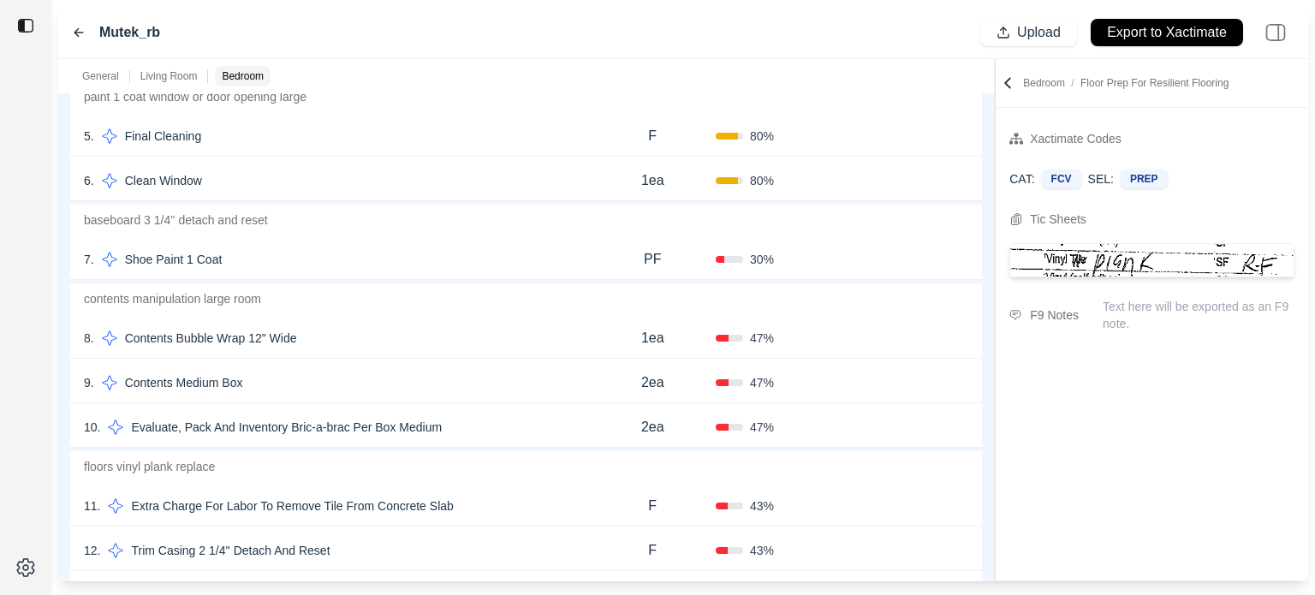
click at [461, 315] on div "8 . Contents Bubble Wrap 12" Wide 1ea 47 % Confirm" at bounding box center [526, 336] width 912 height 45
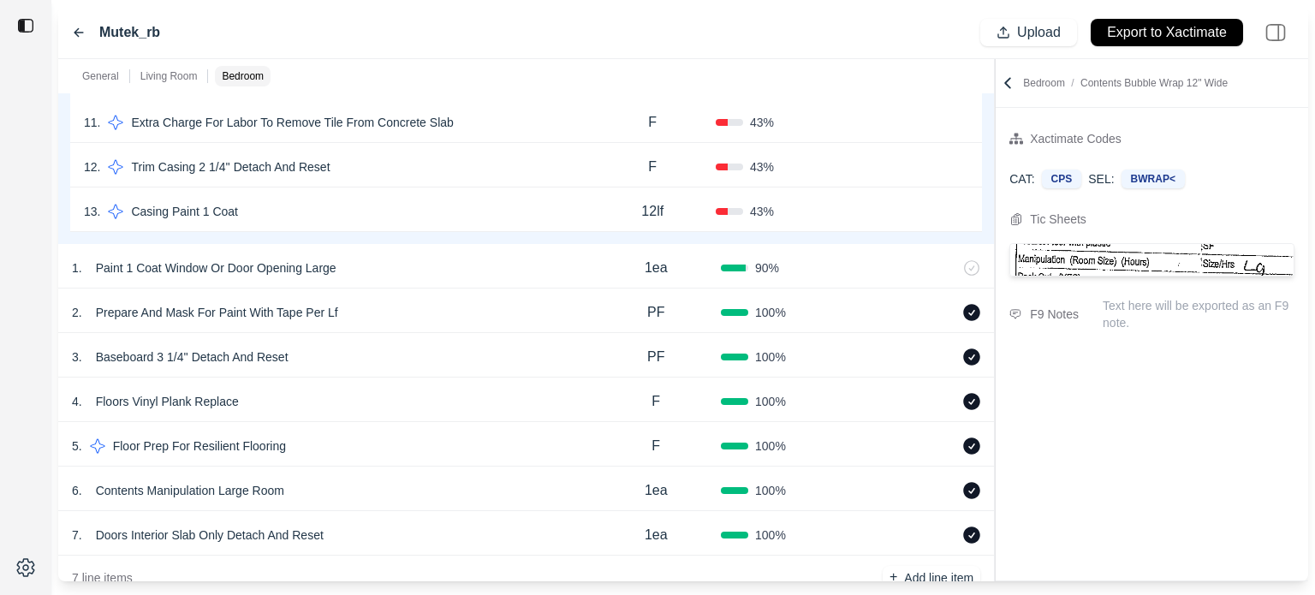
scroll to position [1866, 0]
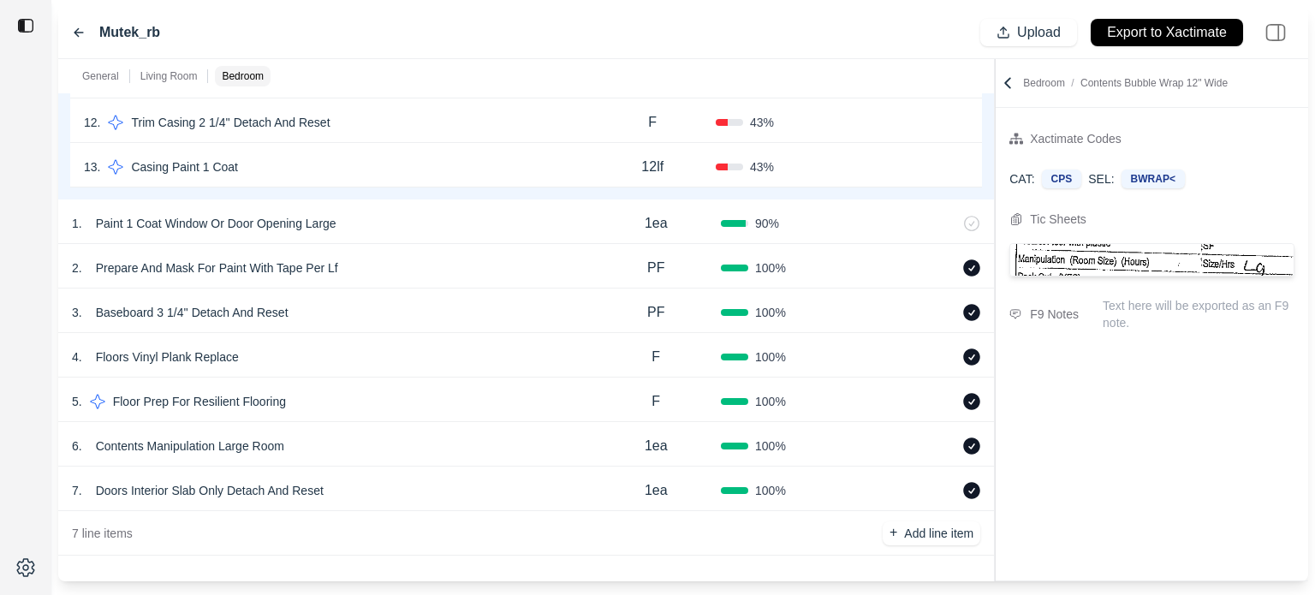
click at [439, 479] on div "7 . Doors Interior Slab Only Detach And Reset" at bounding box center [331, 491] width 519 height 24
select select
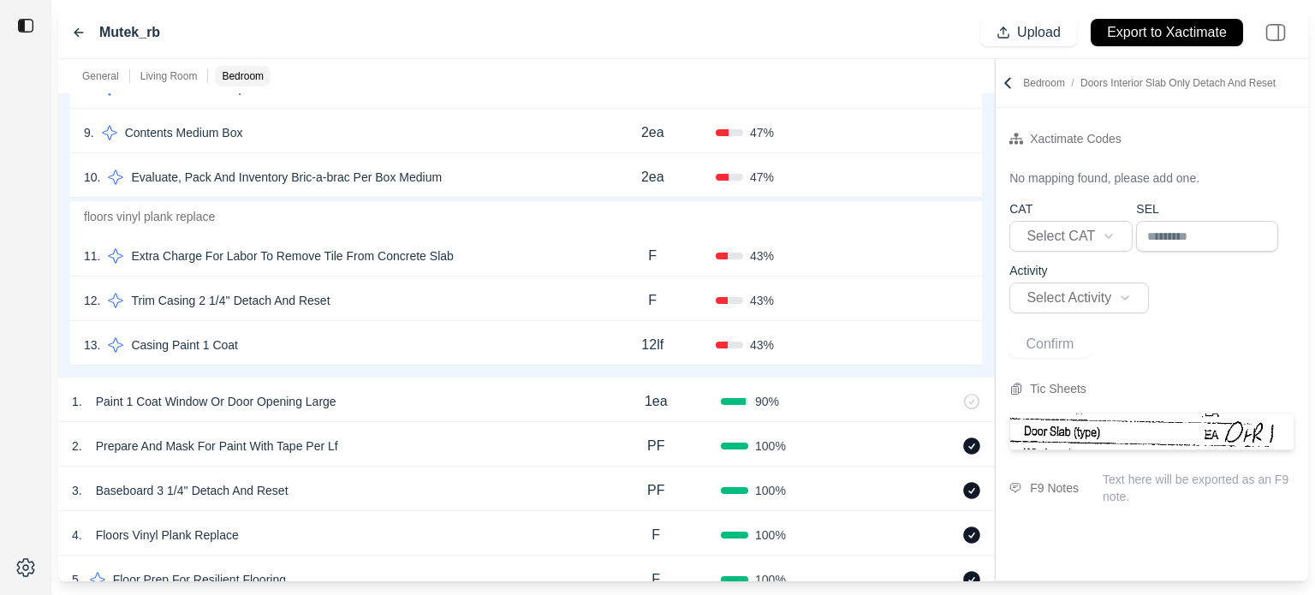
scroll to position [1610, 0]
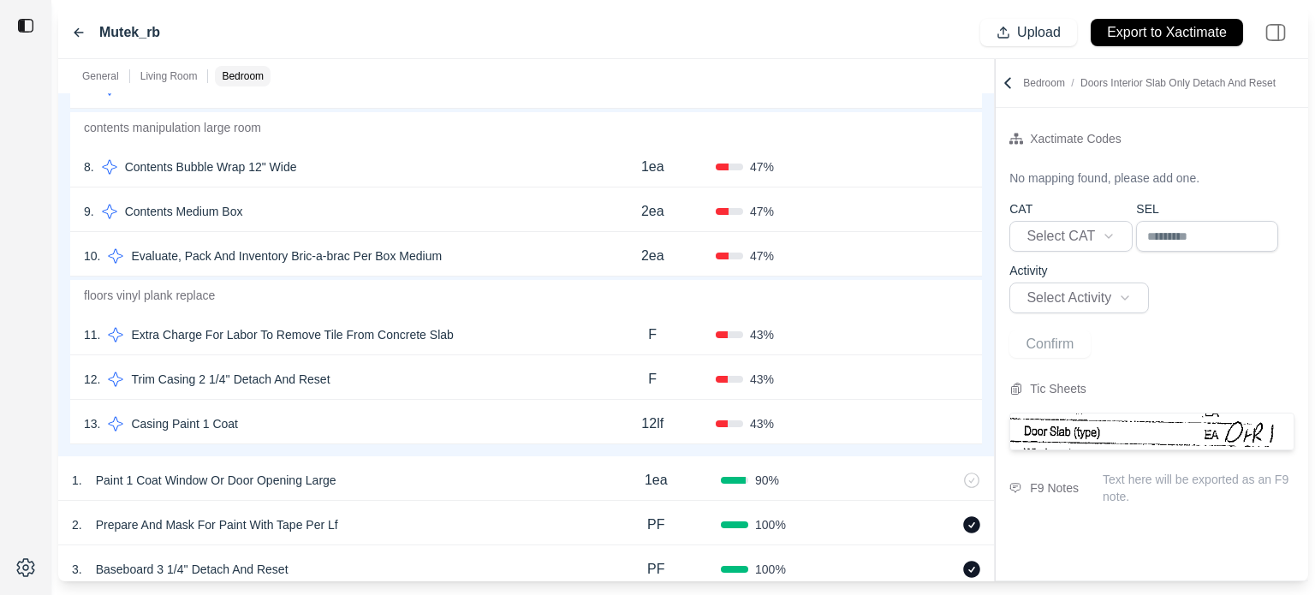
click at [455, 414] on div "13 . Casing Paint 1 Coat" at bounding box center [336, 424] width 505 height 24
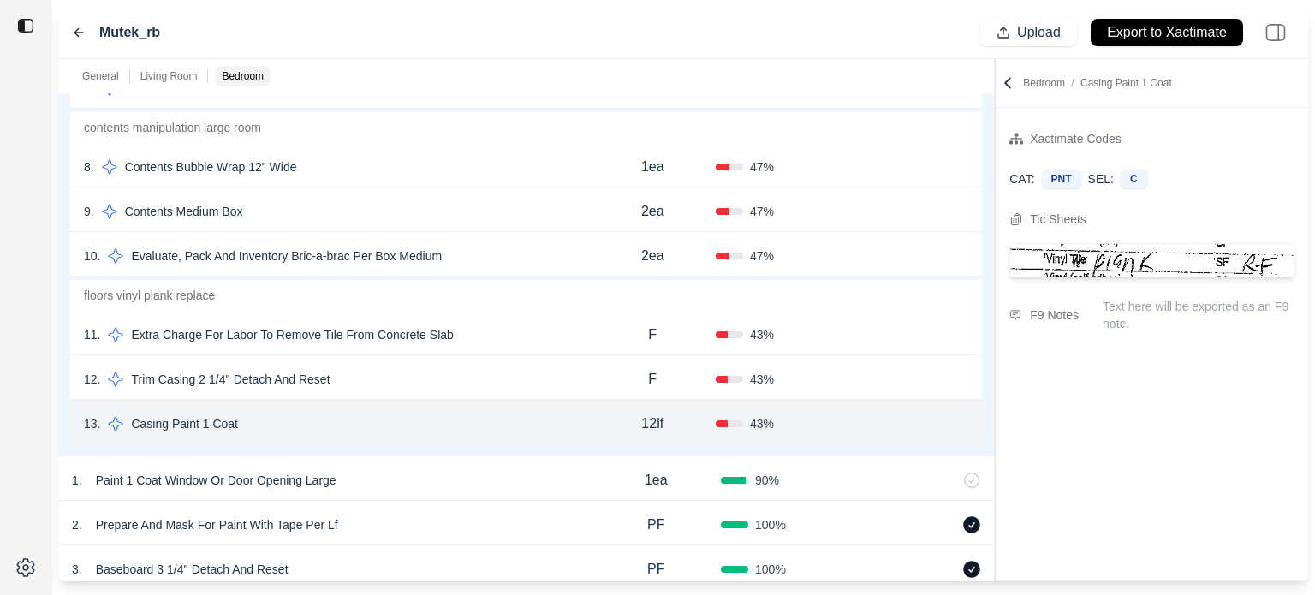
click at [497, 374] on div "12 . Trim Casing 2 1/4'' Detach And Reset" at bounding box center [336, 379] width 505 height 24
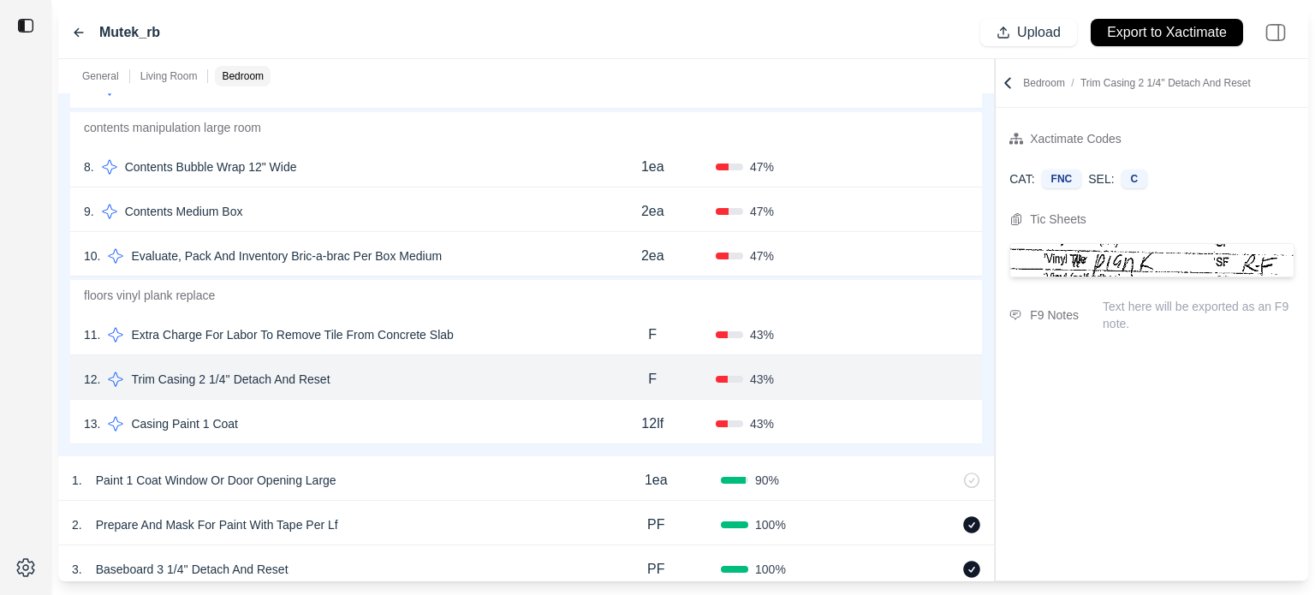
click at [510, 328] on div "11 . Extra Charge For Labor To Remove Tile From Concrete Slab" at bounding box center [336, 335] width 505 height 24
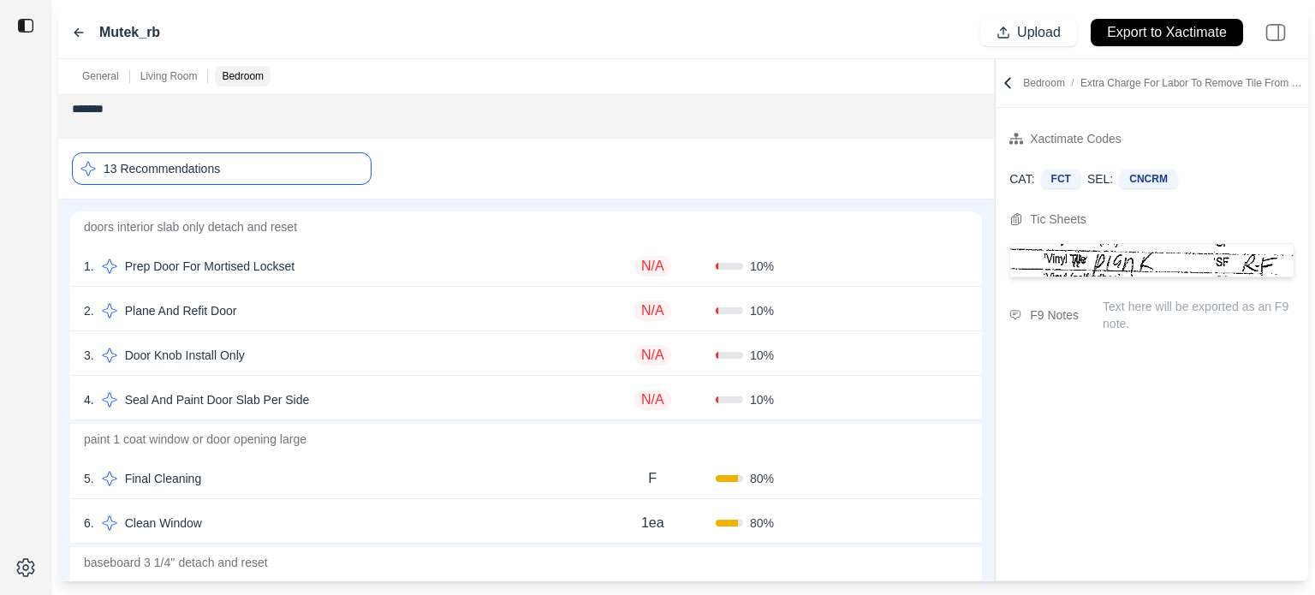
click at [250, 167] on div "13 Recommendations" at bounding box center [222, 168] width 300 height 33
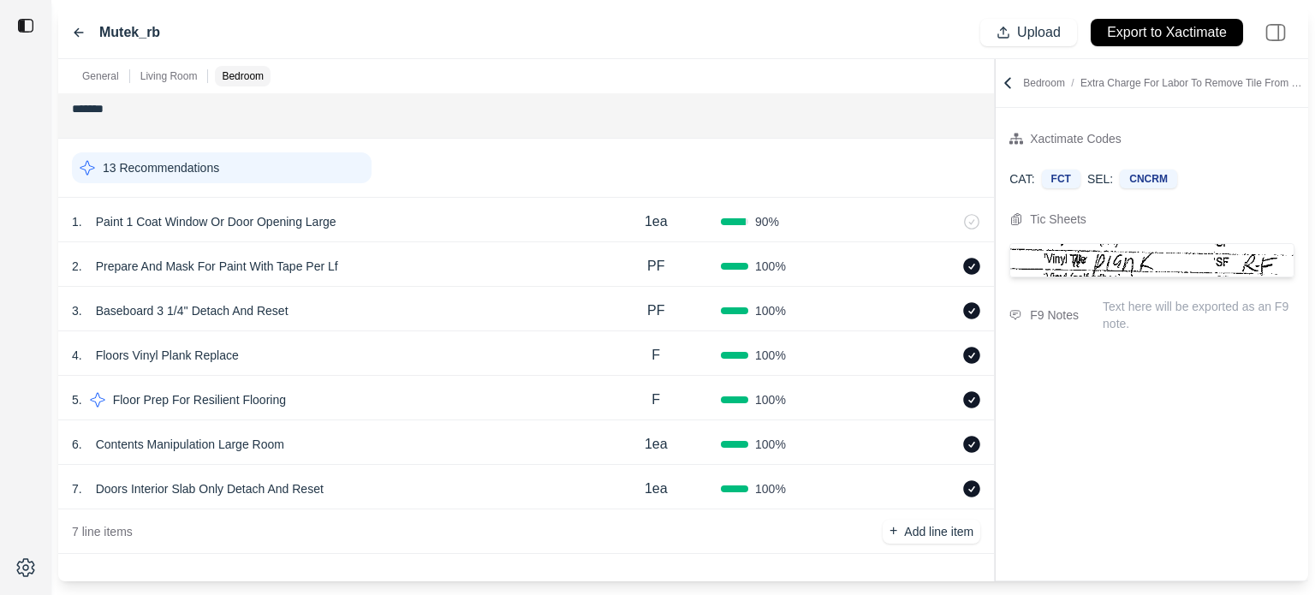
scroll to position [1094, 0]
click at [489, 337] on div "4 . Floors Vinyl Plank Replace F 100 %" at bounding box center [526, 355] width 936 height 45
select select "*"
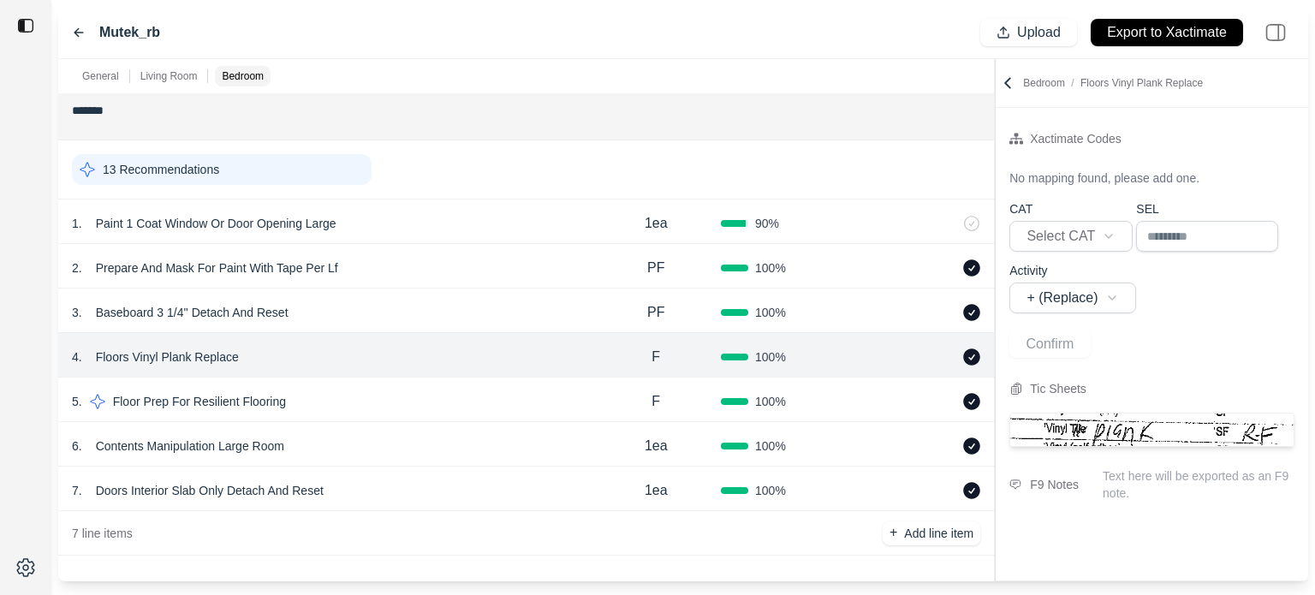
click at [360, 324] on div "3 . Baseboard 3 1/4'' Detach And Reset PF 100 %" at bounding box center [526, 311] width 936 height 45
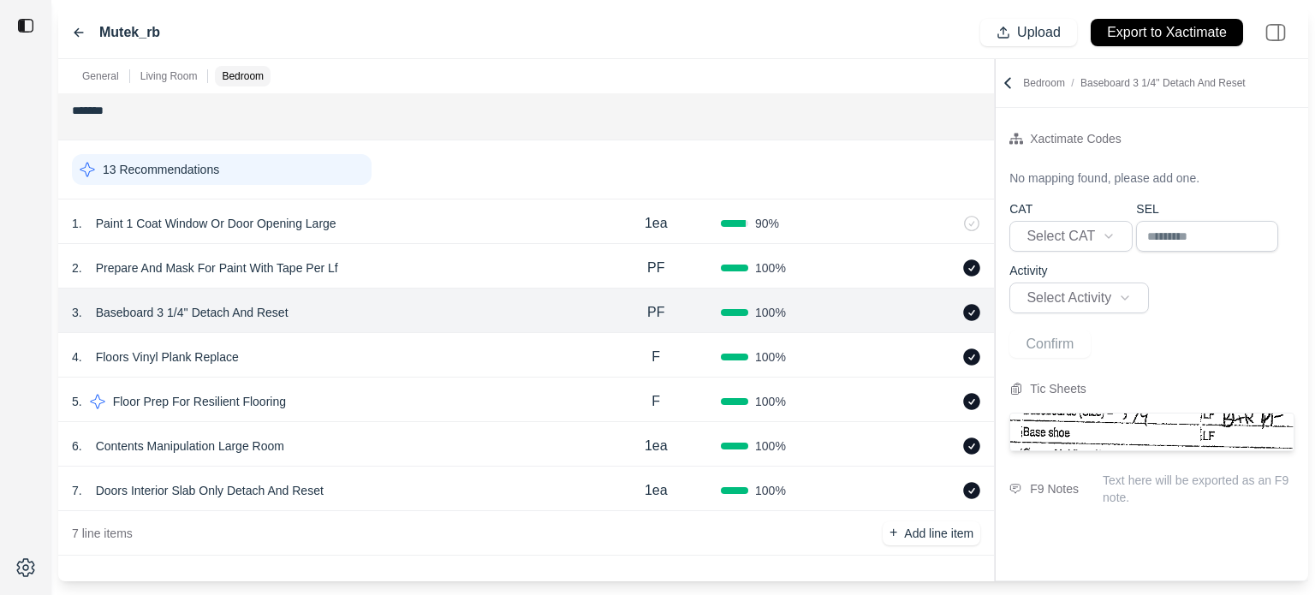
click at [497, 489] on div "7 . Doors Interior Slab Only Detach And Reset" at bounding box center [331, 491] width 519 height 24
select select
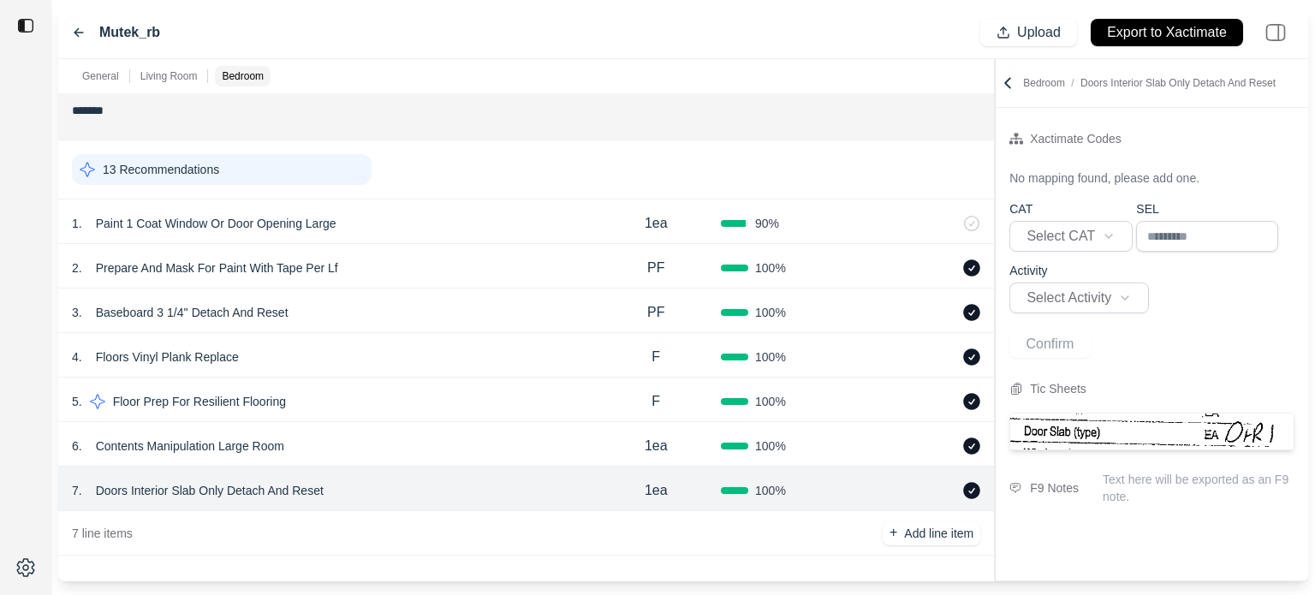
click at [229, 173] on div "13 Recommendations" at bounding box center [222, 169] width 300 height 31
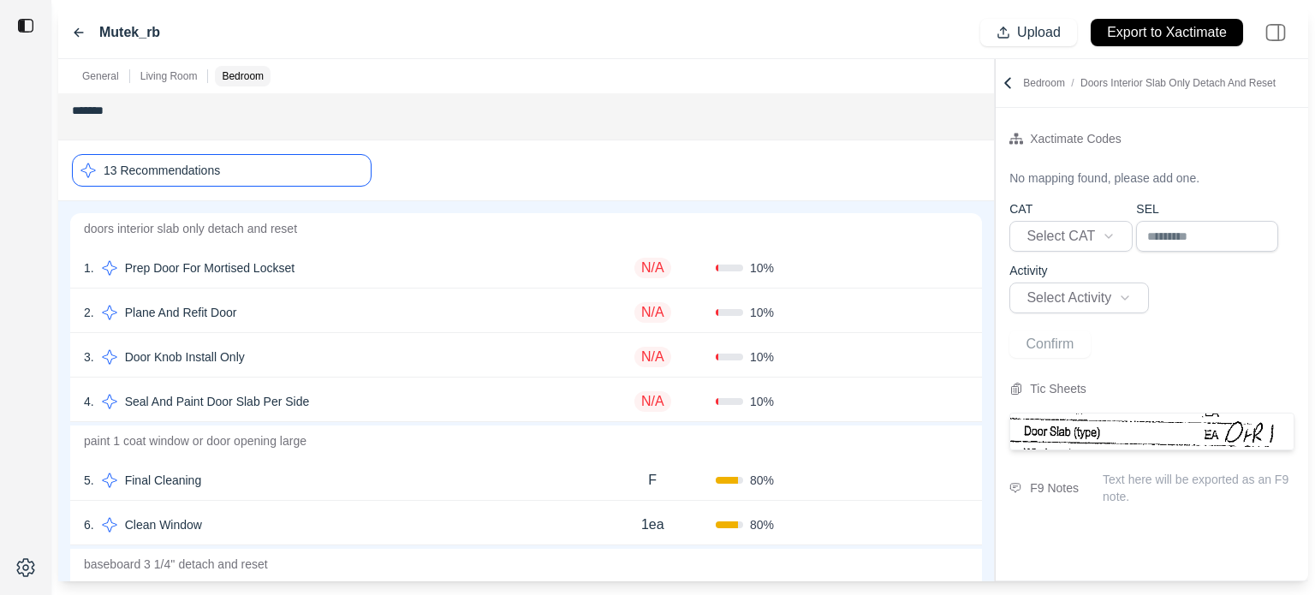
click at [454, 401] on div "4 . Seal And Paint Door Slab Per Side" at bounding box center [336, 402] width 505 height 24
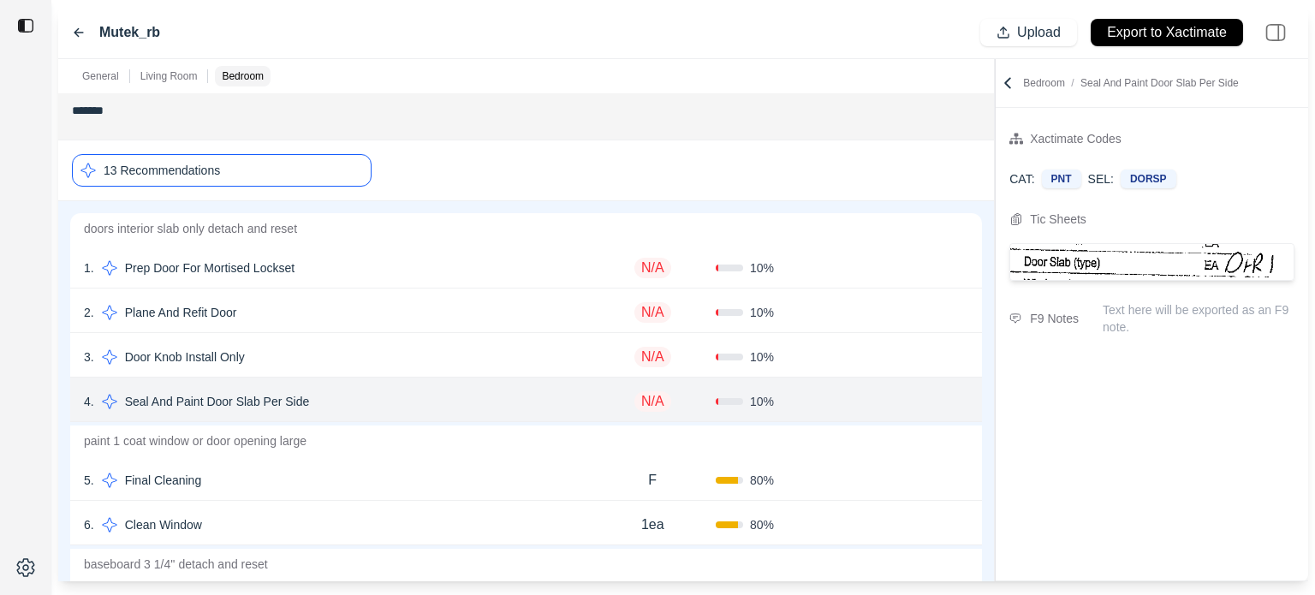
click at [465, 515] on div "6 . Clean Window" at bounding box center [336, 525] width 505 height 24
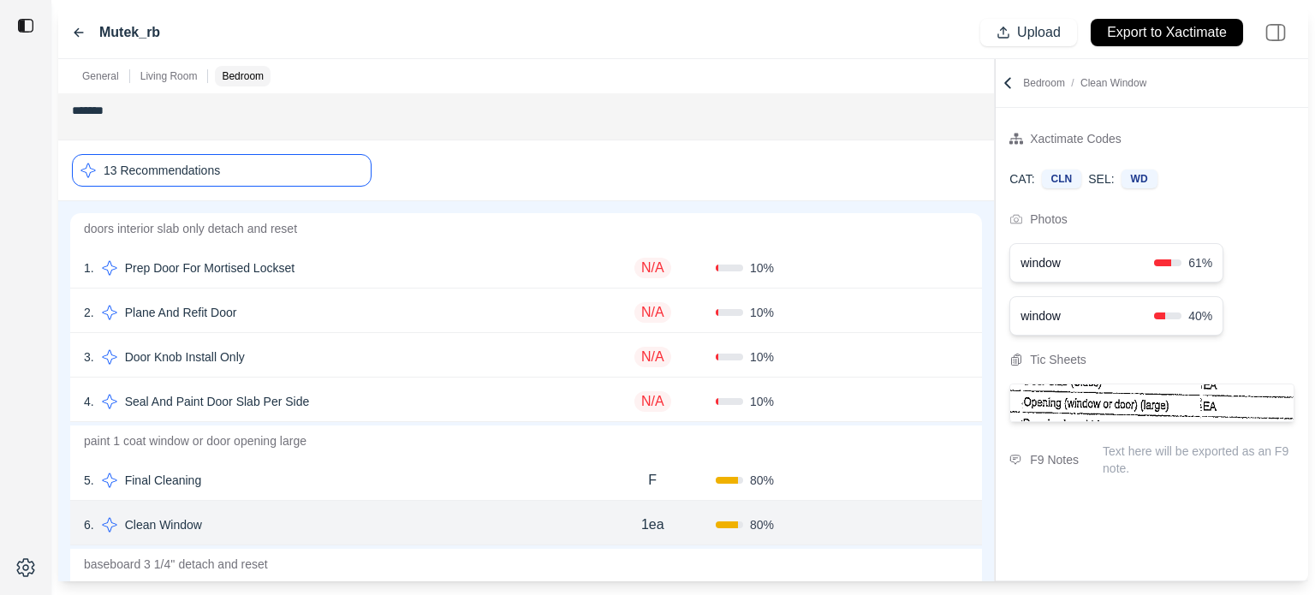
click at [473, 479] on div "5 . Final Cleaning" at bounding box center [336, 480] width 505 height 24
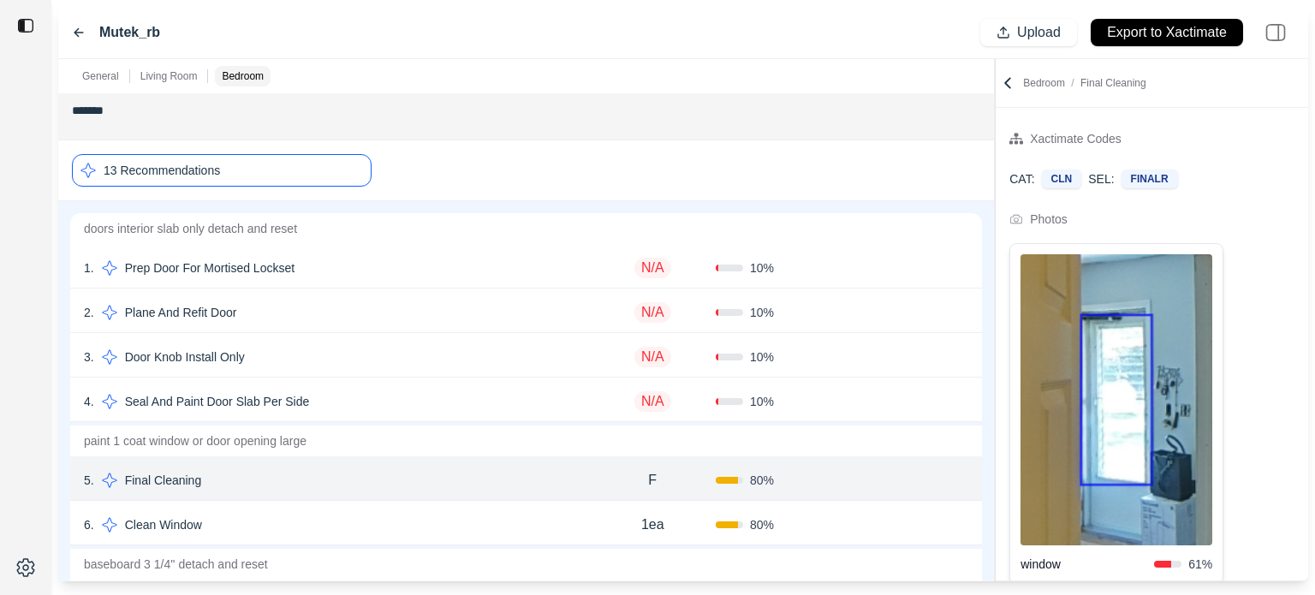
click at [541, 509] on div "6 . Clean Window 1ea 80 % Confirm" at bounding box center [526, 523] width 912 height 45
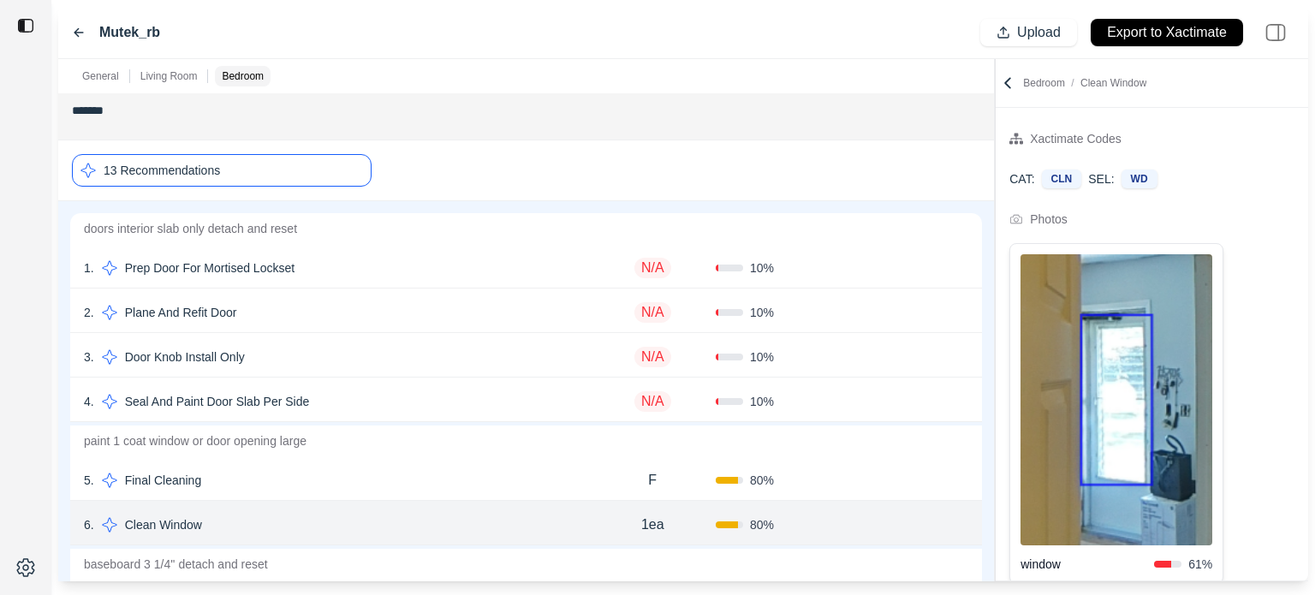
click at [505, 481] on div "5 . Final Cleaning" at bounding box center [336, 480] width 505 height 24
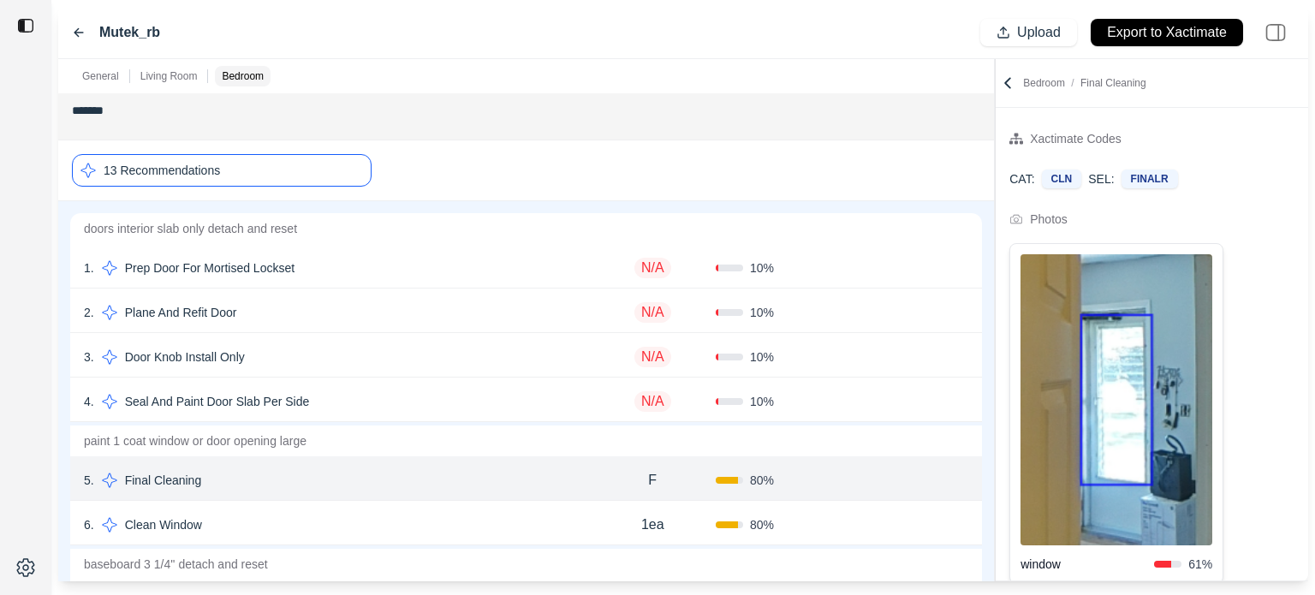
scroll to position [1180, 0]
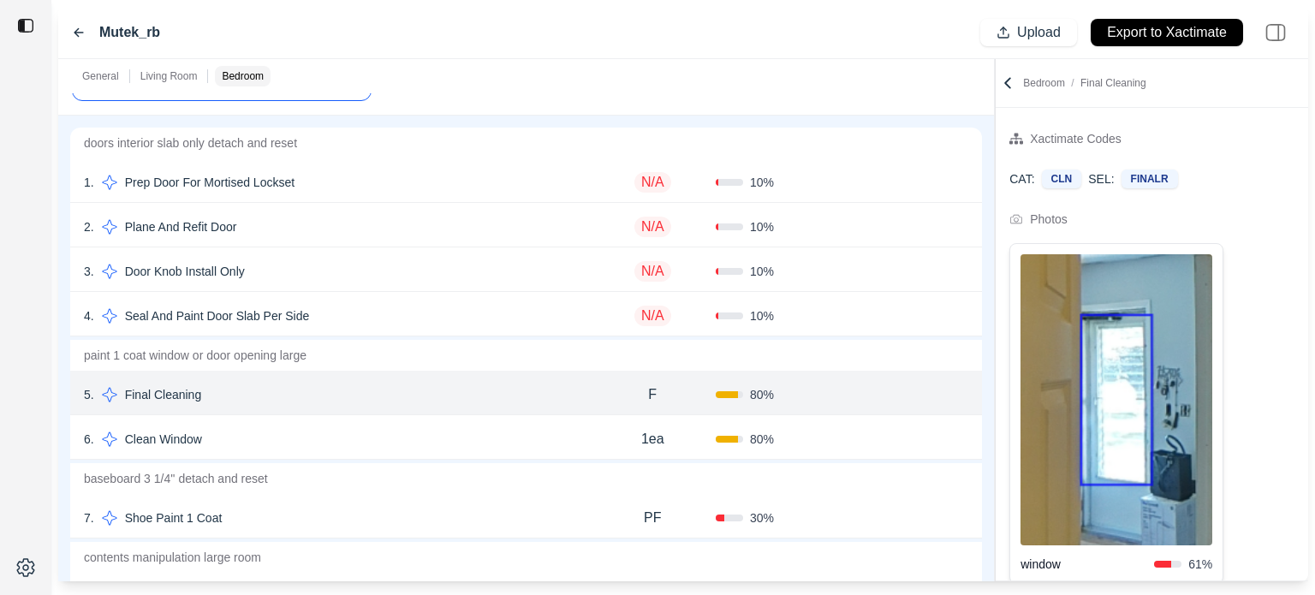
click at [925, 390] on button "Confirm" at bounding box center [920, 394] width 56 height 27
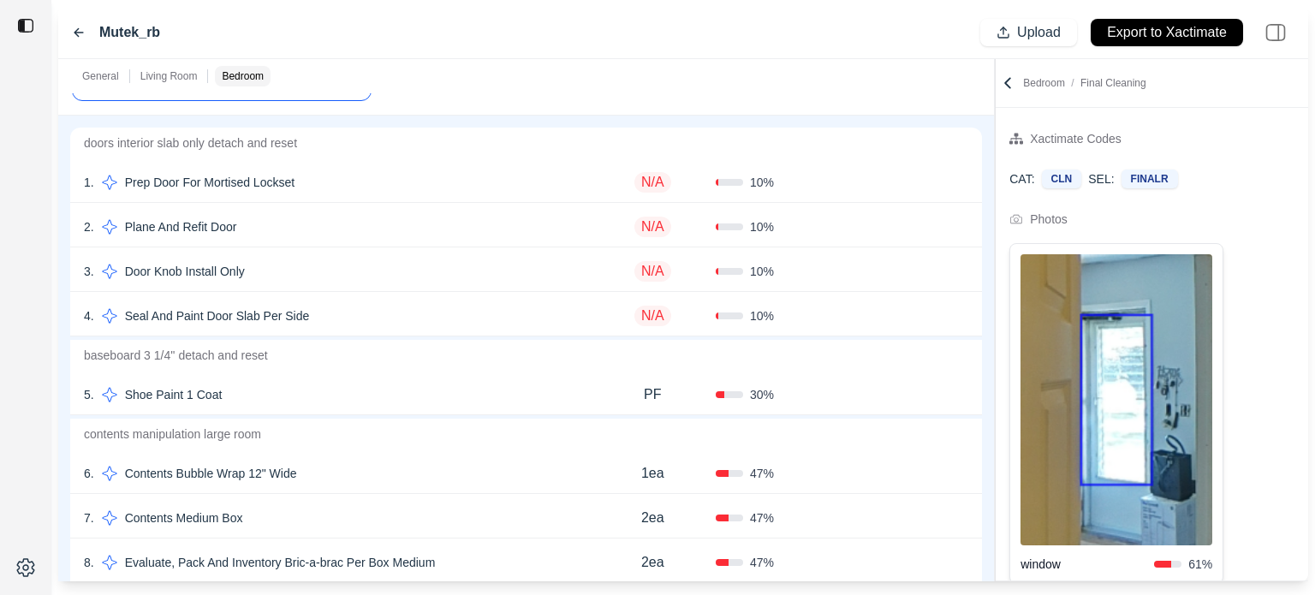
click at [604, 396] on div "PF" at bounding box center [652, 395] width 127 height 34
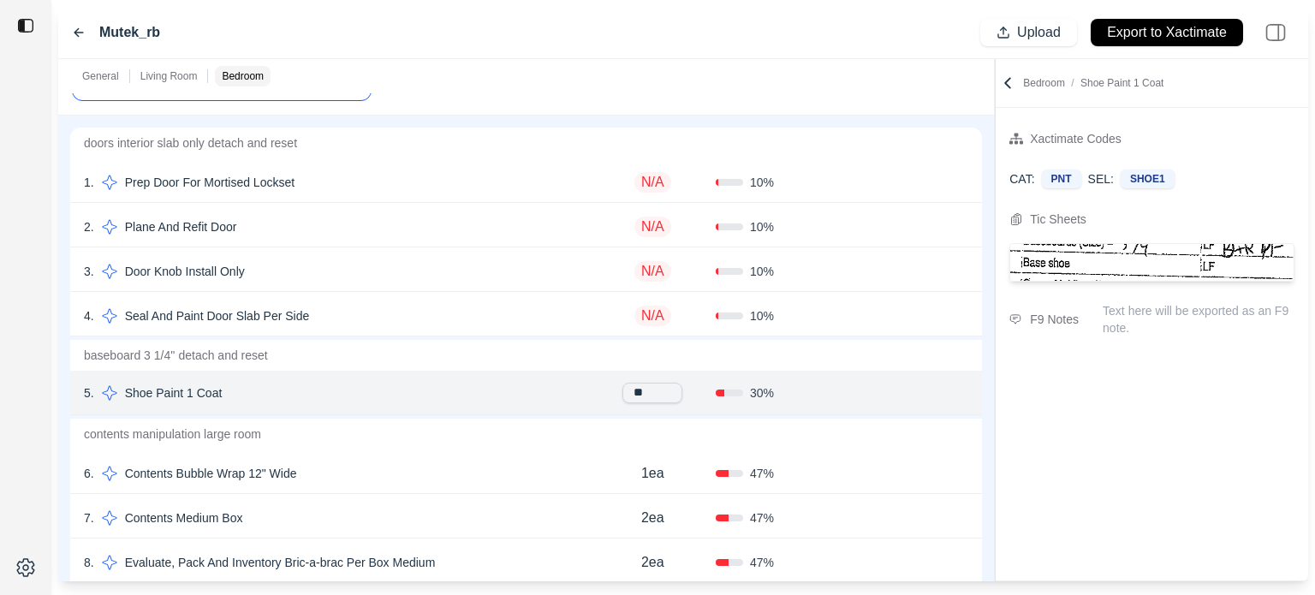
click at [450, 320] on div "4 . Seal And Paint Door Slab Per Side" at bounding box center [336, 316] width 505 height 24
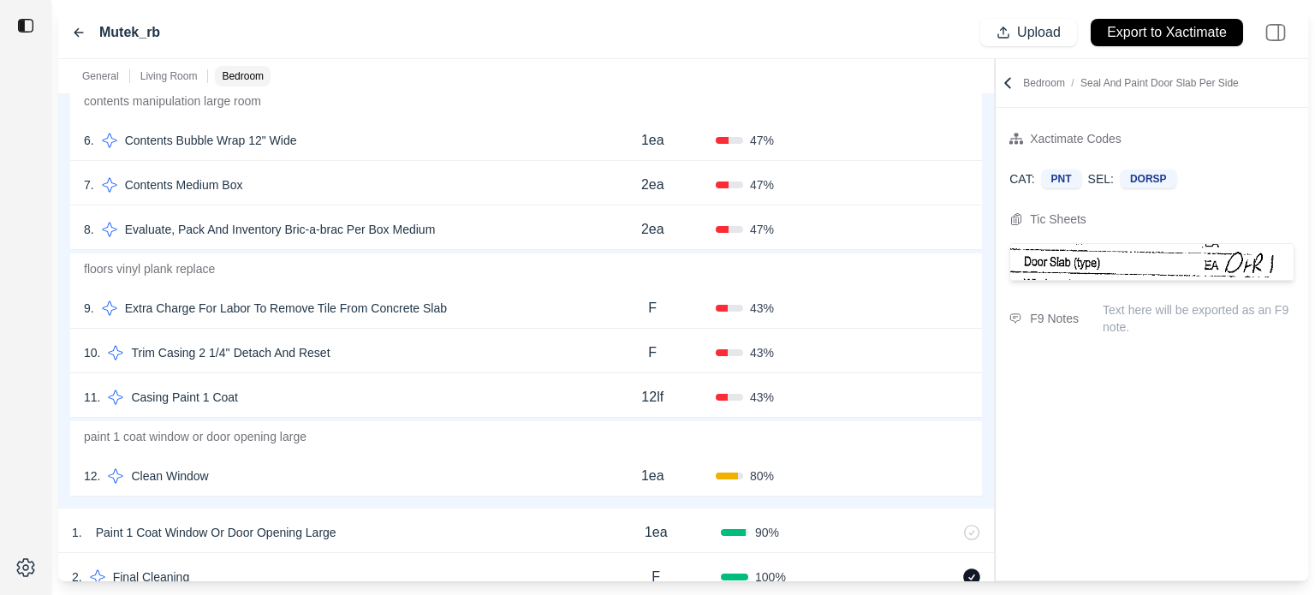
scroll to position [1522, 0]
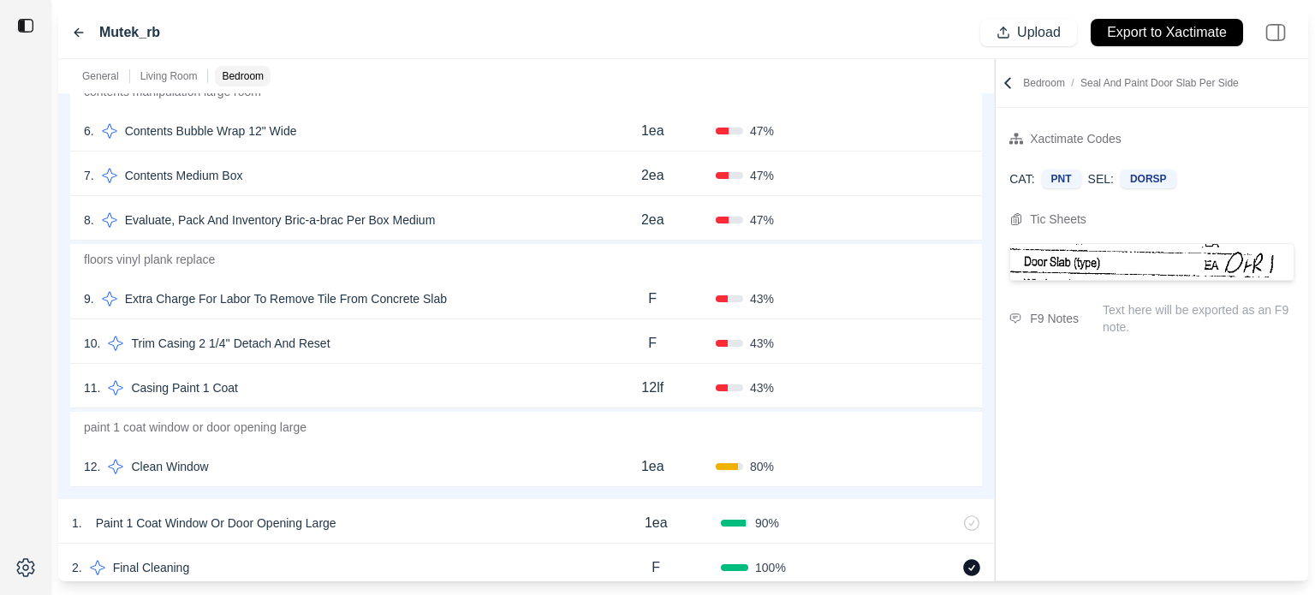
click at [836, 466] on div "80 %" at bounding box center [779, 466] width 127 height 17
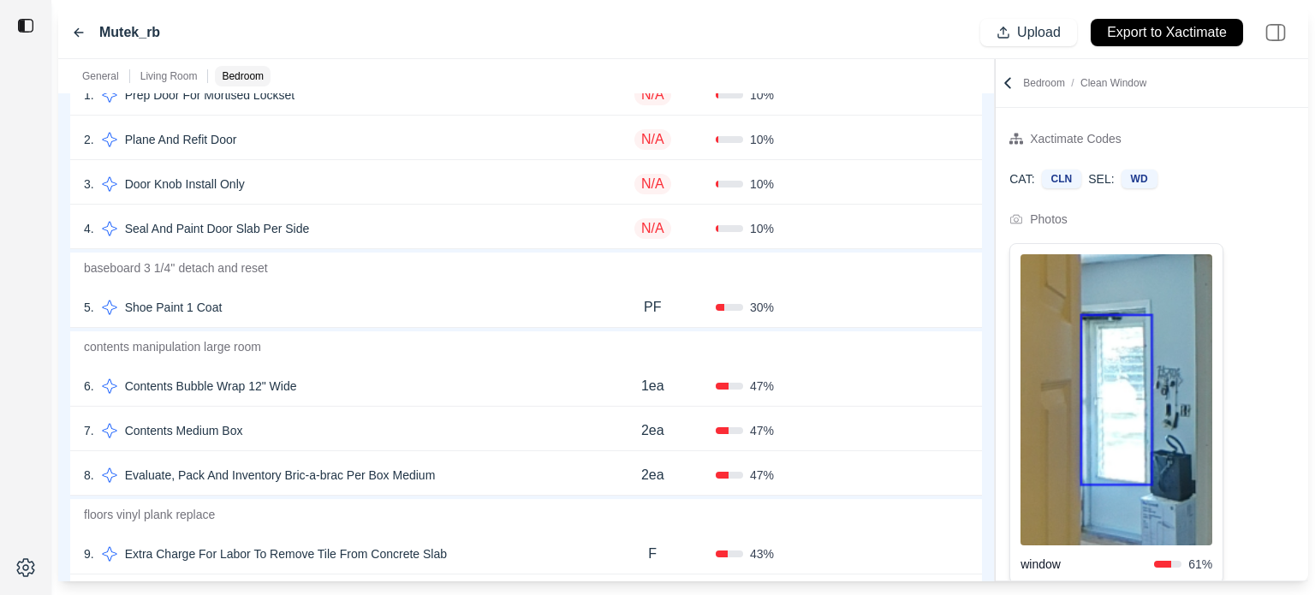
scroll to position [1438, 0]
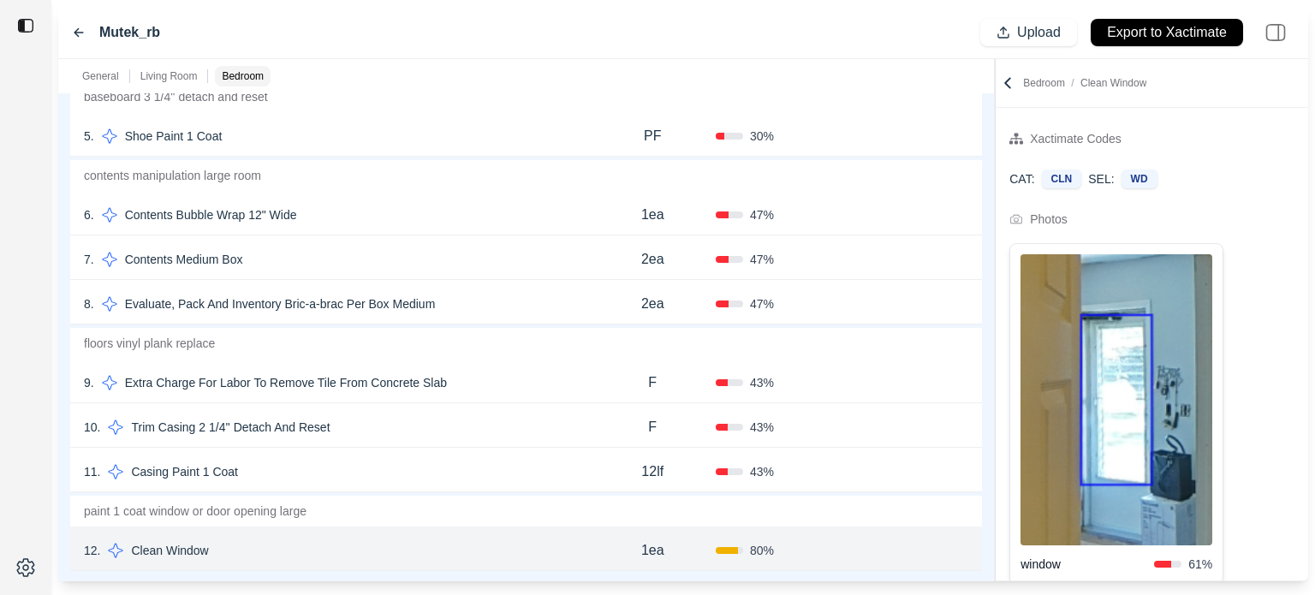
click at [451, 470] on div "11 . Casing Paint 1 Coat" at bounding box center [336, 472] width 505 height 24
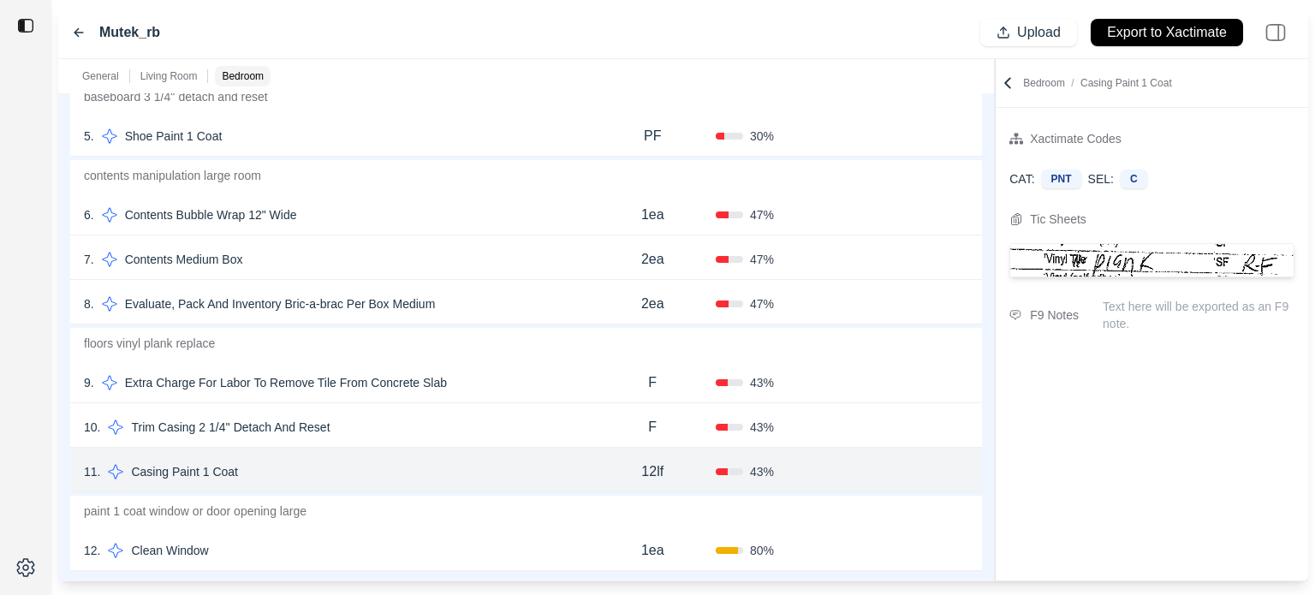
click at [454, 423] on div "10 . Trim Casing 2 1/4'' Detach And Reset" at bounding box center [336, 427] width 505 height 24
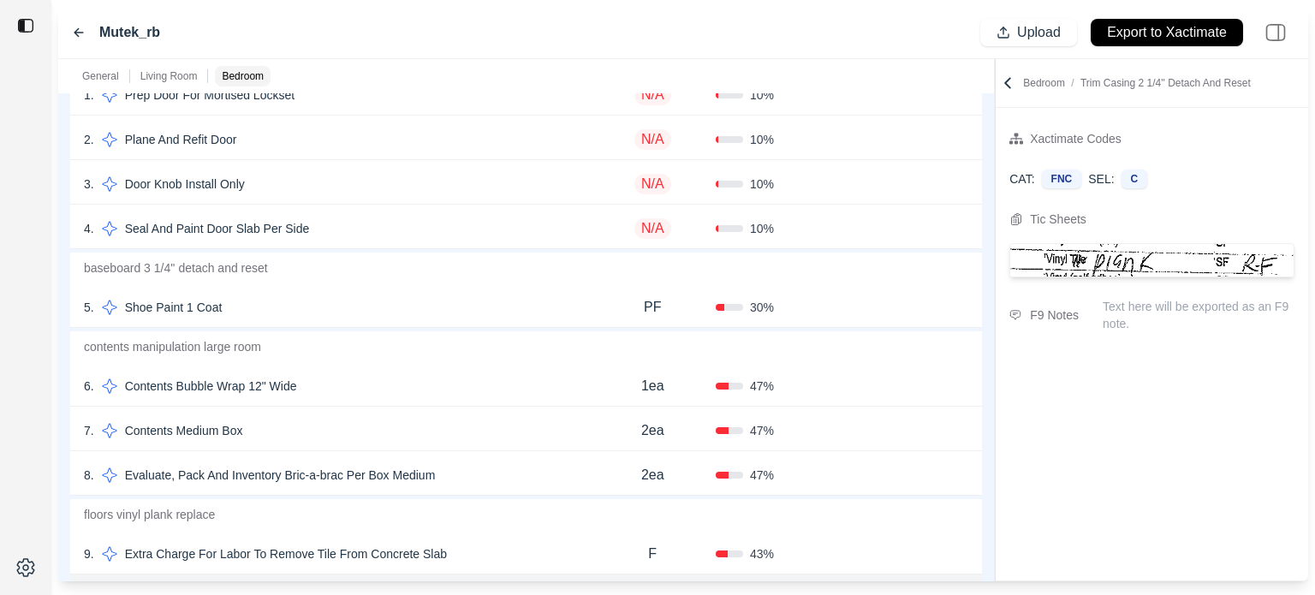
scroll to position [1096, 0]
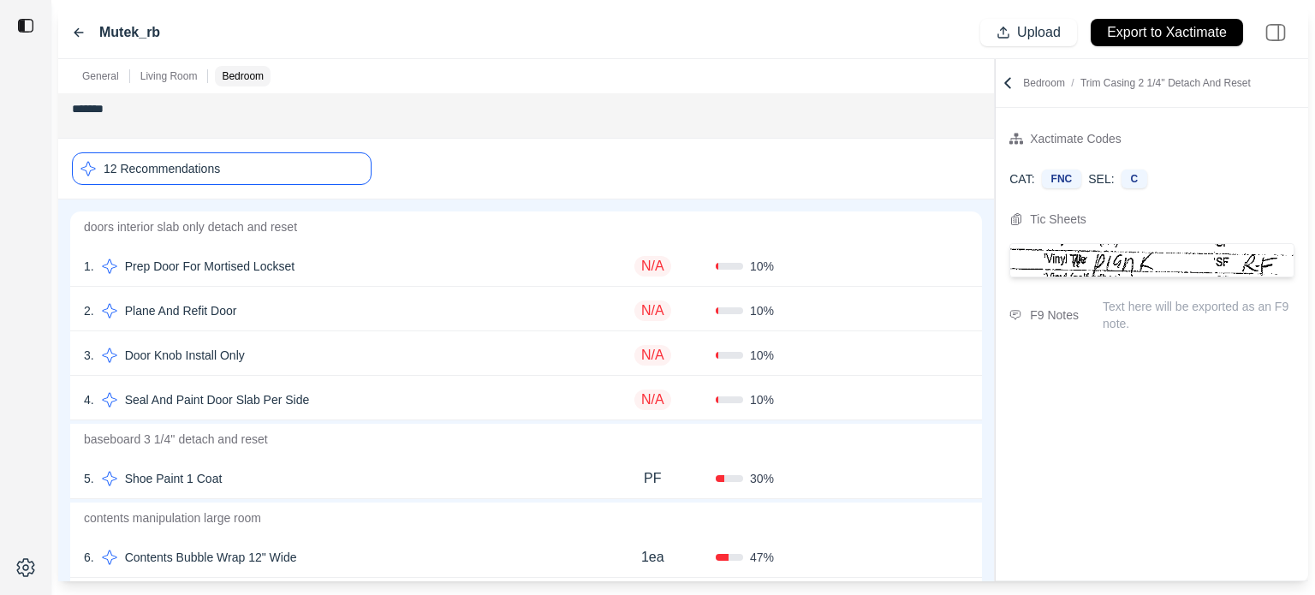
click at [289, 170] on div "12 Recommendations" at bounding box center [222, 168] width 300 height 33
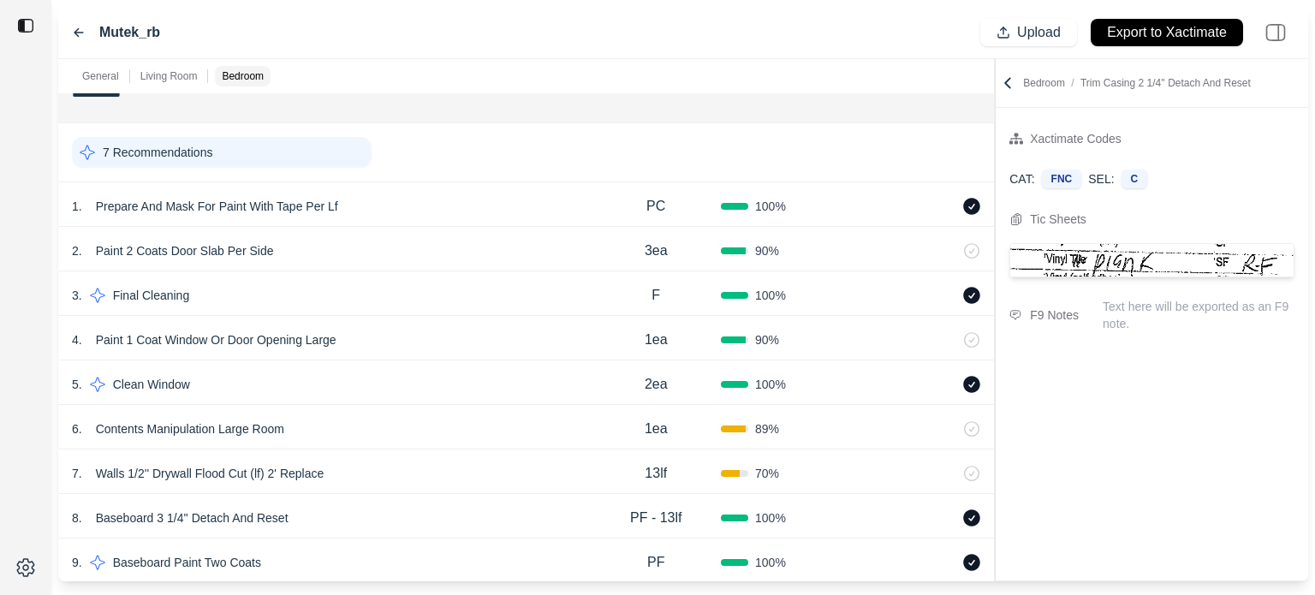
scroll to position [197, 0]
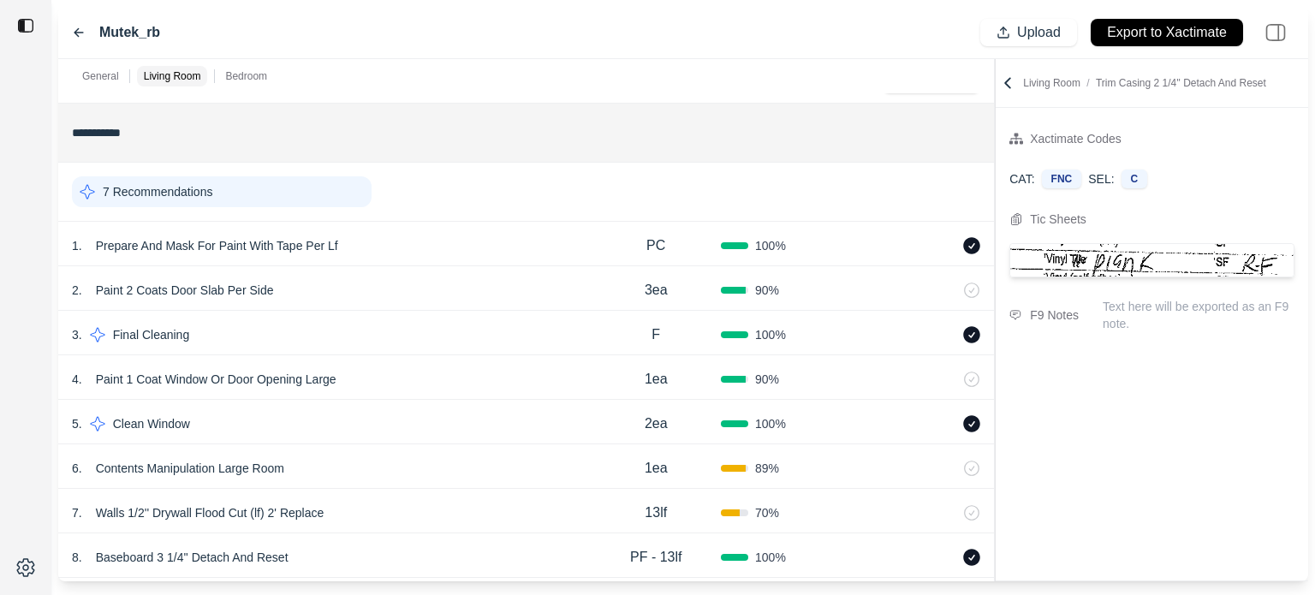
click at [325, 192] on div "7 Recommendations" at bounding box center [222, 191] width 300 height 31
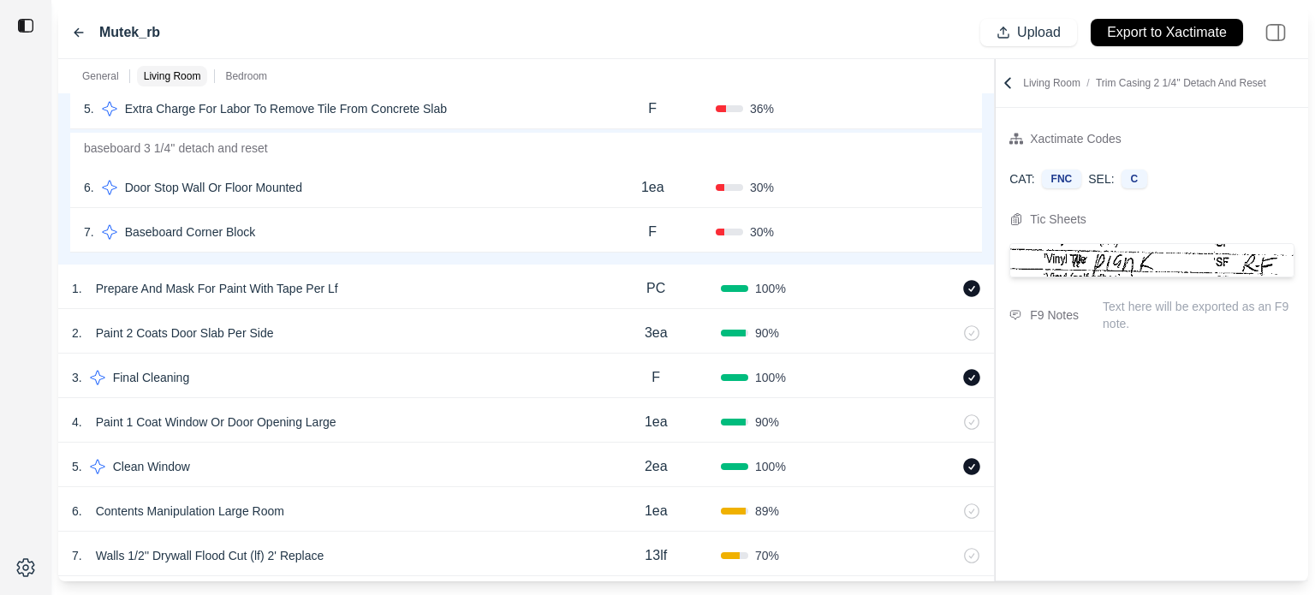
scroll to position [283, 0]
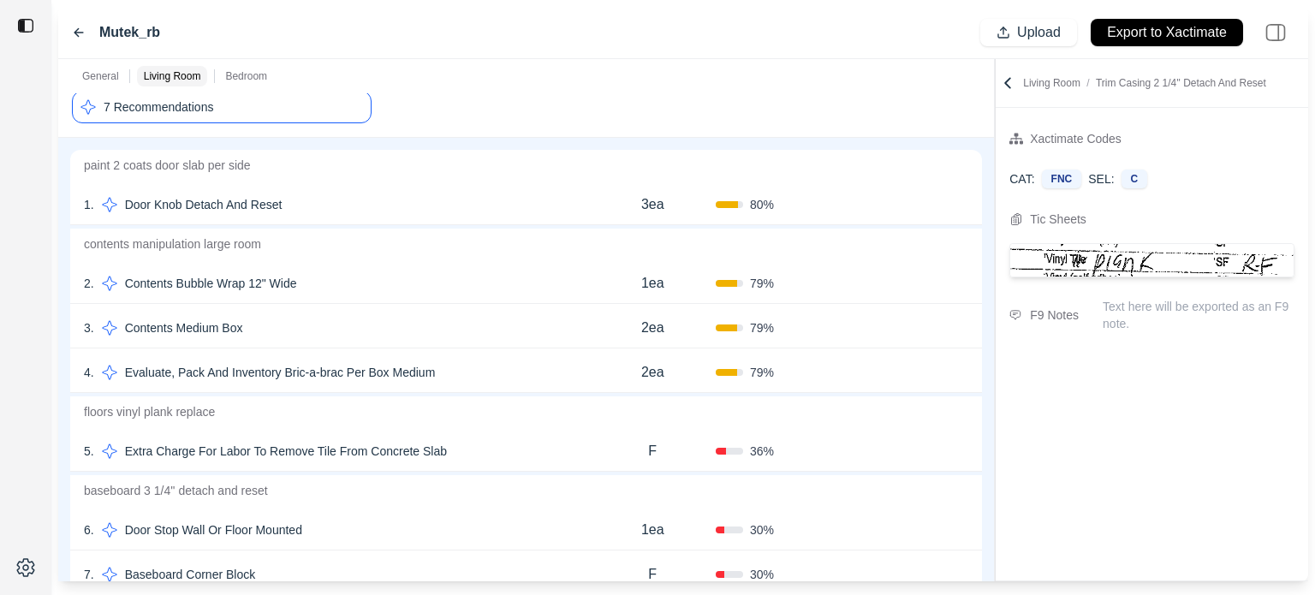
click at [250, 112] on div "7 Recommendations" at bounding box center [222, 107] width 300 height 33
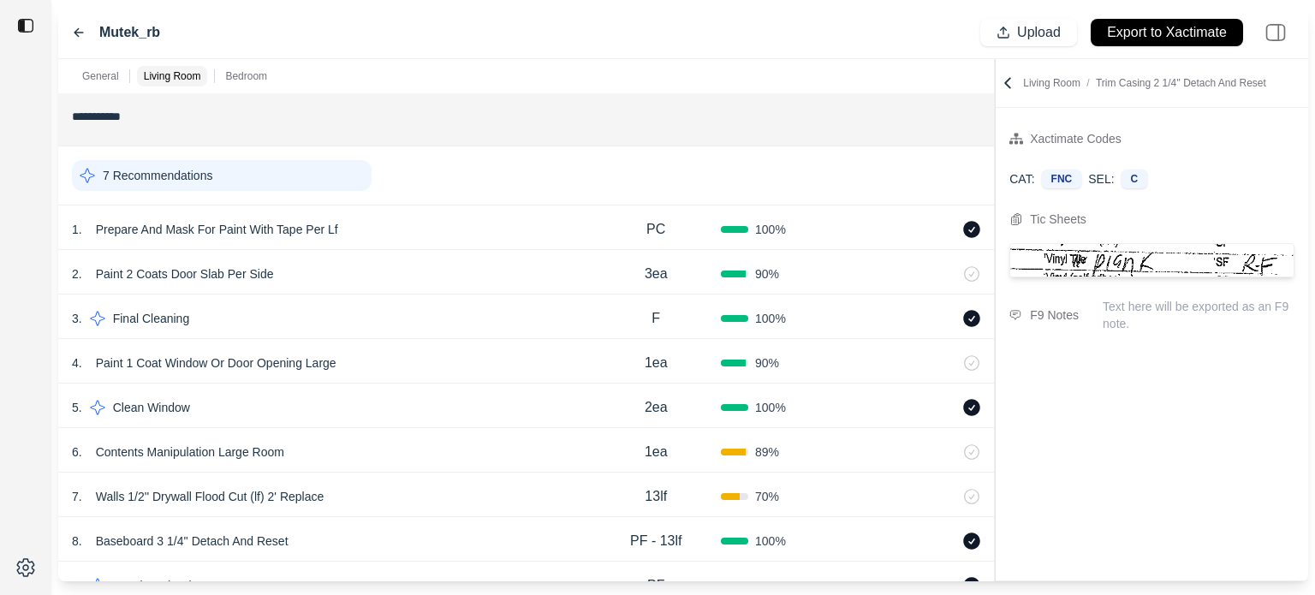
scroll to position [196, 0]
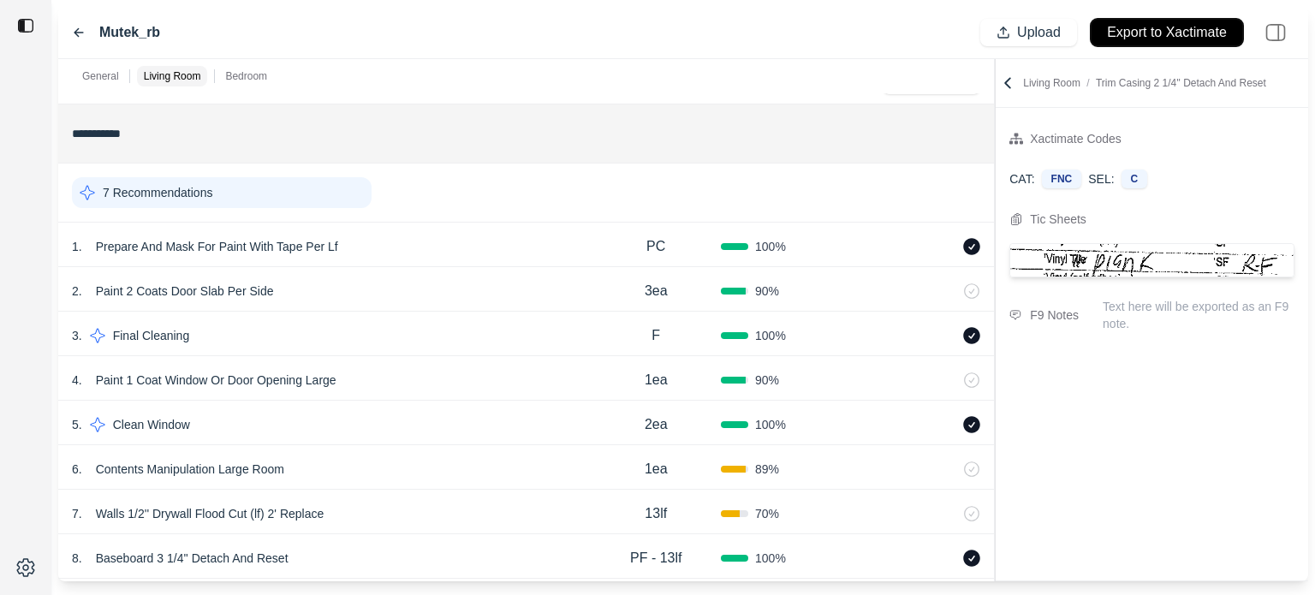
click at [1175, 36] on p "Export to Xactimate" at bounding box center [1167, 33] width 120 height 20
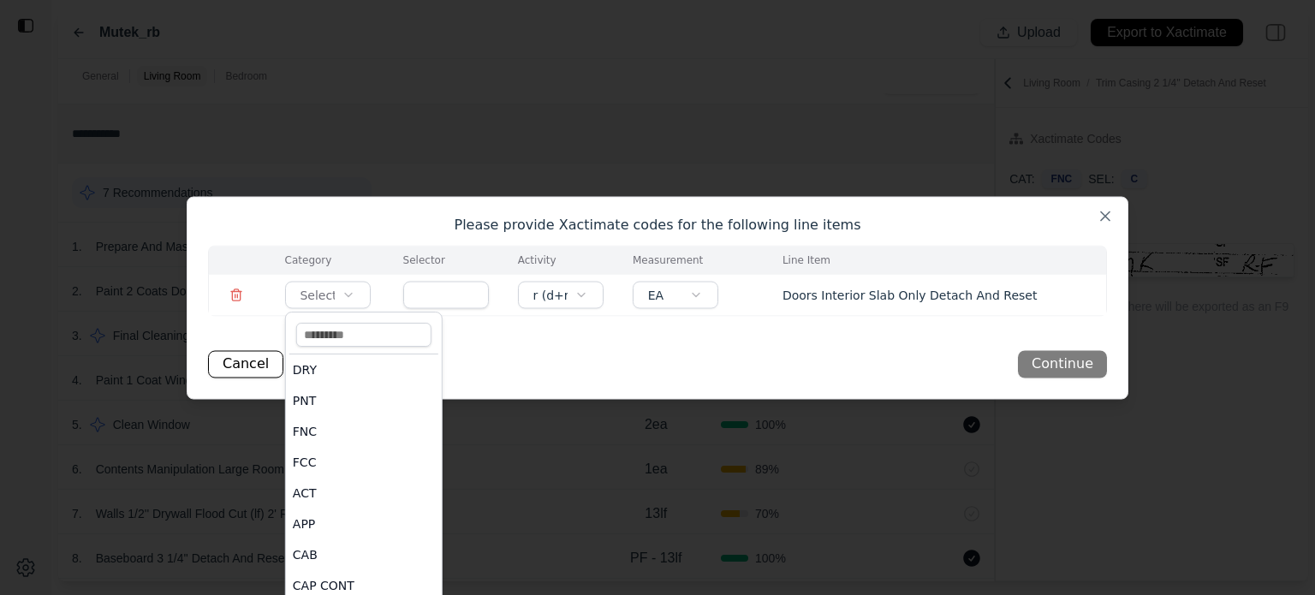
click at [325, 288] on body "**********" at bounding box center [657, 297] width 1315 height 595
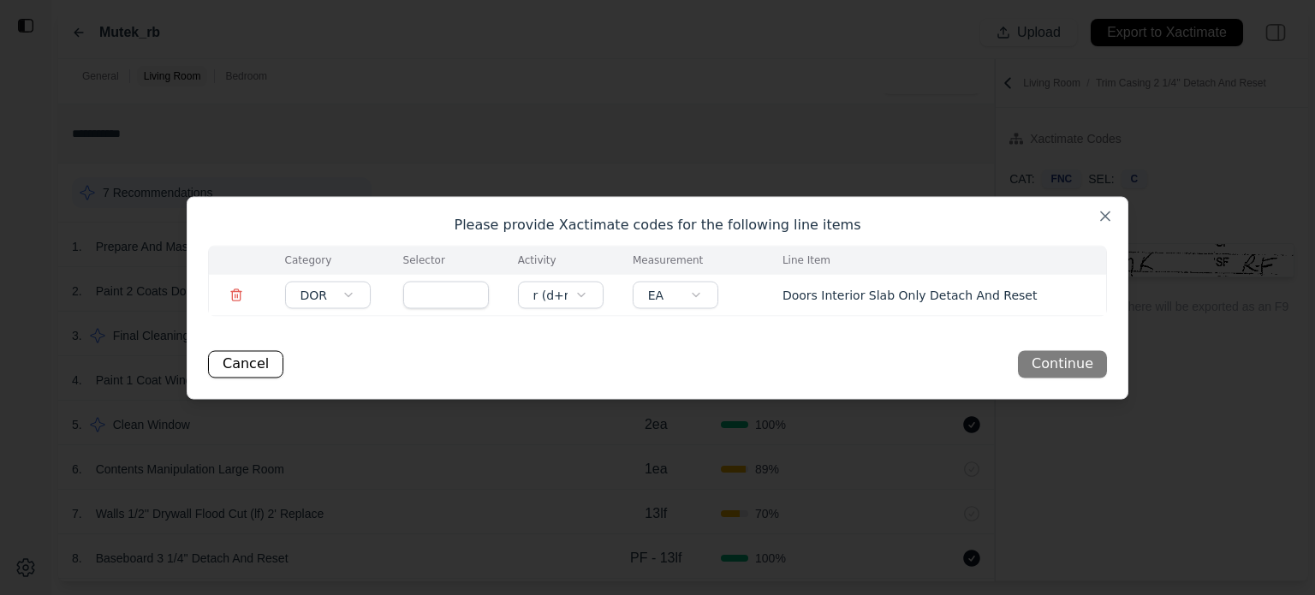
click at [430, 295] on input "text" at bounding box center [446, 294] width 86 height 27
type input "******"
click at [1061, 363] on button "Continue" at bounding box center [1062, 363] width 89 height 27
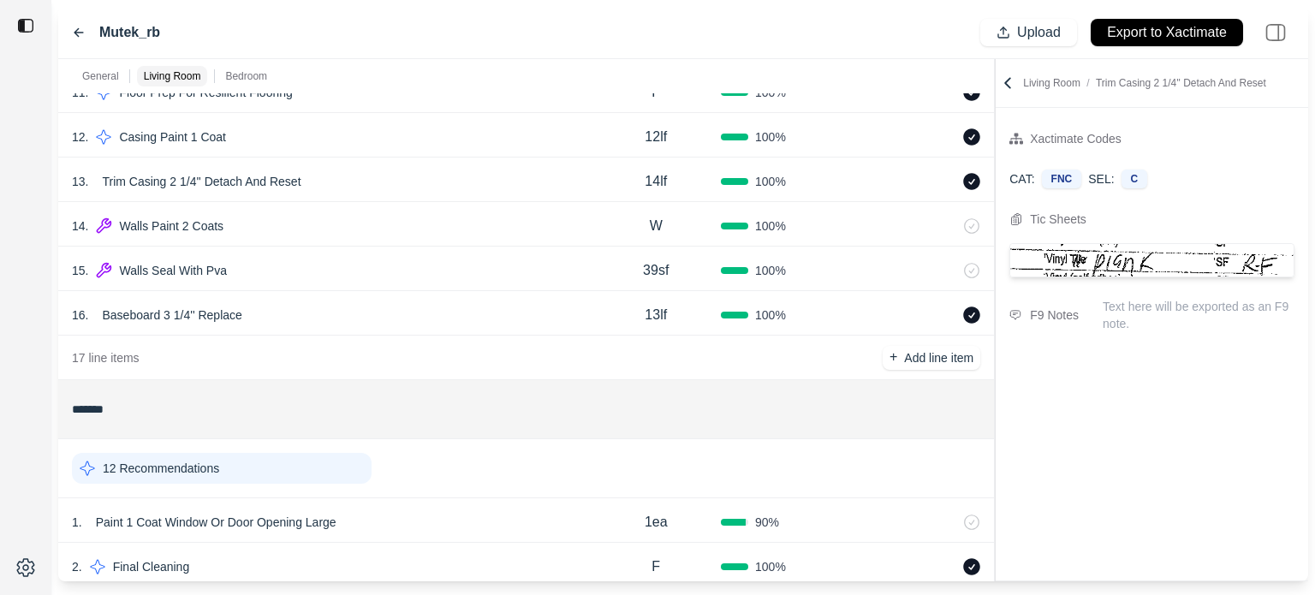
scroll to position [1138, 0]
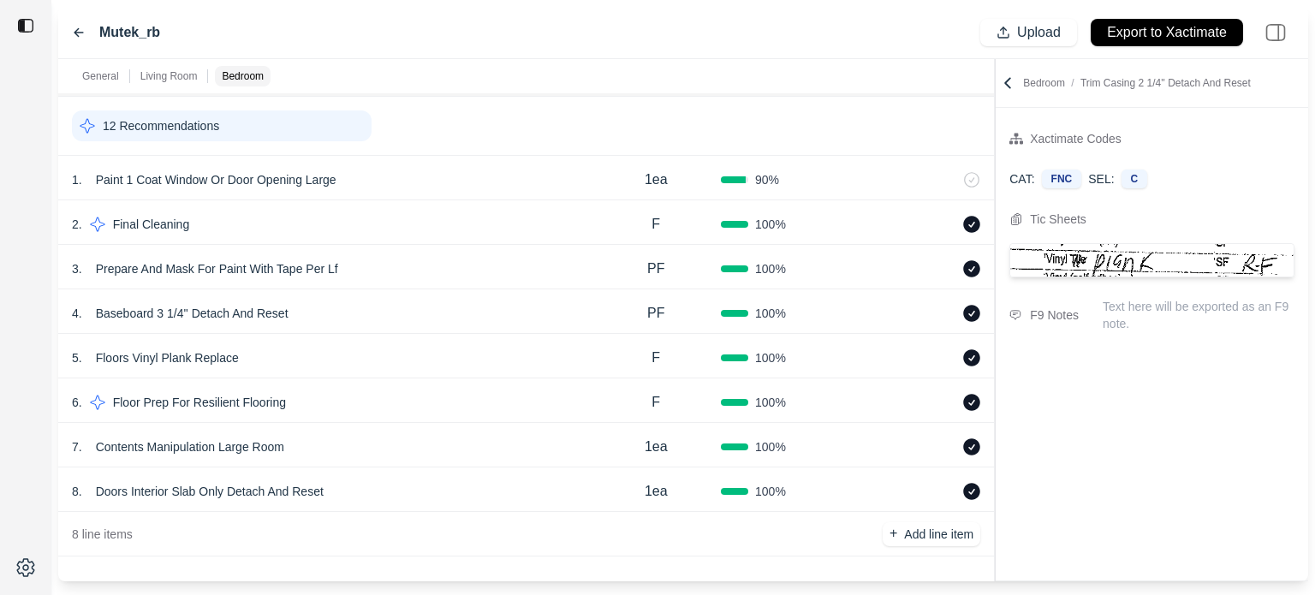
click at [307, 130] on div "12 Recommendations" at bounding box center [222, 125] width 300 height 31
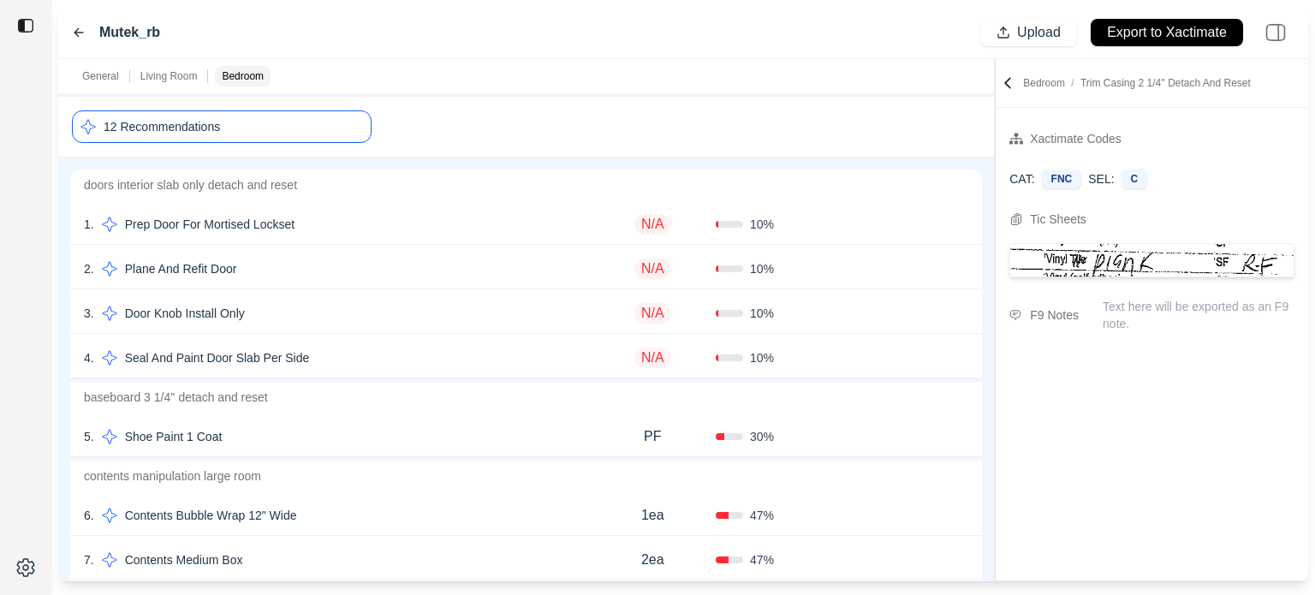
click at [334, 128] on div "12 Recommendations" at bounding box center [222, 126] width 300 height 33
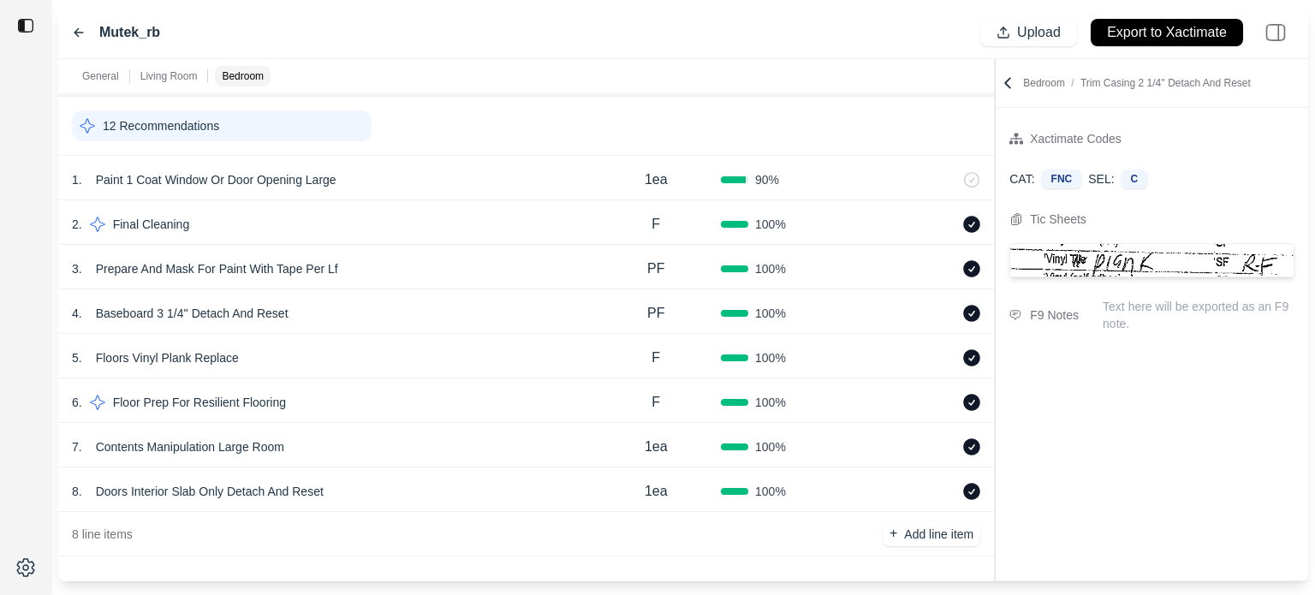
click at [311, 132] on div "12 Recommendations" at bounding box center [222, 125] width 300 height 31
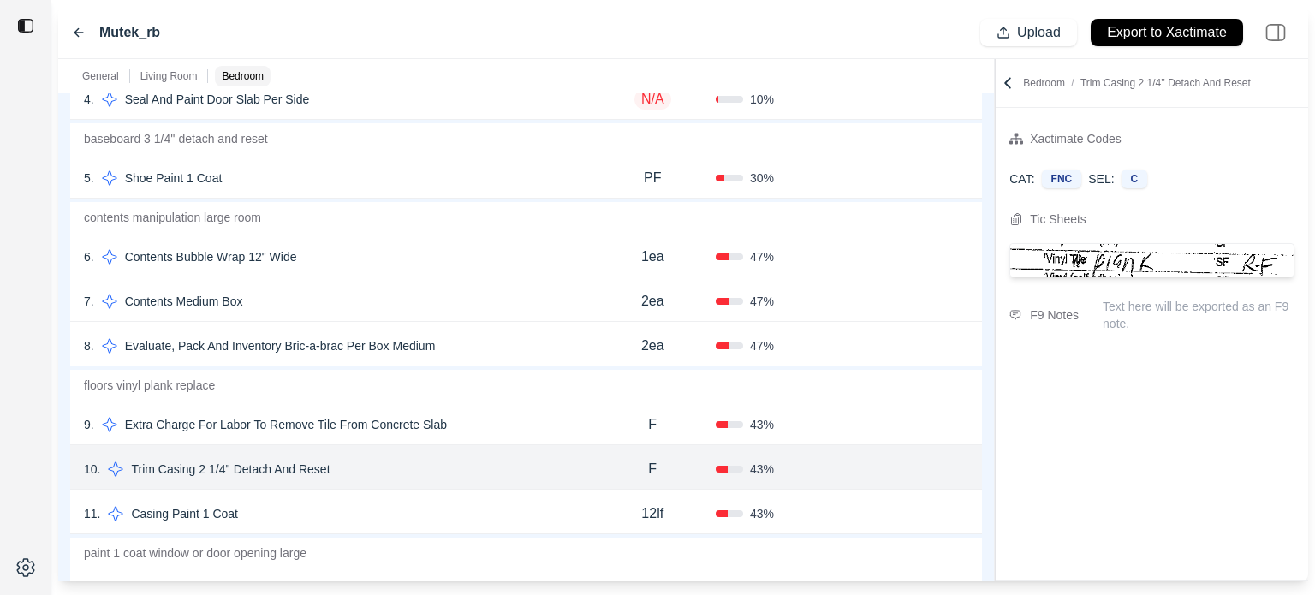
scroll to position [1223, 0]
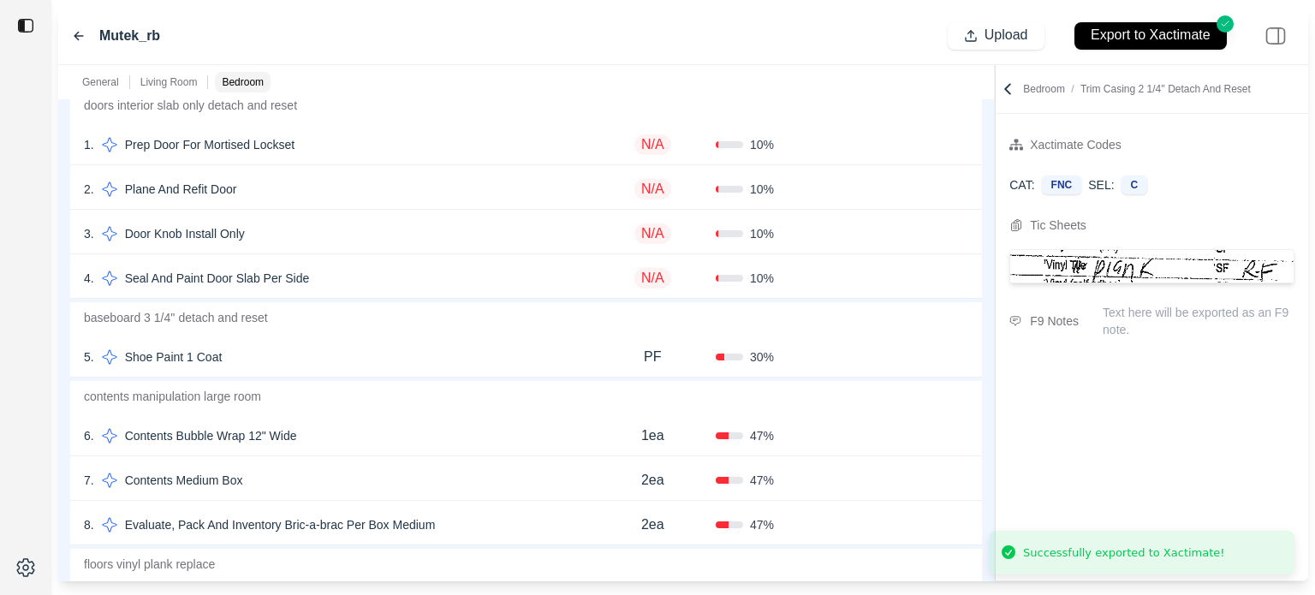
click at [529, 280] on div "4 . Seal And Paint Door Slab Per Side" at bounding box center [336, 278] width 505 height 24
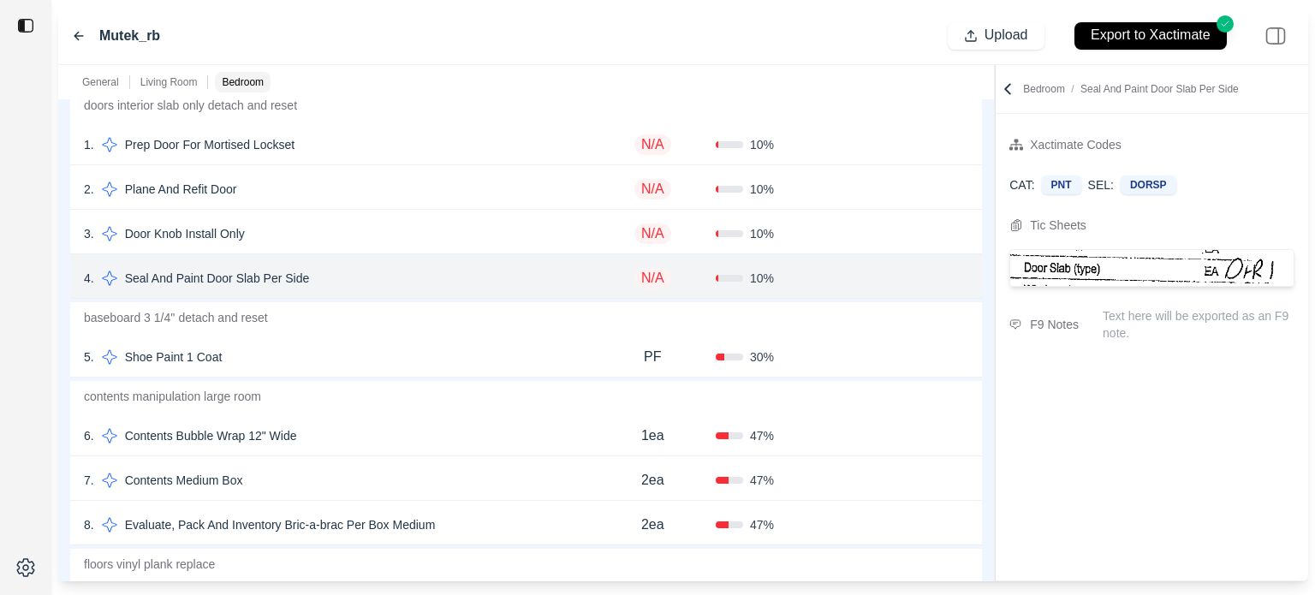
click at [483, 233] on div "3 . Door Knob Install Only" at bounding box center [336, 234] width 505 height 24
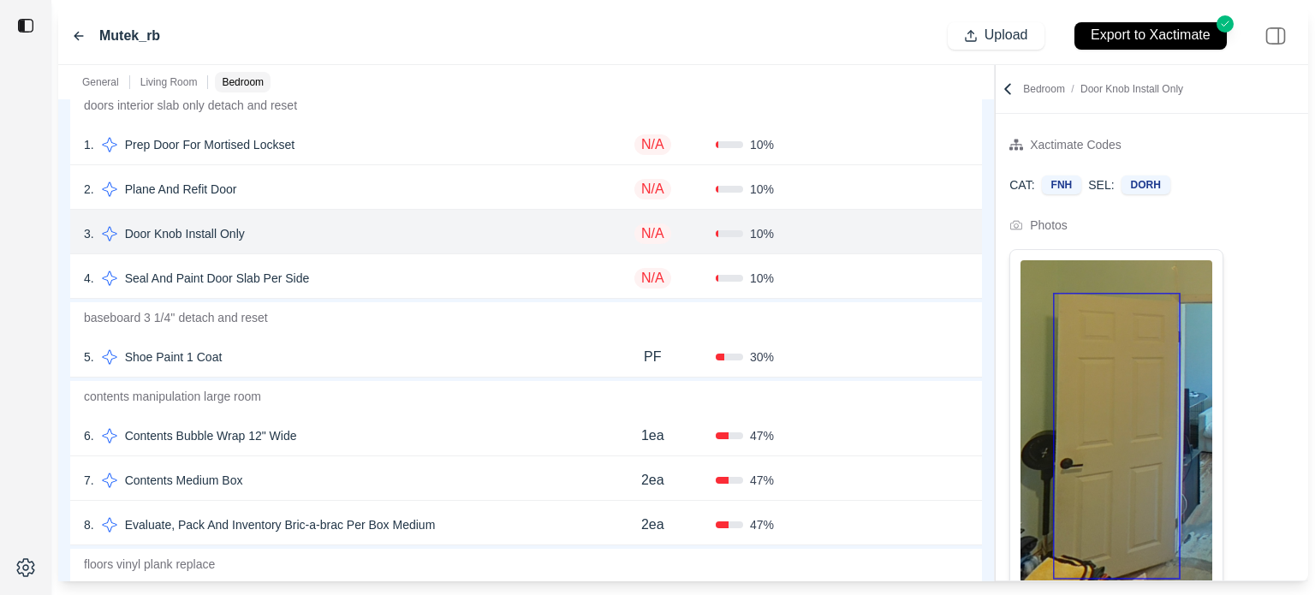
click at [440, 153] on div "1 . Prep Door For Mortised Lockset" at bounding box center [336, 145] width 505 height 24
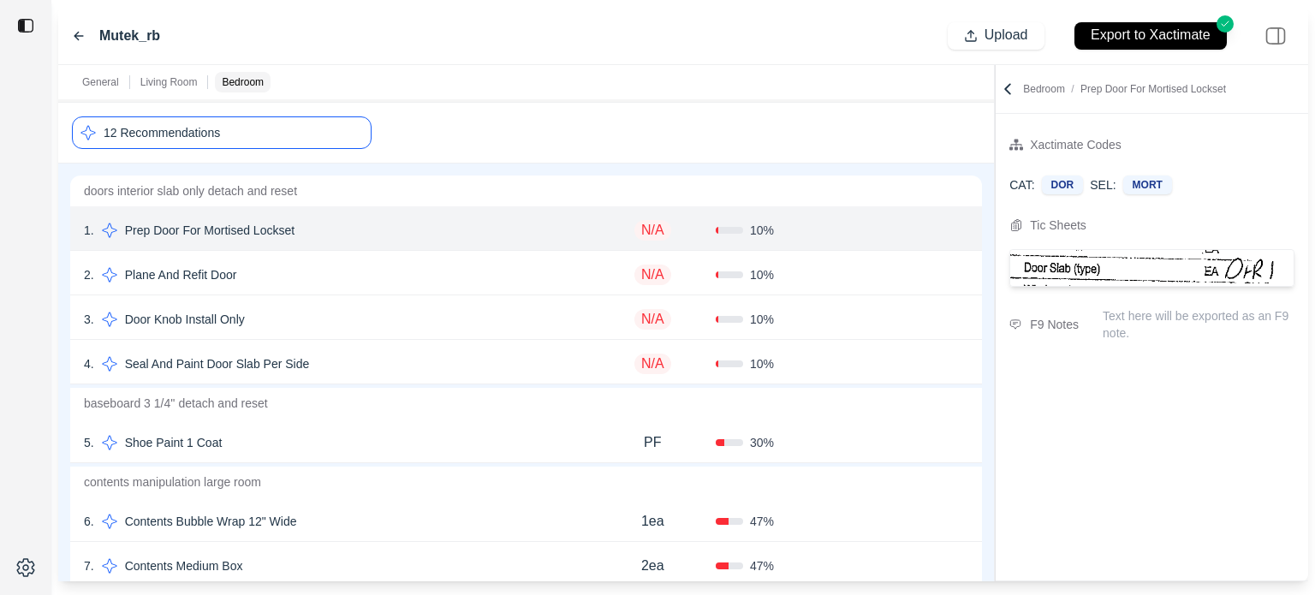
scroll to position [1309, 0]
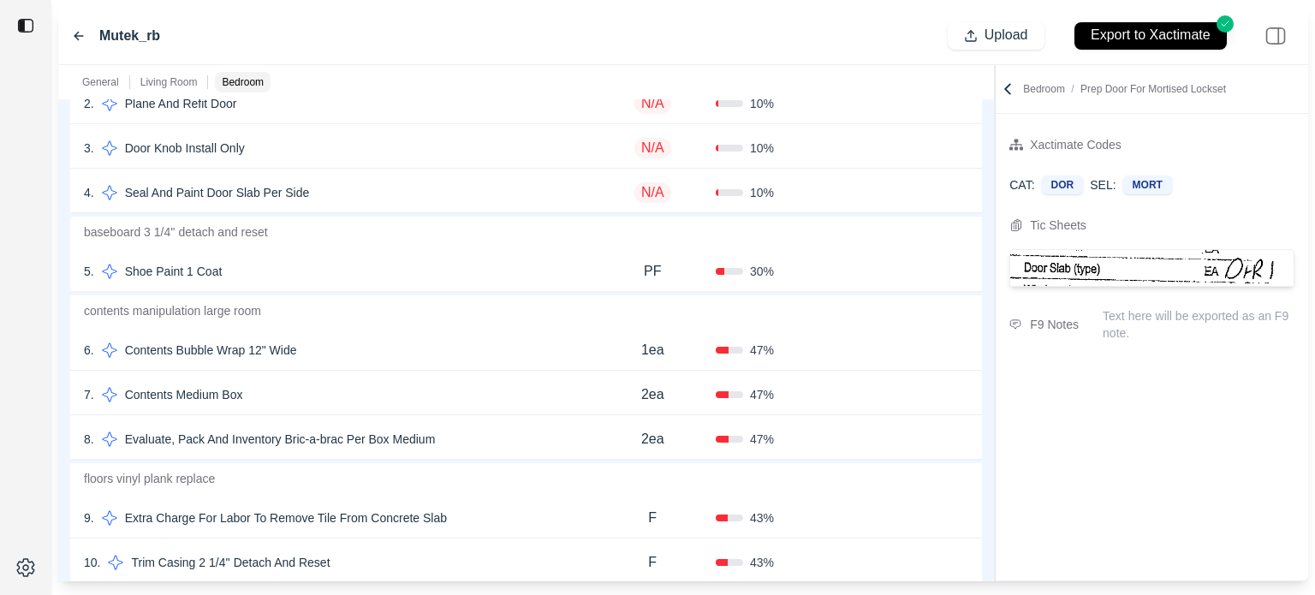
click at [411, 362] on div "6 . Contents Bubble Wrap 12" Wide 1ea 47 % Confirm" at bounding box center [526, 348] width 912 height 45
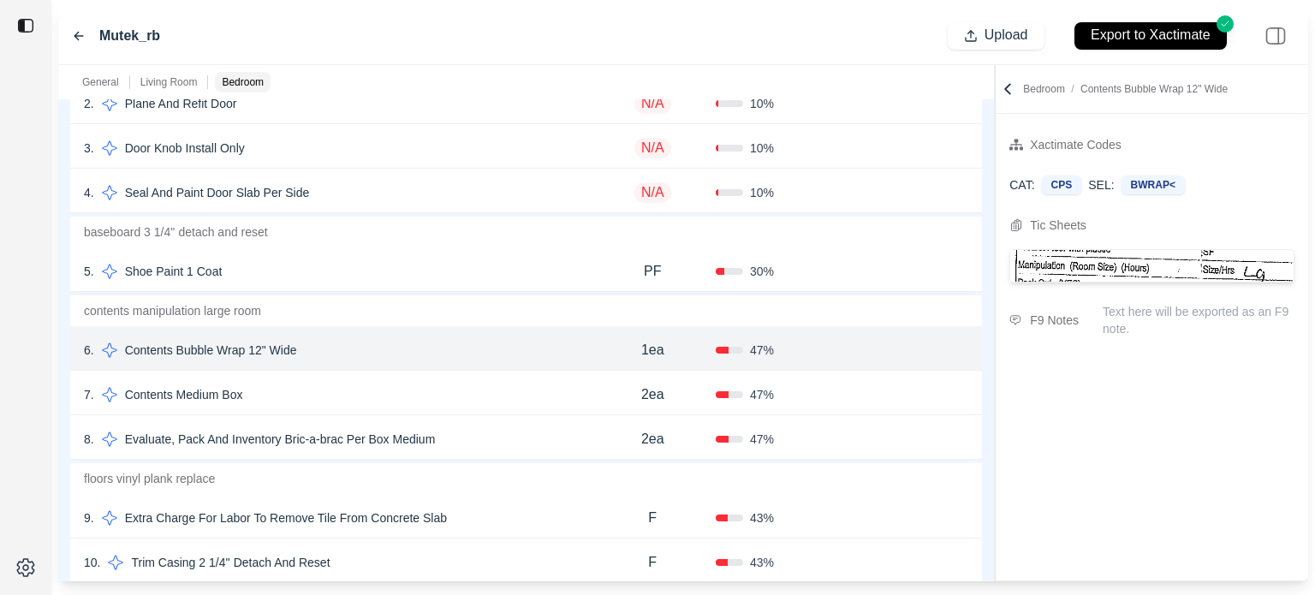
click at [404, 388] on div "7 . Contents Medium Box" at bounding box center [336, 395] width 505 height 24
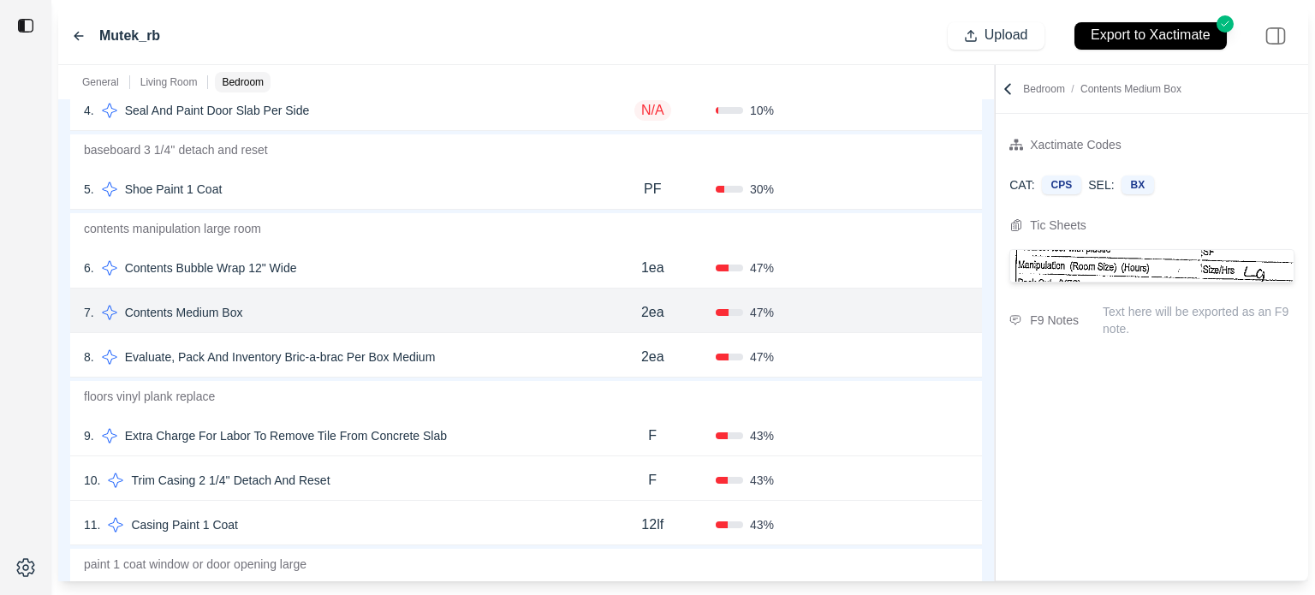
scroll to position [1480, 0]
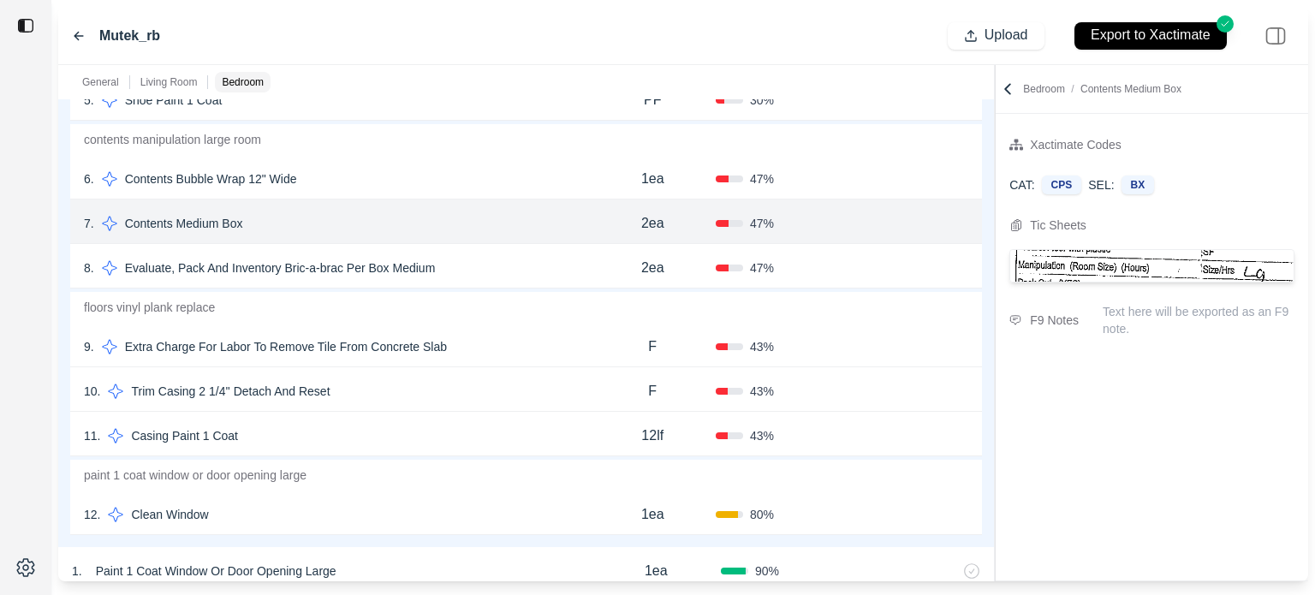
click at [486, 345] on div "9 . Extra Charge For Labor To Remove Tile From Concrete Slab" at bounding box center [336, 347] width 505 height 24
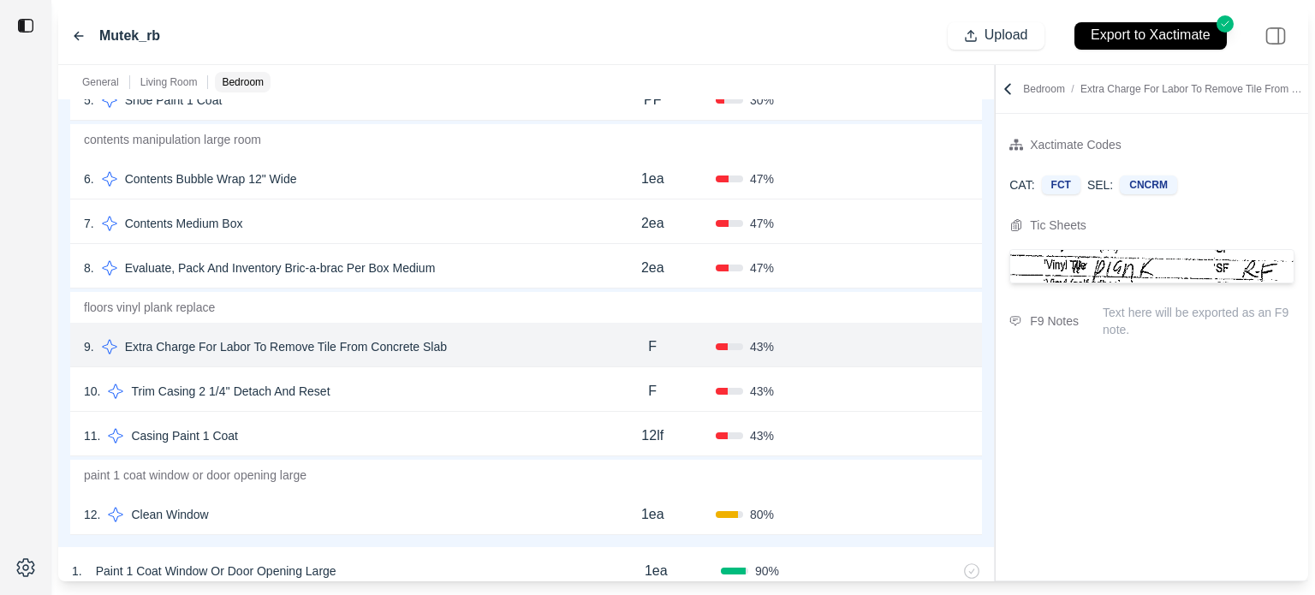
click at [477, 386] on div "10 . Trim Casing 2 1/4'' Detach And Reset" at bounding box center [336, 391] width 505 height 24
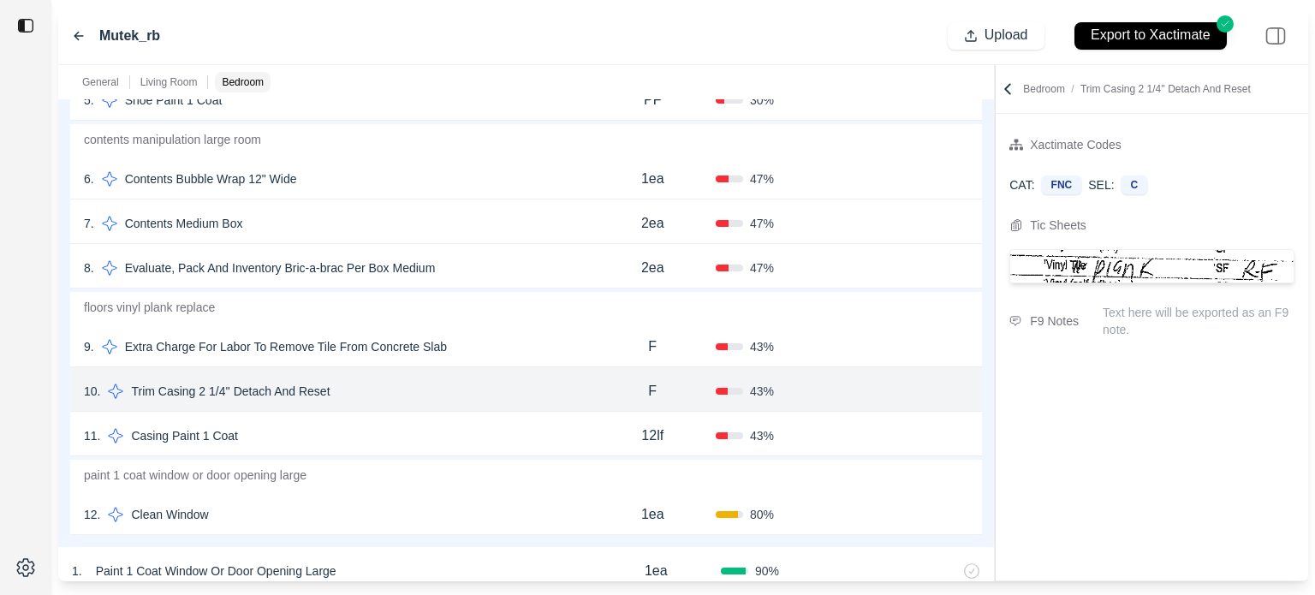
scroll to position [1737, 0]
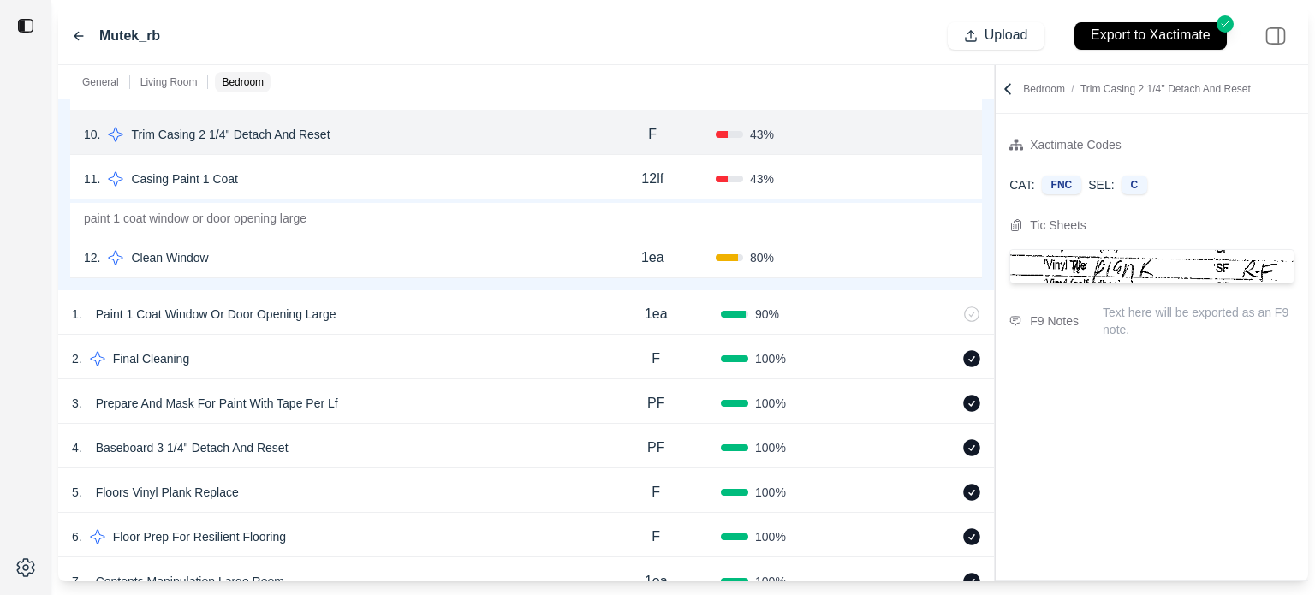
click at [540, 250] on div "12 . Clean Window" at bounding box center [336, 258] width 505 height 24
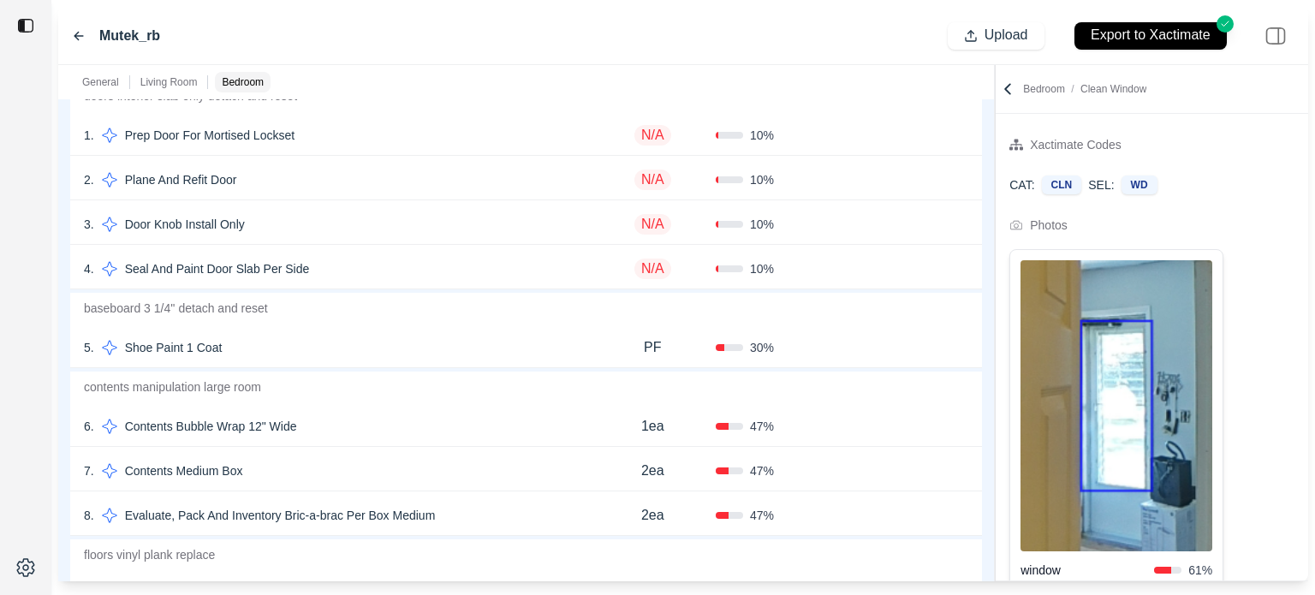
scroll to position [1138, 0]
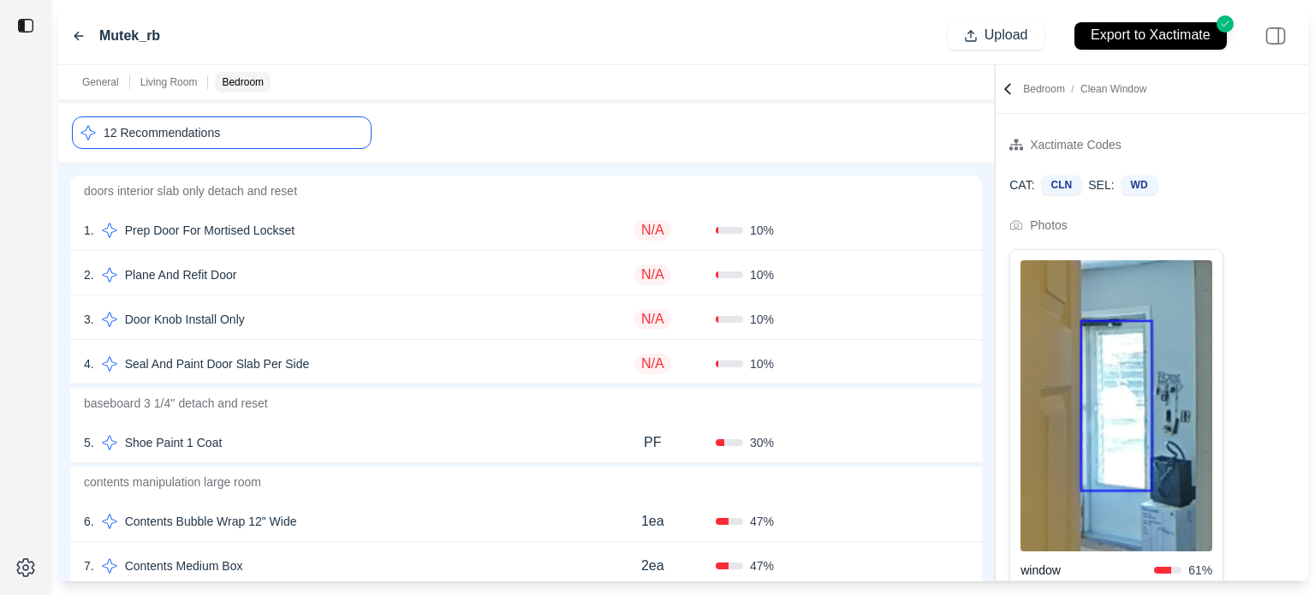
click at [271, 136] on div "12 Recommendations" at bounding box center [222, 132] width 300 height 33
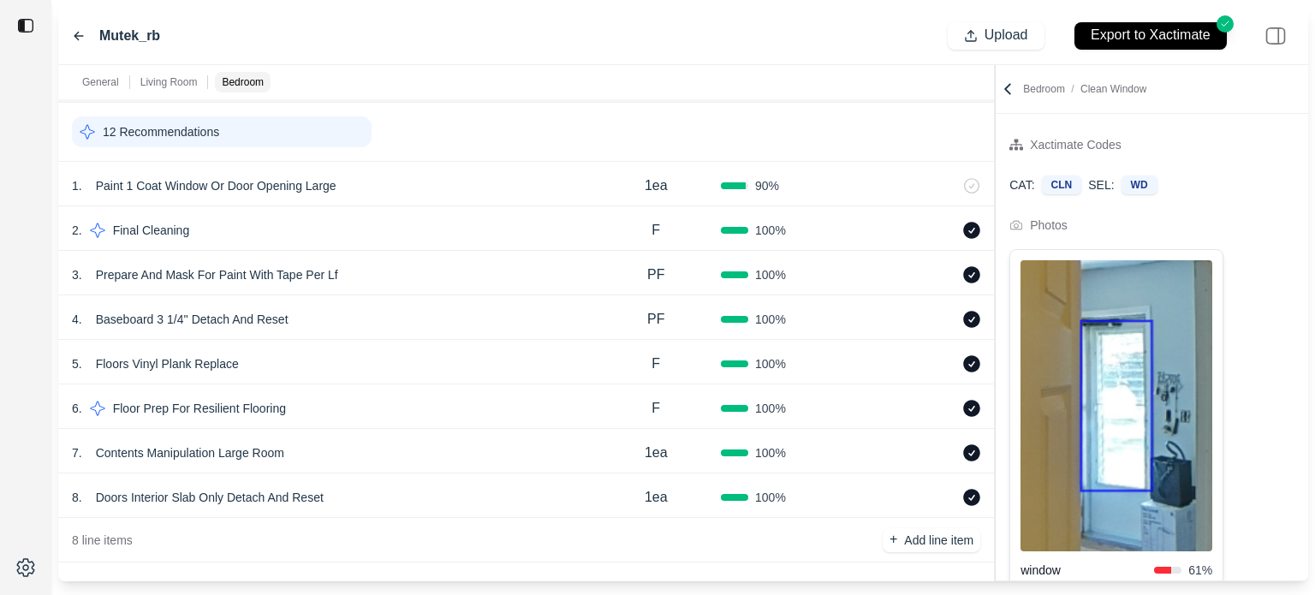
click at [439, 194] on div "1 . Paint 1 Coat Window Or Door Opening Large" at bounding box center [331, 186] width 519 height 24
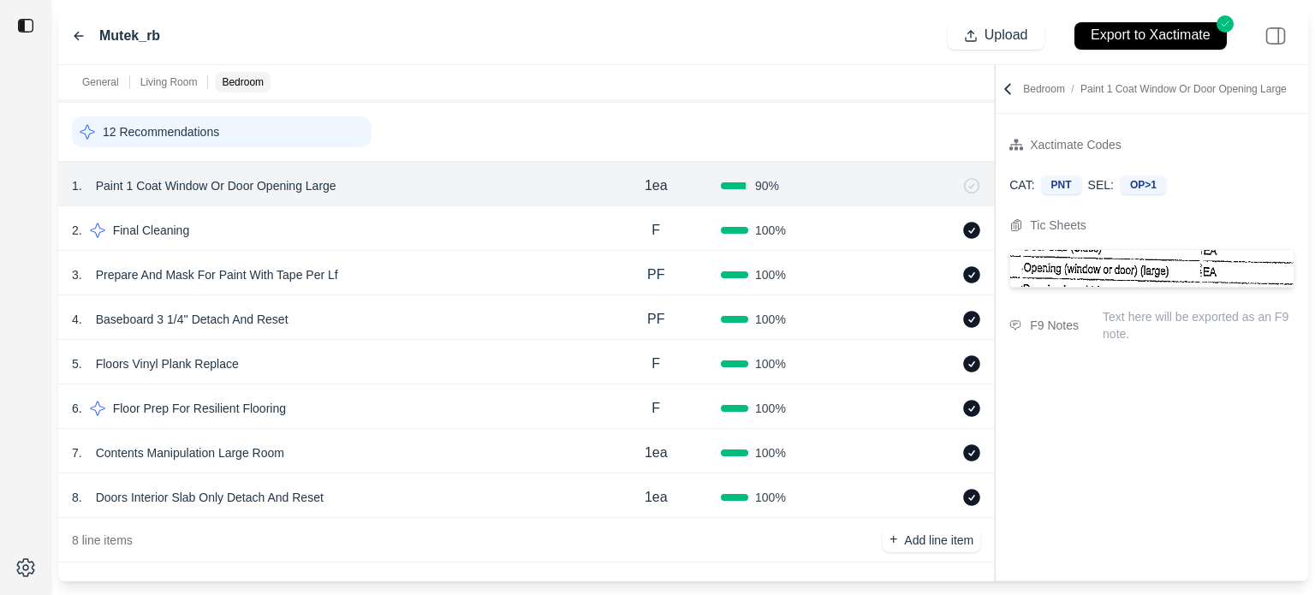
click at [944, 187] on icon at bounding box center [950, 186] width 14 height 14
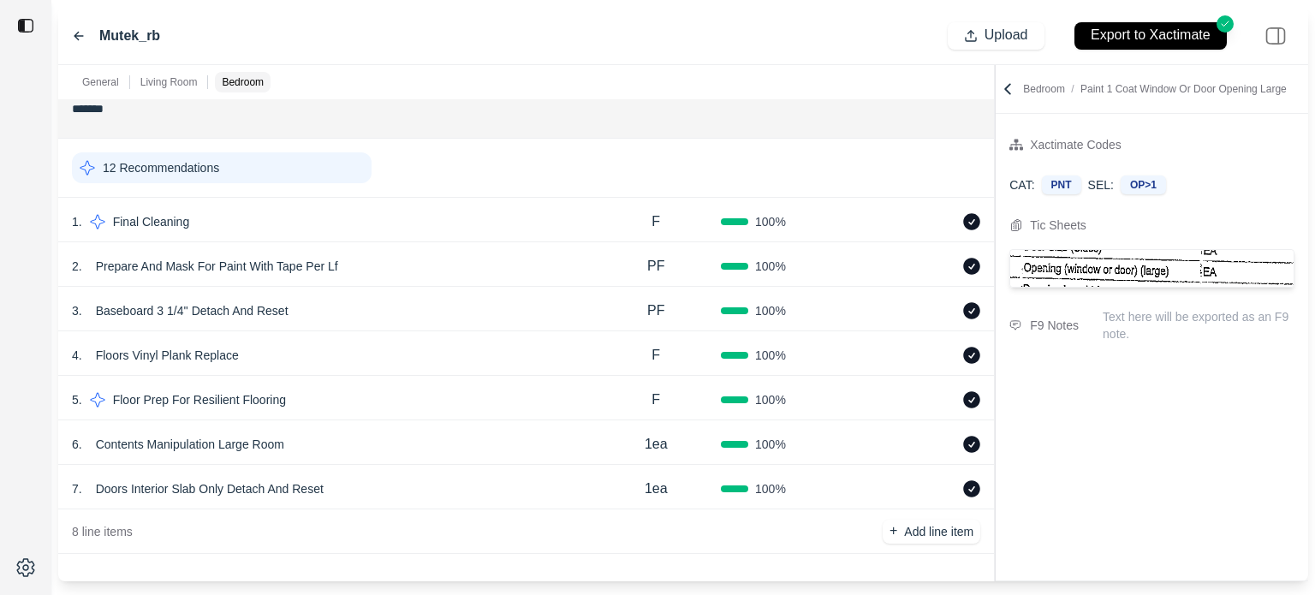
scroll to position [1100, 0]
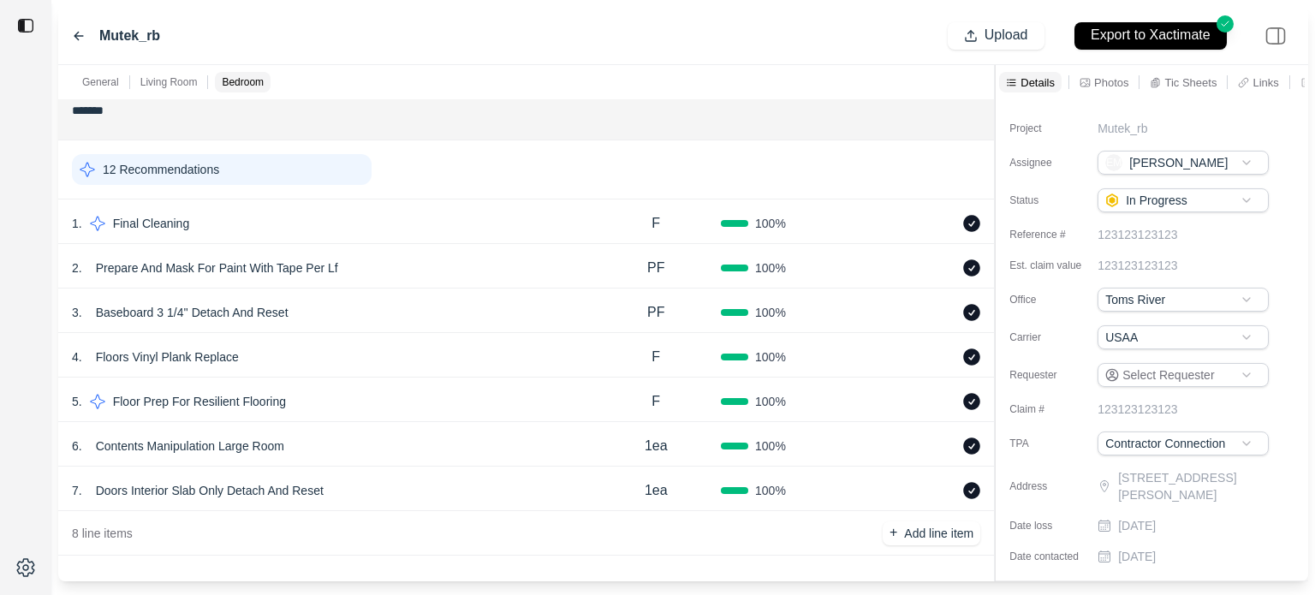
click at [246, 170] on div "12 Recommendations" at bounding box center [222, 169] width 300 height 31
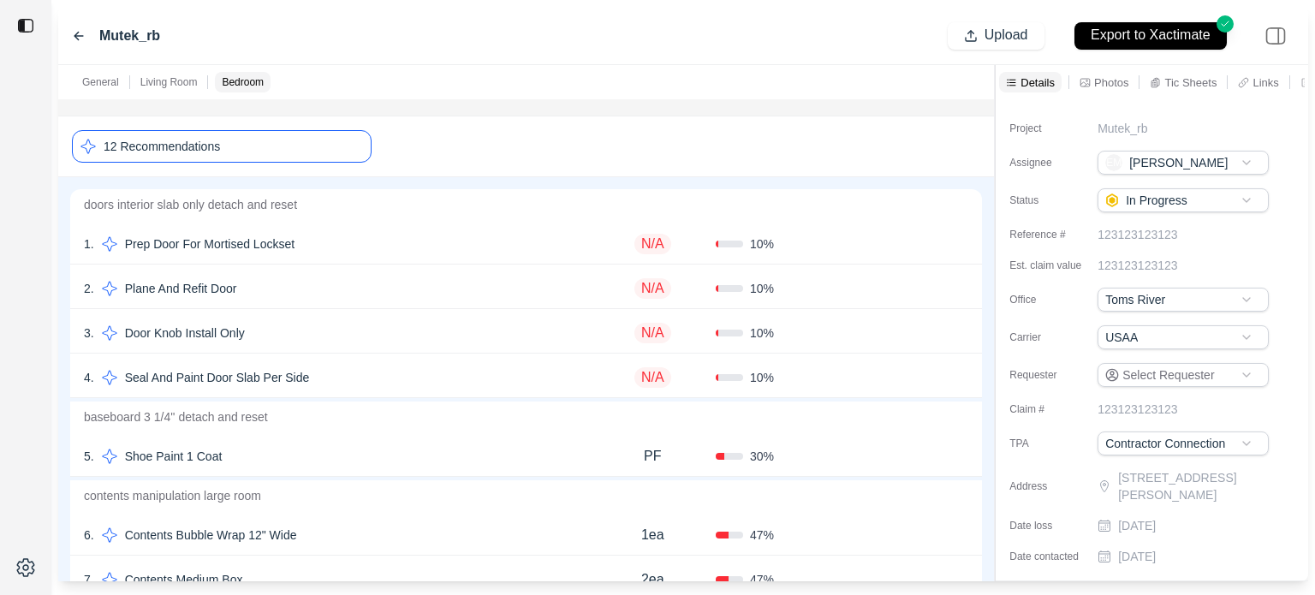
scroll to position [1052, 0]
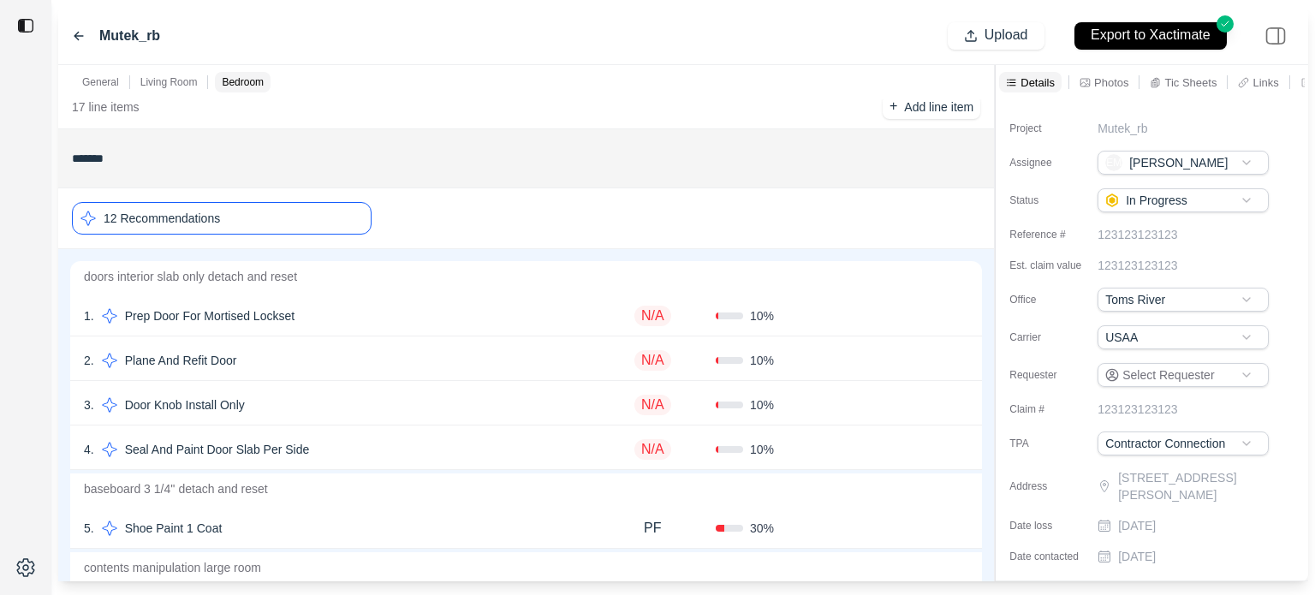
click at [257, 215] on div "12 Recommendations" at bounding box center [222, 218] width 300 height 33
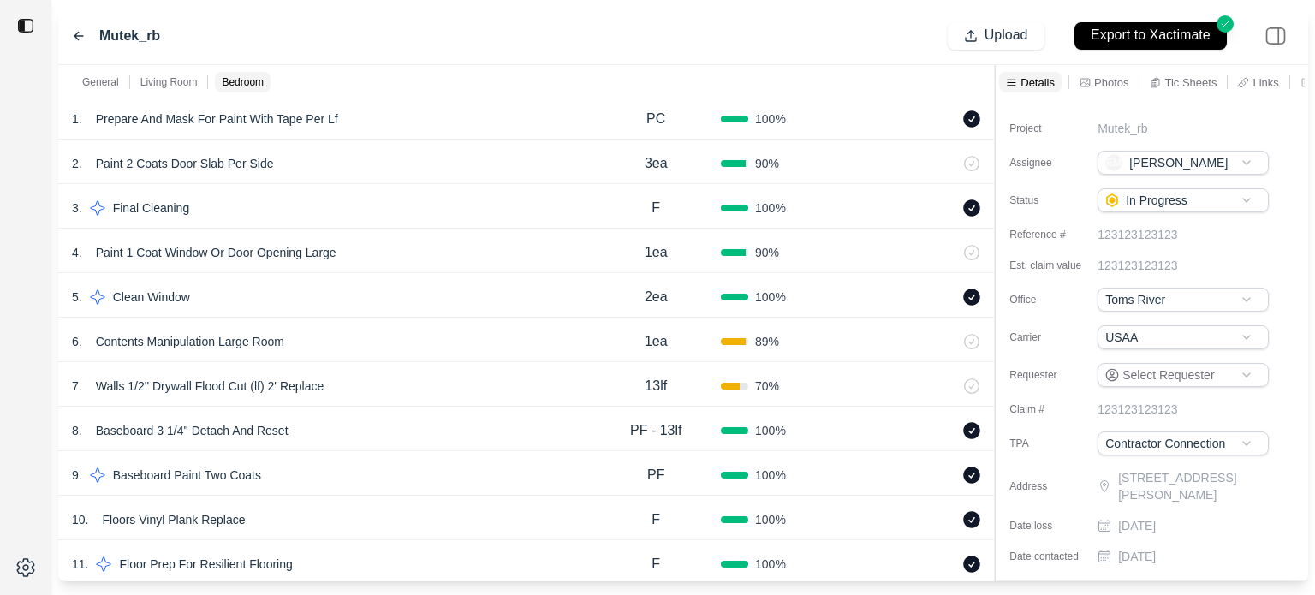
scroll to position [158, 0]
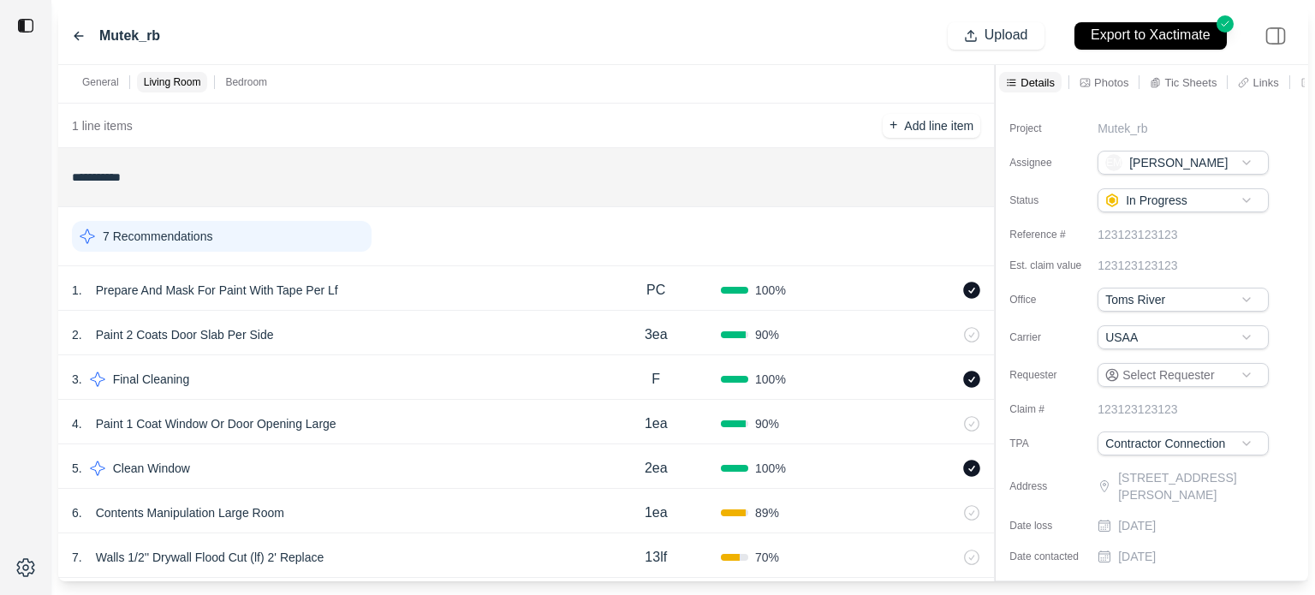
click at [199, 221] on div "7 Recommendations" at bounding box center [222, 236] width 300 height 31
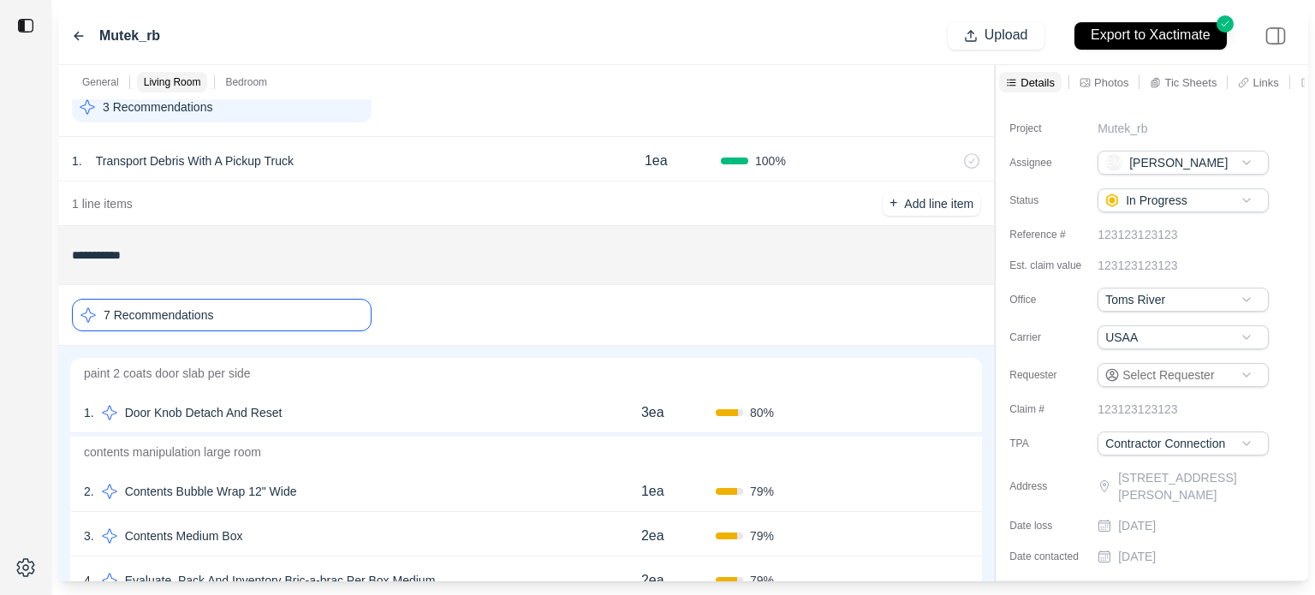
scroll to position [73, 0]
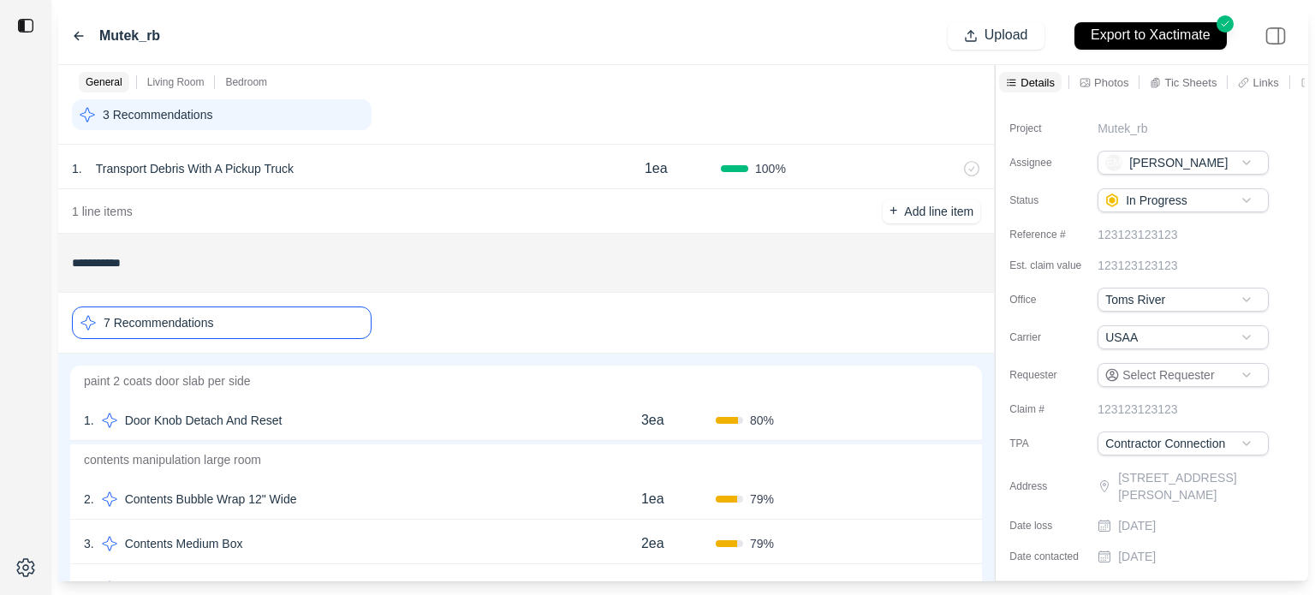
click at [266, 331] on div "7 Recommendations" at bounding box center [222, 322] width 300 height 33
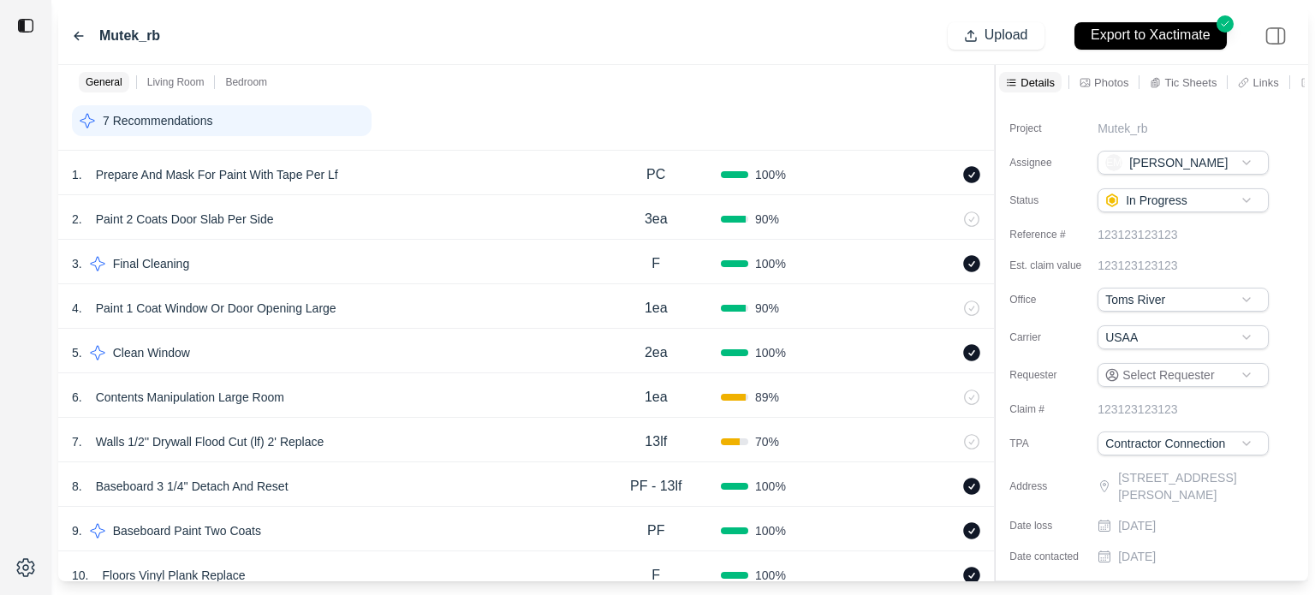
scroll to position [244, 0]
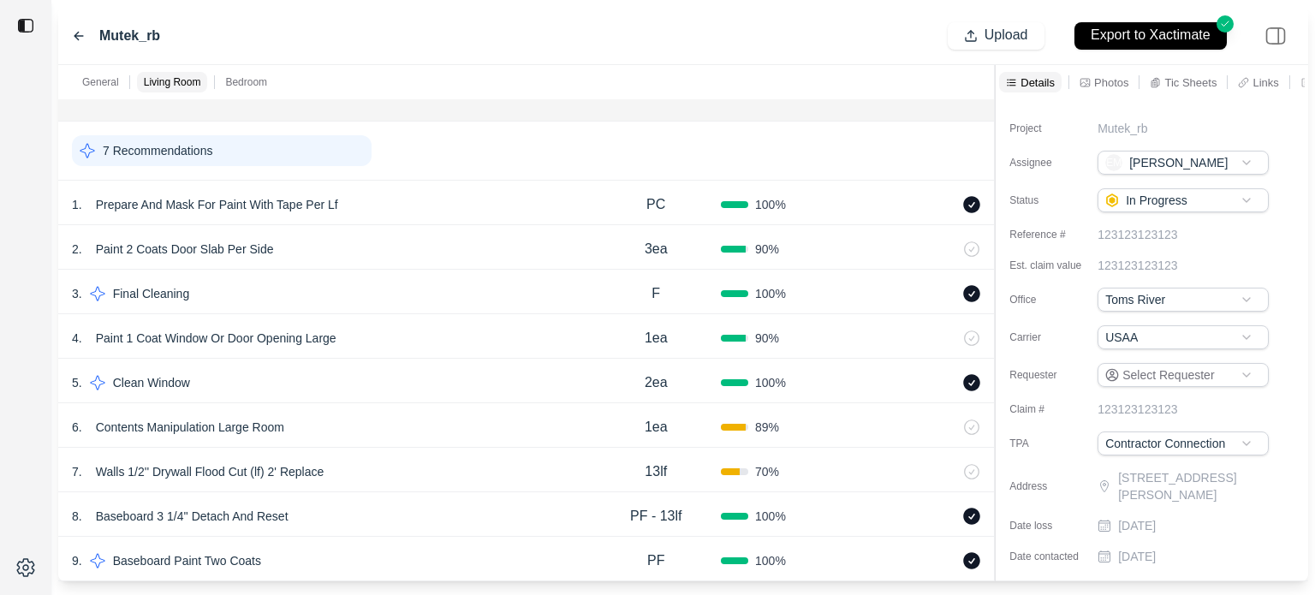
click at [265, 153] on div "7 Recommendations" at bounding box center [222, 150] width 300 height 31
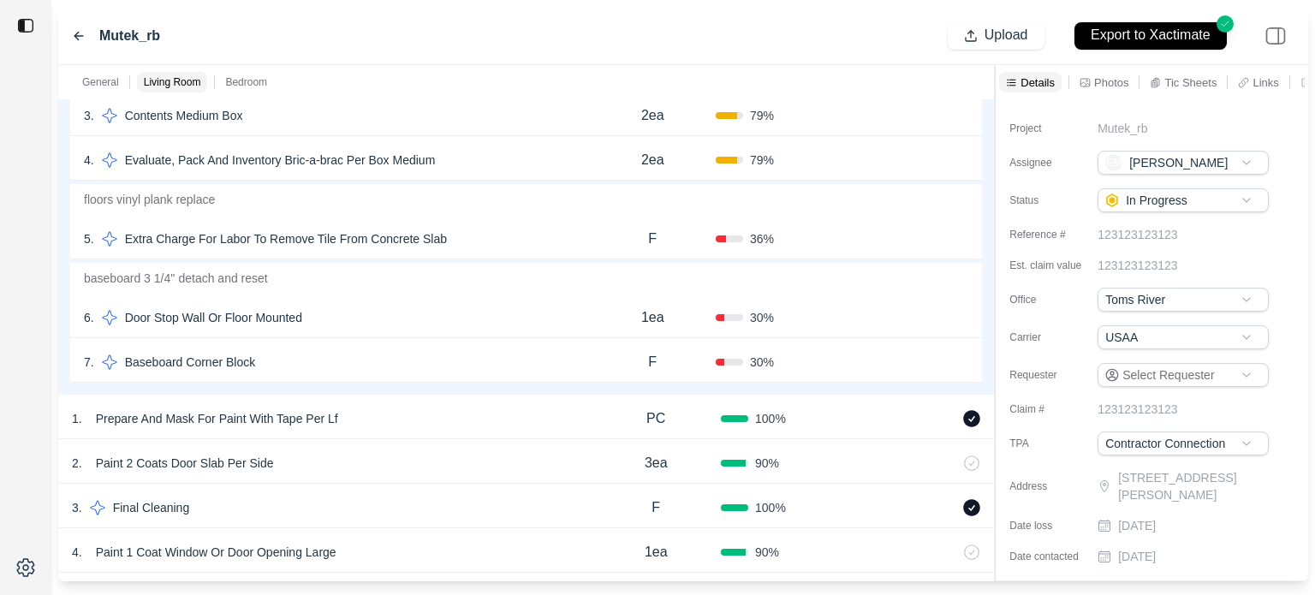
scroll to position [586, 0]
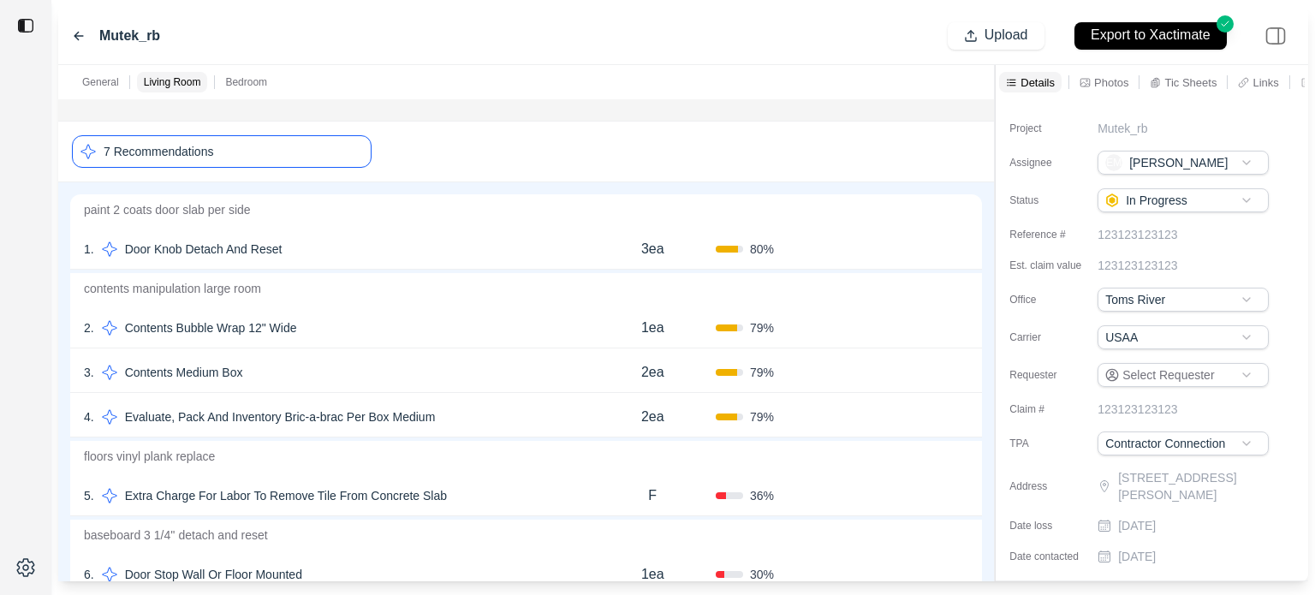
click at [248, 88] on p "Bedroom" at bounding box center [246, 82] width 42 height 14
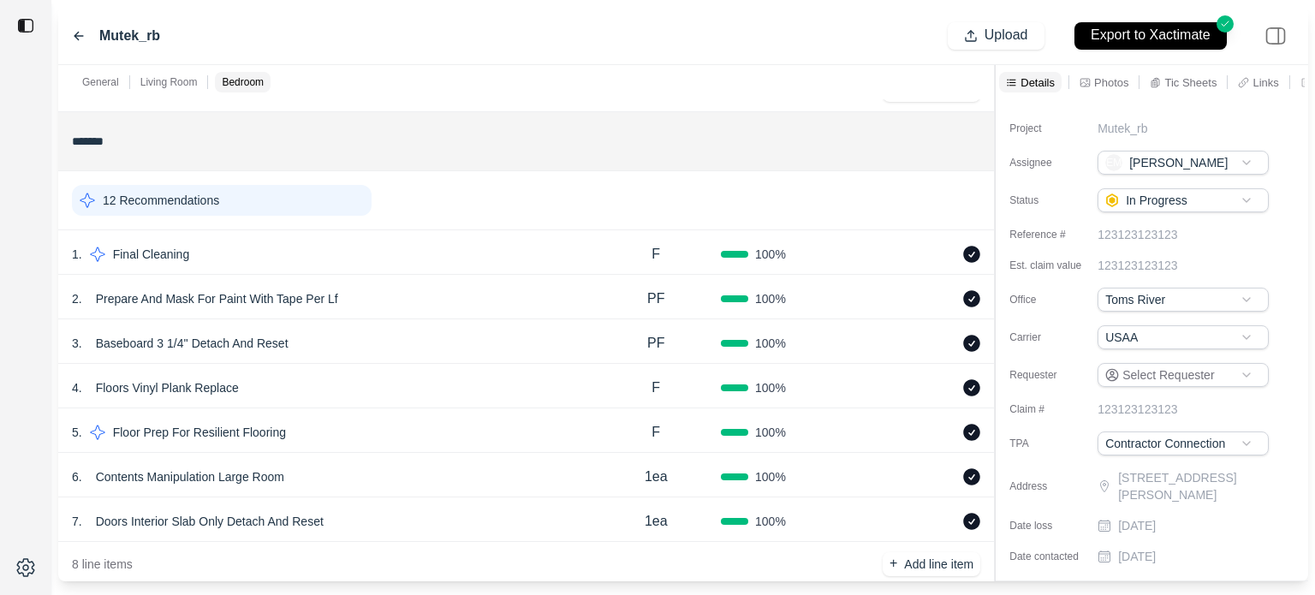
scroll to position [1551, 0]
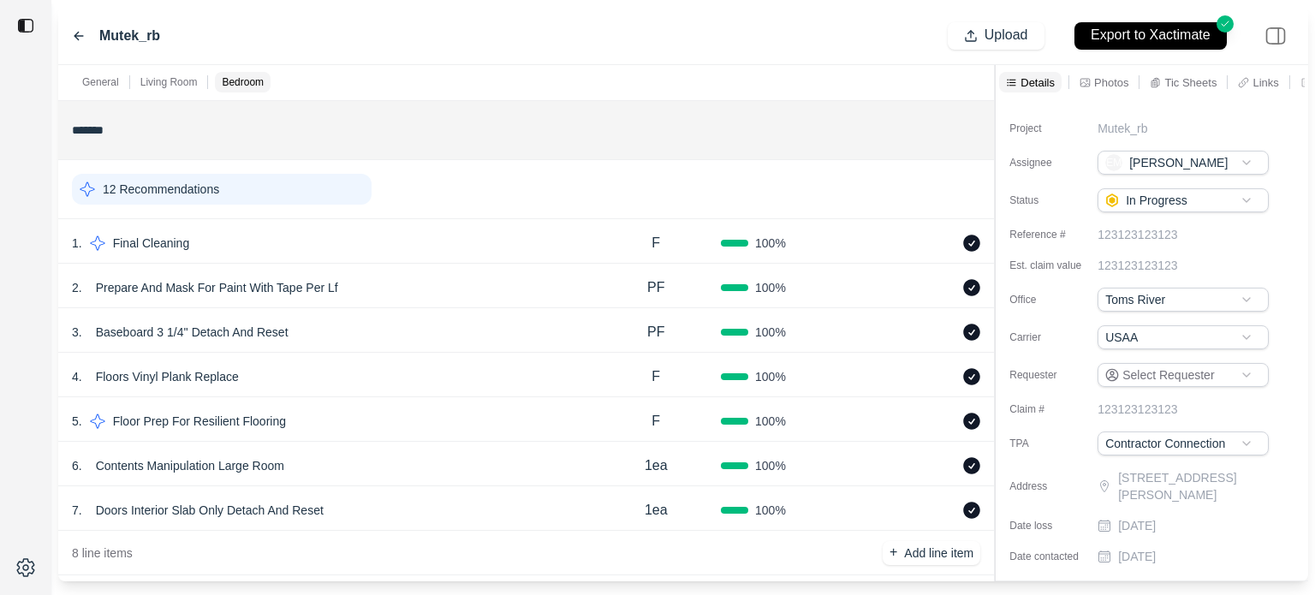
click at [325, 199] on div "12 Recommendations" at bounding box center [222, 189] width 300 height 31
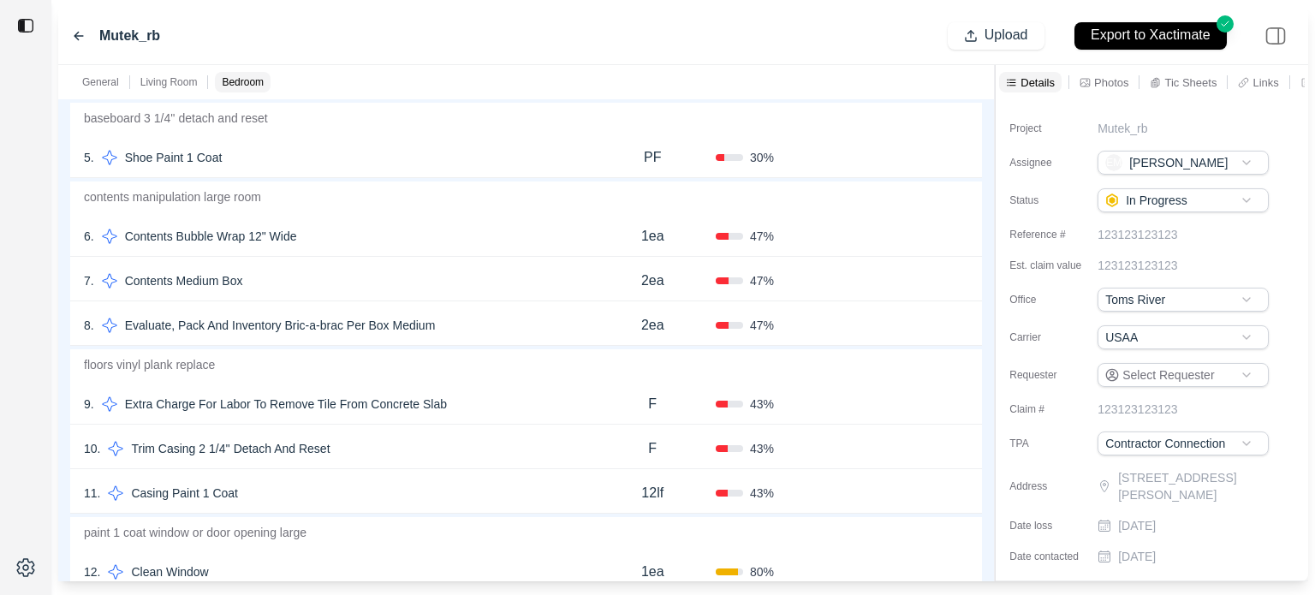
scroll to position [1979, 0]
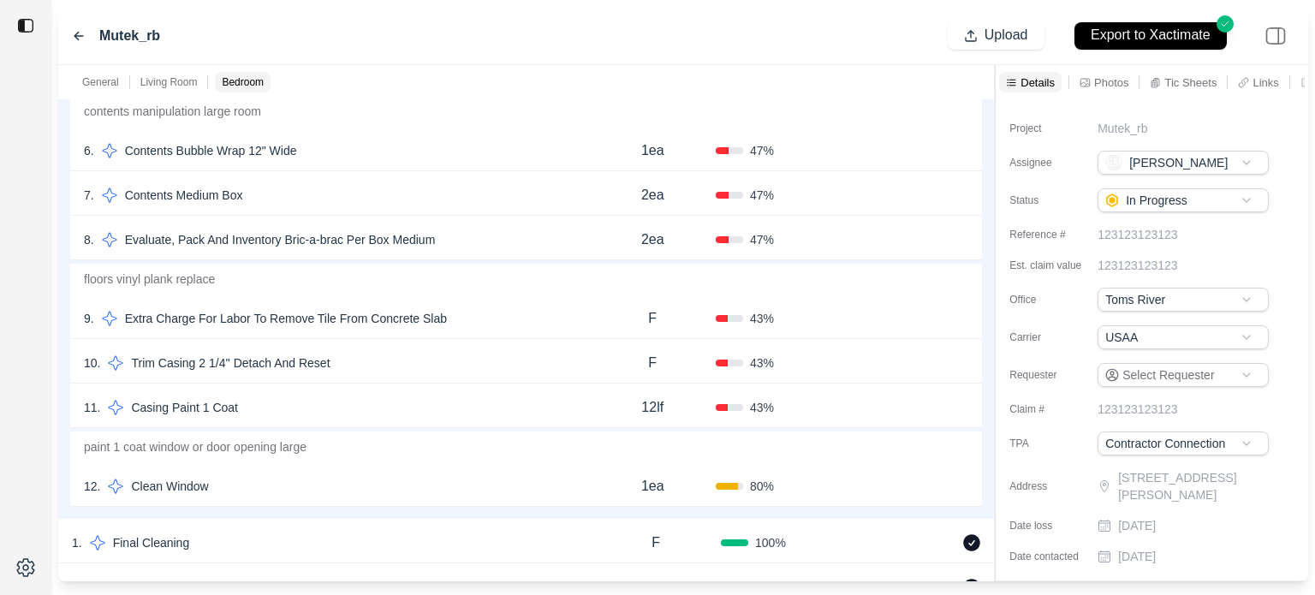
click at [479, 371] on div "10 . Trim Casing 2 1/4'' Detach And Reset" at bounding box center [336, 363] width 505 height 24
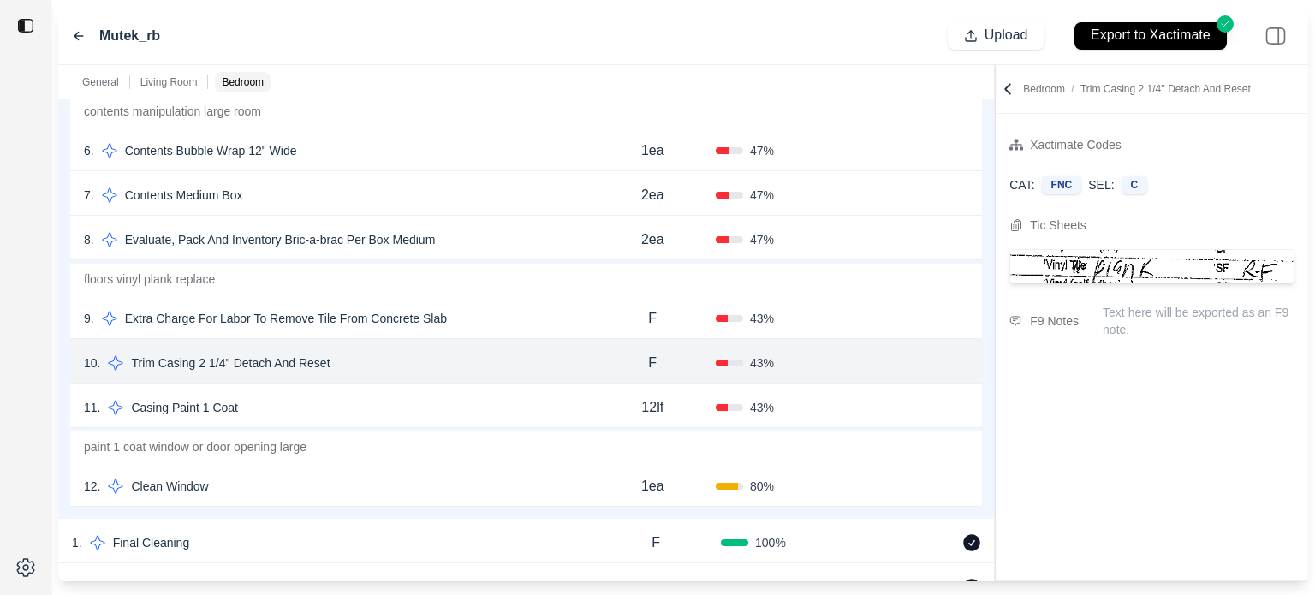
click at [503, 410] on div "11 . Casing Paint 1 Coat" at bounding box center [336, 408] width 505 height 24
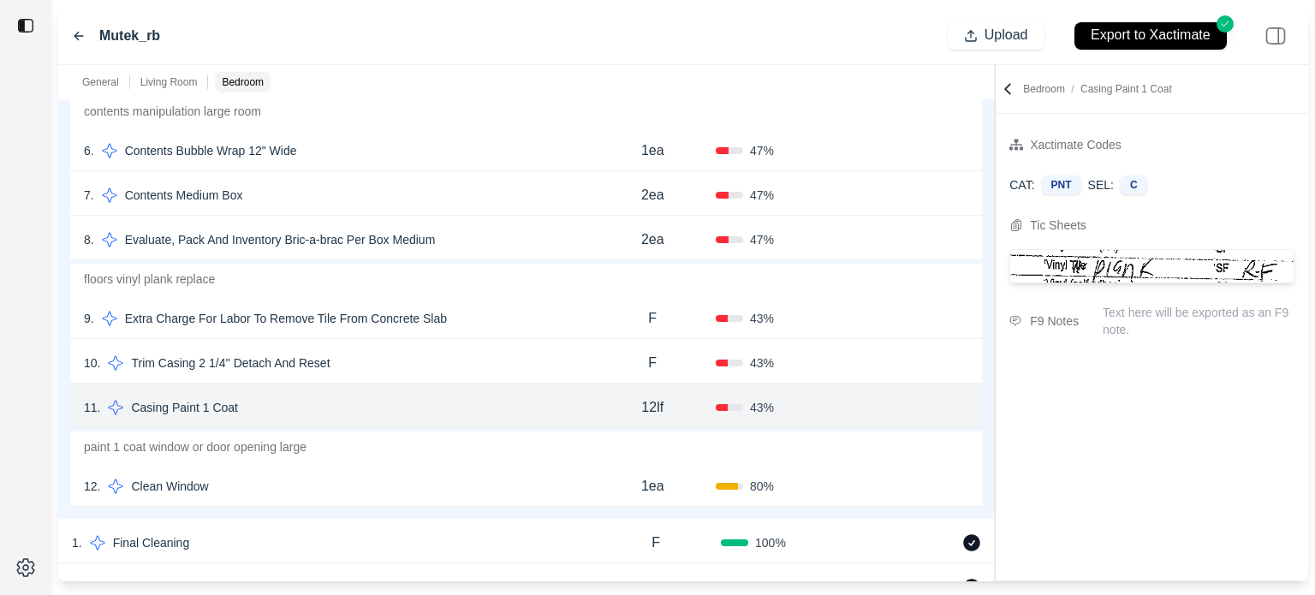
click at [247, 81] on p "Bedroom" at bounding box center [243, 82] width 42 height 14
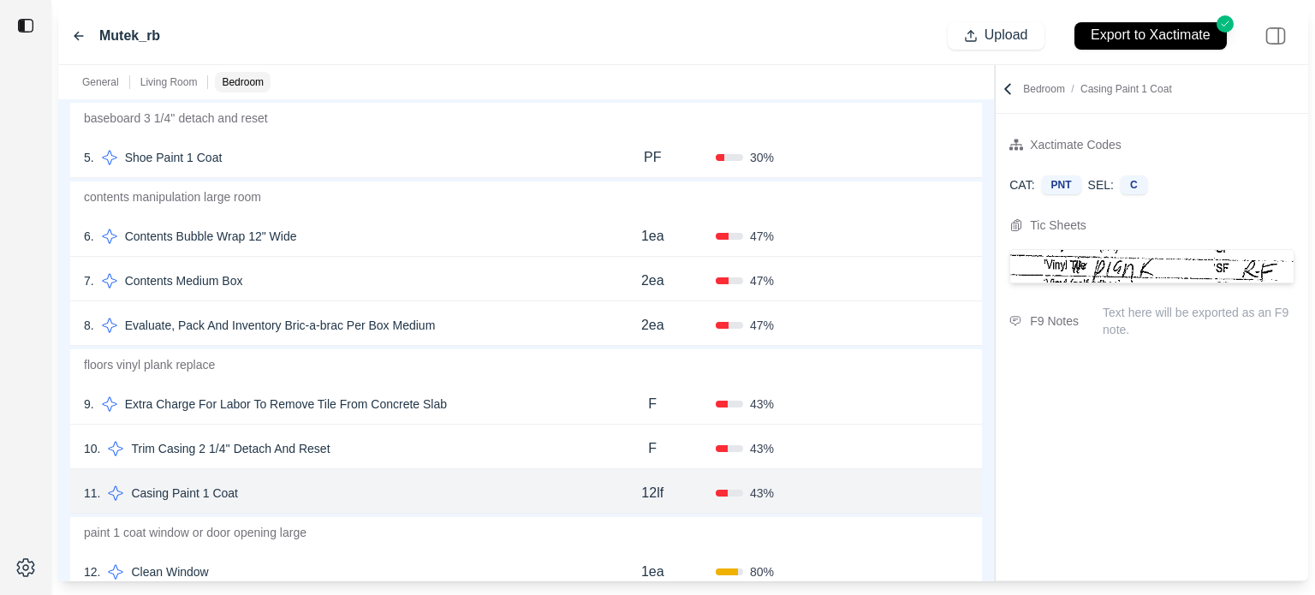
scroll to position [2065, 0]
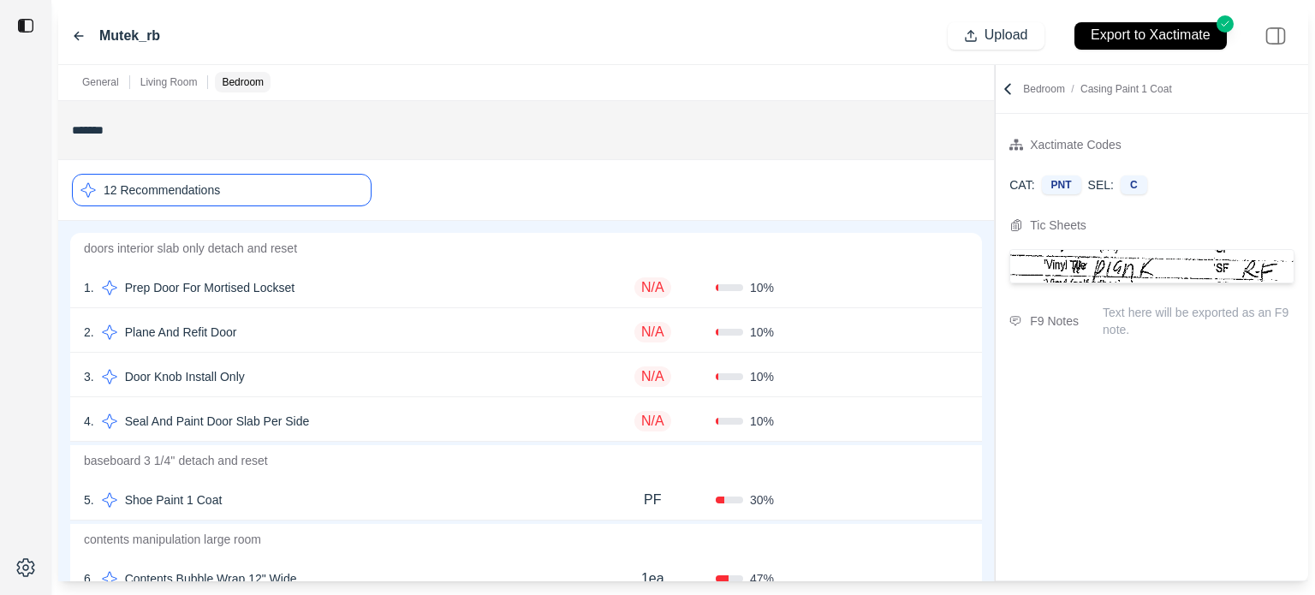
click at [170, 77] on p "Living Room" at bounding box center [168, 82] width 57 height 14
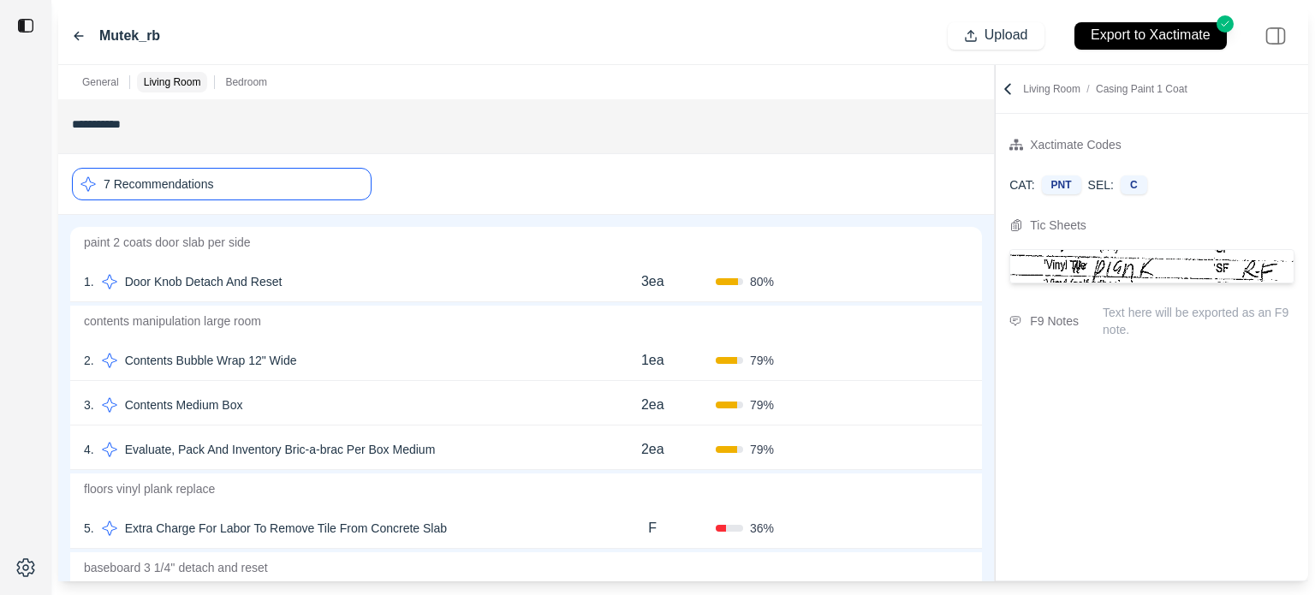
scroll to position [206, 0]
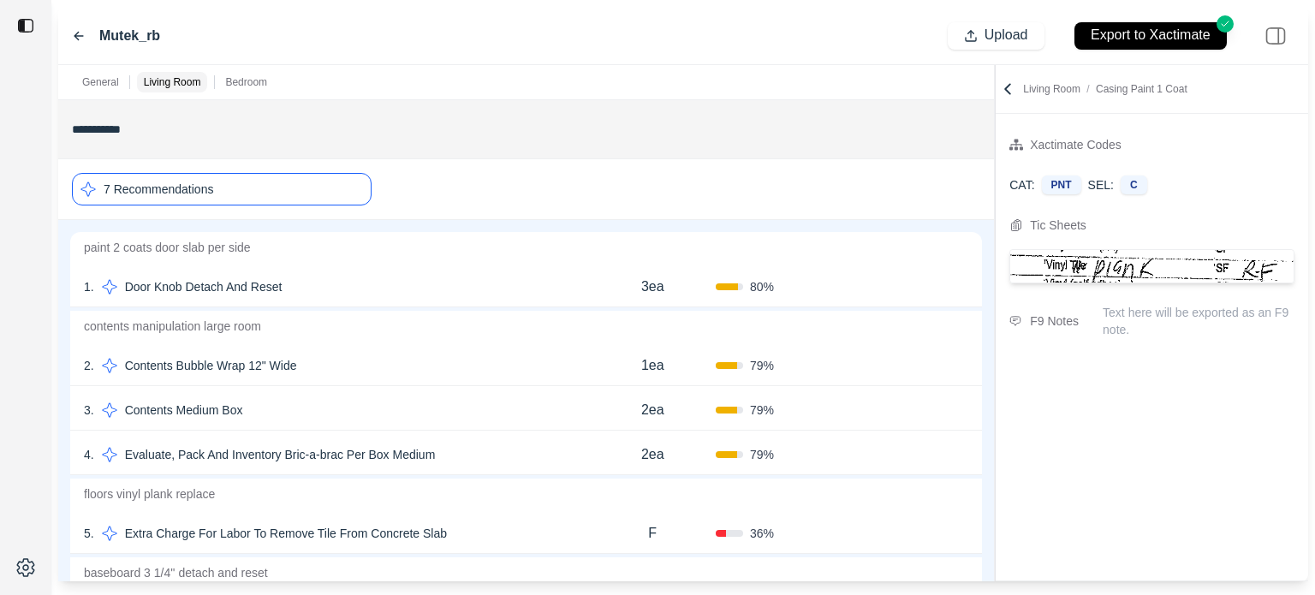
click at [1055, 89] on p "Living Room / Casing Paint 1 Coat" at bounding box center [1105, 89] width 164 height 14
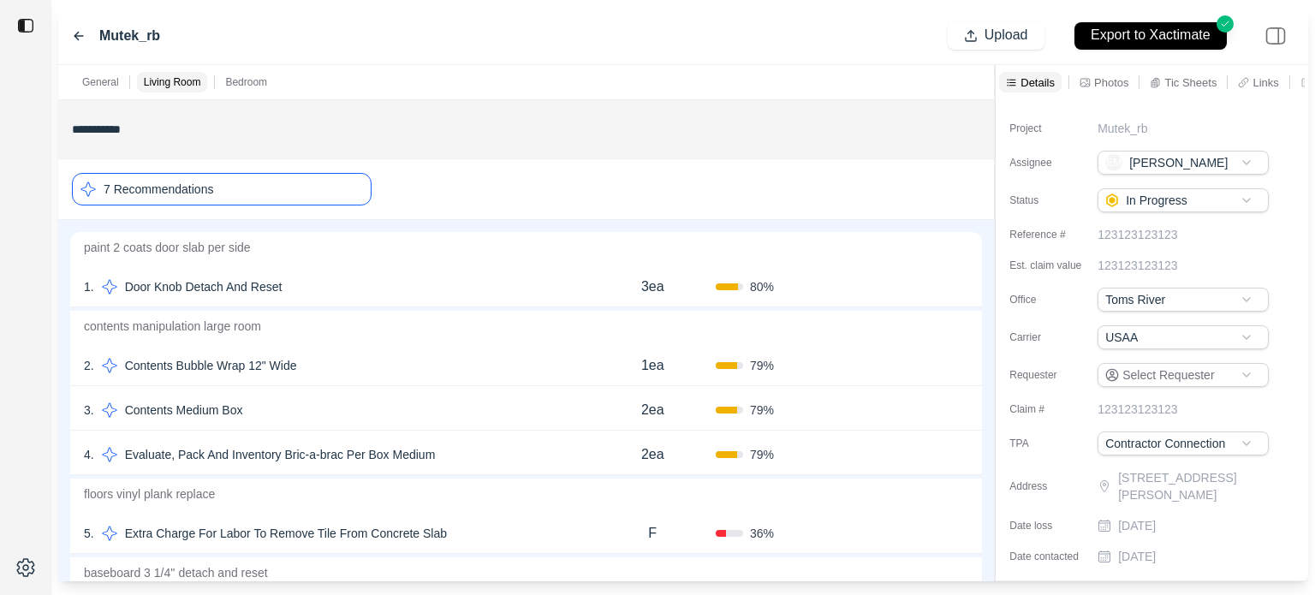
click at [1112, 80] on p "Photos" at bounding box center [1111, 82] width 34 height 15
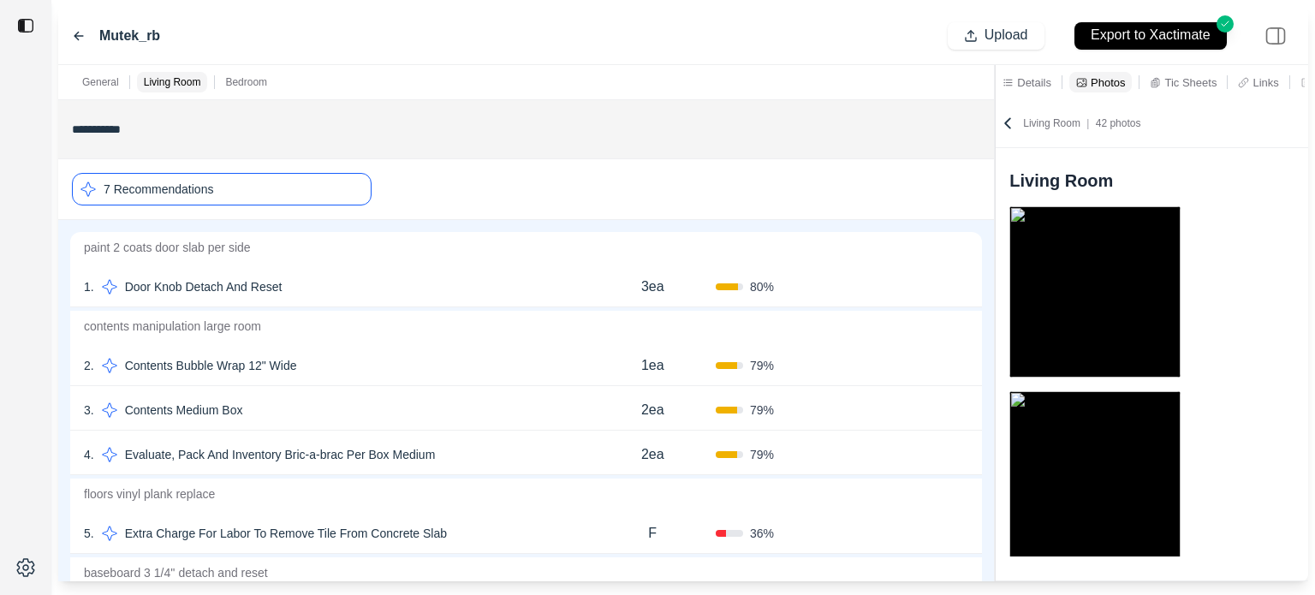
scroll to position [14, 0]
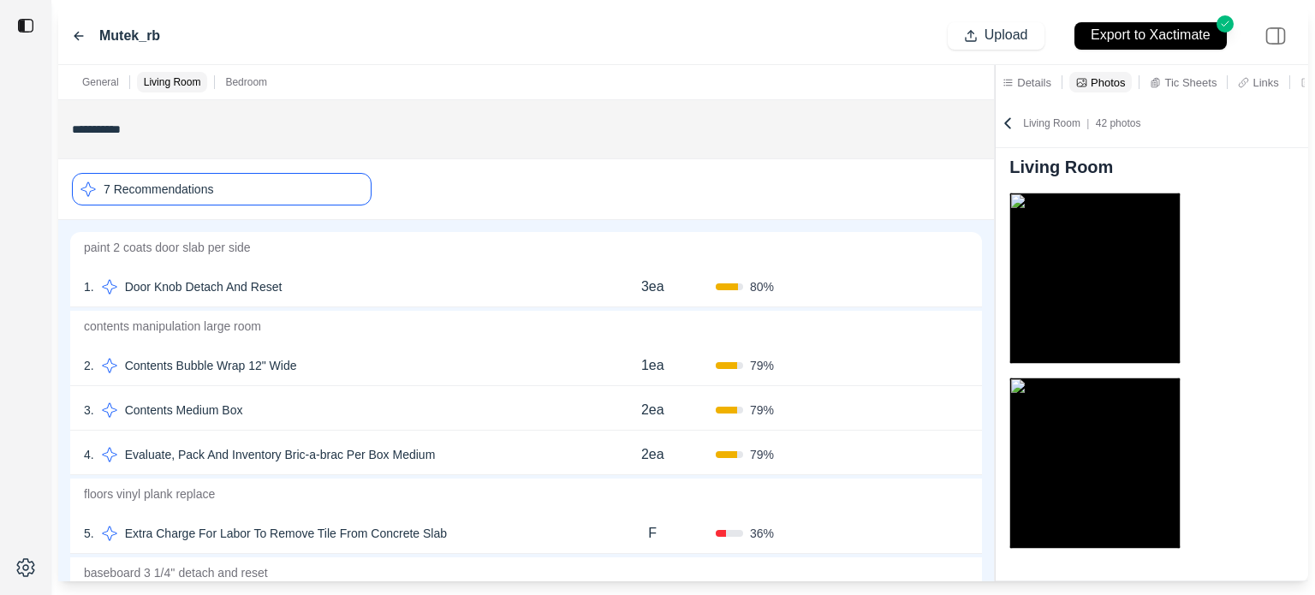
click at [1181, 79] on p "Tic Sheets" at bounding box center [1190, 82] width 52 height 15
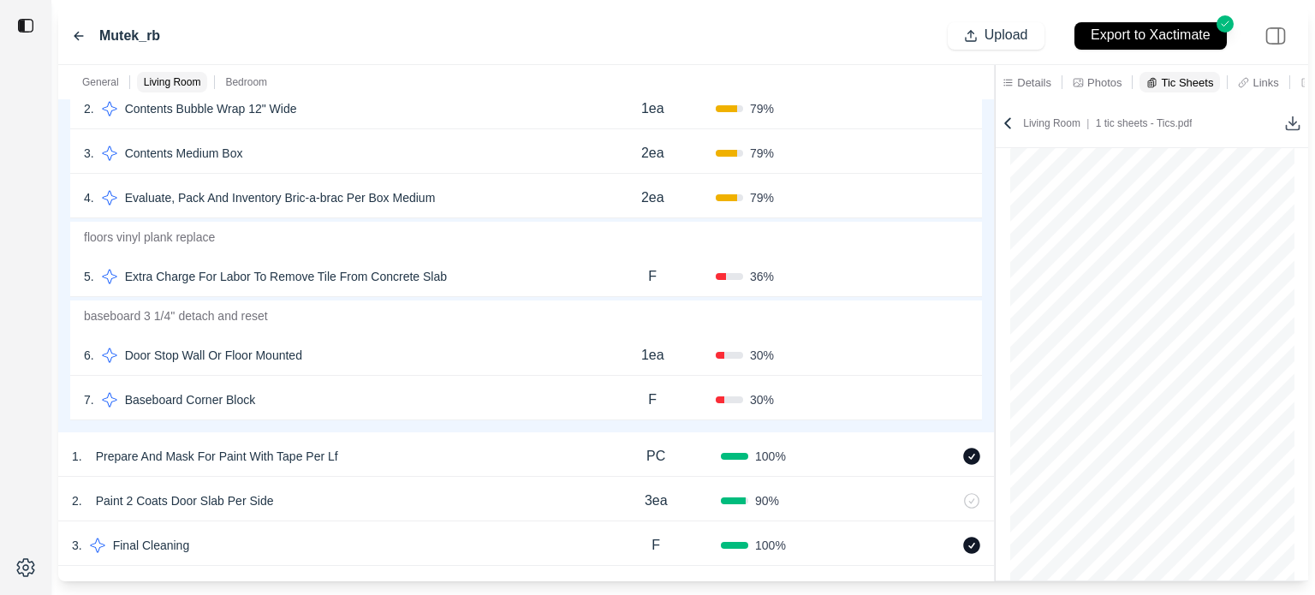
scroll to position [0, 0]
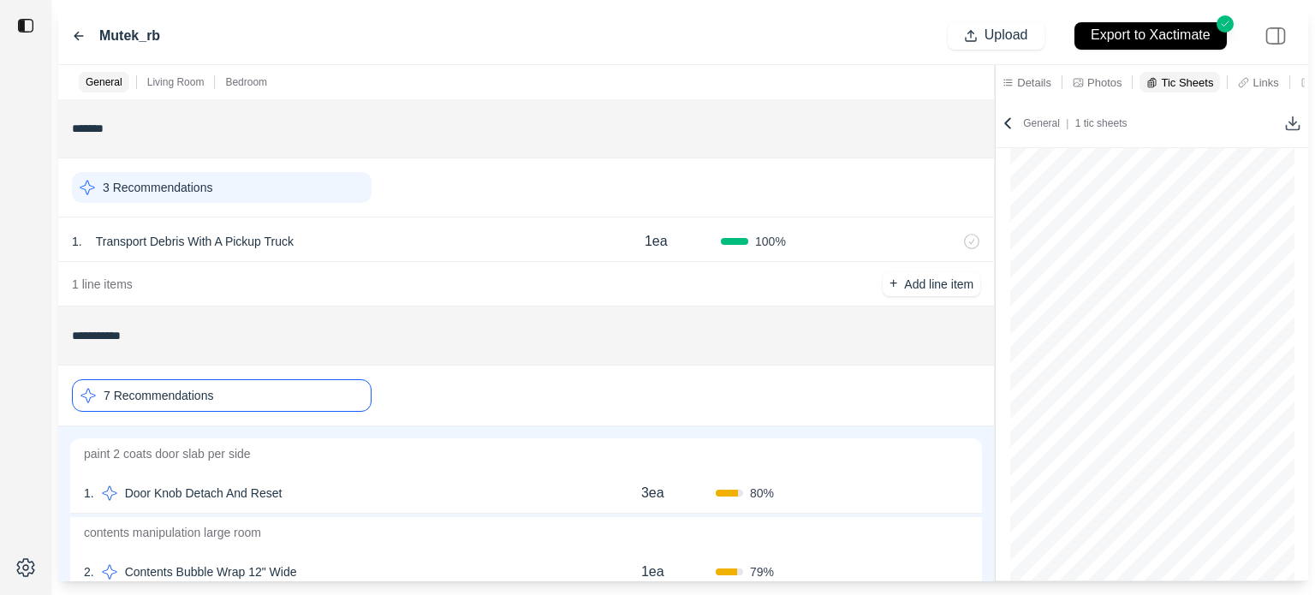
click at [295, 389] on div "7 Recommendations" at bounding box center [222, 395] width 300 height 33
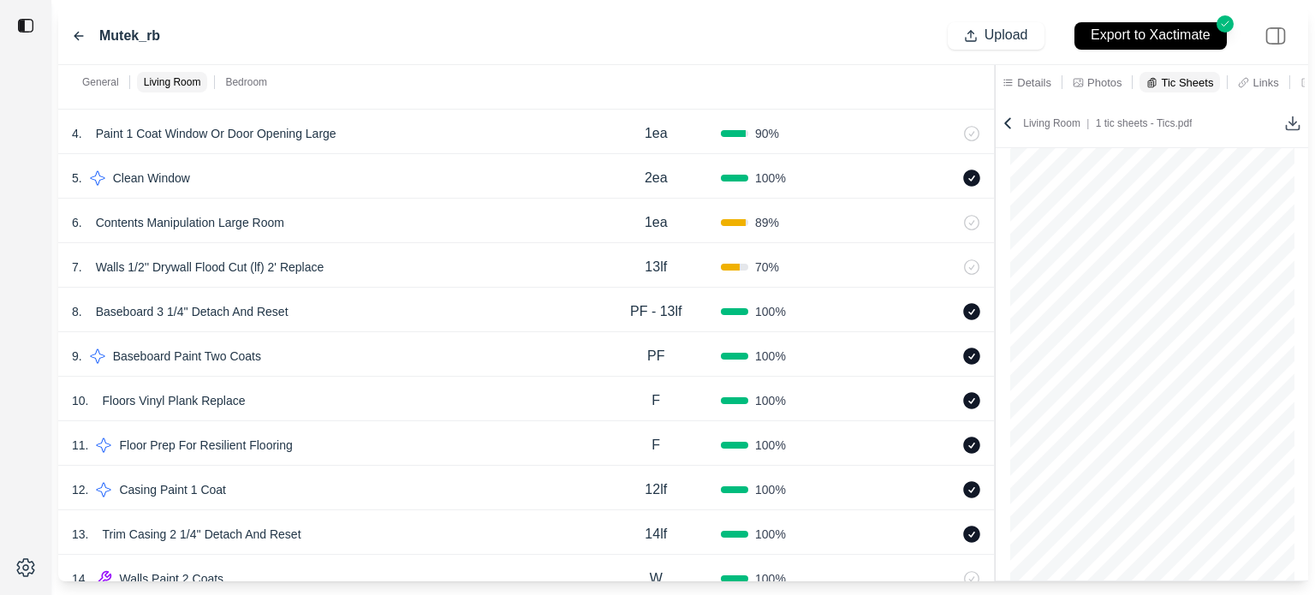
scroll to position [257, 0]
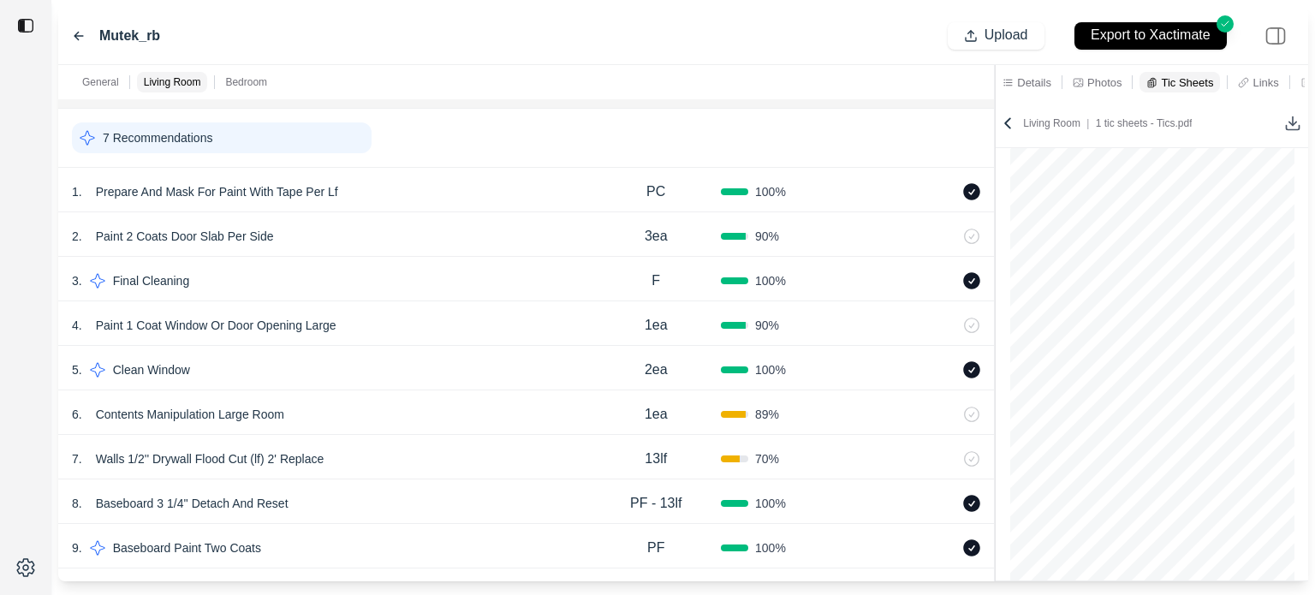
click at [236, 136] on div "7 Recommendations" at bounding box center [222, 137] width 300 height 31
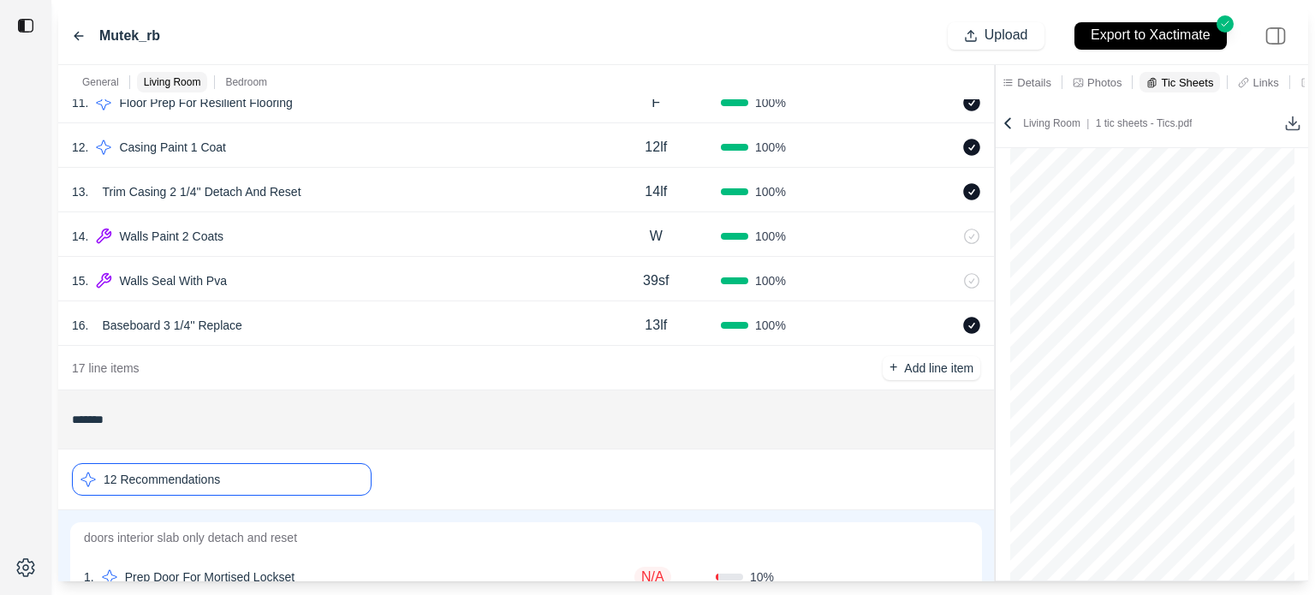
scroll to position [1370, 0]
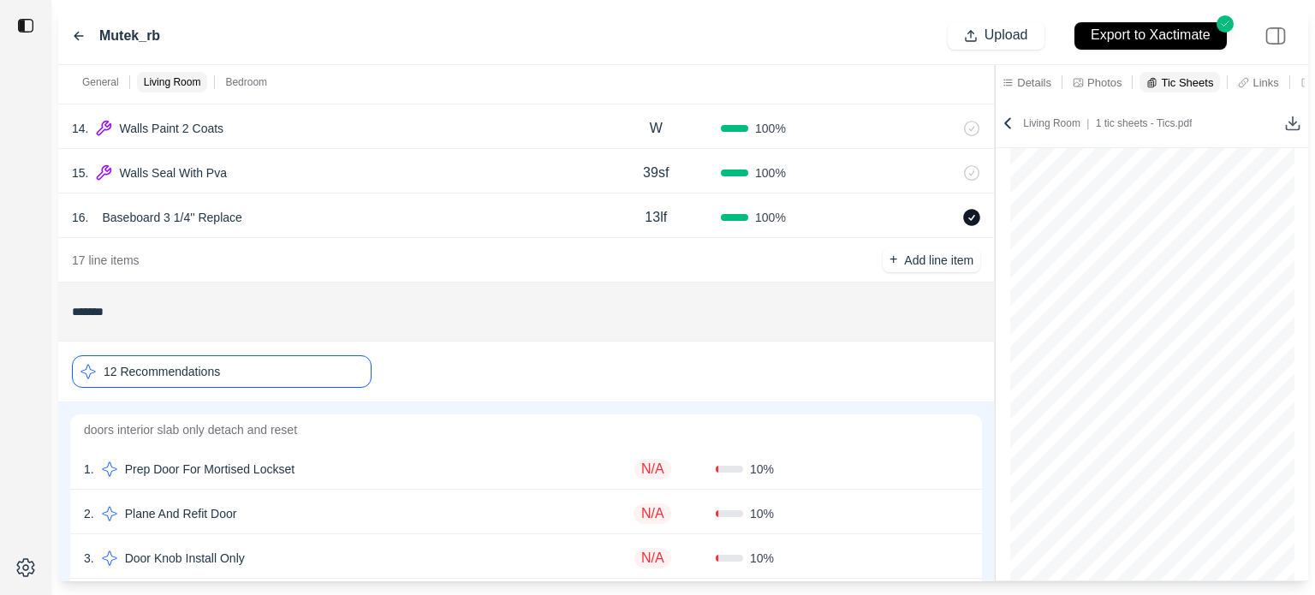
click at [205, 370] on p "12 Recommendations" at bounding box center [162, 371] width 116 height 17
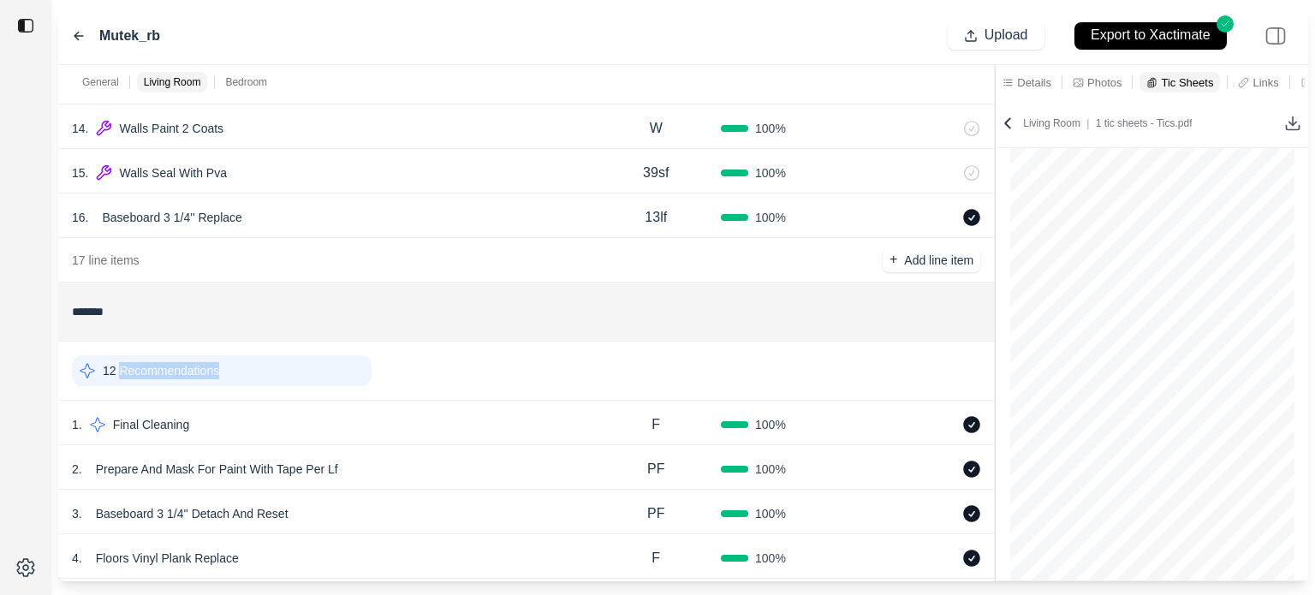
click at [205, 370] on p "12 Recommendations" at bounding box center [161, 370] width 116 height 17
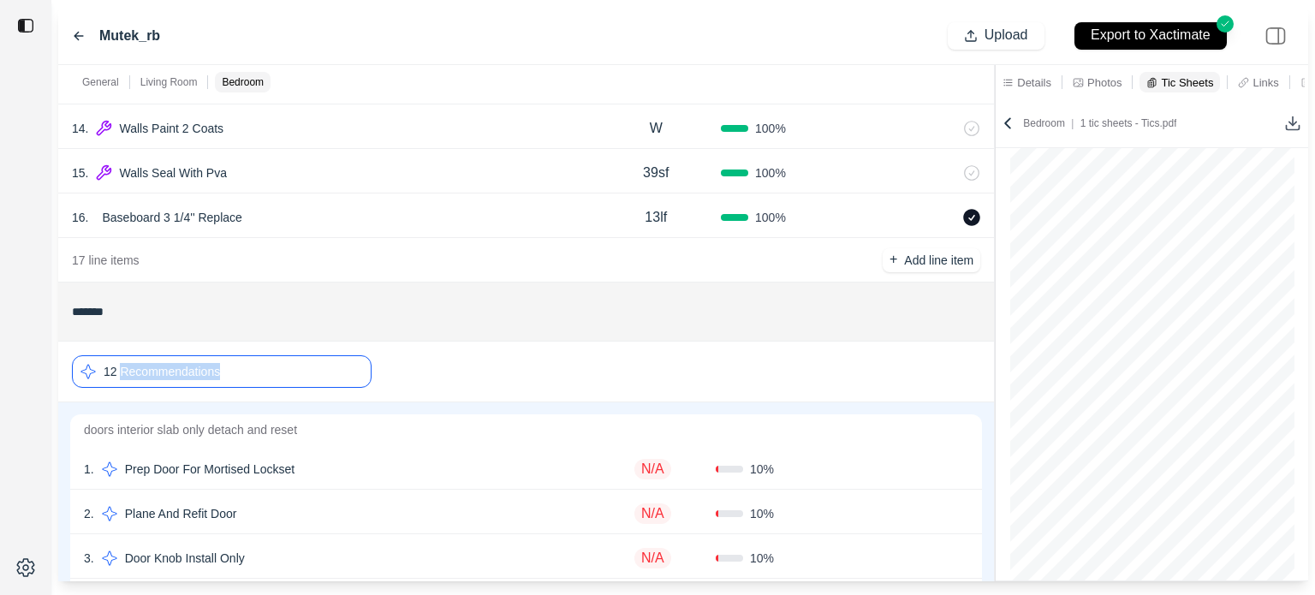
click at [256, 372] on div "12 Recommendations" at bounding box center [222, 371] width 300 height 33
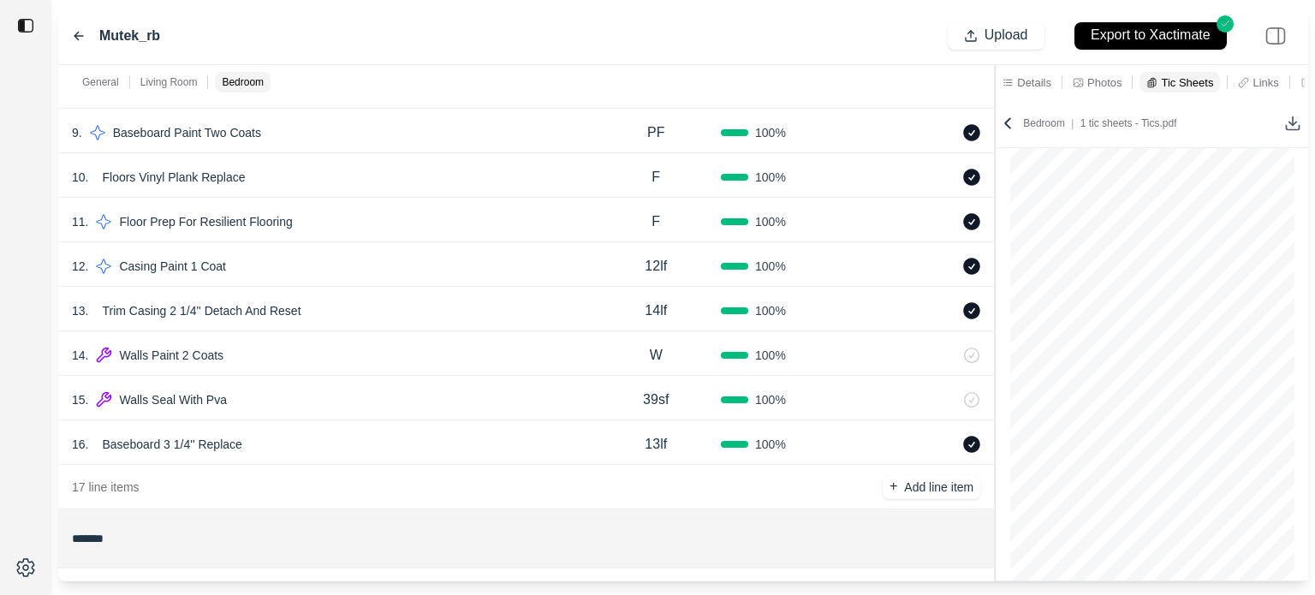
scroll to position [1057, 0]
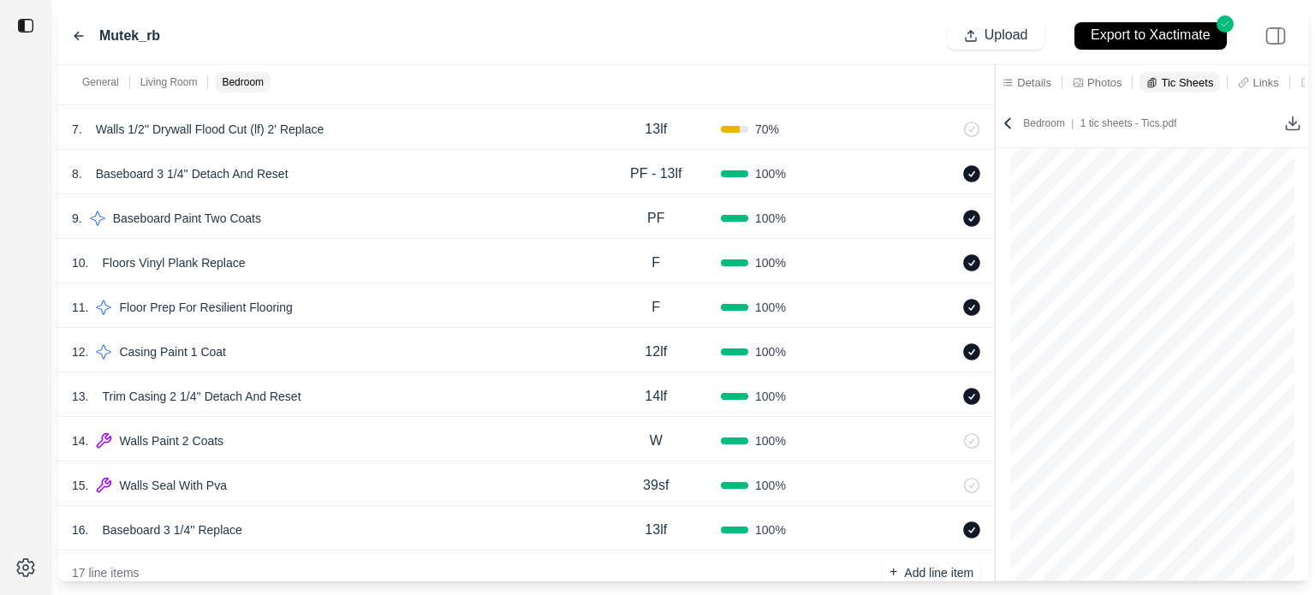
click at [427, 270] on div "10 . Floors Vinyl Plank Replace" at bounding box center [331, 263] width 519 height 24
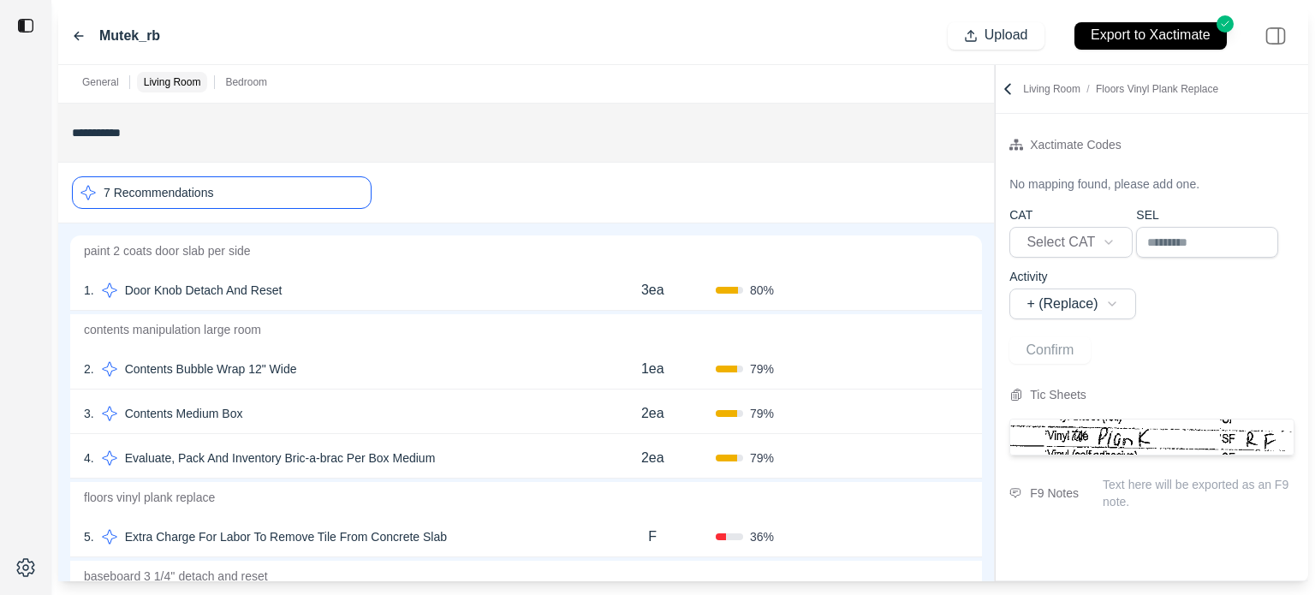
scroll to position [201, 0]
click at [312, 208] on div "7 Recommendations" at bounding box center [222, 194] width 300 height 33
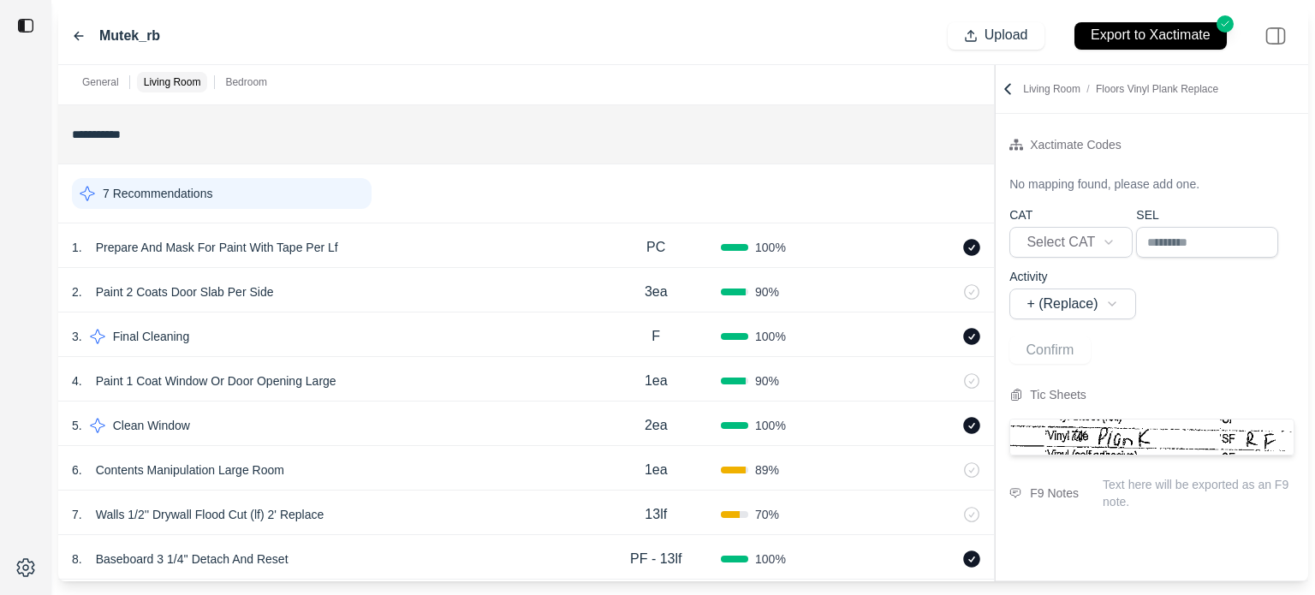
click at [292, 201] on div "7 Recommendations" at bounding box center [222, 193] width 300 height 31
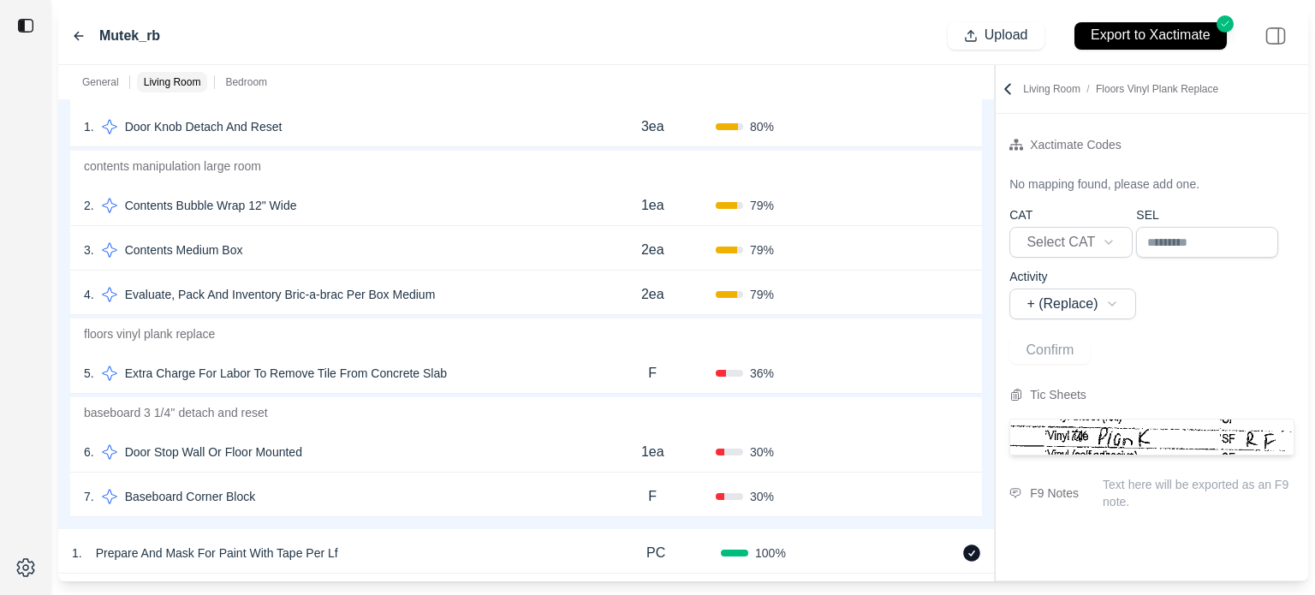
scroll to position [287, 0]
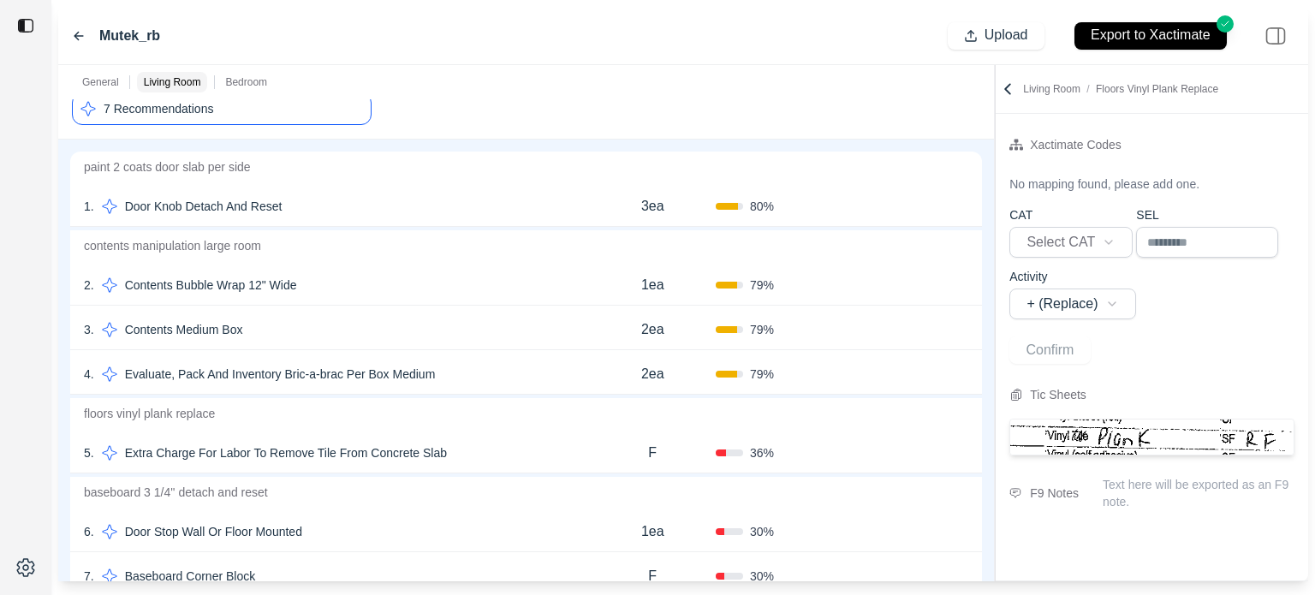
click at [336, 118] on div "7 Recommendations" at bounding box center [222, 108] width 300 height 33
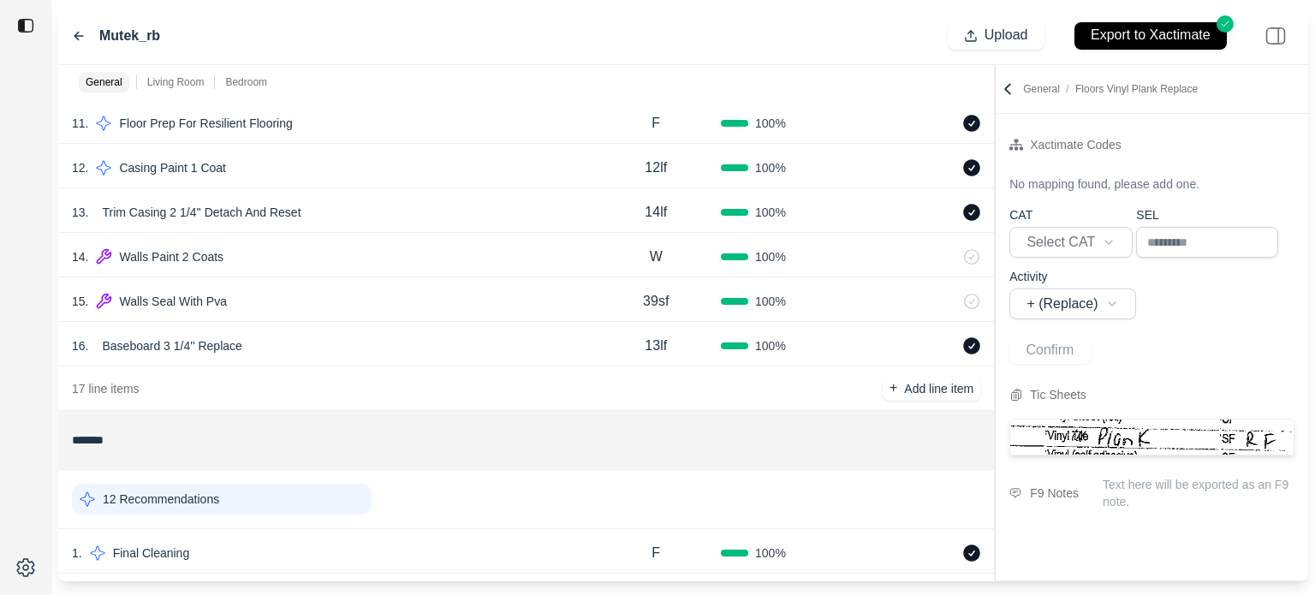
scroll to position [1100, 0]
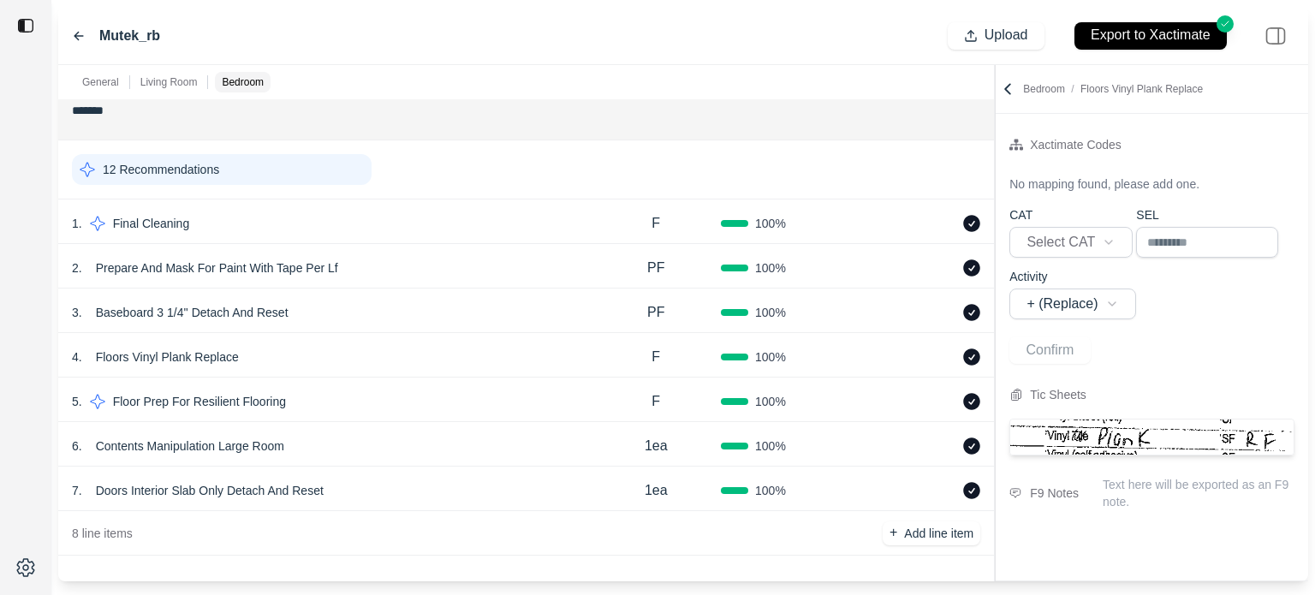
click at [252, 165] on div "12 Recommendations" at bounding box center [222, 169] width 300 height 31
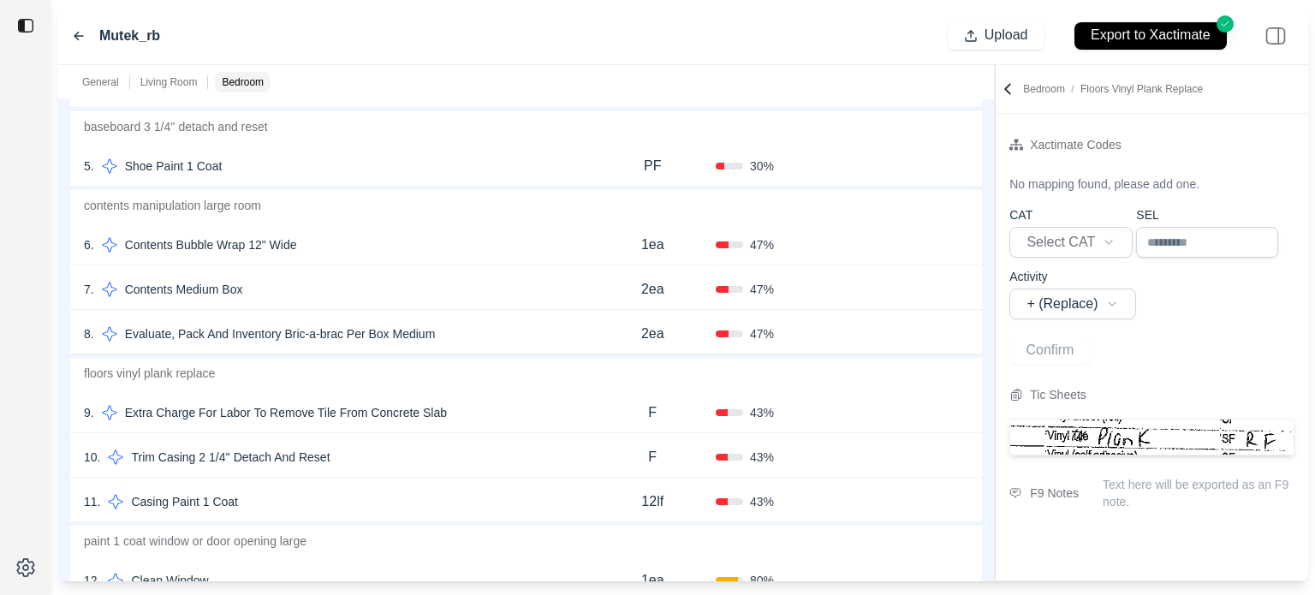
scroll to position [1443, 0]
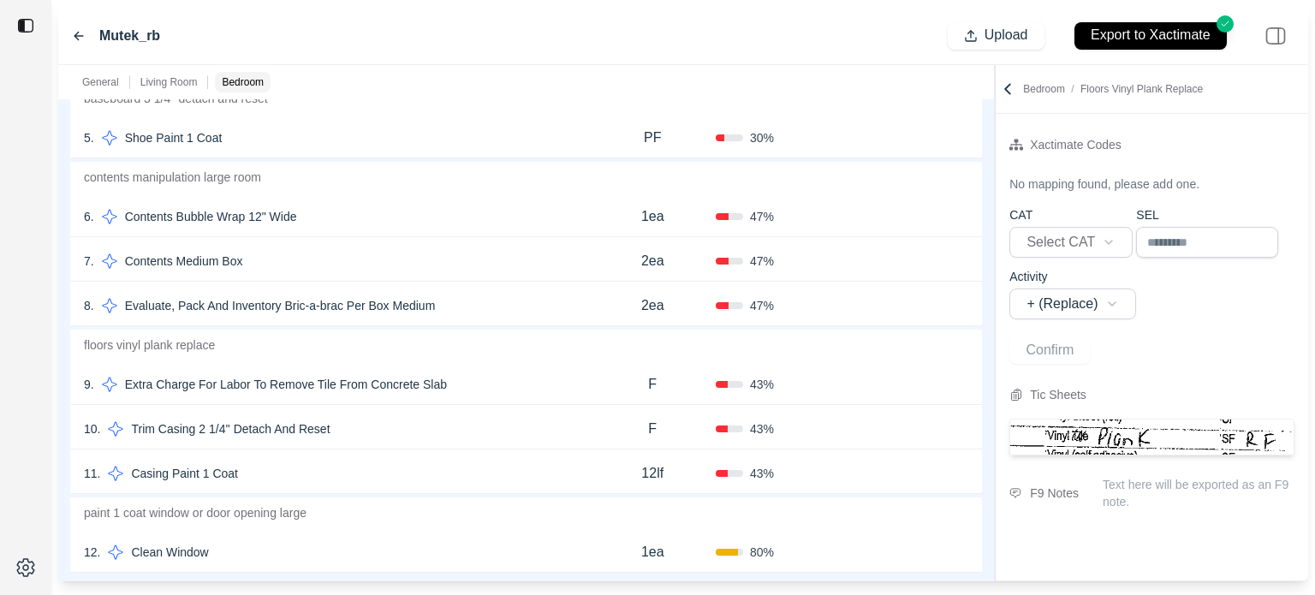
click at [652, 429] on p "F" at bounding box center [652, 429] width 9 height 21
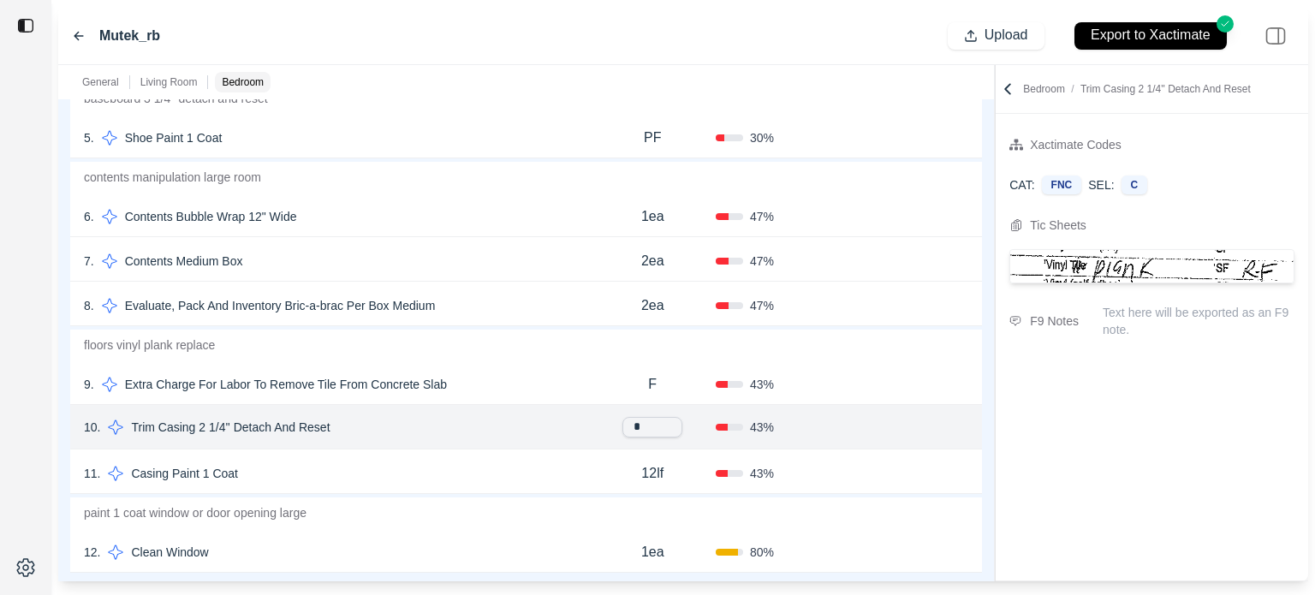
drag, startPoint x: 653, startPoint y: 424, endPoint x: 584, endPoint y: 425, distance: 69.4
click at [584, 425] on div "10 . Trim Casing 2 1/4'' Detach And Reset * 43 % Confirm" at bounding box center [526, 427] width 912 height 45
type input "**"
click at [652, 475] on p "12lf" at bounding box center [652, 473] width 22 height 21
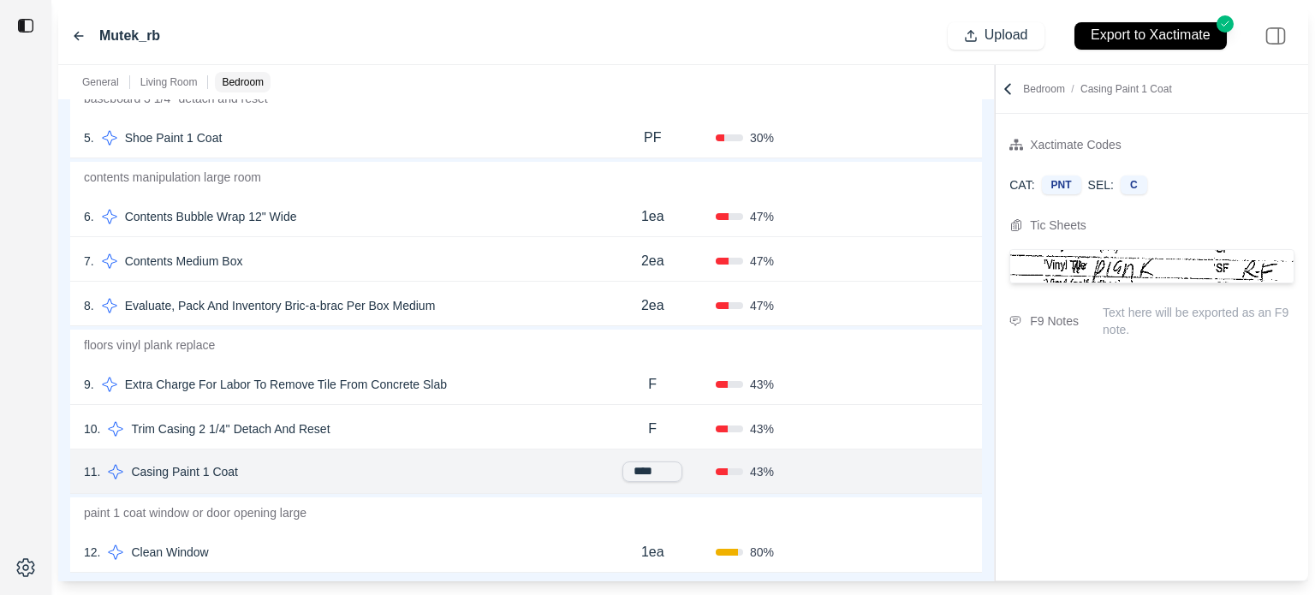
drag, startPoint x: 654, startPoint y: 470, endPoint x: 571, endPoint y: 469, distance: 83.0
click at [571, 469] on div "11 . Casing Paint 1 Coat **** 43 % Confirm" at bounding box center [526, 471] width 912 height 45
type input "**"
click at [846, 436] on div "Confirm" at bounding box center [905, 428] width 127 height 27
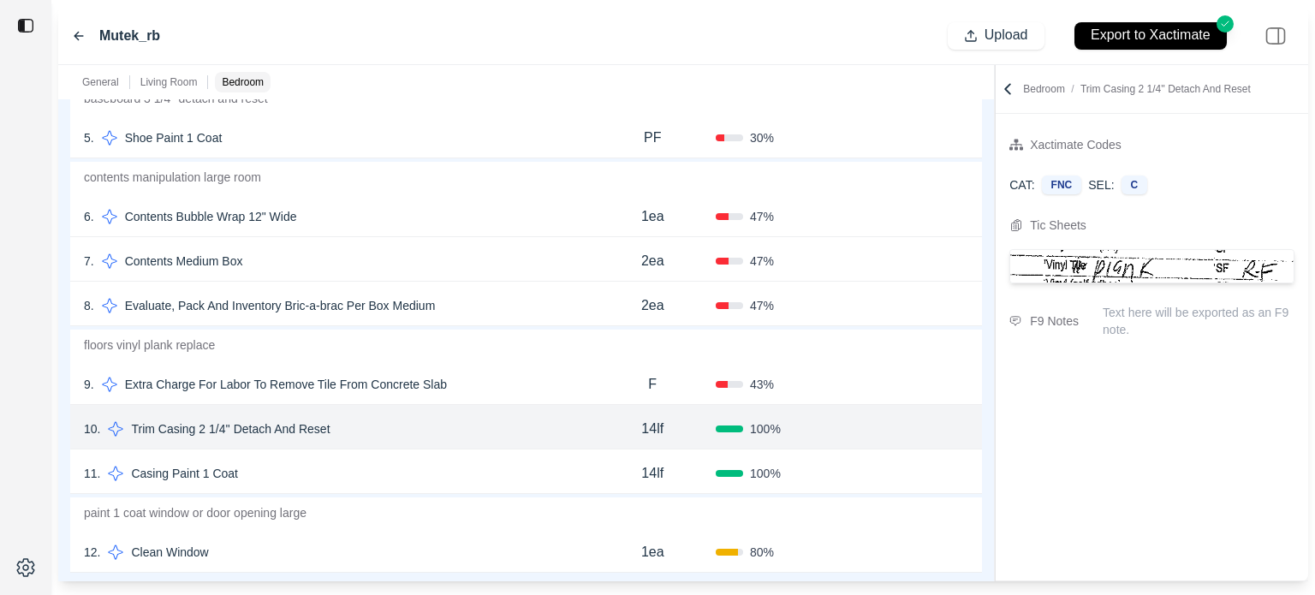
click at [908, 429] on button "Confirm" at bounding box center [920, 428] width 56 height 27
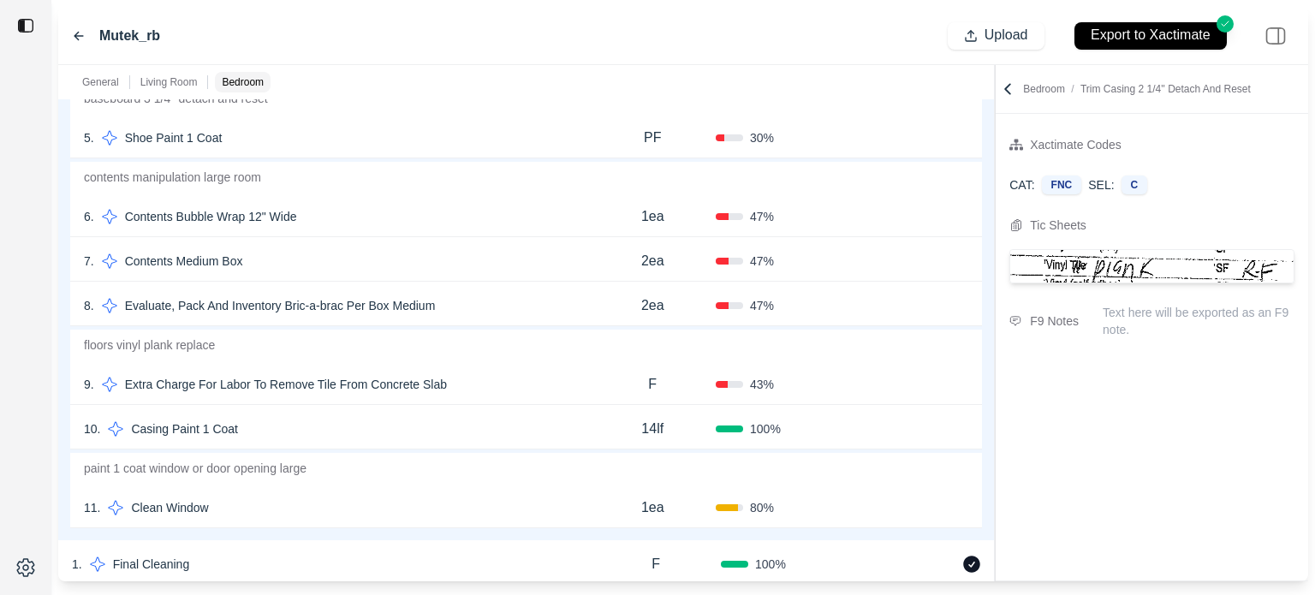
click at [915, 430] on button "Confirm" at bounding box center [920, 428] width 56 height 27
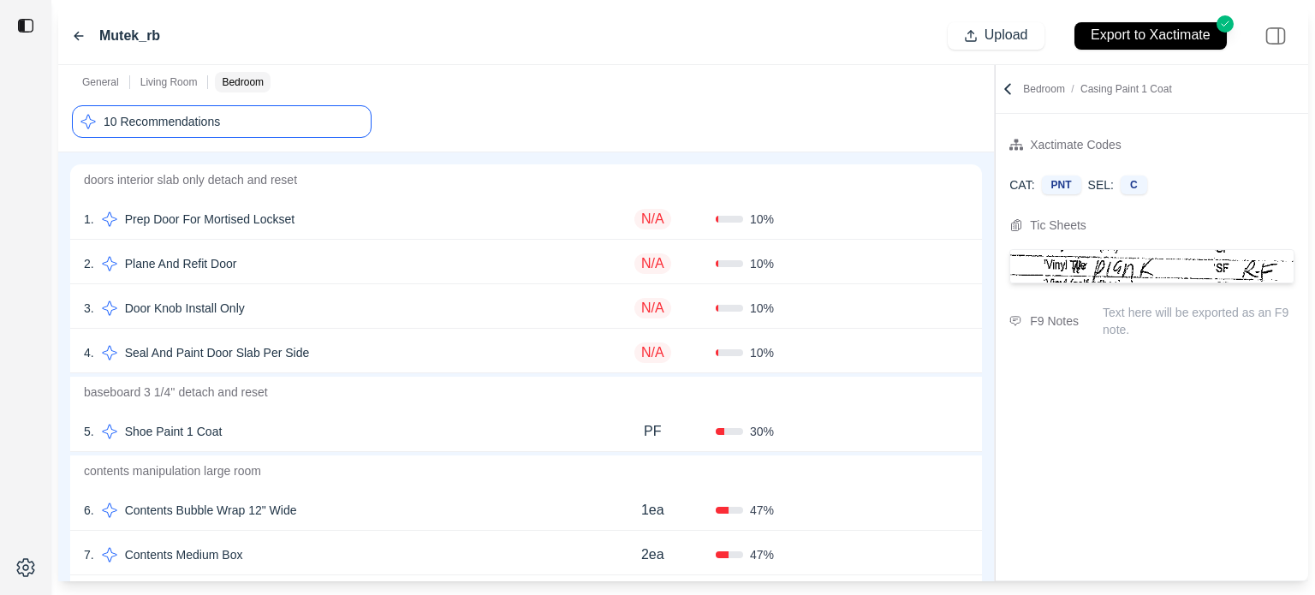
scroll to position [1015, 0]
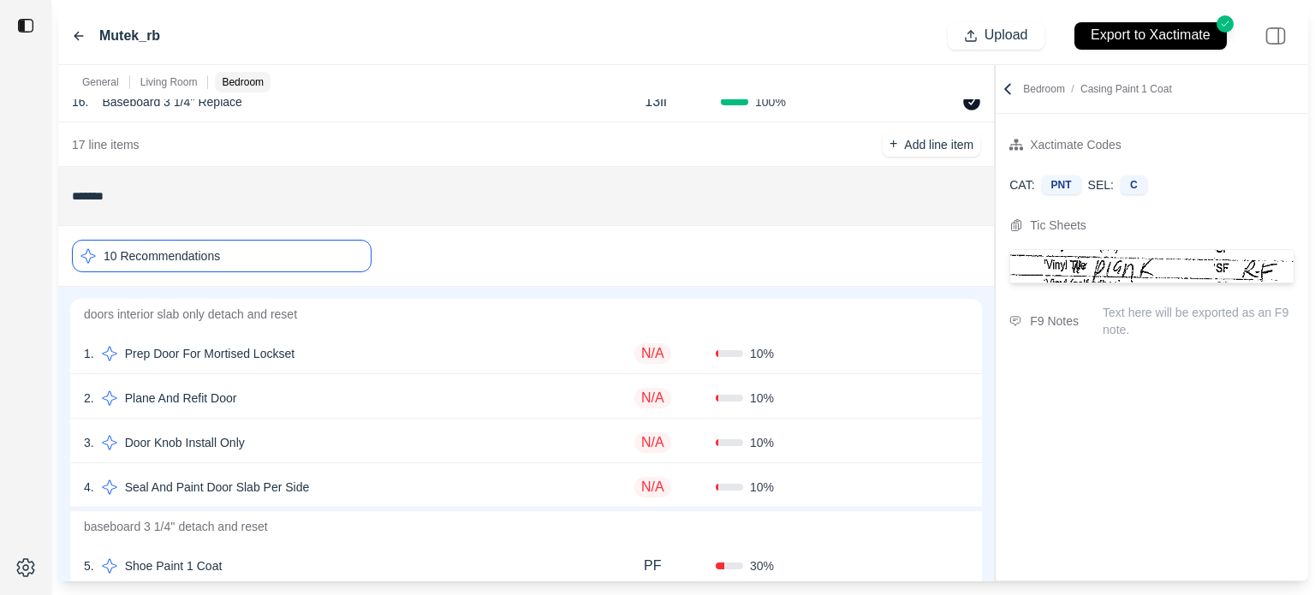
click at [328, 255] on div "10 Recommendations" at bounding box center [222, 256] width 300 height 33
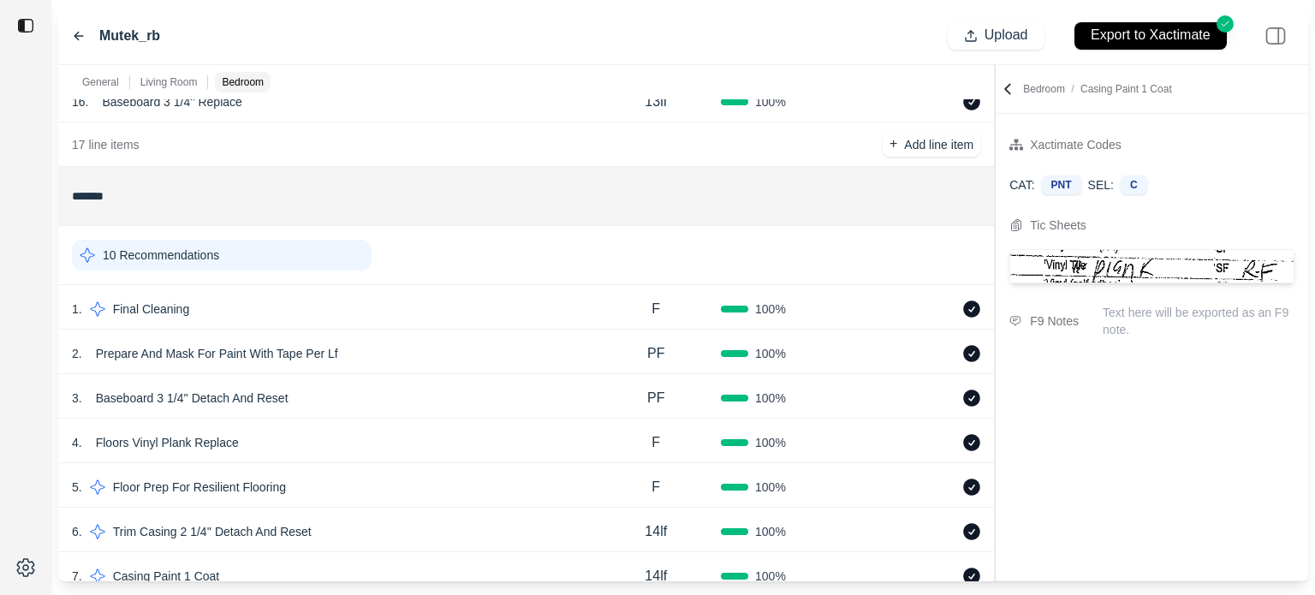
scroll to position [1189, 0]
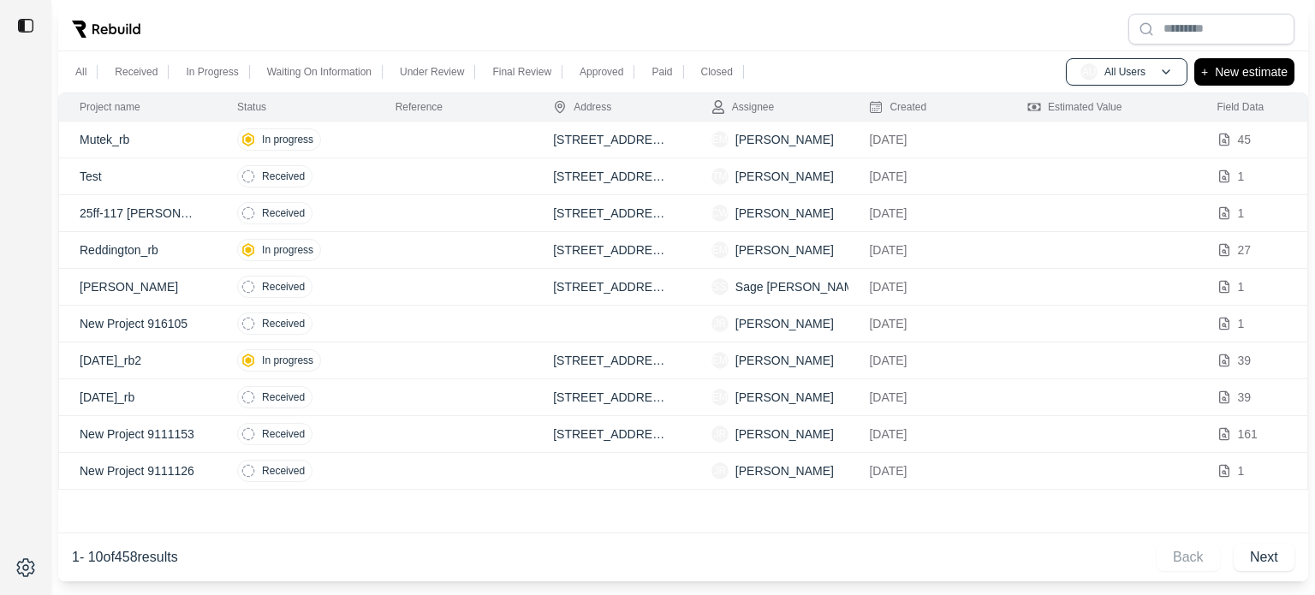
click at [114, 140] on p "Mutek_rb" at bounding box center [138, 139] width 116 height 17
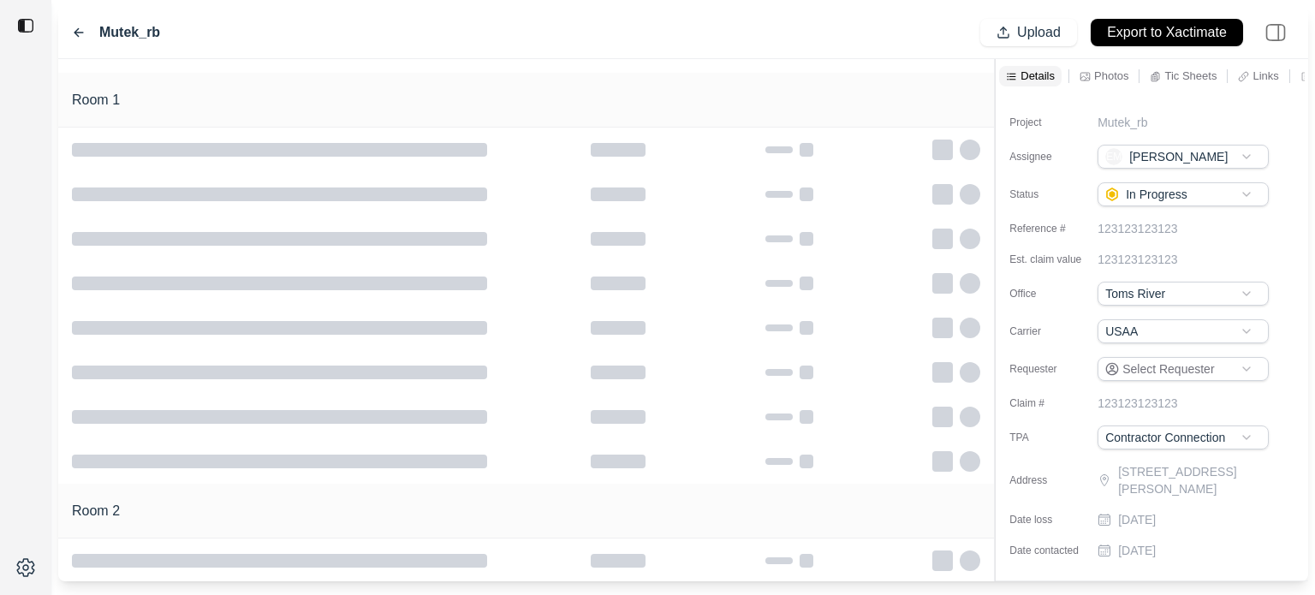
type input "**********"
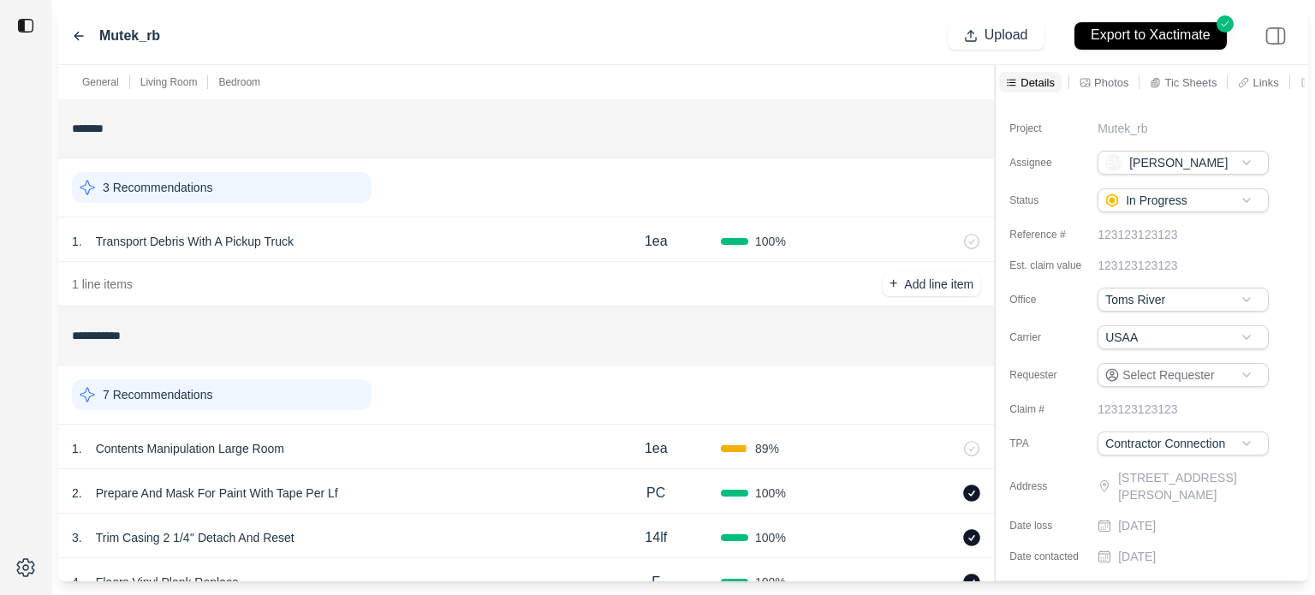
scroll to position [257, 0]
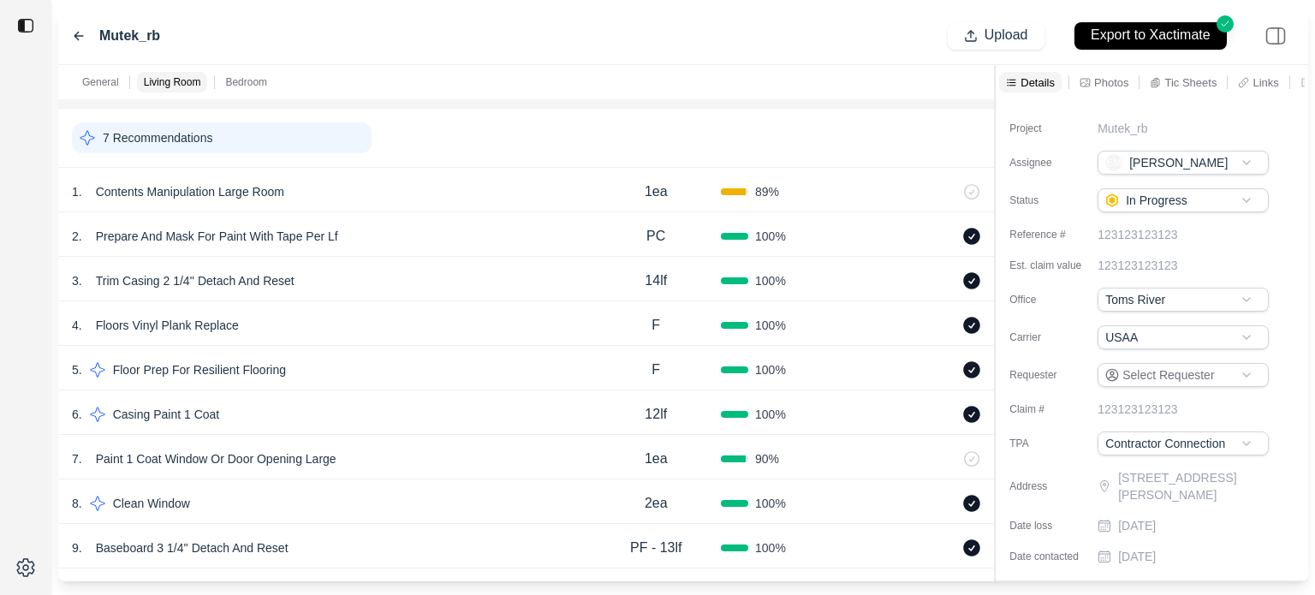
click at [276, 138] on div "7 Recommendations" at bounding box center [222, 137] width 300 height 31
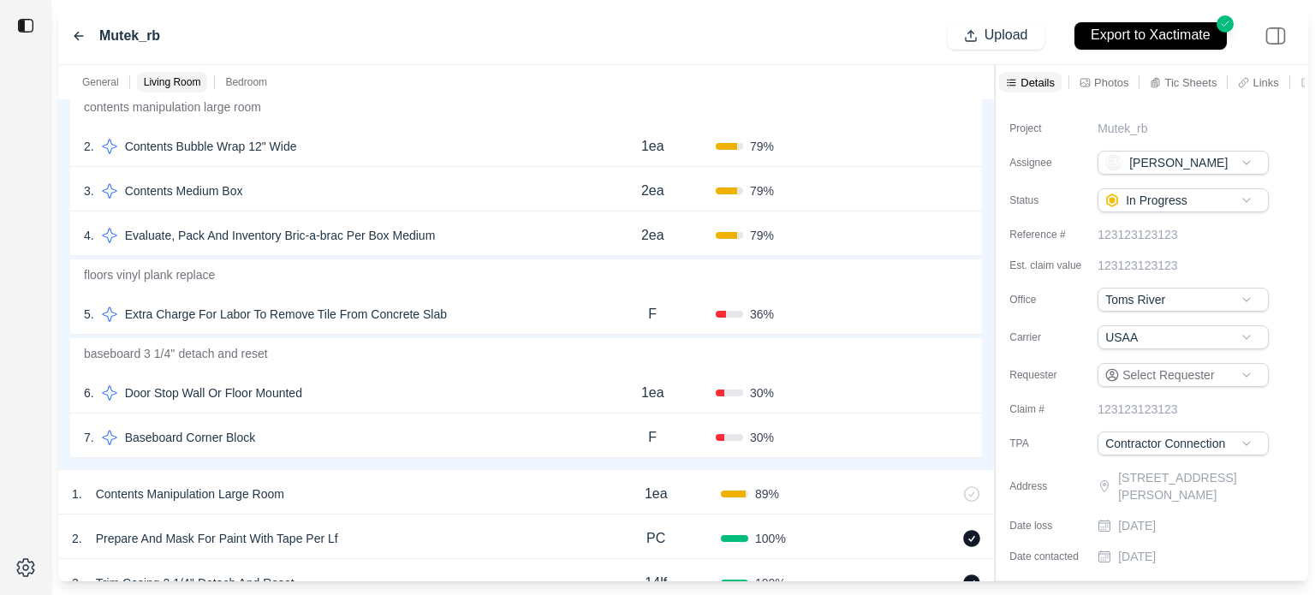
scroll to position [428, 0]
click at [501, 305] on div "5 . Extra Charge For Labor To Remove Tile From Concrete Slab" at bounding box center [336, 312] width 505 height 24
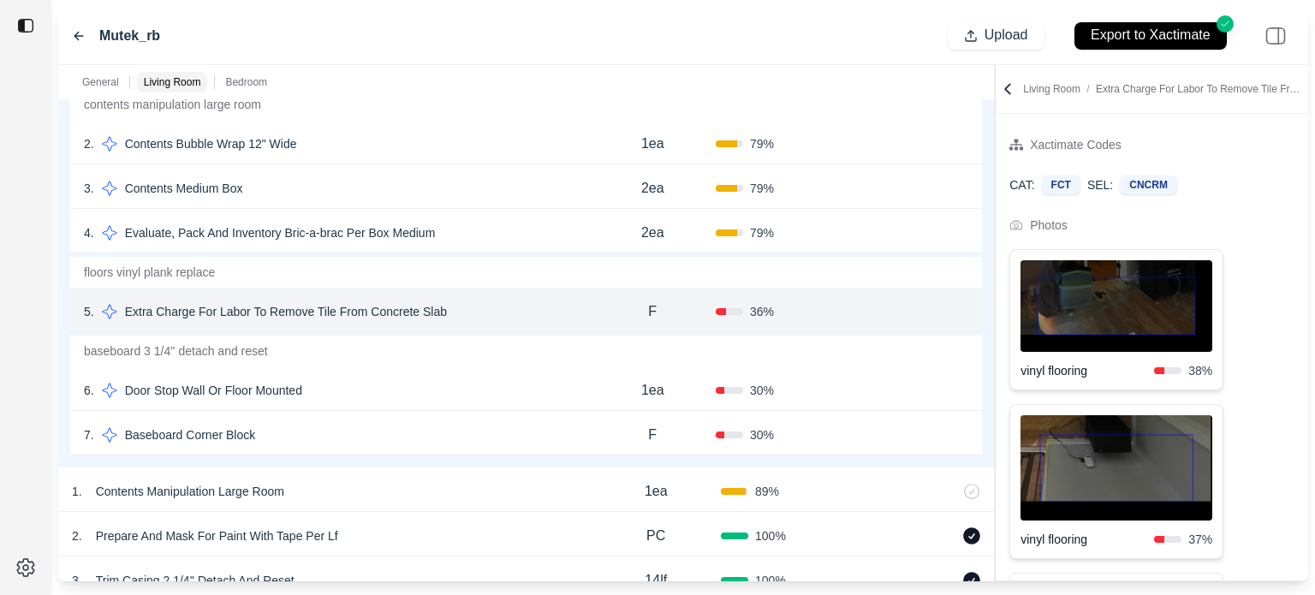
click at [1146, 453] on img at bounding box center [1117, 467] width 192 height 105
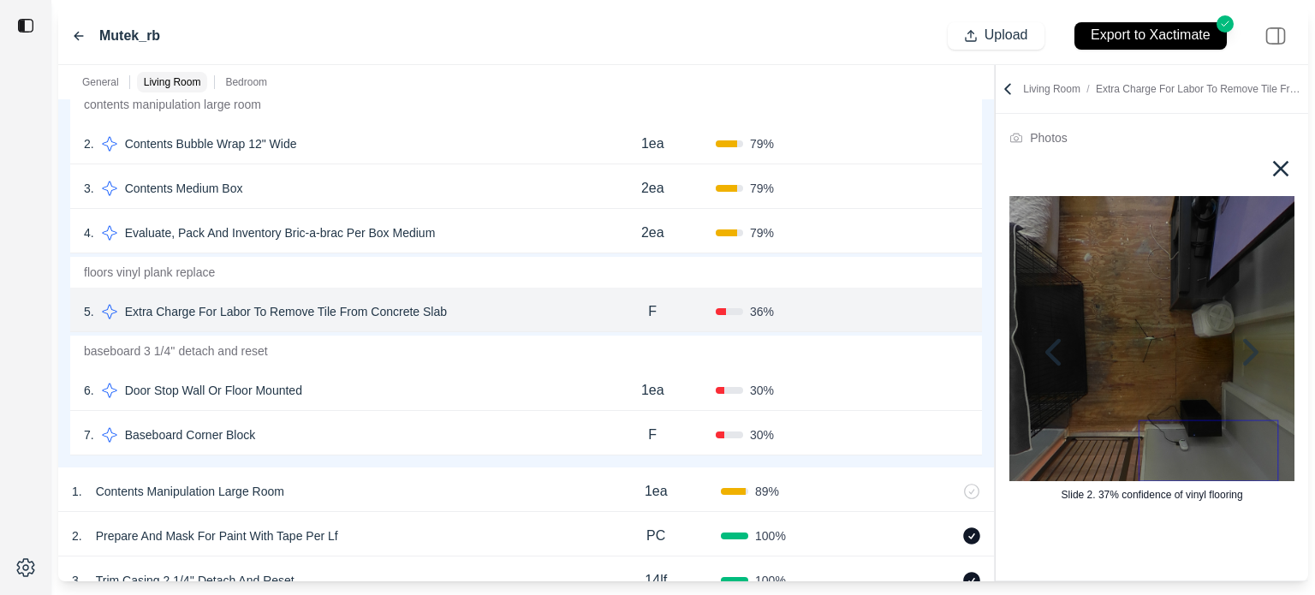
click at [1273, 170] on icon at bounding box center [1281, 169] width 16 height 16
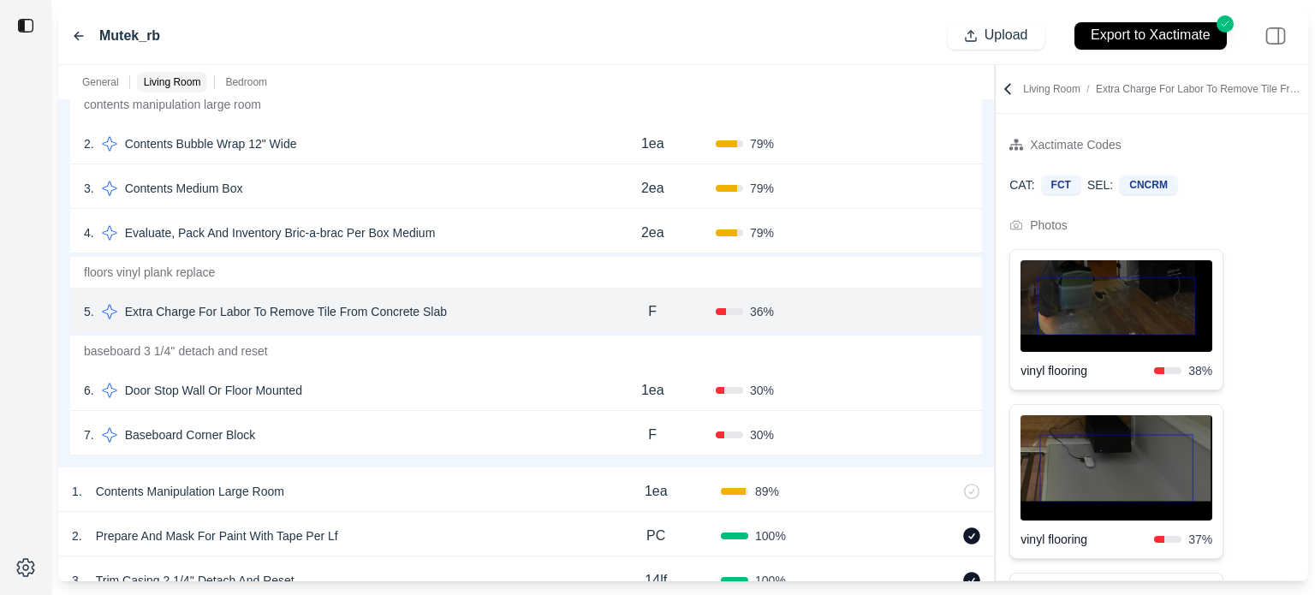
click at [1111, 499] on img at bounding box center [1117, 467] width 192 height 105
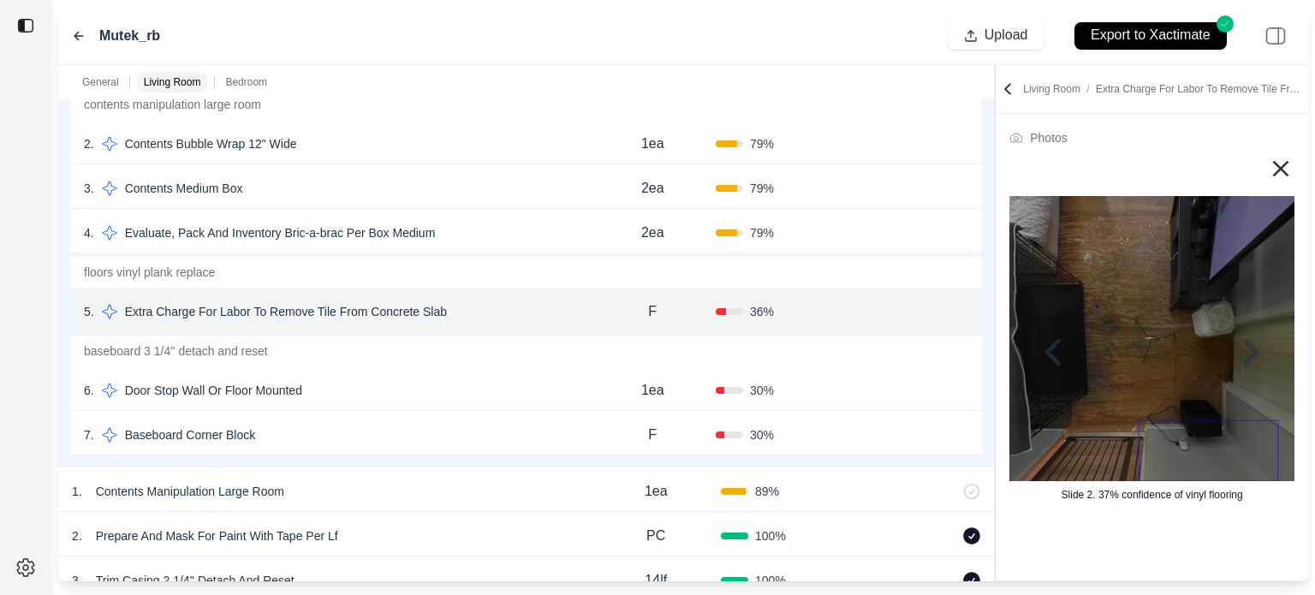
click at [1267, 167] on icon at bounding box center [1280, 168] width 27 height 27
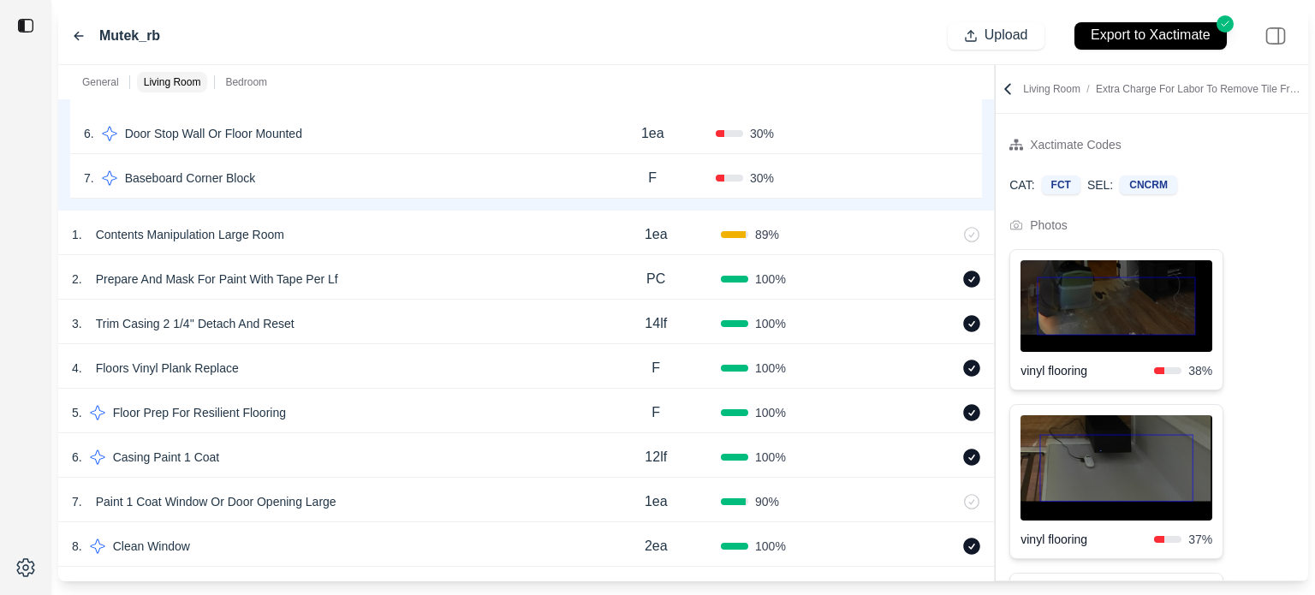
scroll to position [86, 0]
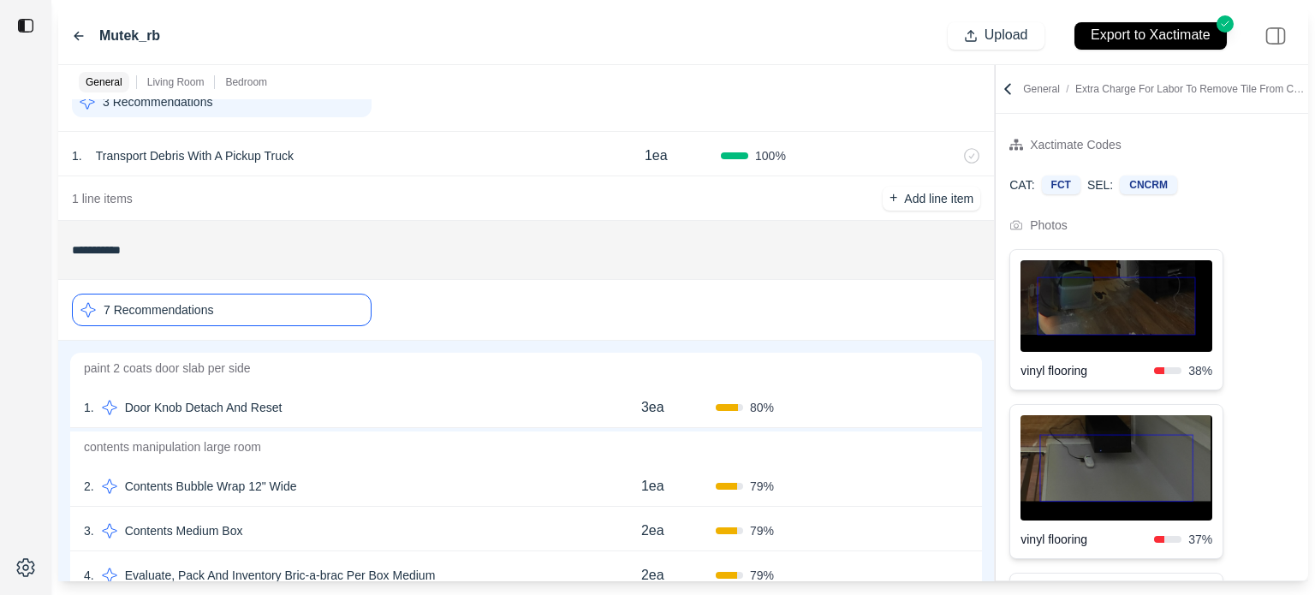
click at [277, 301] on div "7 Recommendations" at bounding box center [222, 310] width 300 height 33
